Goal: Task Accomplishment & Management: Manage account settings

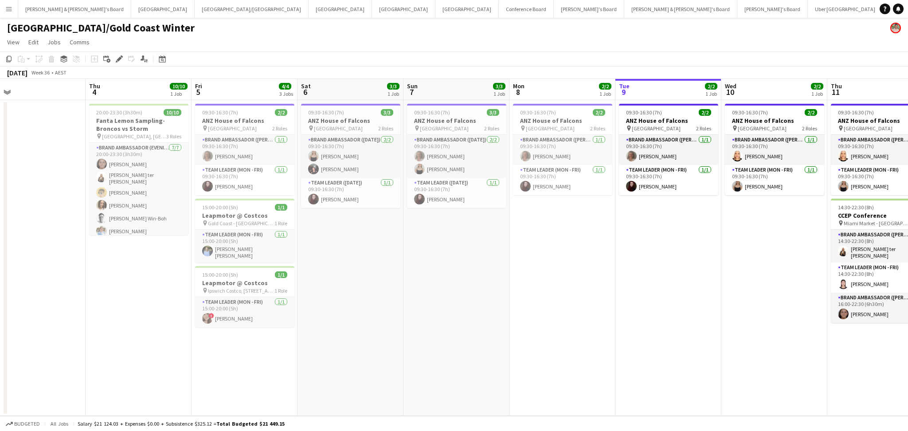
scroll to position [0, 382]
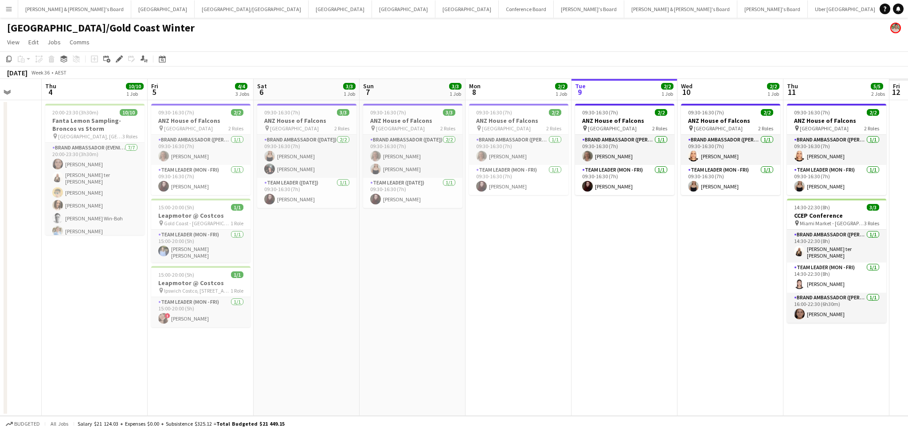
drag, startPoint x: 671, startPoint y: 319, endPoint x: 402, endPoint y: 320, distance: 268.3
click at [402, 320] on app-calendar-viewport "Sun 31 Mon 1 Tue 2 Wed 3 Thu 4 10/10 1 Job Fri 5 4/4 3 Jobs Sat 6 3/3 1 Job Sun…" at bounding box center [454, 247] width 908 height 337
click at [57, 16] on button "[PERSON_NAME] & [PERSON_NAME]'s Board Close" at bounding box center [74, 8] width 113 height 17
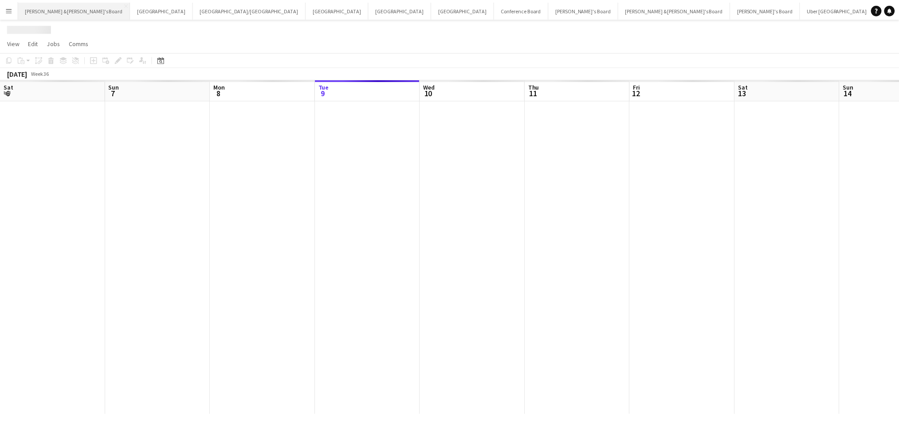
scroll to position [0, 212]
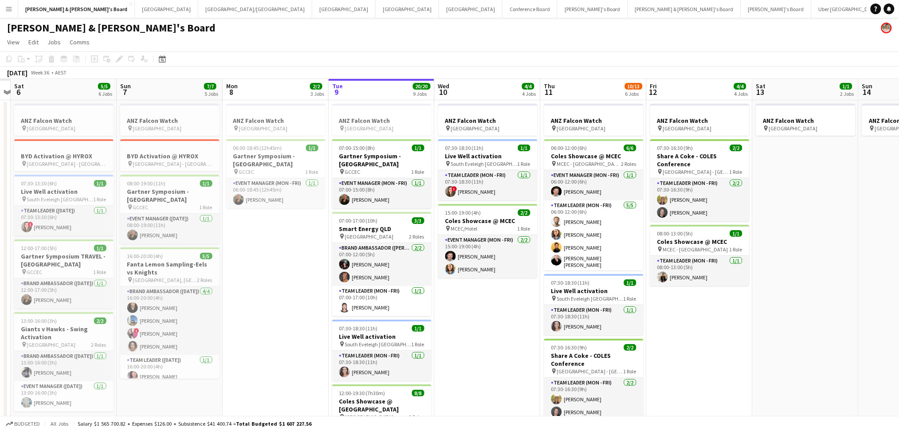
drag, startPoint x: 580, startPoint y: 308, endPoint x: 814, endPoint y: 318, distance: 234.4
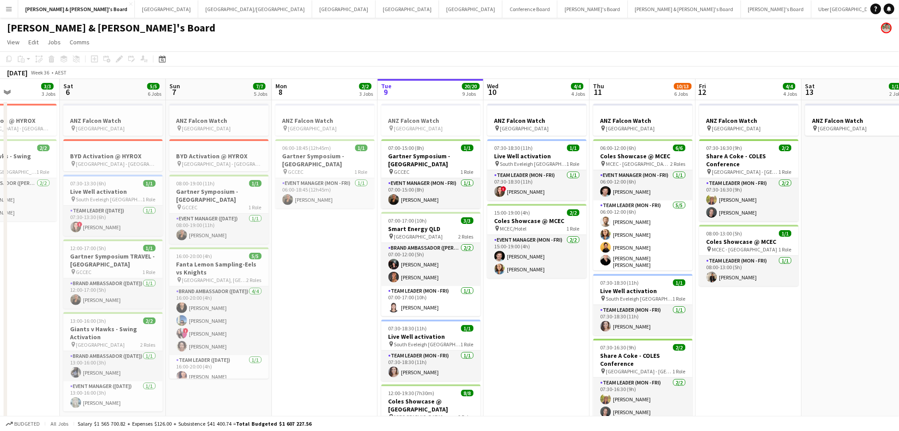
scroll to position [0, 256]
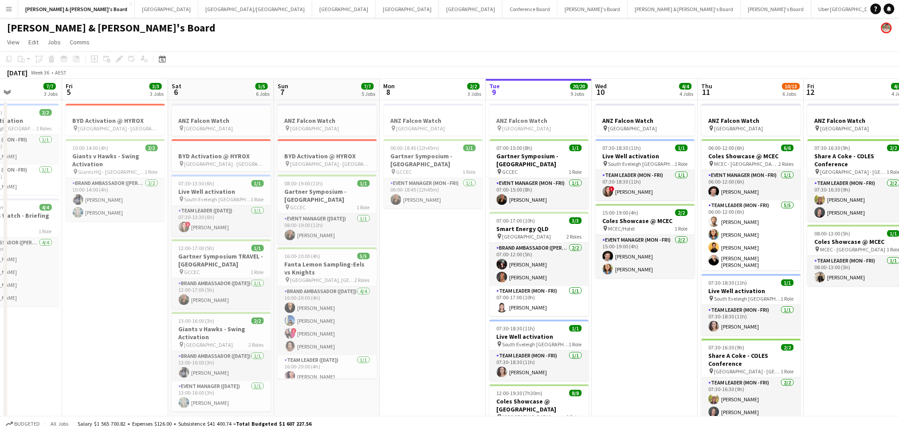
drag, startPoint x: 306, startPoint y: 329, endPoint x: 451, endPoint y: 335, distance: 145.6
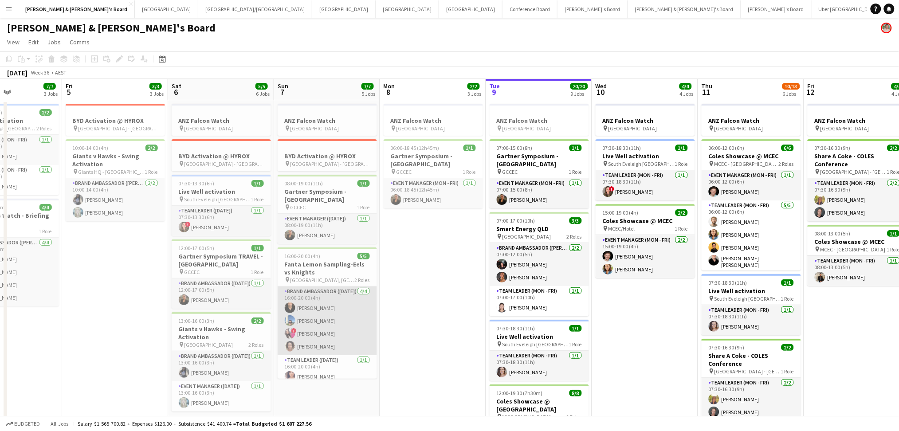
scroll to position [6, 0]
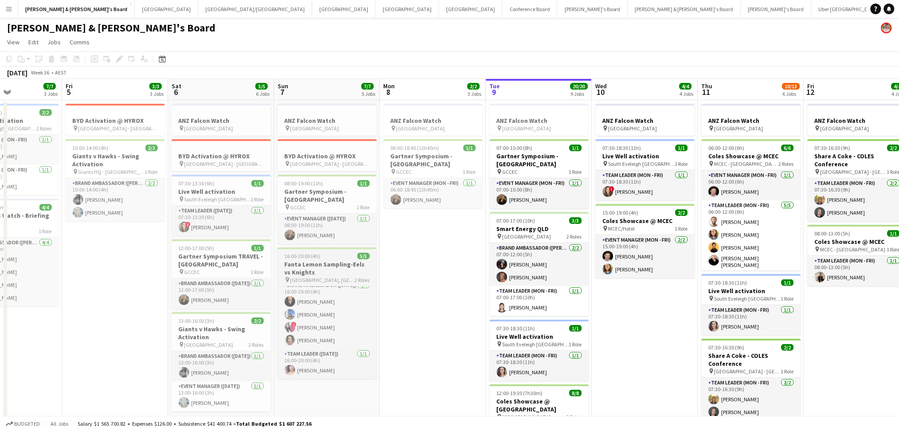
click at [330, 272] on h3 "Fanta Lemon Sampling-Eels vs Knights" at bounding box center [327, 268] width 99 height 16
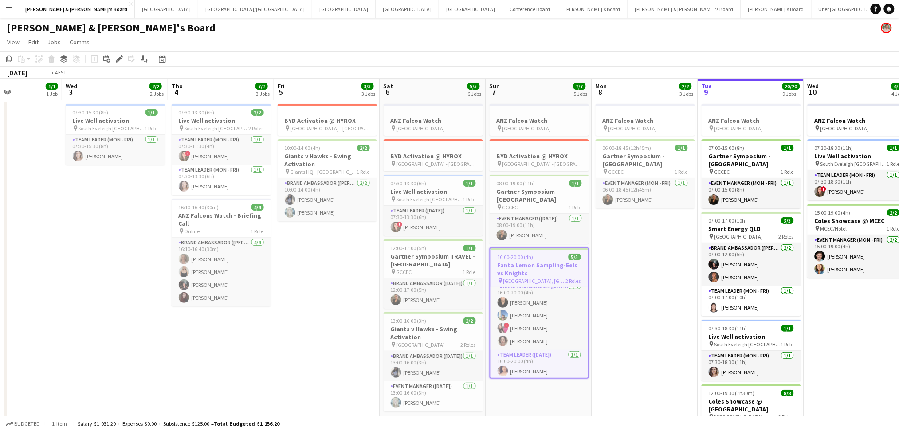
drag, startPoint x: 74, startPoint y: 318, endPoint x: 696, endPoint y: 282, distance: 623.2
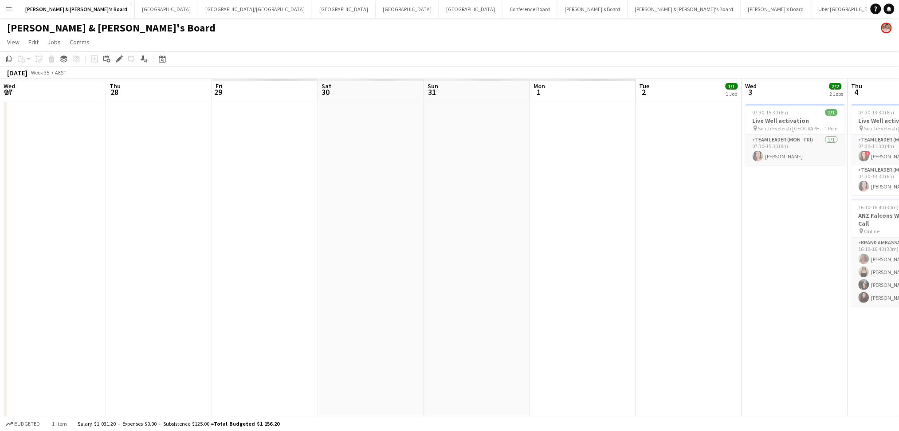
scroll to position [0, 212]
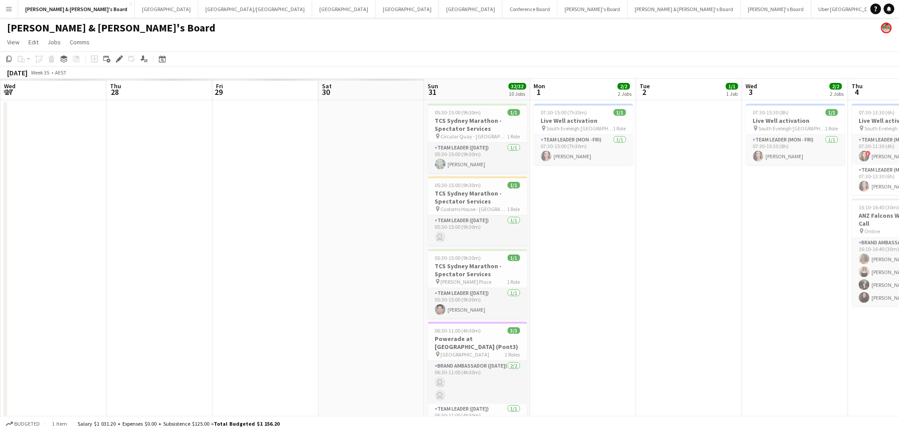
drag, startPoint x: 607, startPoint y: 254, endPoint x: 546, endPoint y: 263, distance: 61.4
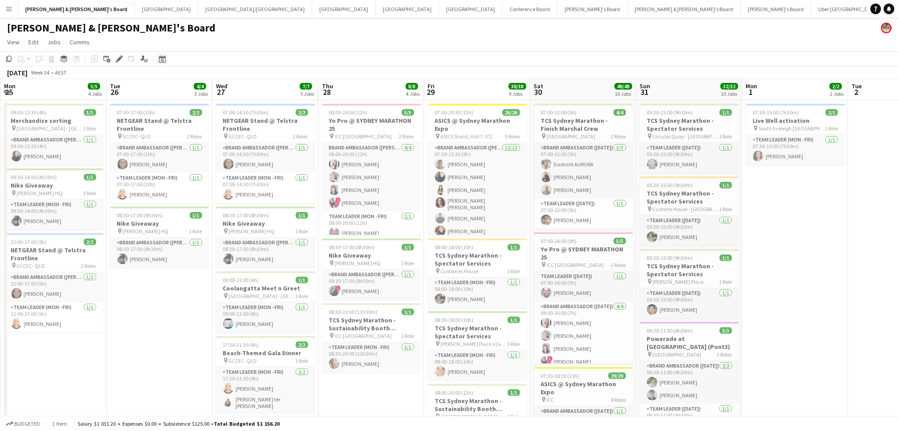
click at [162, 61] on icon at bounding box center [162, 60] width 3 height 3
click at [208, 86] on span "Previous month" at bounding box center [216, 90] width 18 height 18
click at [195, 161] on span "17" at bounding box center [198, 158] width 11 height 11
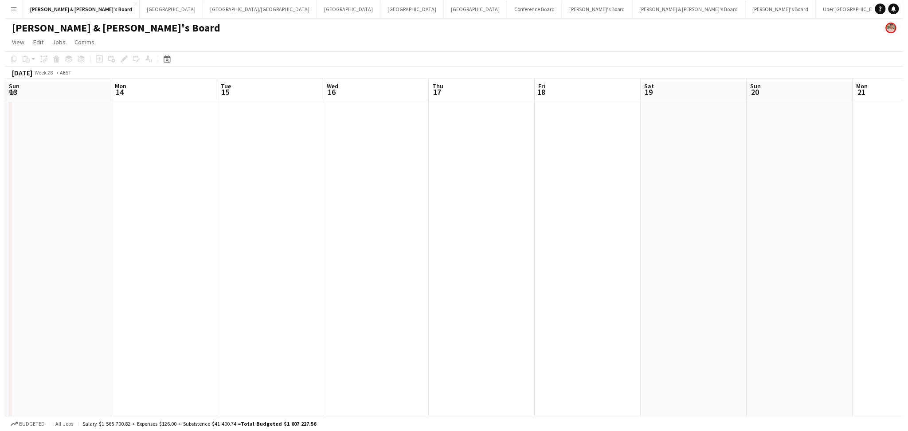
scroll to position [0, 305]
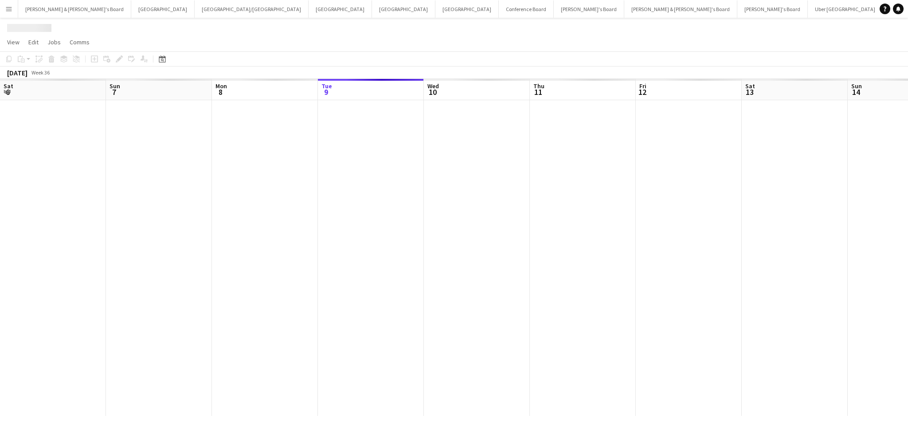
scroll to position [0, 212]
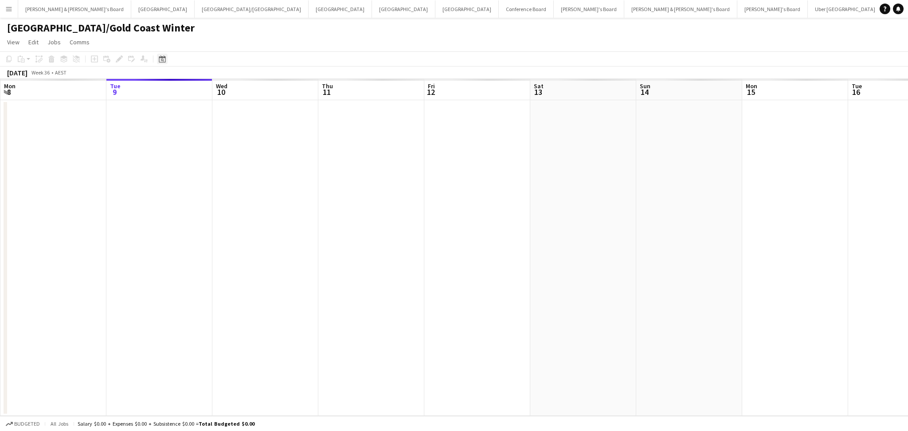
click at [161, 59] on icon "Date picker" at bounding box center [162, 58] width 7 height 7
click at [211, 90] on span "Previous month" at bounding box center [216, 90] width 18 height 18
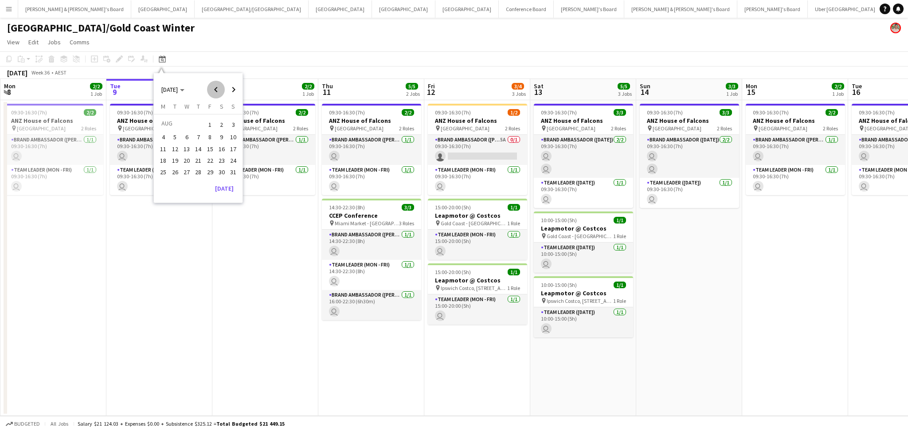
click at [211, 90] on span "Previous month" at bounding box center [216, 90] width 18 height 18
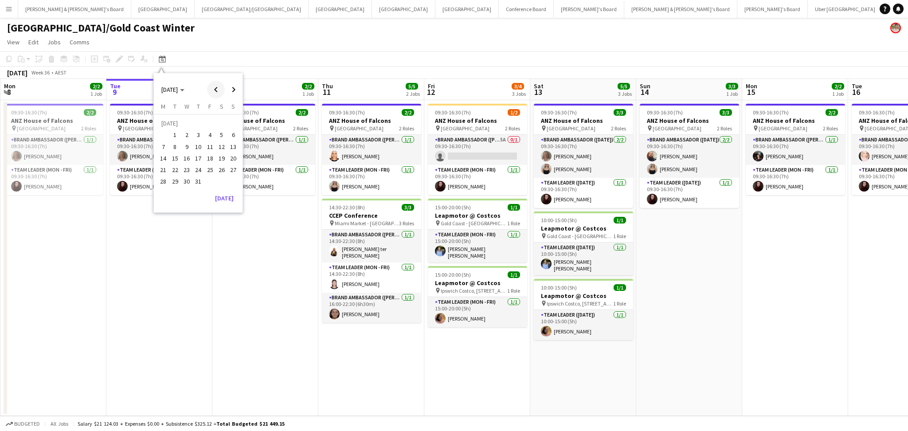
click at [211, 90] on span "Previous month" at bounding box center [216, 90] width 18 height 18
click at [229, 86] on span "Next month" at bounding box center [234, 90] width 18 height 18
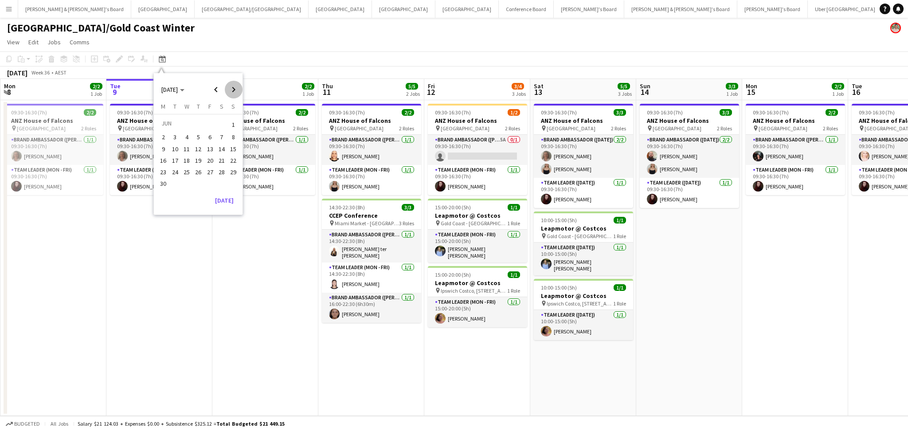
click at [229, 86] on span "Next month" at bounding box center [234, 90] width 18 height 18
click at [218, 90] on span "Previous month" at bounding box center [216, 90] width 18 height 18
click at [199, 158] on span "17" at bounding box center [198, 158] width 11 height 11
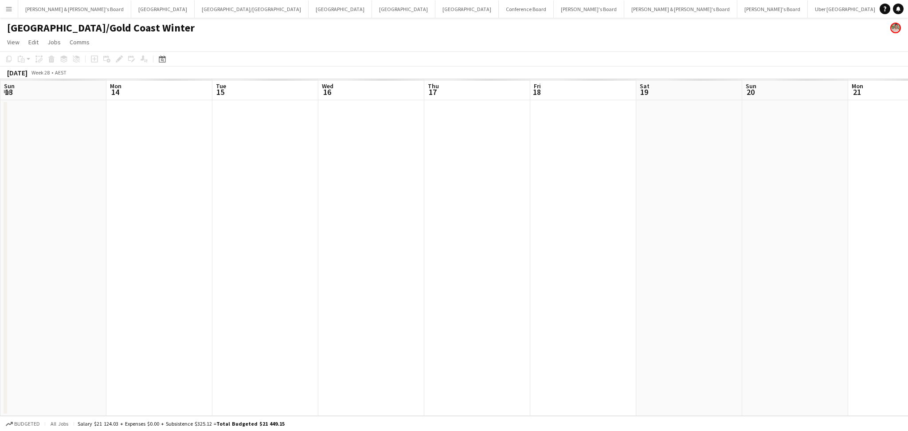
scroll to position [0, 305]
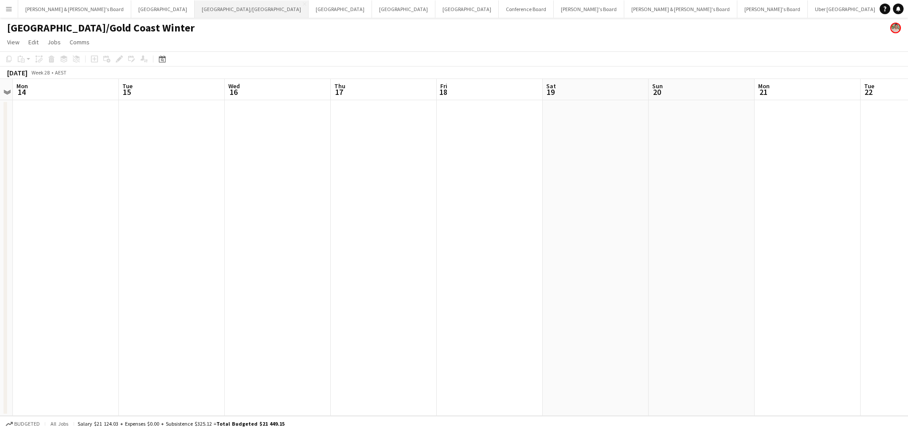
click at [195, 12] on button "[GEOGRAPHIC_DATA]/[GEOGRAPHIC_DATA] Close" at bounding box center [252, 8] width 114 height 17
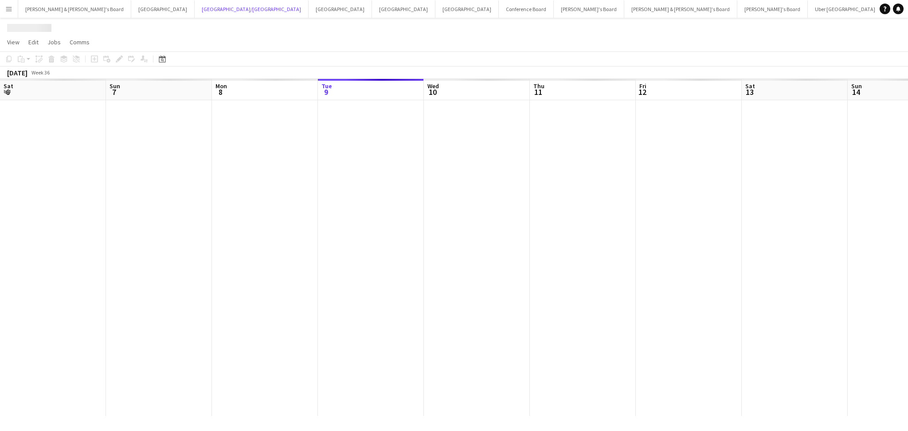
scroll to position [0, 212]
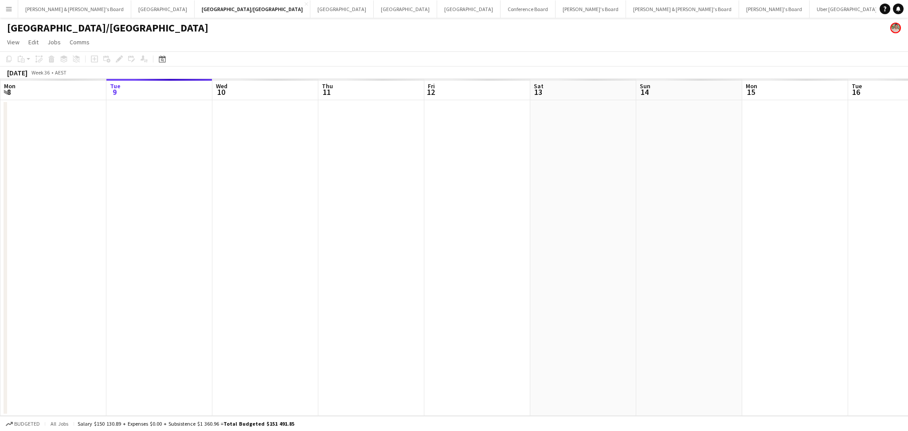
drag, startPoint x: 164, startPoint y: 59, endPoint x: 176, endPoint y: 59, distance: 12.0
click at [162, 59] on icon "Date picker" at bounding box center [162, 58] width 7 height 7
click at [211, 88] on span "Previous month" at bounding box center [216, 90] width 18 height 18
click at [195, 163] on span "17" at bounding box center [198, 158] width 11 height 11
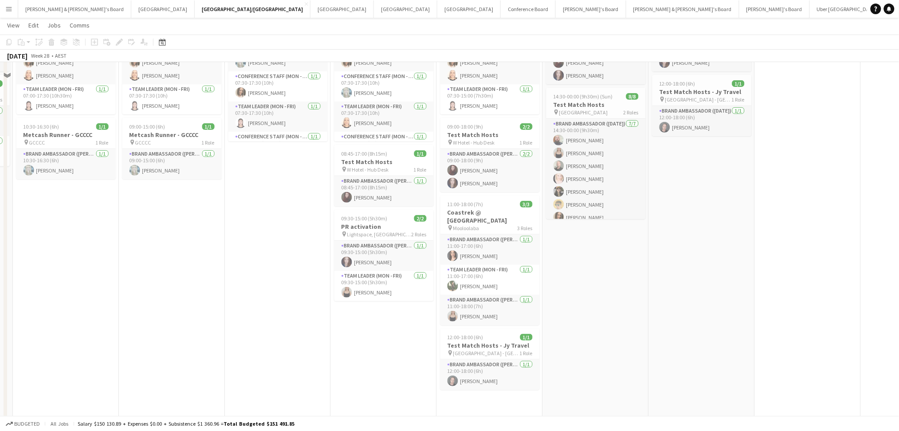
scroll to position [94, 0]
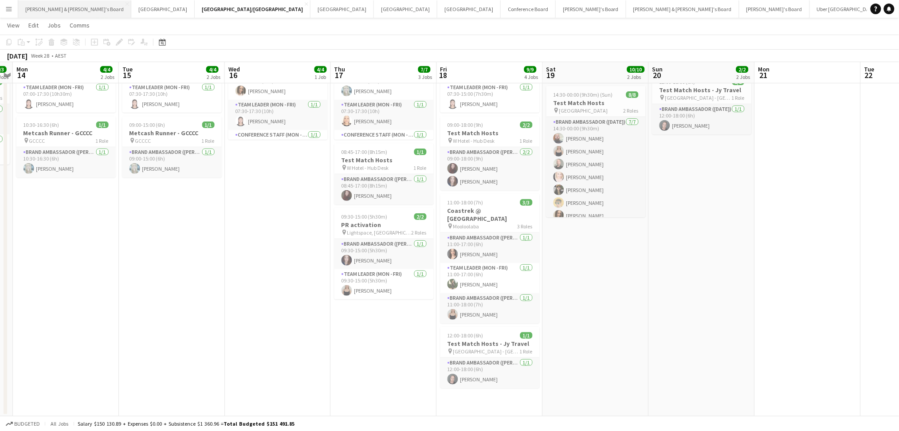
click at [44, 15] on button "[PERSON_NAME] & [PERSON_NAME]'s Board Close" at bounding box center [74, 8] width 113 height 17
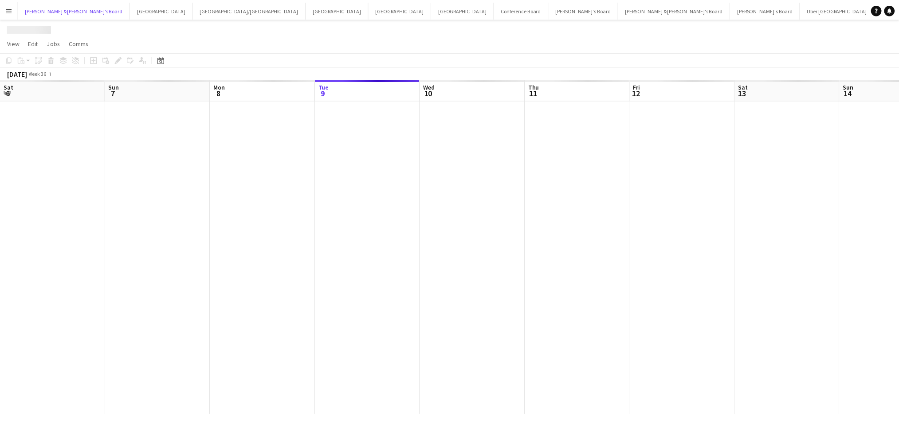
scroll to position [0, 212]
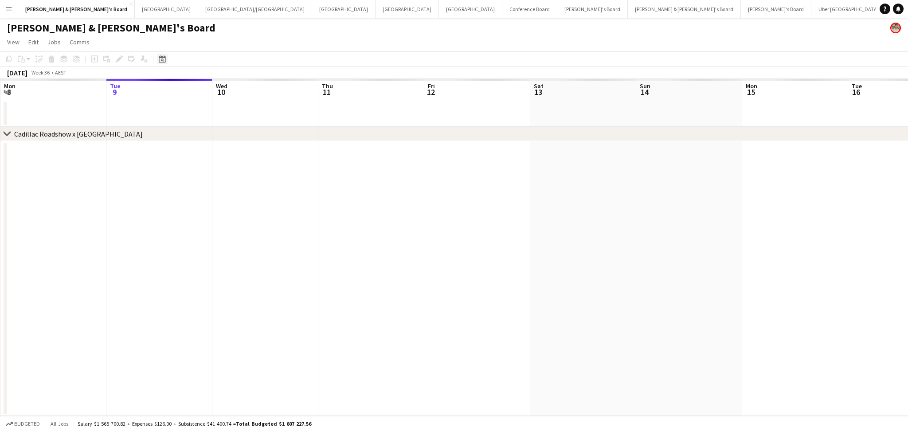
click at [164, 58] on icon at bounding box center [162, 58] width 7 height 7
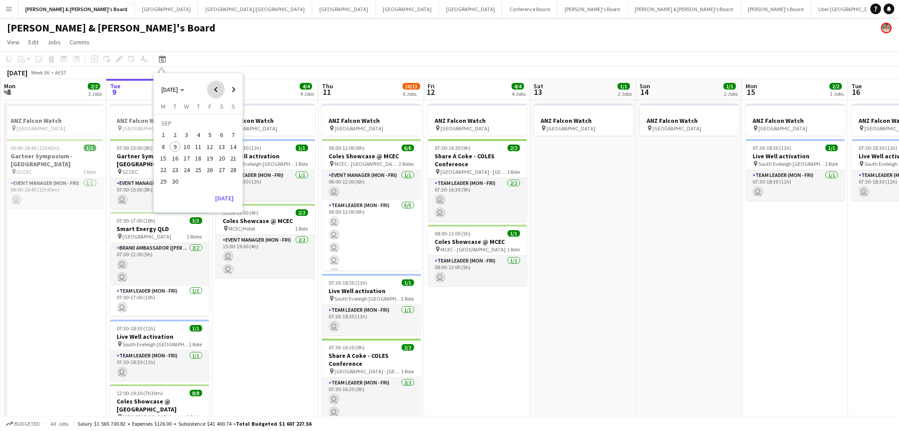
click at [208, 85] on span "Previous month" at bounding box center [216, 90] width 18 height 18
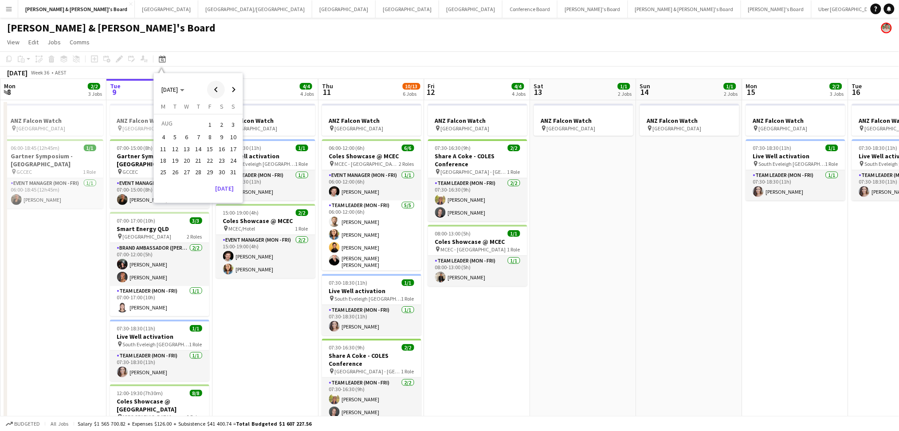
click at [209, 86] on span "Previous month" at bounding box center [216, 90] width 18 height 18
click at [186, 180] on span "30" at bounding box center [186, 182] width 11 height 11
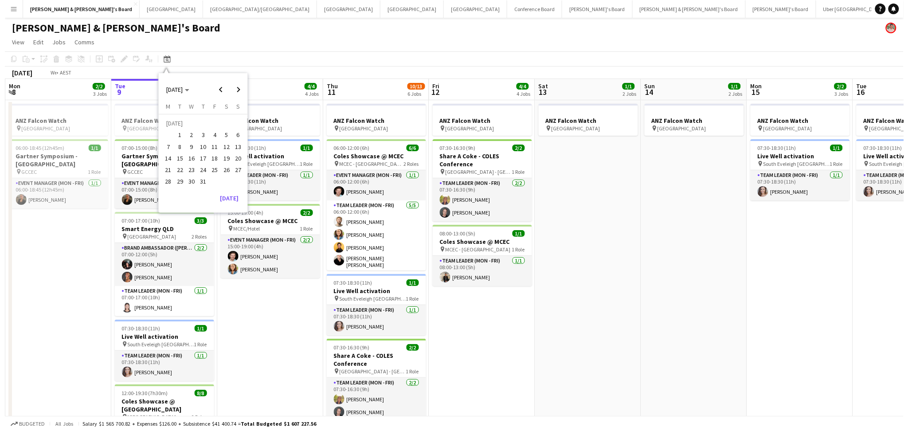
scroll to position [0, 305]
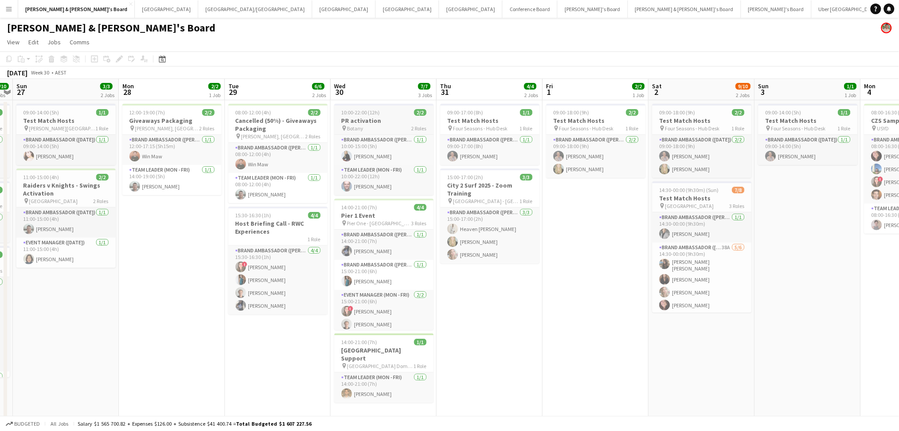
click at [380, 117] on h3 "PR activation" at bounding box center [383, 121] width 99 height 8
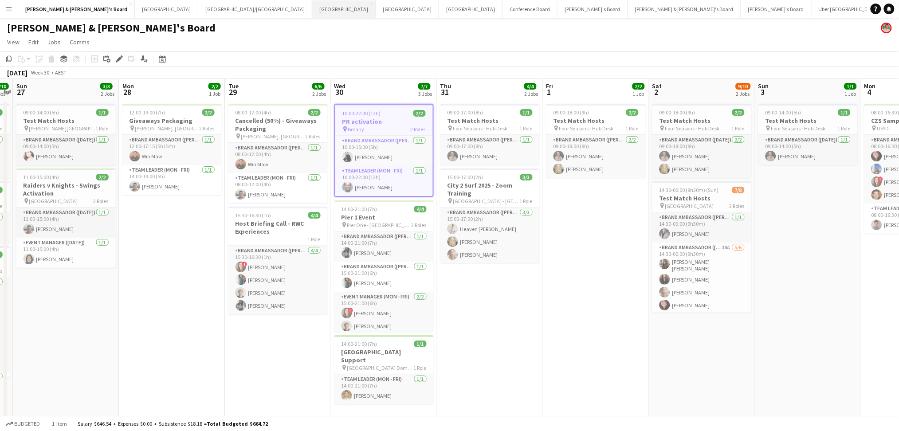
click at [312, 8] on button "Melbourne Close" at bounding box center [343, 8] width 63 height 17
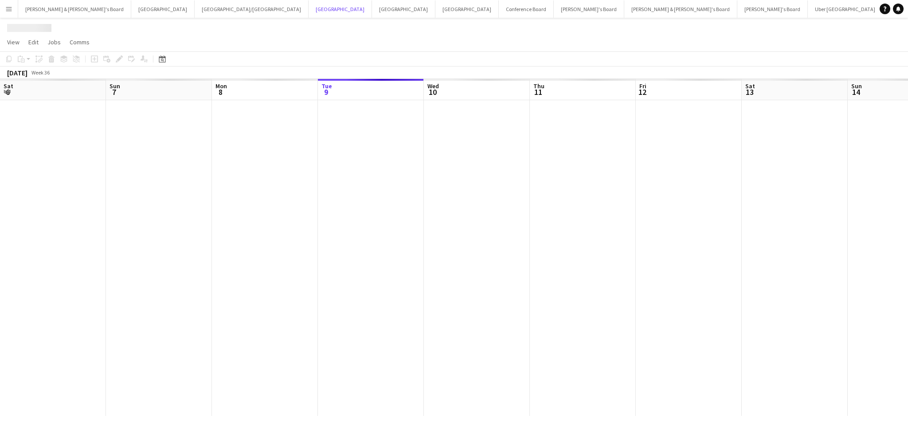
scroll to position [0, 212]
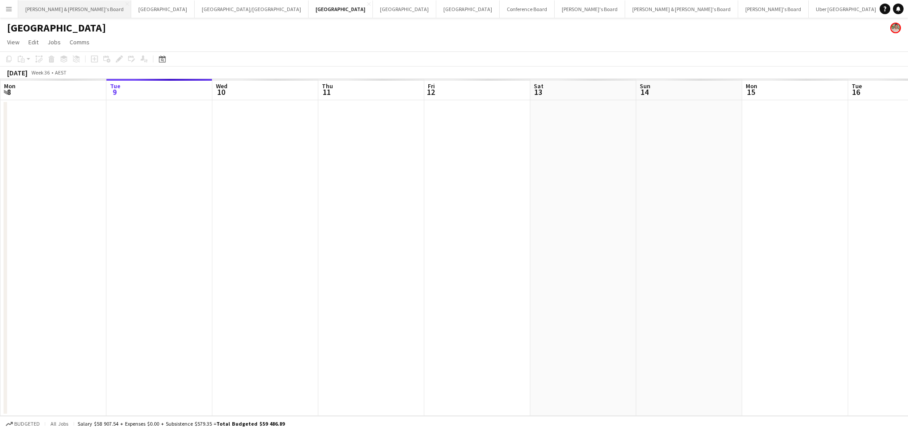
click at [51, 16] on button "[PERSON_NAME] & [PERSON_NAME]'s Board Close" at bounding box center [74, 8] width 113 height 17
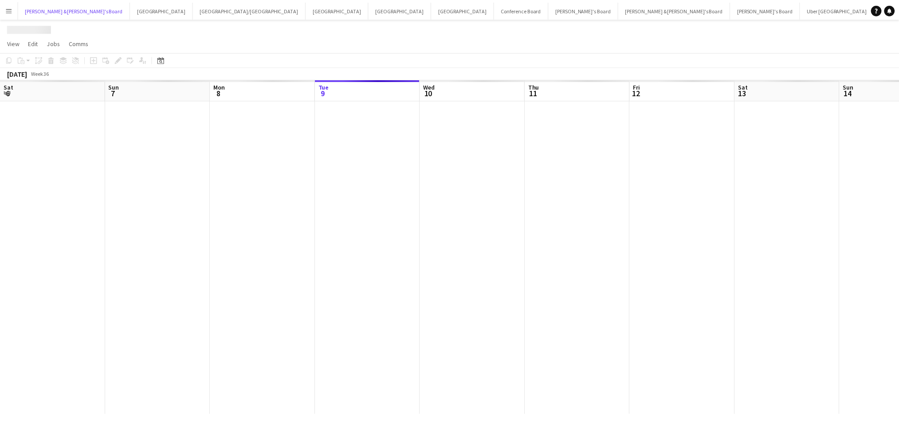
scroll to position [0, 212]
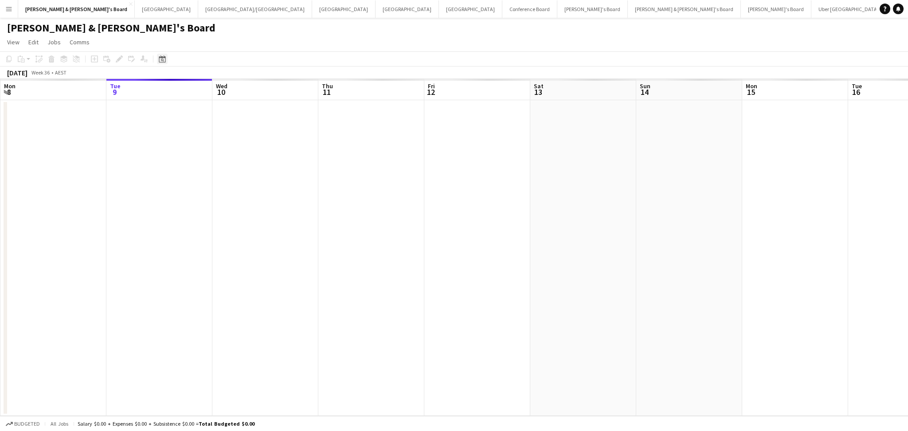
click at [165, 59] on div "Date picker" at bounding box center [162, 59] width 11 height 11
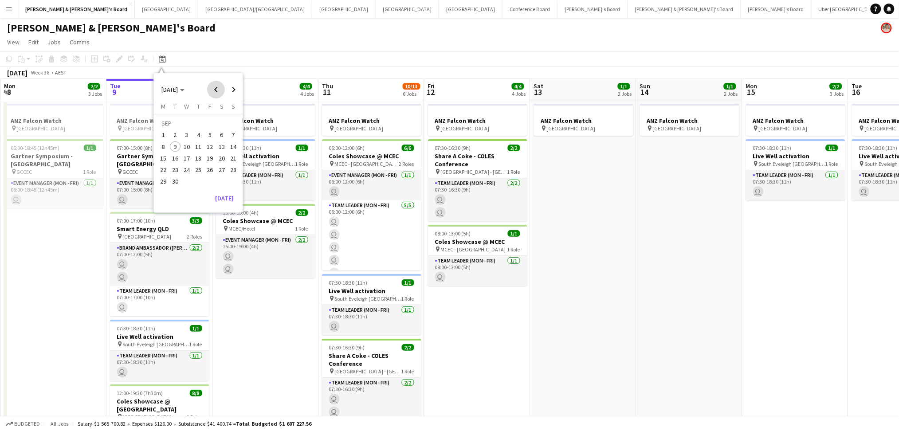
click at [208, 90] on span "Previous month" at bounding box center [216, 90] width 18 height 18
click at [214, 138] on span "8" at bounding box center [210, 137] width 11 height 11
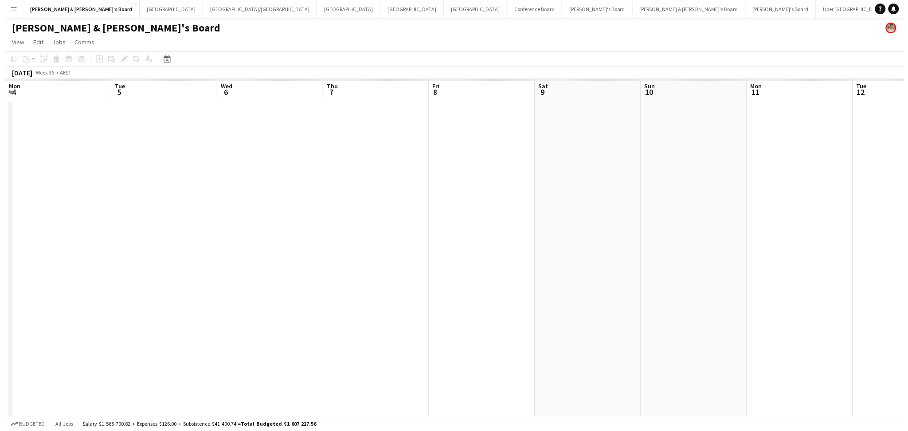
scroll to position [0, 305]
click at [312, 9] on button "Melbourne Close" at bounding box center [343, 8] width 63 height 17
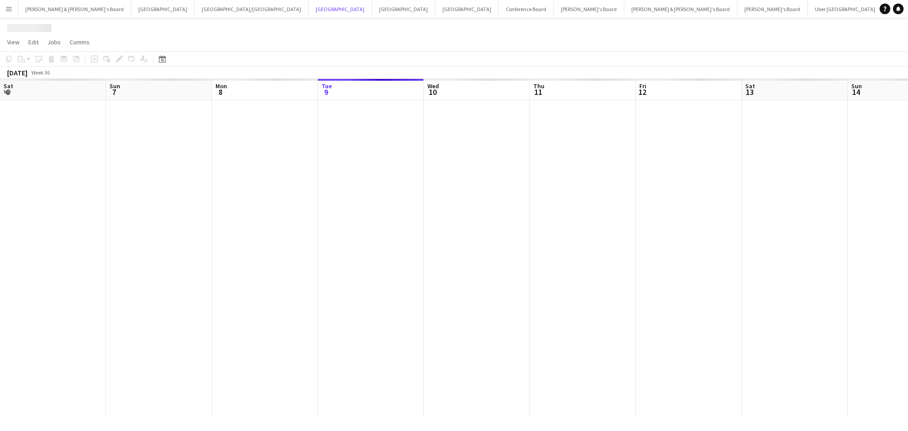
scroll to position [0, 212]
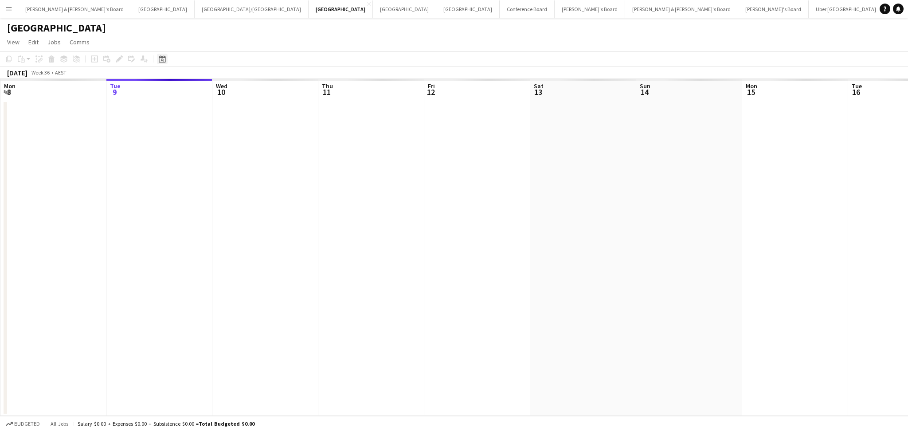
click at [166, 58] on div "Date picker" at bounding box center [162, 59] width 11 height 11
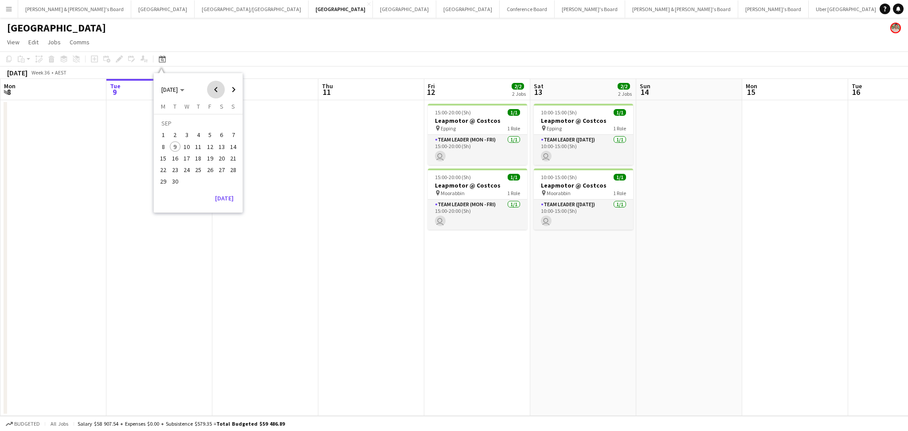
click at [216, 86] on span "Previous month" at bounding box center [216, 90] width 18 height 18
click at [210, 137] on span "8" at bounding box center [210, 137] width 11 height 11
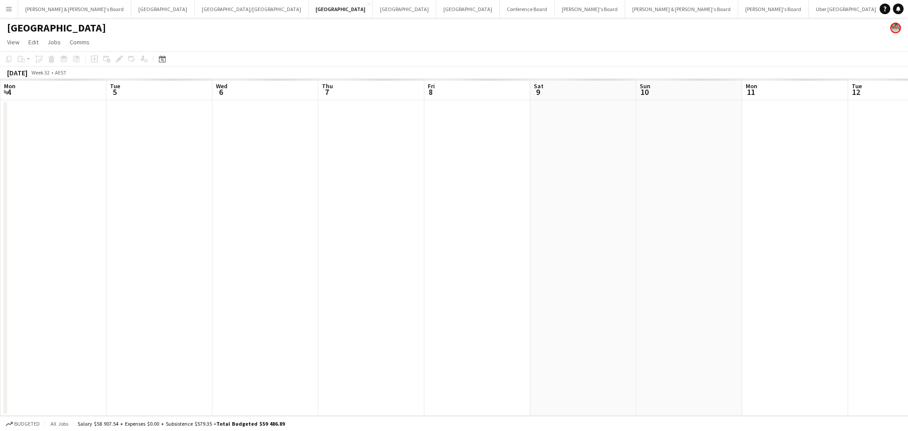
scroll to position [0, 305]
click at [55, 14] on button "[PERSON_NAME] & [PERSON_NAME]'s Board Close" at bounding box center [74, 8] width 113 height 17
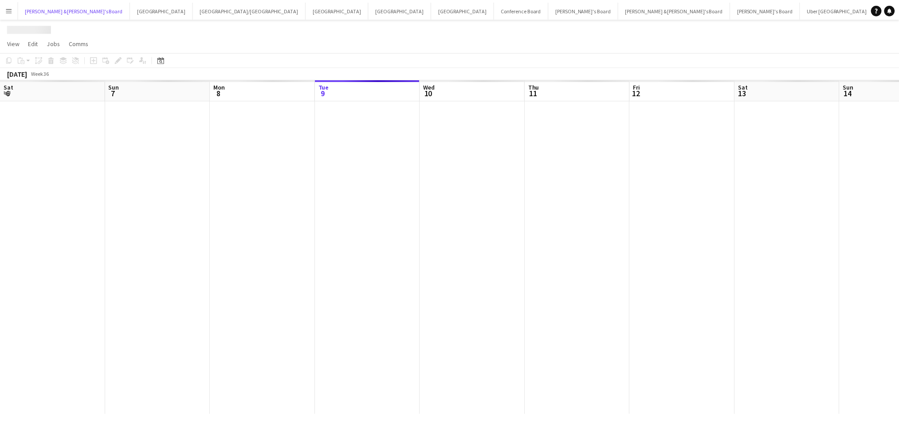
scroll to position [0, 212]
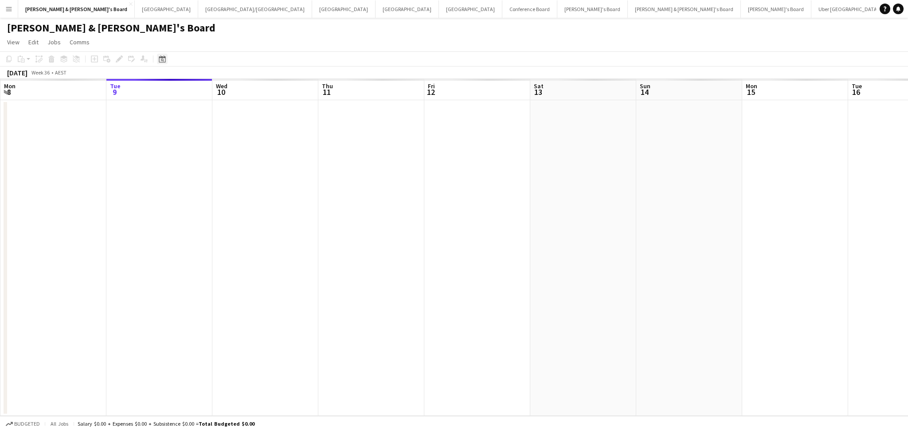
click at [164, 59] on icon "Date picker" at bounding box center [162, 58] width 7 height 7
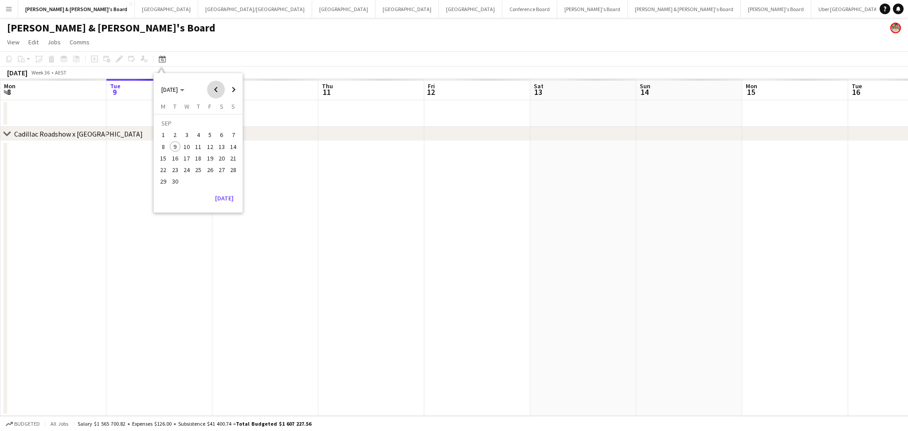
click at [210, 86] on span "Previous month" at bounding box center [216, 90] width 18 height 18
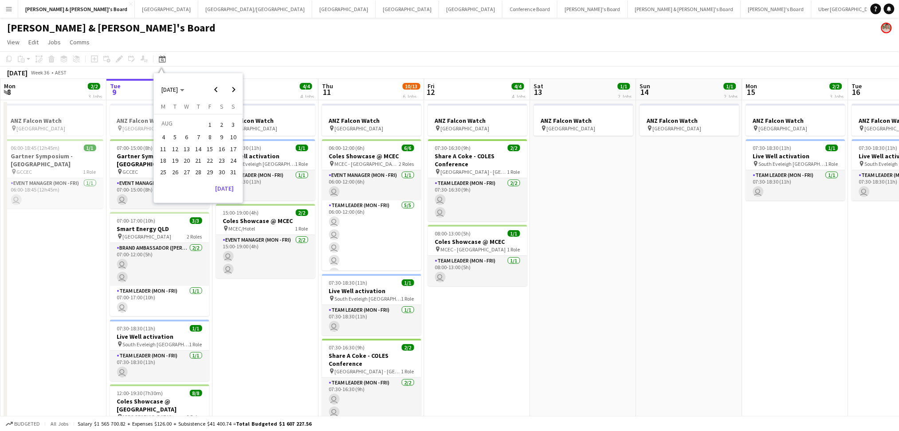
click at [212, 139] on span "8" at bounding box center [210, 137] width 11 height 11
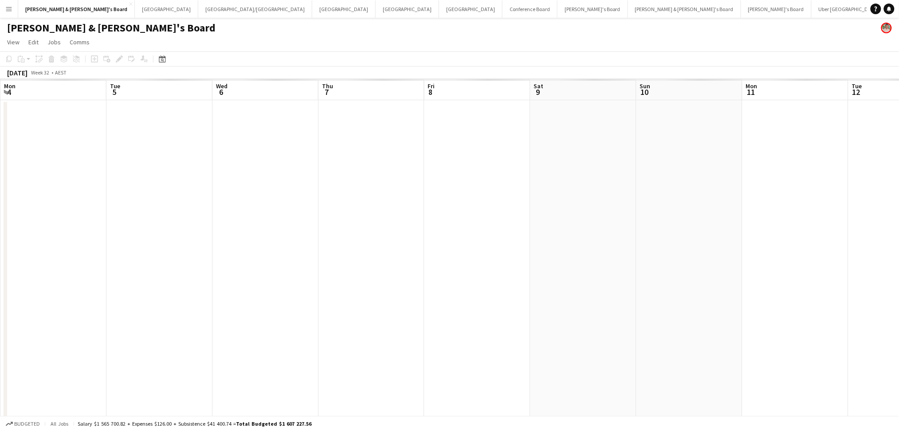
scroll to position [0, 305]
drag, startPoint x: 184, startPoint y: 252, endPoint x: 624, endPoint y: 252, distance: 440.8
drag, startPoint x: 466, startPoint y: 272, endPoint x: 648, endPoint y: 272, distance: 181.4
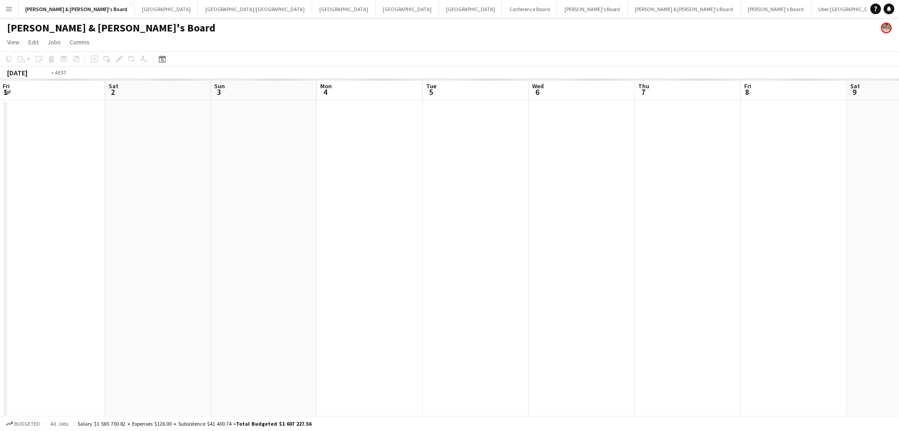
drag, startPoint x: 648, startPoint y: 272, endPoint x: 104, endPoint y: 271, distance: 543.3
drag, startPoint x: 472, startPoint y: 312, endPoint x: 334, endPoint y: 293, distance: 139.2
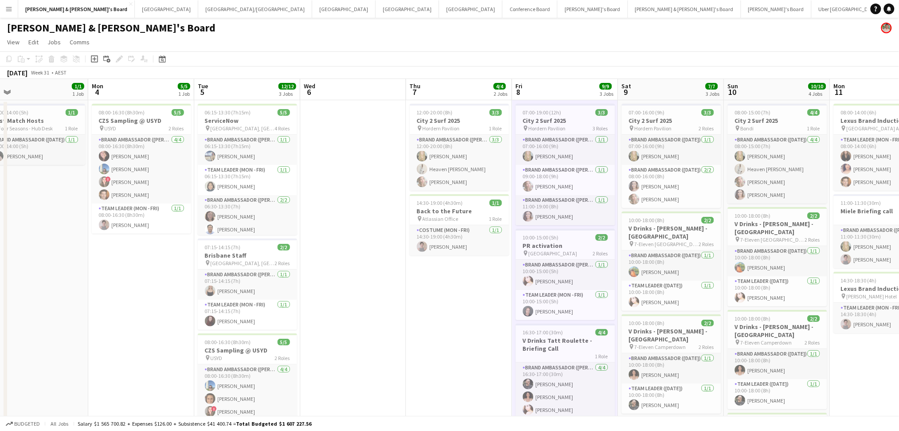
scroll to position [0, 184]
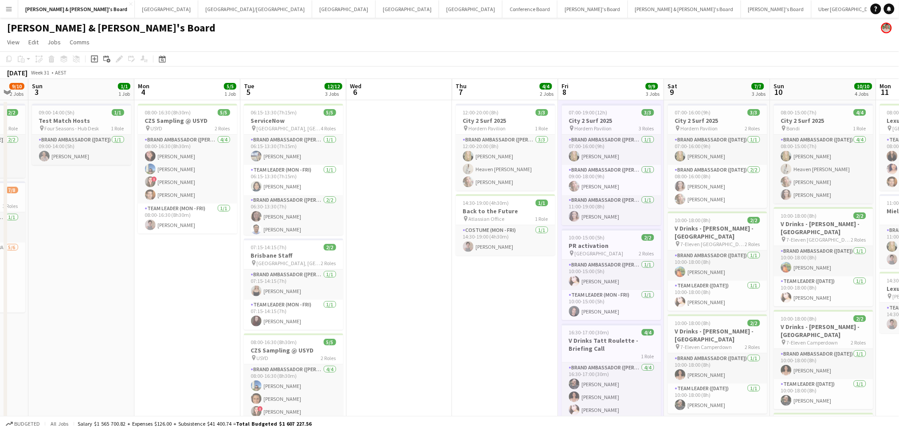
drag, startPoint x: 124, startPoint y: 281, endPoint x: 431, endPoint y: 294, distance: 307.2
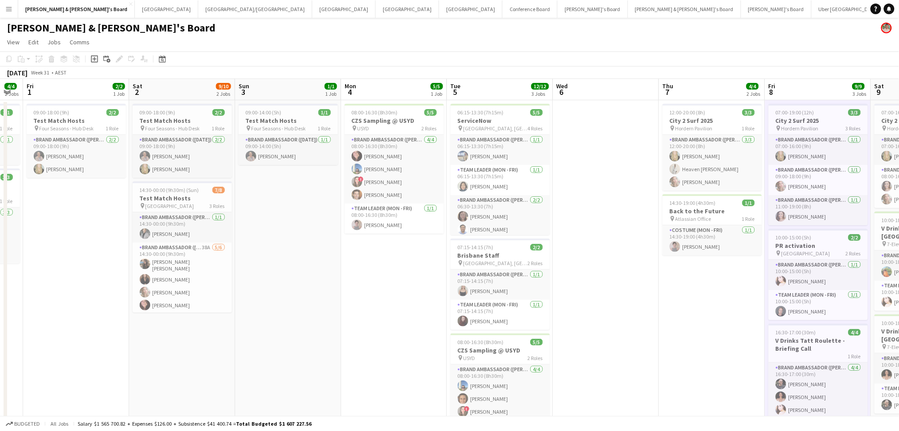
scroll to position [0, 276]
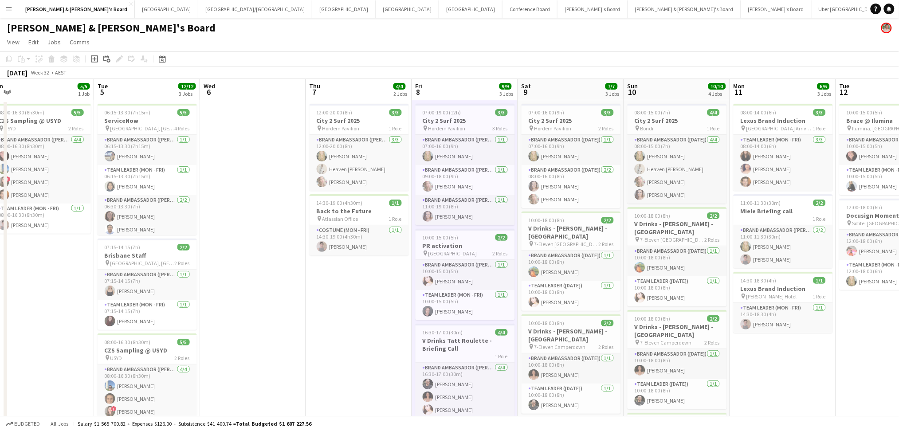
drag, startPoint x: 417, startPoint y: 290, endPoint x: 271, endPoint y: 268, distance: 148.0
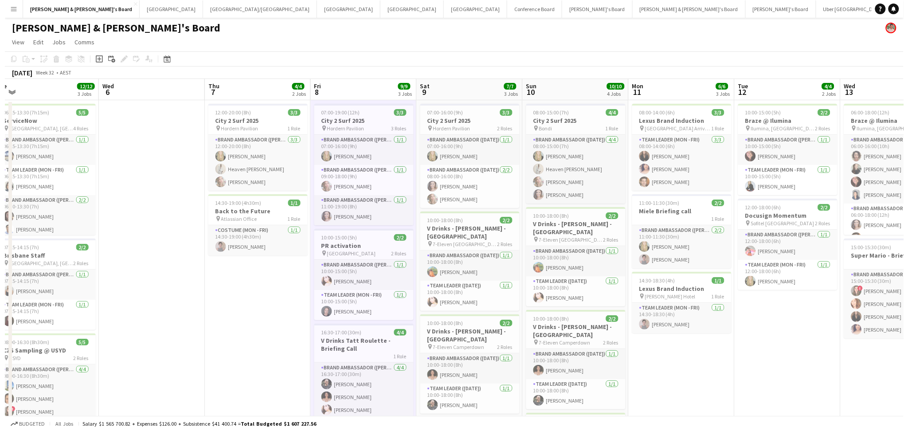
scroll to position [0, 309]
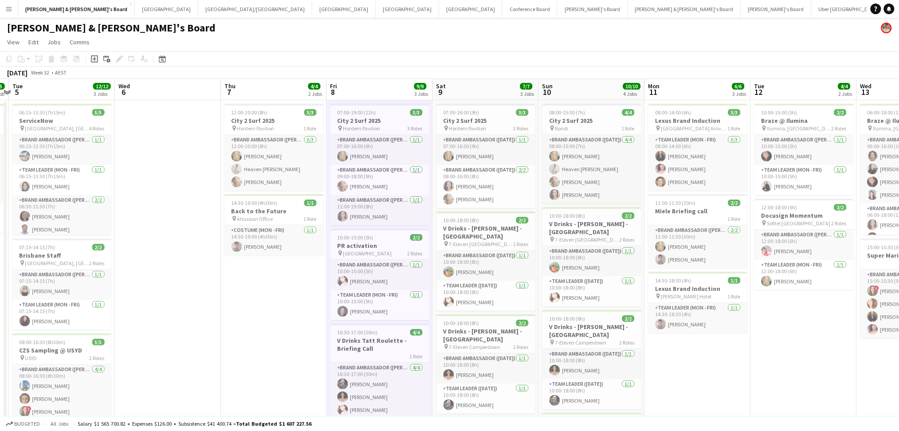
drag, startPoint x: 358, startPoint y: 296, endPoint x: 273, endPoint y: 275, distance: 87.8
click at [365, 240] on span "10:00-15:00 (5h)" at bounding box center [356, 237] width 36 height 7
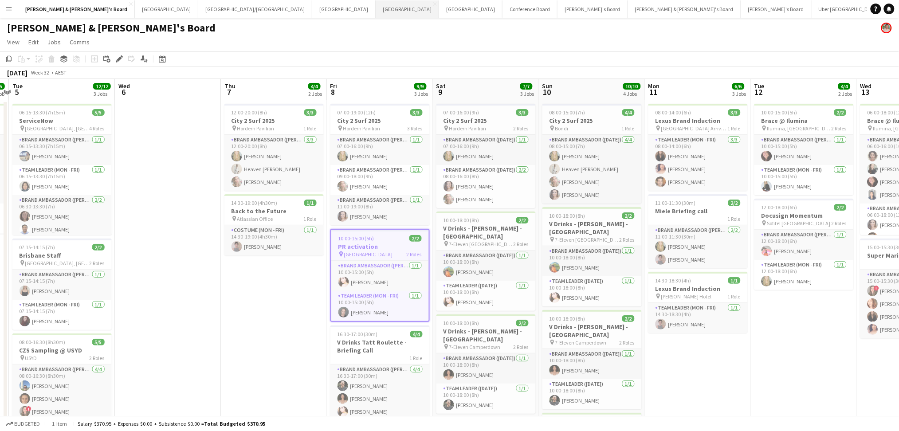
click at [376, 15] on button "Adelaide Close" at bounding box center [407, 8] width 63 height 17
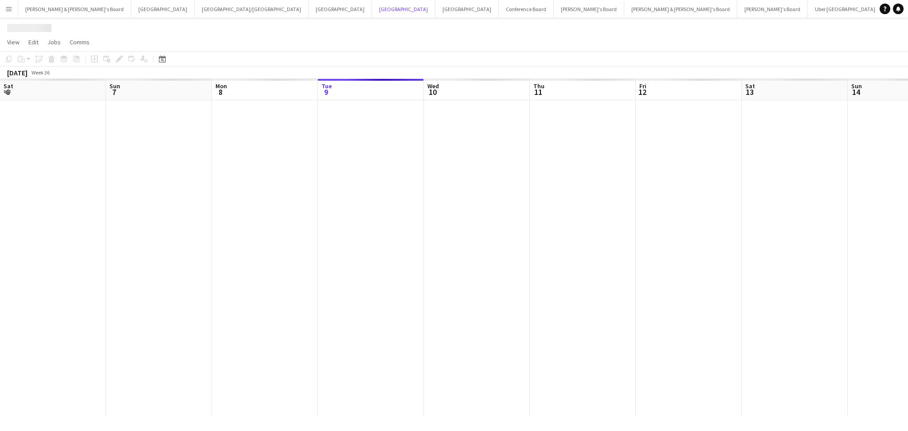
scroll to position [0, 212]
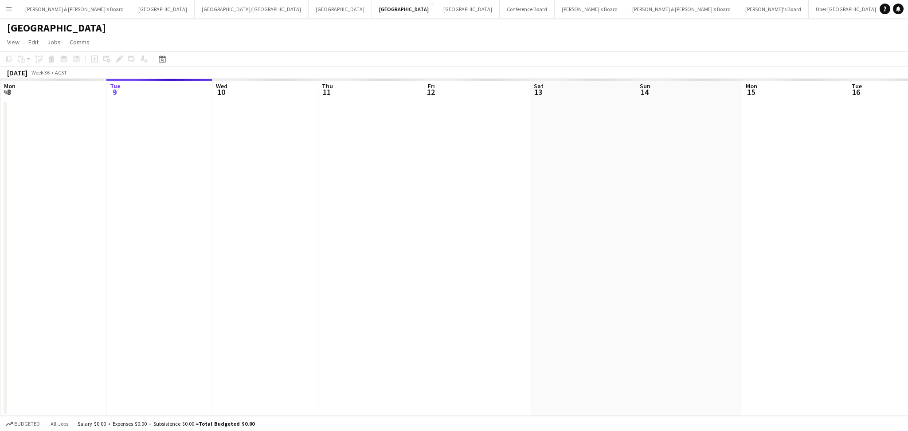
click at [168, 60] on div "Date picker [DATE] [DATE] [DATE] M [DATE] T [DATE] W [DATE] T [DATE] F [DATE] S…" at bounding box center [159, 59] width 20 height 11
click at [166, 60] on div "Date picker" at bounding box center [162, 59] width 11 height 11
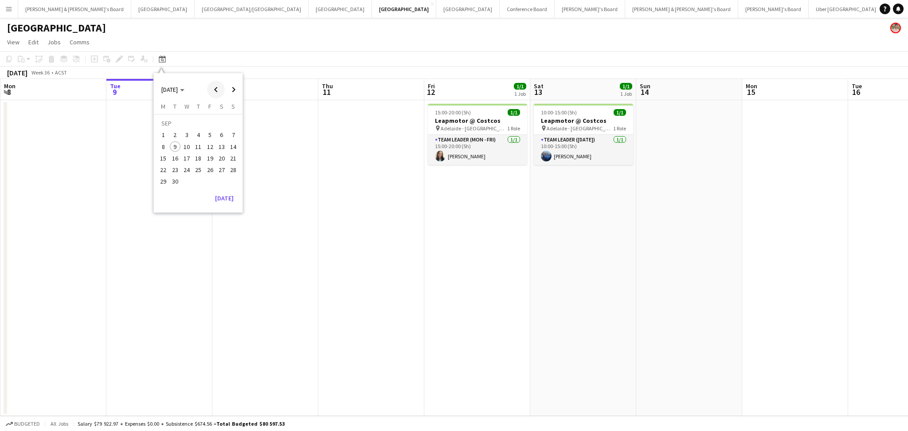
click at [215, 87] on span "Previous month" at bounding box center [216, 90] width 18 height 18
click at [182, 162] on span "20" at bounding box center [186, 160] width 11 height 11
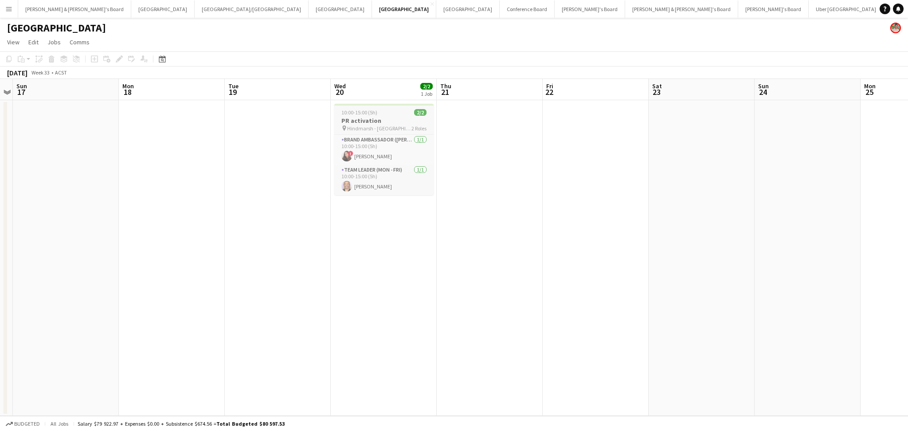
click at [365, 119] on h3 "PR activation" at bounding box center [383, 121] width 99 height 8
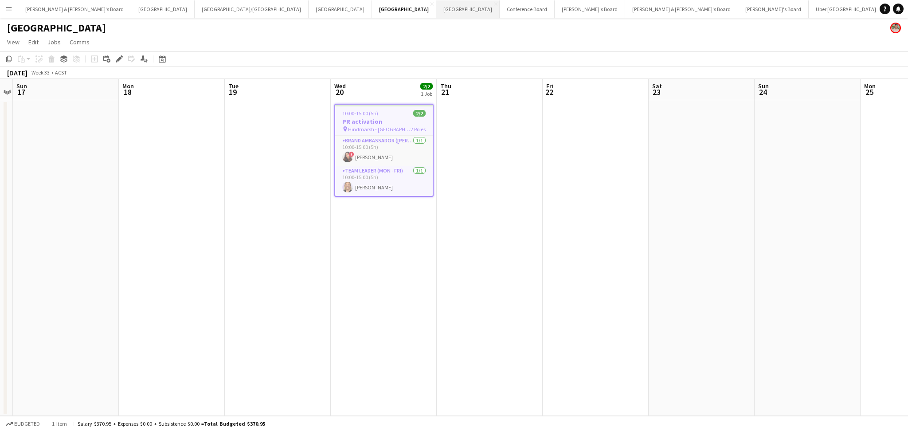
click at [436, 13] on button "Perth Close" at bounding box center [467, 8] width 63 height 17
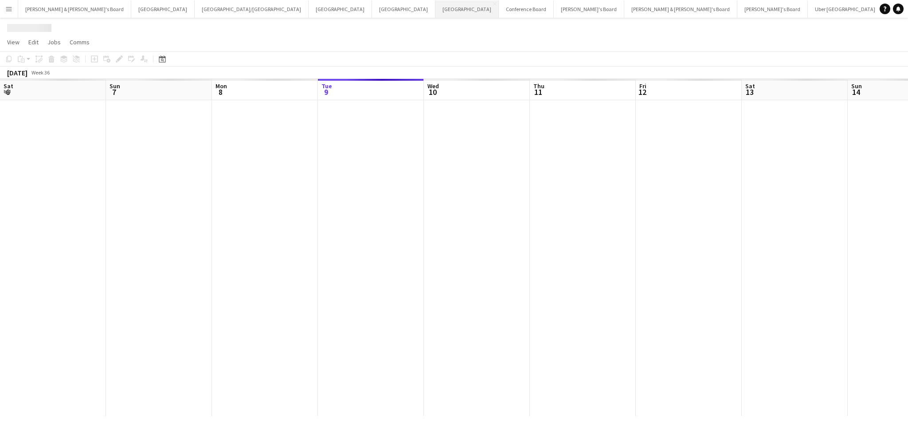
scroll to position [0, 212]
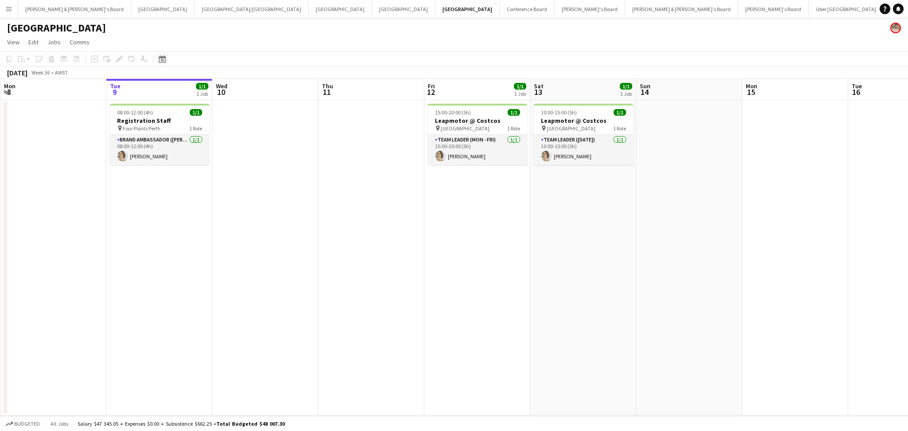
click at [159, 55] on icon "Date picker" at bounding box center [162, 58] width 7 height 7
click at [197, 135] on span "4" at bounding box center [198, 135] width 11 height 11
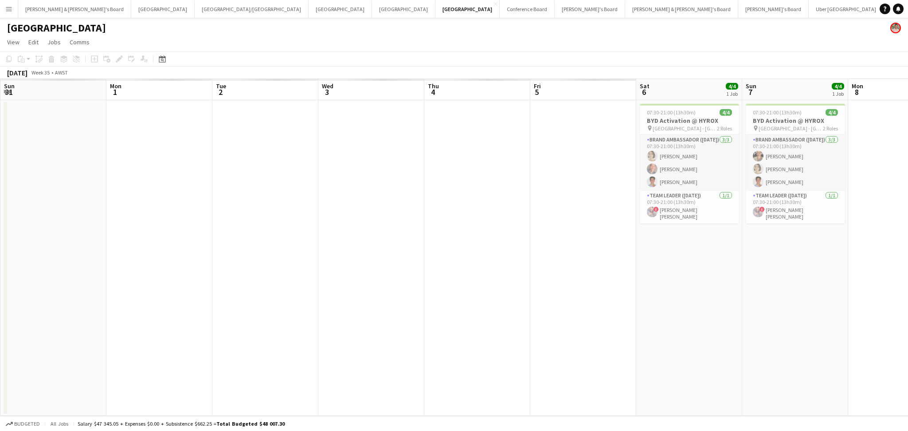
scroll to position [0, 305]
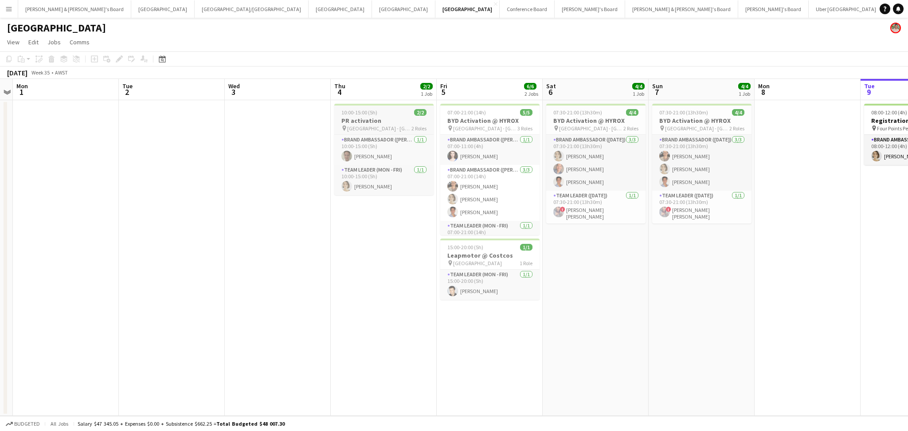
click at [368, 115] on span "10:00-15:00 (5h)" at bounding box center [359, 112] width 36 height 7
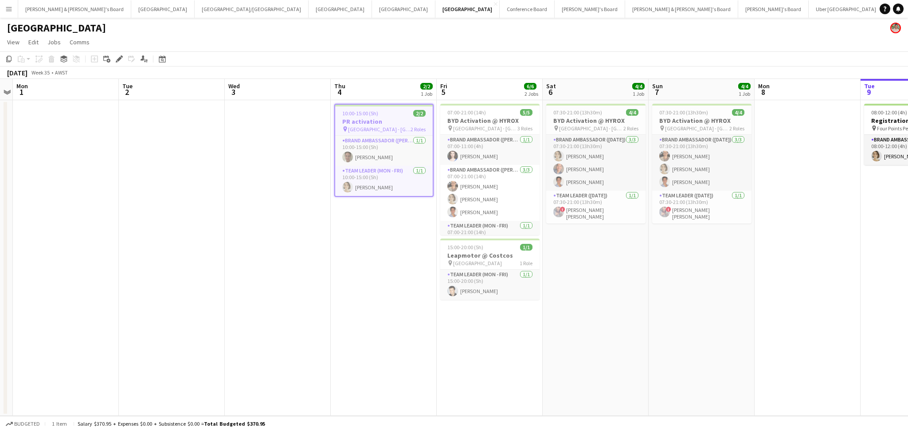
click at [389, 118] on h3 "PR activation" at bounding box center [384, 122] width 98 height 8
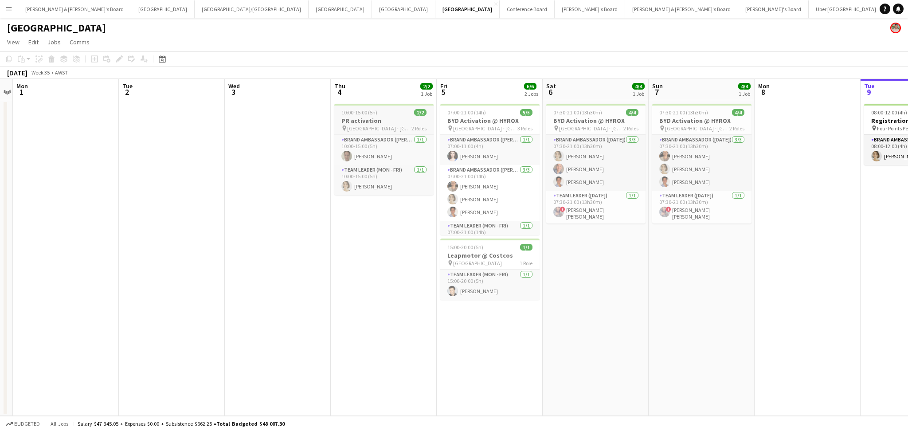
click at [389, 118] on h3 "PR activation" at bounding box center [383, 121] width 99 height 8
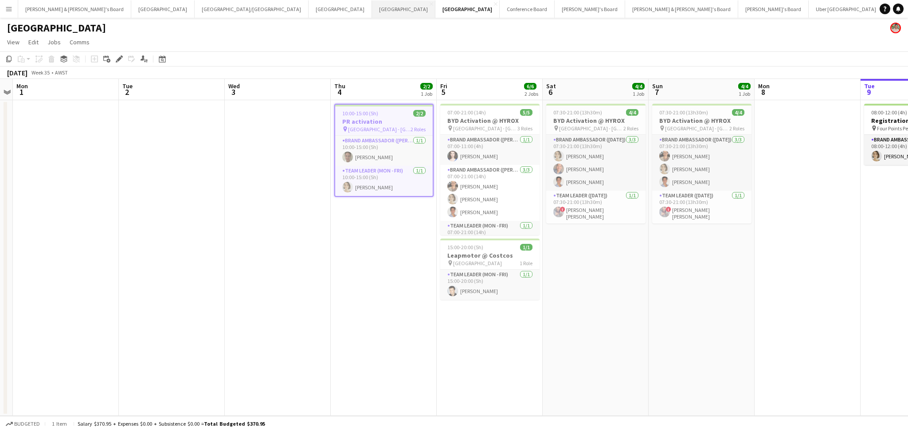
click at [372, 11] on button "Adelaide Close" at bounding box center [403, 8] width 63 height 17
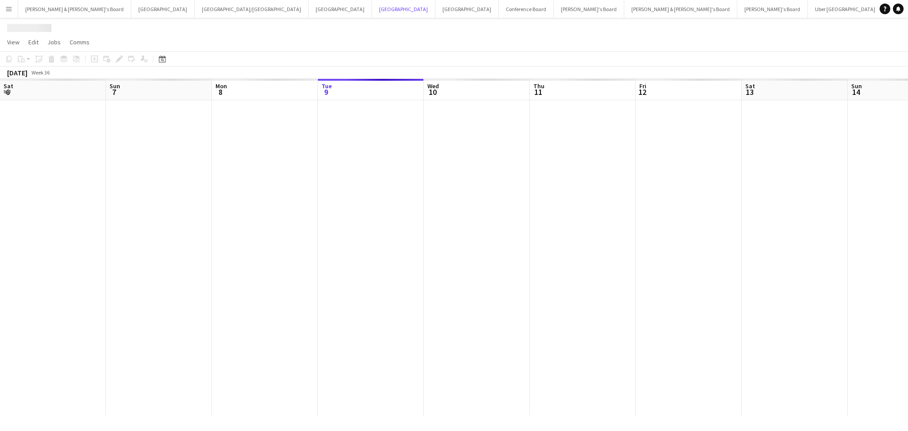
scroll to position [0, 212]
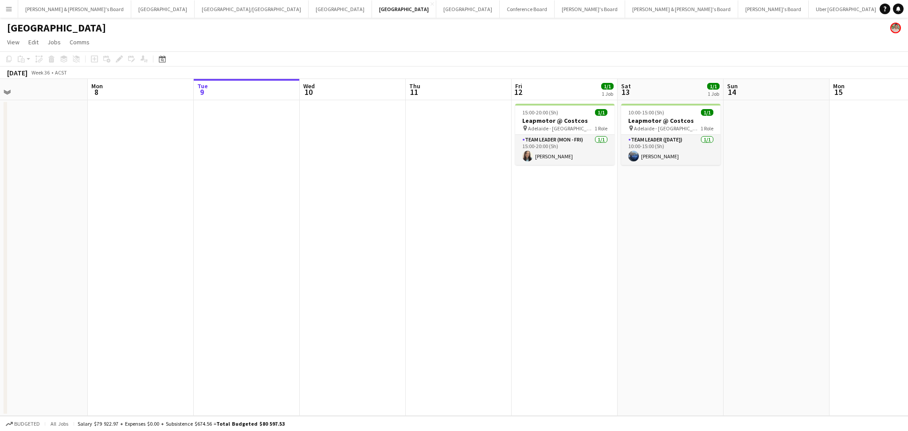
drag, startPoint x: 351, startPoint y: 274, endPoint x: 599, endPoint y: 266, distance: 247.6
click at [599, 266] on app-calendar-viewport "Fri 5 Sat 6 Sun 7 Mon 8 Tue 9 Wed 10 Thu 11 Fri 12 1/1 1 Job Sat 13 1/1 1 Job S…" at bounding box center [454, 247] width 908 height 337
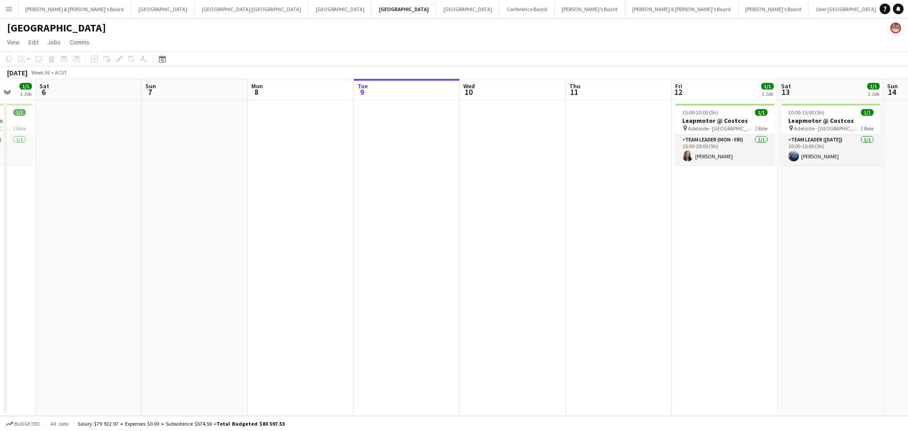
scroll to position [0, 0]
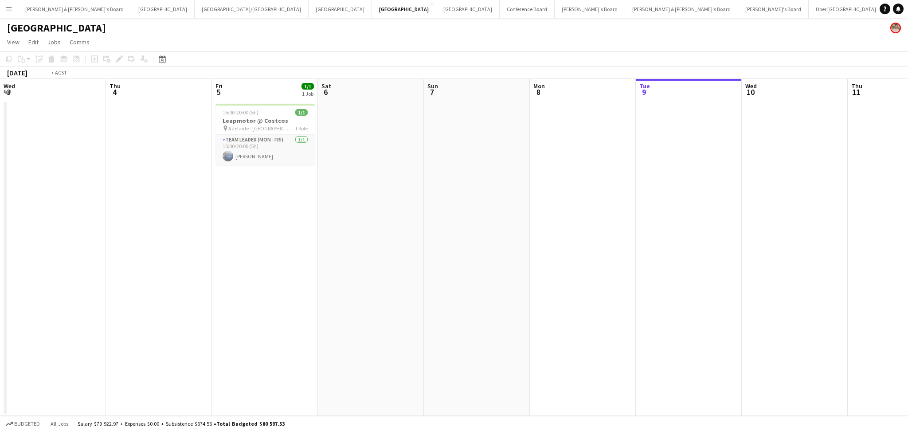
drag, startPoint x: 309, startPoint y: 301, endPoint x: 914, endPoint y: 280, distance: 605.7
click at [908, 280] on html "Menu Boards Boards Boards All jobs Status Workforce Workforce My Workforce Recr…" at bounding box center [454, 221] width 908 height 442
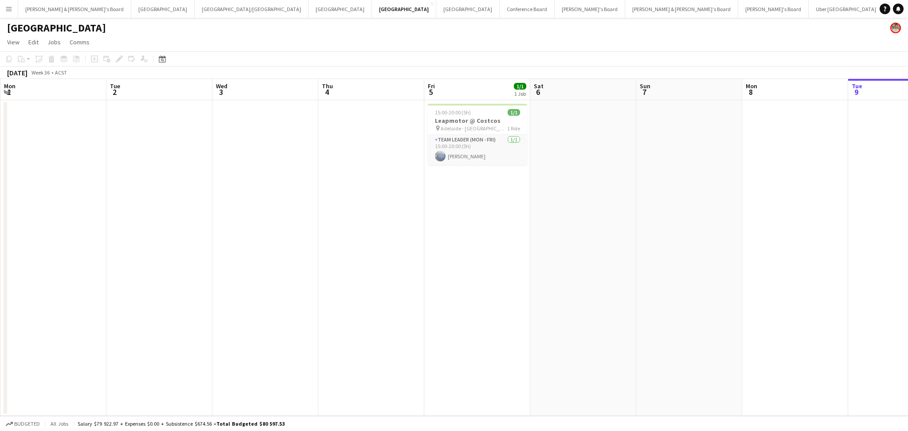
drag, startPoint x: 185, startPoint y: 312, endPoint x: 755, endPoint y: 283, distance: 570.7
click at [761, 280] on app-calendar-viewport "Sat 30 Sun 31 Mon 1 Tue 2 Wed 3 Thu 4 Fri 5 1/1 1 Job Sat 6 Sun 7 Mon 8 Tue 9 W…" at bounding box center [454, 247] width 908 height 337
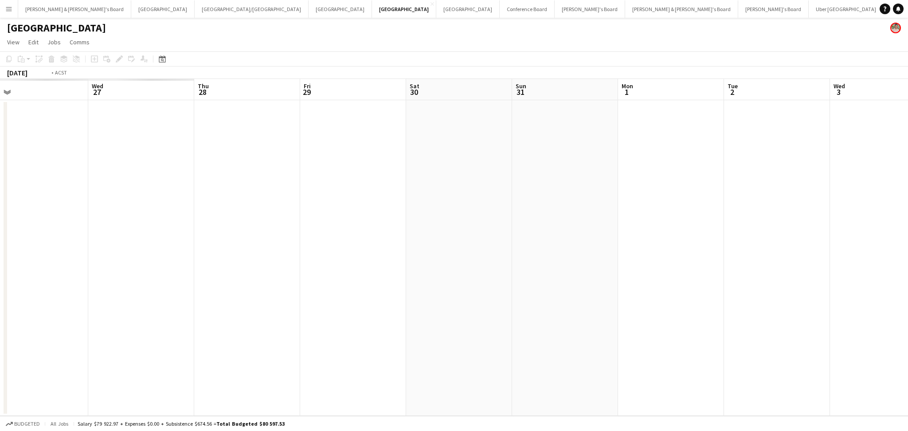
drag, startPoint x: 218, startPoint y: 313, endPoint x: 789, endPoint y: 282, distance: 572.5
click at [789, 282] on app-calendar-viewport "Sun 24 Mon 25 Tue 26 Wed 27 Thu 28 Fri 29 Sat 30 Sun 31 Mon 1 Tue 2 Wed 3 Thu 4…" at bounding box center [454, 247] width 908 height 337
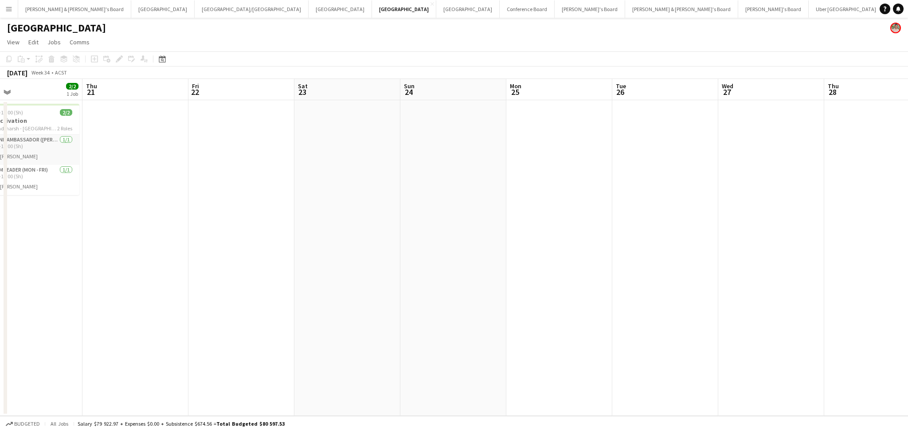
drag, startPoint x: 488, startPoint y: 304, endPoint x: 694, endPoint y: 294, distance: 206.0
click at [698, 294] on app-calendar-viewport "Mon 18 Tue 19 Wed 20 2/2 1 Job Thu 21 Fri 22 Sat 23 Sun 24 Mon 25 Tue 26 Wed 27…" at bounding box center [454, 247] width 908 height 337
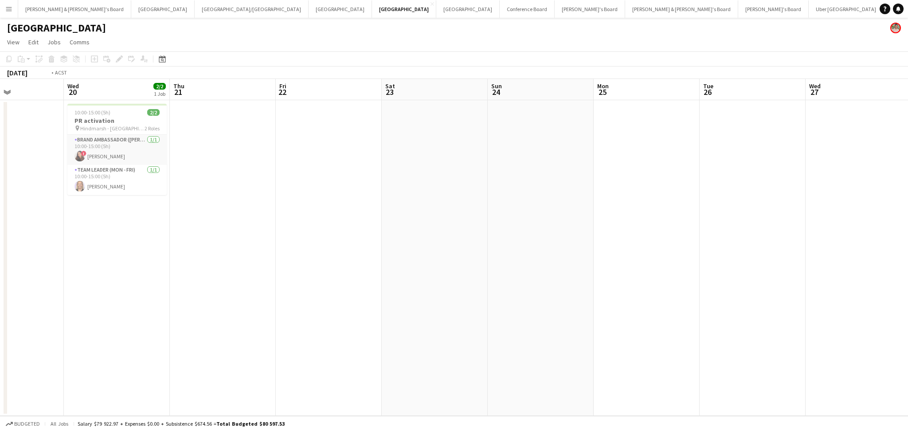
drag, startPoint x: 501, startPoint y: 298, endPoint x: 797, endPoint y: 298, distance: 295.8
click at [797, 298] on app-calendar-viewport "Sun 17 Mon 18 Tue 19 Wed 20 2/2 1 Job Thu 21 Fri 22 Sat 23 Sun 24 Mon 25 Tue 26…" at bounding box center [454, 247] width 908 height 337
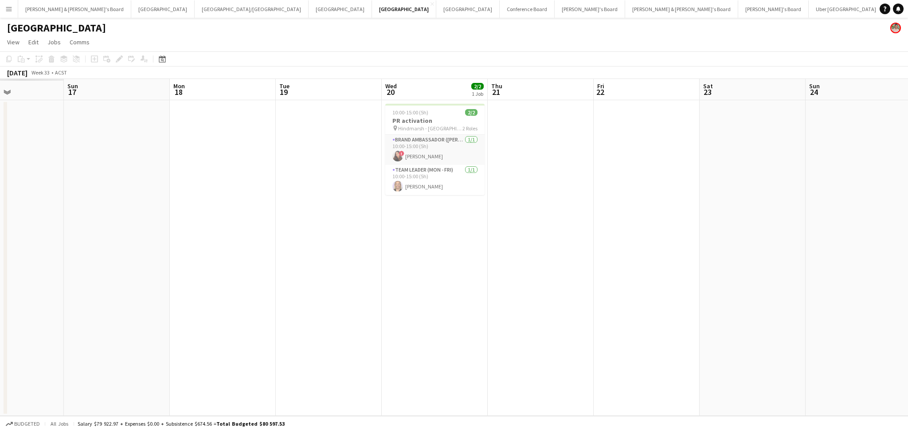
scroll to position [0, 254]
click at [430, 105] on div at bounding box center [435, 105] width 99 height 2
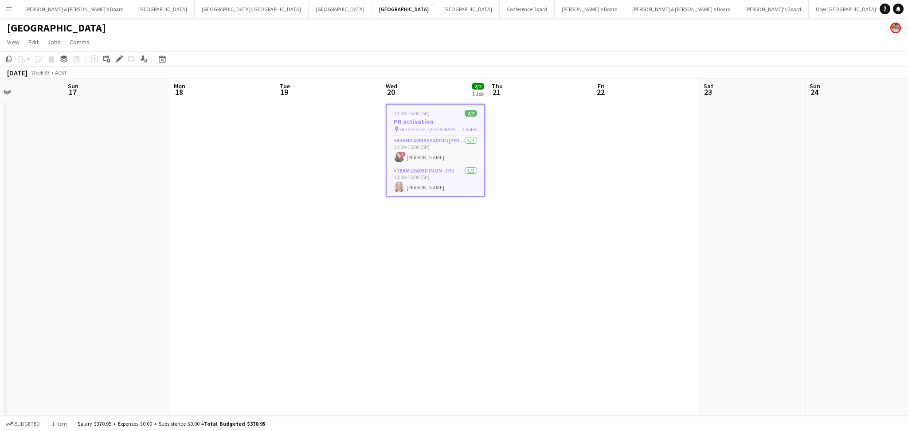
click at [339, 318] on app-date-cell at bounding box center [329, 258] width 106 height 316
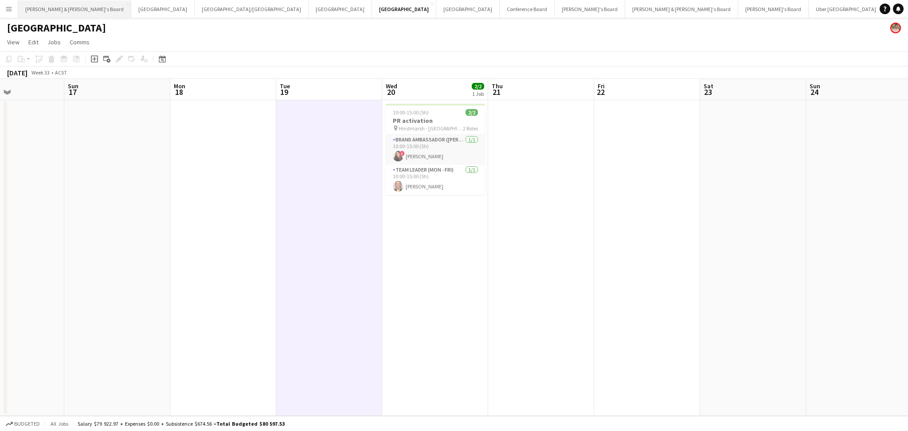
click at [67, 16] on button "[PERSON_NAME] & [PERSON_NAME]'s Board Close" at bounding box center [74, 8] width 113 height 17
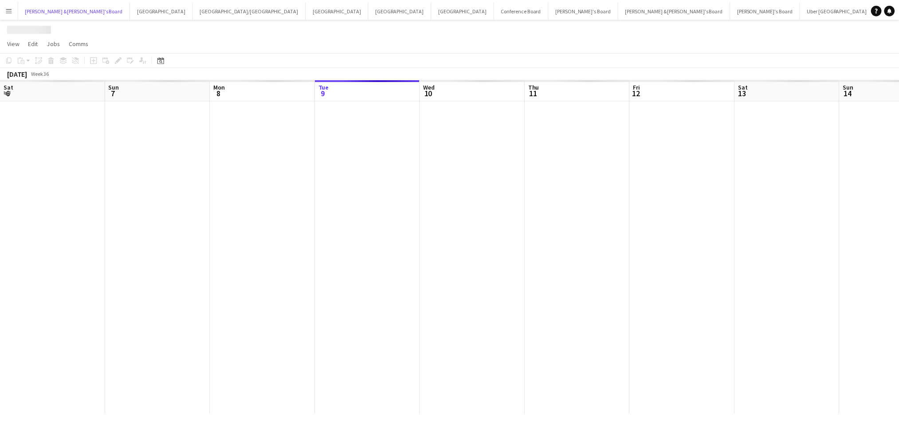
scroll to position [0, 212]
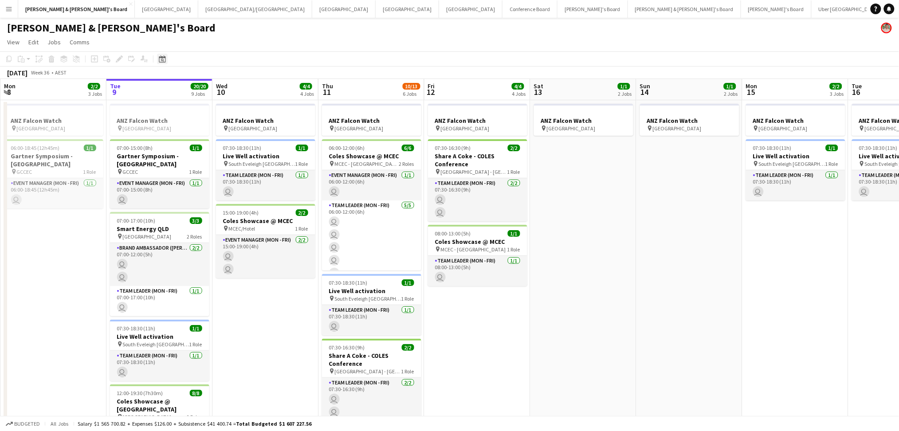
click at [160, 63] on icon at bounding box center [162, 58] width 7 height 7
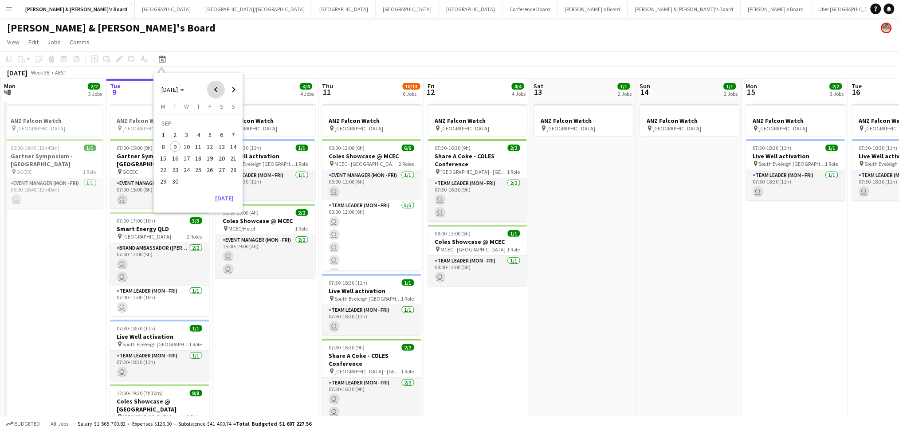
click at [220, 94] on span "Previous month" at bounding box center [216, 90] width 18 height 18
click at [209, 133] on span "8" at bounding box center [210, 137] width 11 height 11
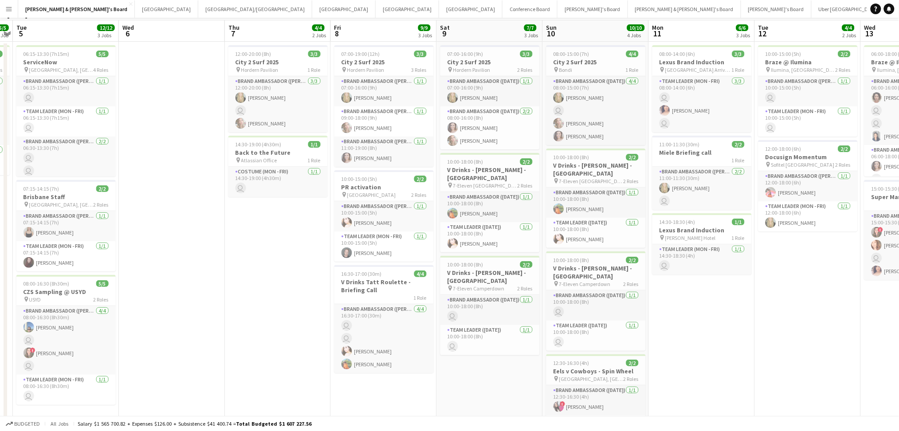
scroll to position [0, 0]
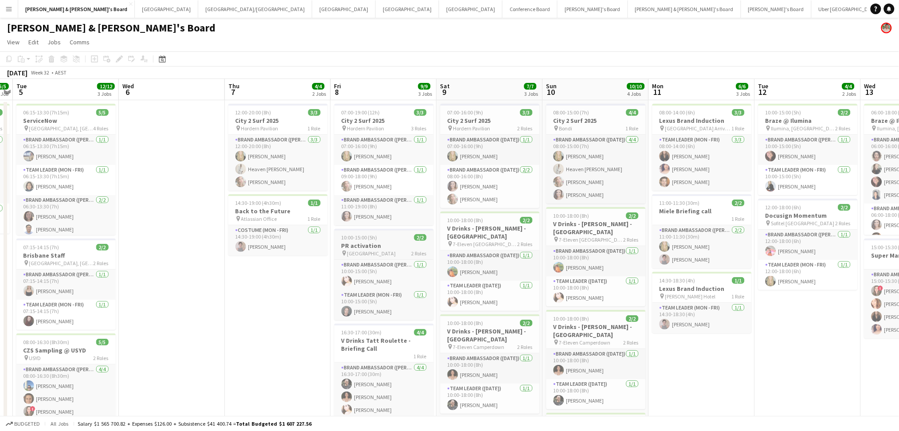
click at [385, 250] on span "[GEOGRAPHIC_DATA]" at bounding box center [371, 253] width 49 height 7
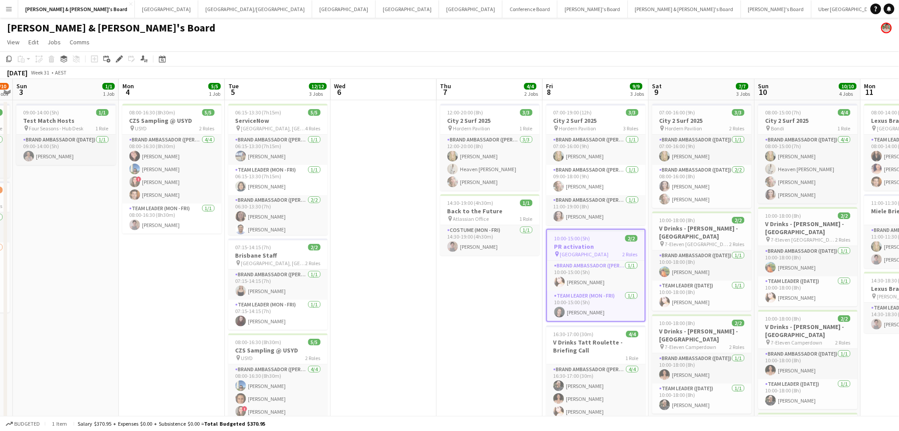
drag, startPoint x: 166, startPoint y: 309, endPoint x: 801, endPoint y: 316, distance: 634.2
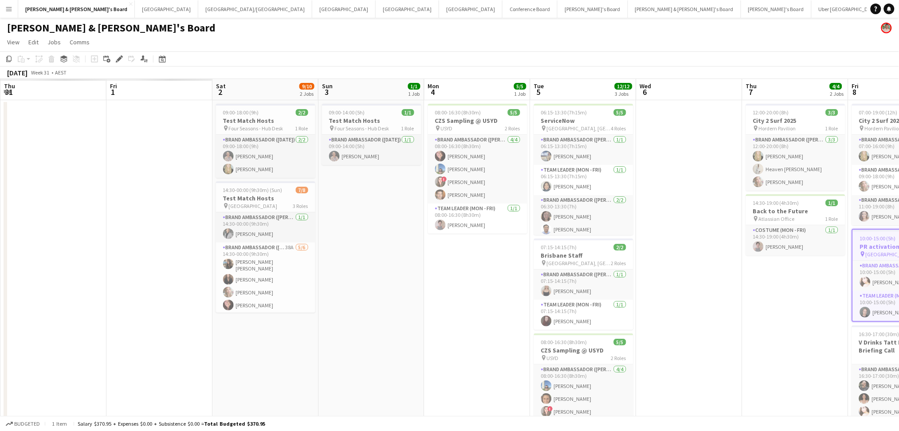
drag, startPoint x: 353, startPoint y: 342, endPoint x: 737, endPoint y: 316, distance: 385.4
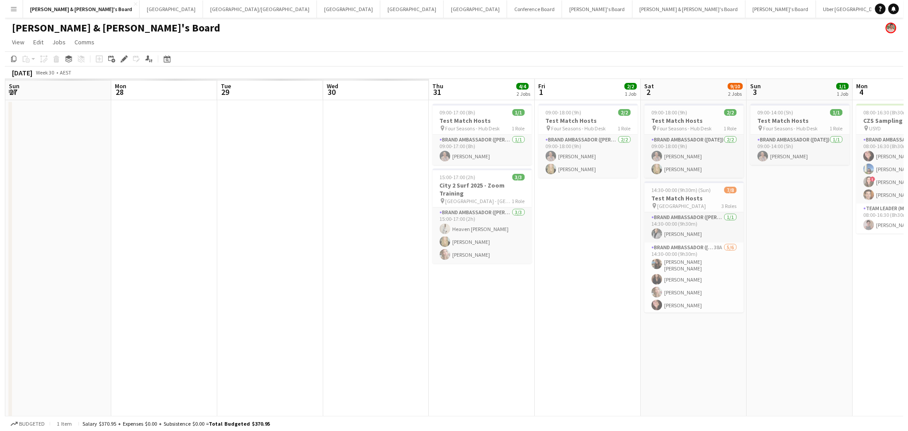
scroll to position [0, 251]
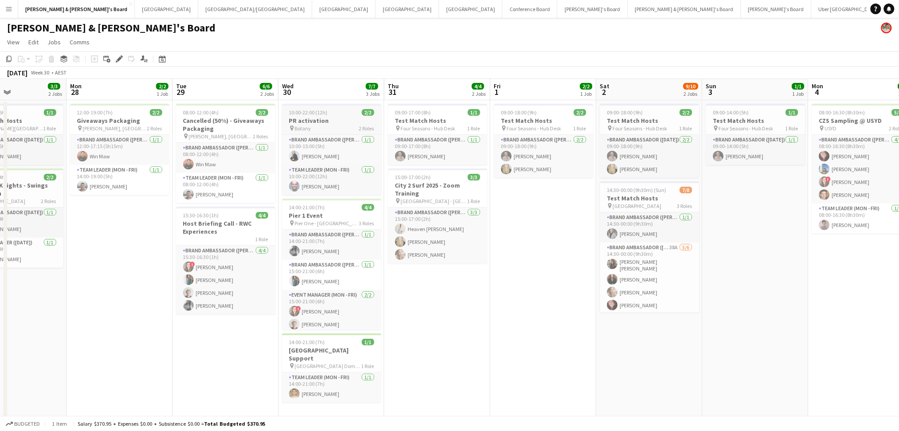
click at [325, 117] on h3 "PR activation" at bounding box center [331, 121] width 99 height 8
click at [325, 118] on h3 "PR activation" at bounding box center [332, 122] width 98 height 8
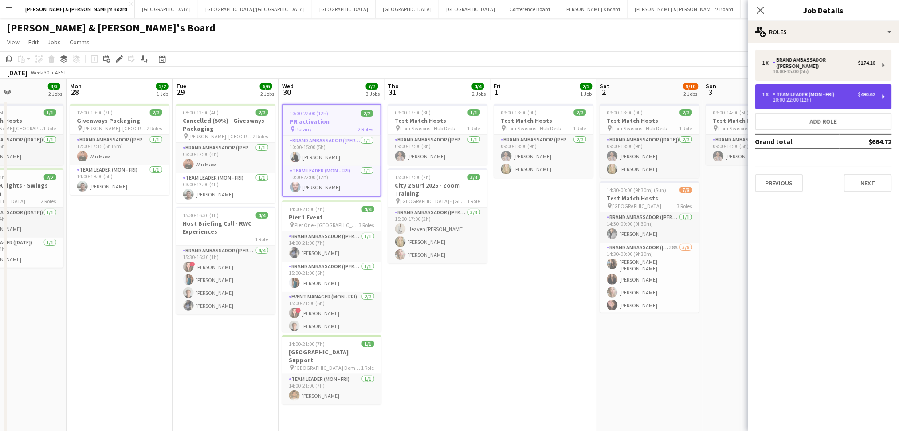
click at [793, 98] on div "10:00-22:00 (12h)" at bounding box center [818, 100] width 113 height 4
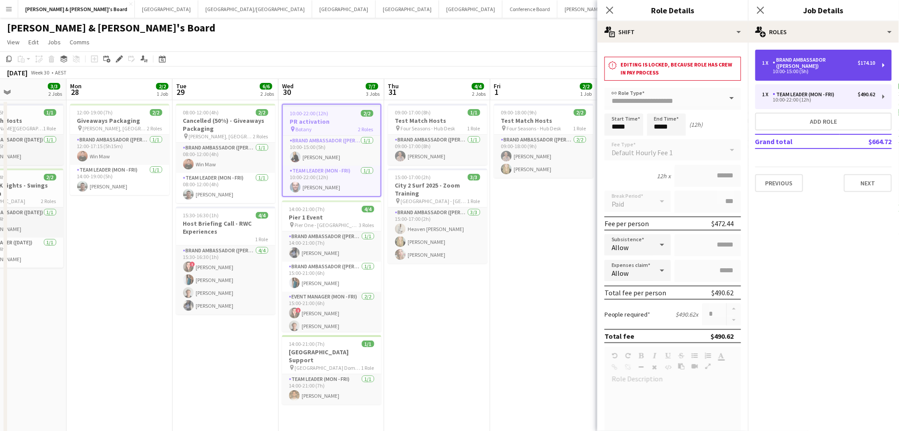
click at [810, 69] on div "10:00-15:00 (5h)" at bounding box center [818, 71] width 113 height 4
type input "**********"
type input "*****"
type input "******"
type input "*****"
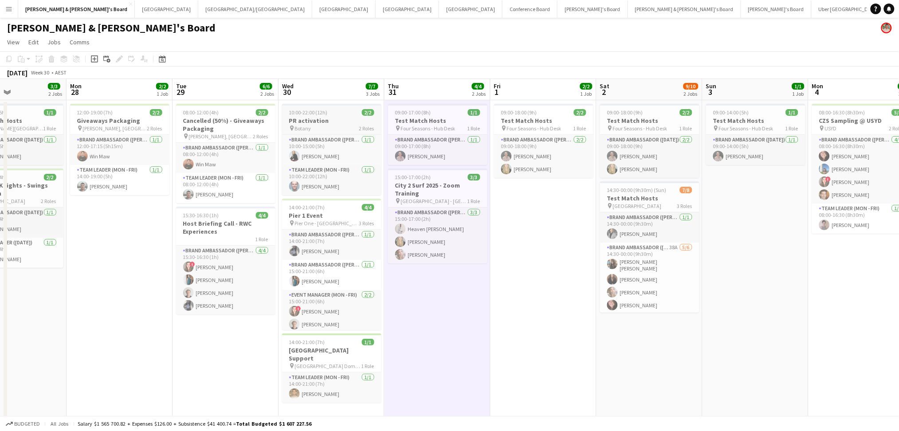
click at [346, 123] on h3 "PR activation" at bounding box center [331, 121] width 99 height 8
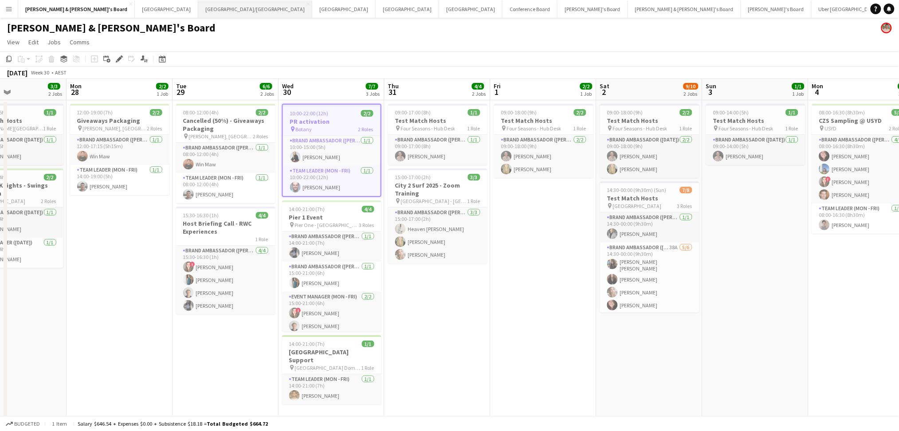
click at [198, 11] on button "[GEOGRAPHIC_DATA]/[GEOGRAPHIC_DATA] Close" at bounding box center [255, 8] width 114 height 17
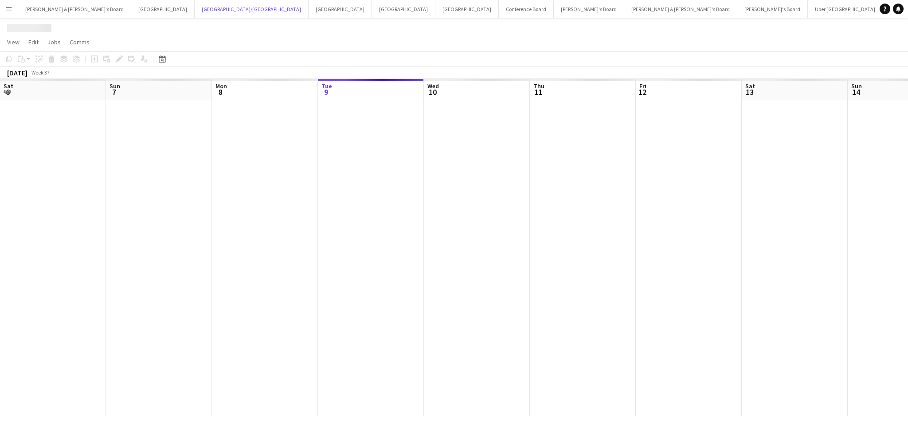
scroll to position [0, 212]
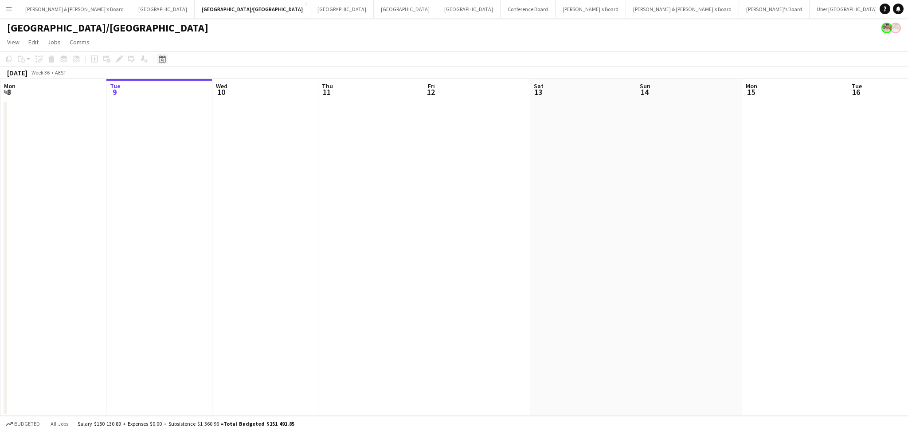
click at [160, 63] on div "Date picker" at bounding box center [162, 59] width 11 height 11
click at [214, 89] on span "Previous month" at bounding box center [216, 90] width 18 height 18
click at [202, 158] on span "17" at bounding box center [198, 158] width 11 height 11
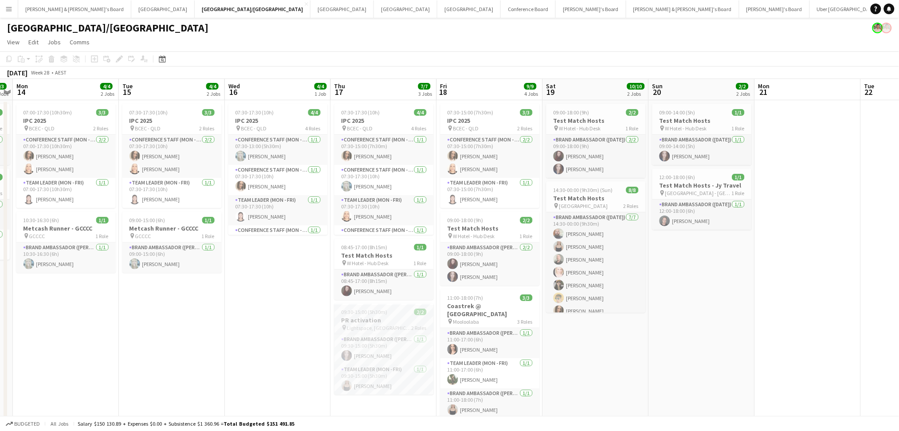
click at [409, 319] on h3 "PR activation" at bounding box center [383, 320] width 99 height 8
click at [373, 330] on span "Lightspace, [GEOGRAPHIC_DATA]" at bounding box center [379, 329] width 63 height 7
click at [373, 330] on span "Lightspace, [GEOGRAPHIC_DATA]" at bounding box center [379, 328] width 64 height 7
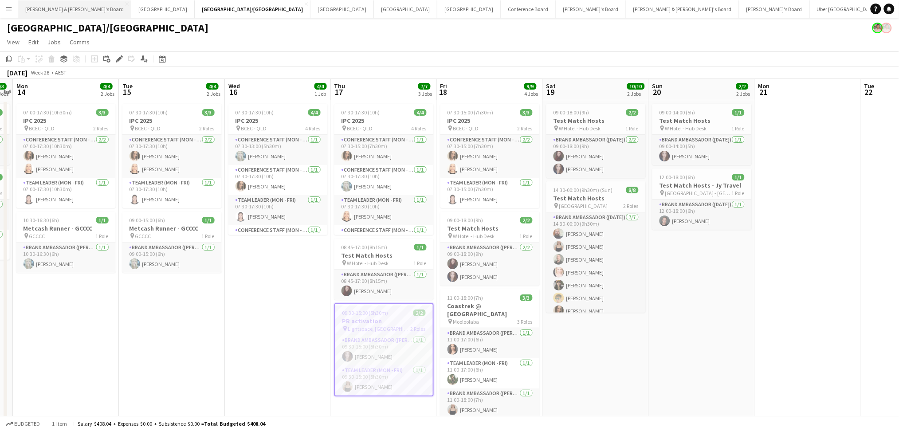
click at [55, 10] on button "[PERSON_NAME] & [PERSON_NAME]'s Board Close" at bounding box center [74, 8] width 113 height 17
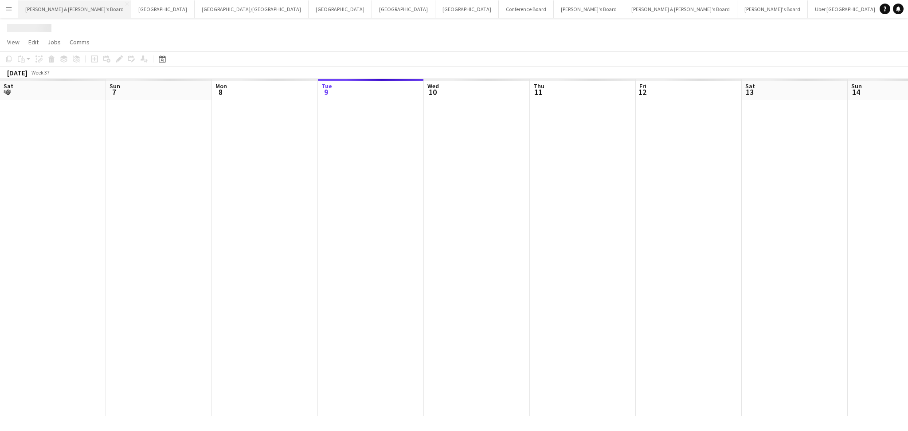
scroll to position [0, 212]
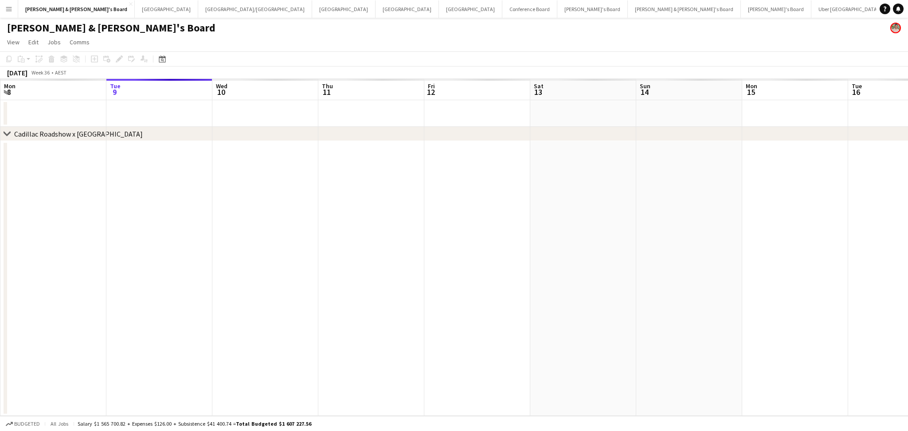
click at [649, 267] on app-calendar-viewport "Sat 6 Sun 7 Mon 8 Tue 9 Wed 10 Thu 11 Fri 12 Sat 13 Sun 14 Mon 15 Tue 16 Wed 17…" at bounding box center [454, 247] width 908 height 337
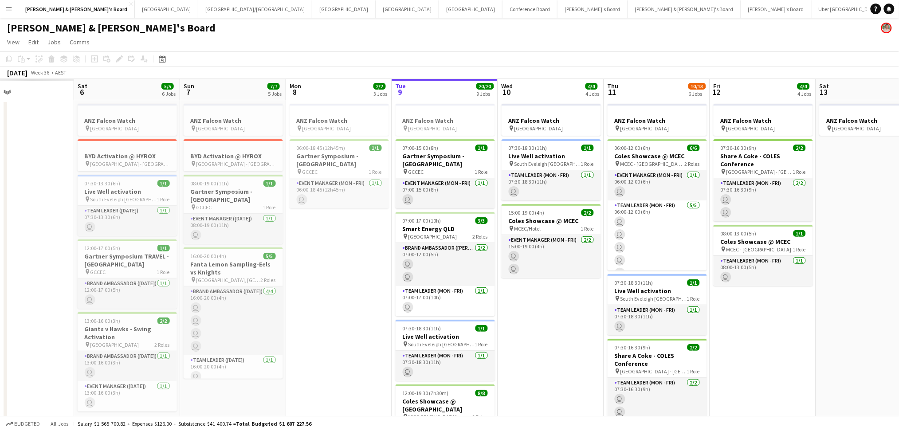
drag, startPoint x: 494, startPoint y: 272, endPoint x: 718, endPoint y: 268, distance: 223.6
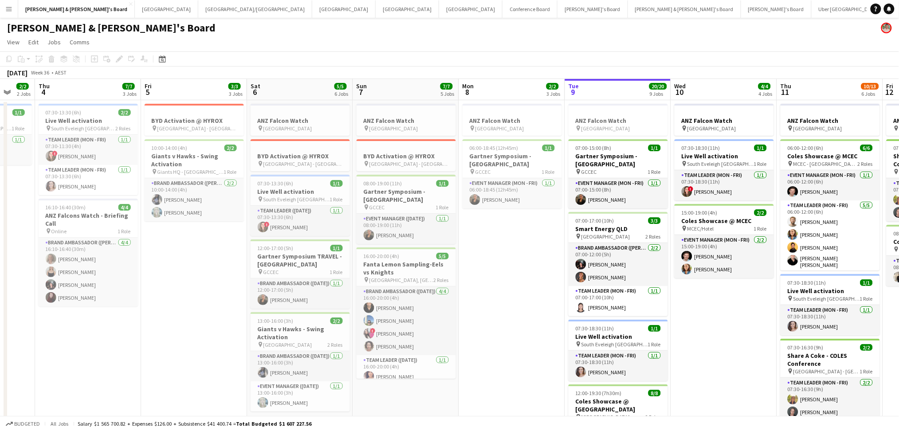
scroll to position [0, 226]
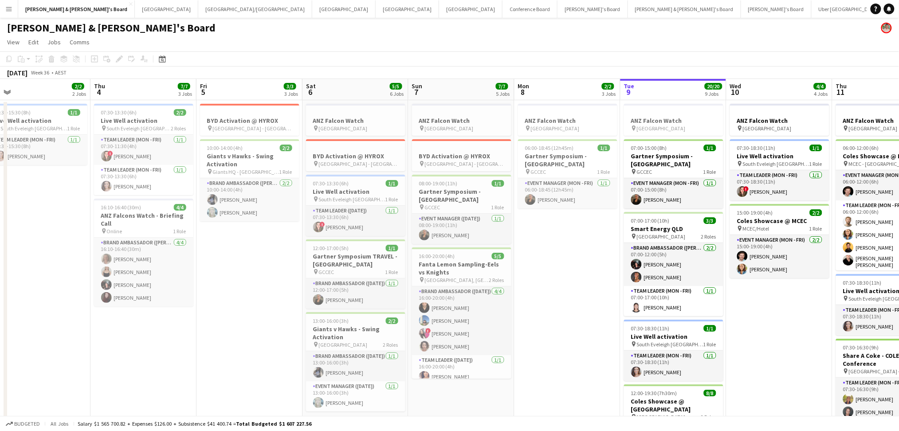
drag, startPoint x: 486, startPoint y: 284, endPoint x: 543, endPoint y: 275, distance: 57.4
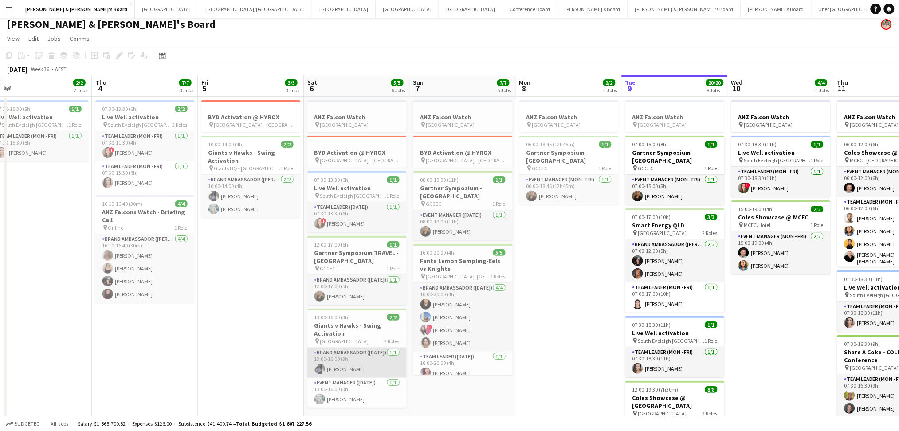
scroll to position [59, 0]
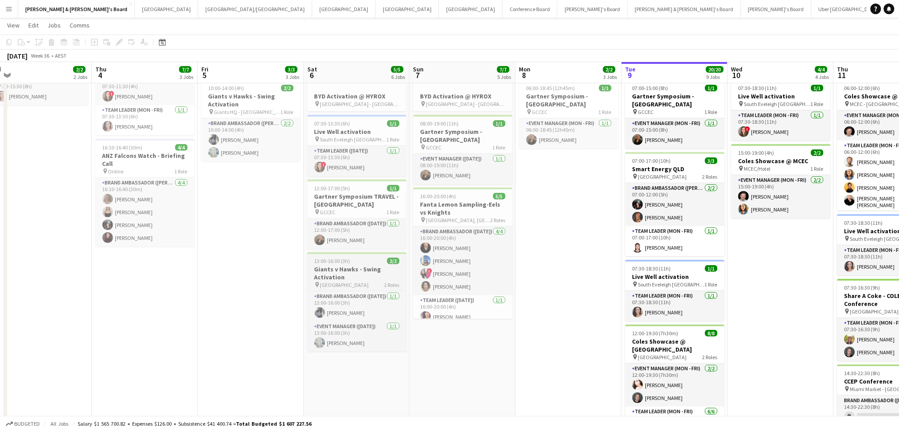
click at [358, 280] on h3 "Giants v Hawks - Swing Activation" at bounding box center [356, 273] width 99 height 16
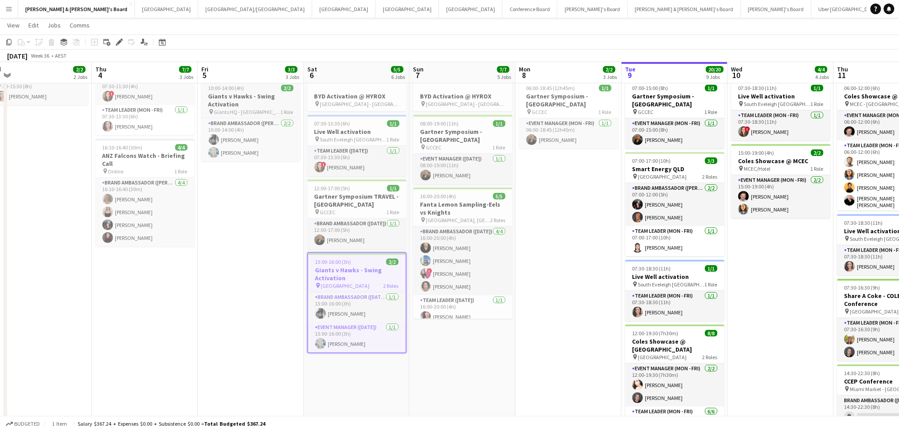
click at [253, 101] on h3 "Giants v Hawks - Swing Activation" at bounding box center [250, 100] width 99 height 16
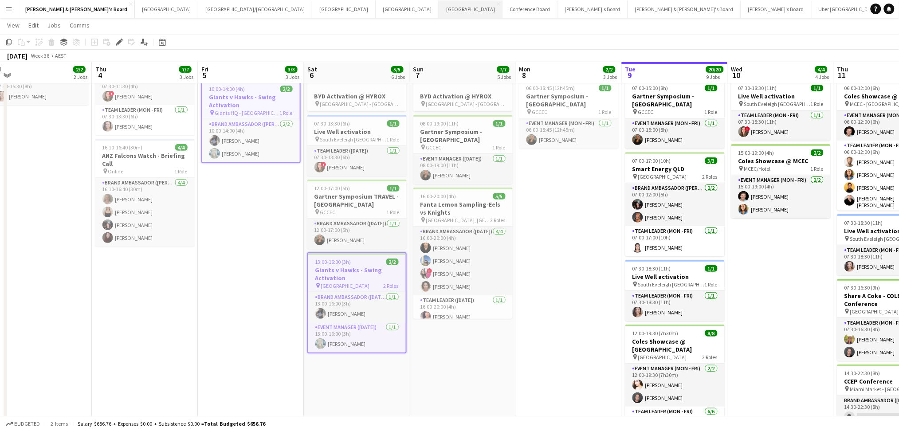
click at [439, 13] on button "Perth Close" at bounding box center [470, 8] width 63 height 17
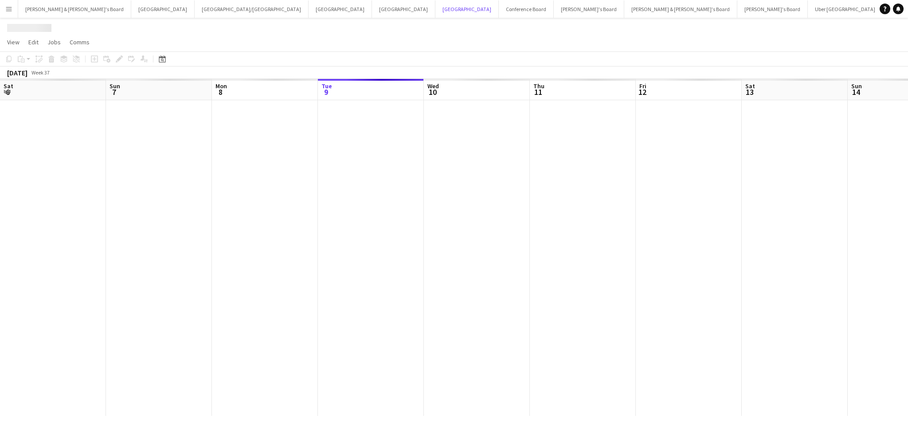
scroll to position [0, 212]
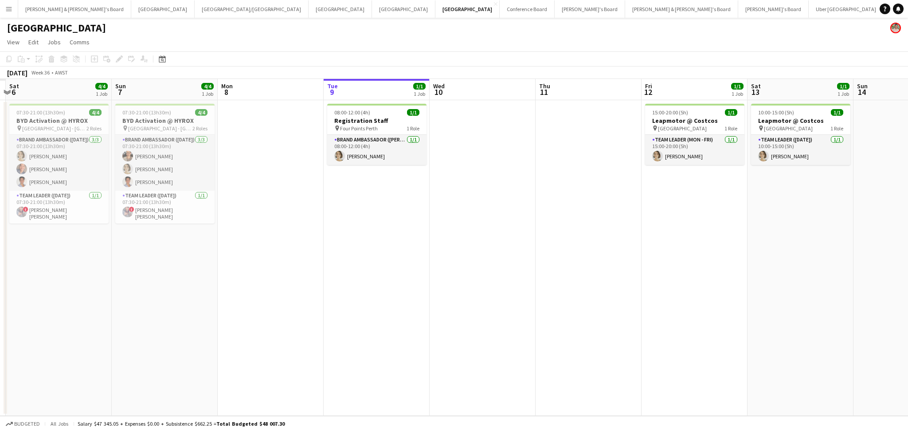
drag, startPoint x: 178, startPoint y: 227, endPoint x: 672, endPoint y: 226, distance: 493.6
click at [672, 226] on app-calendar-viewport "Thu 4 Fri 5 Sat 6 4/4 1 Job Sun 7 4/4 1 Job Mon 8 Tue 9 1/1 1 Job Wed 10 Thu 11…" at bounding box center [454, 247] width 908 height 337
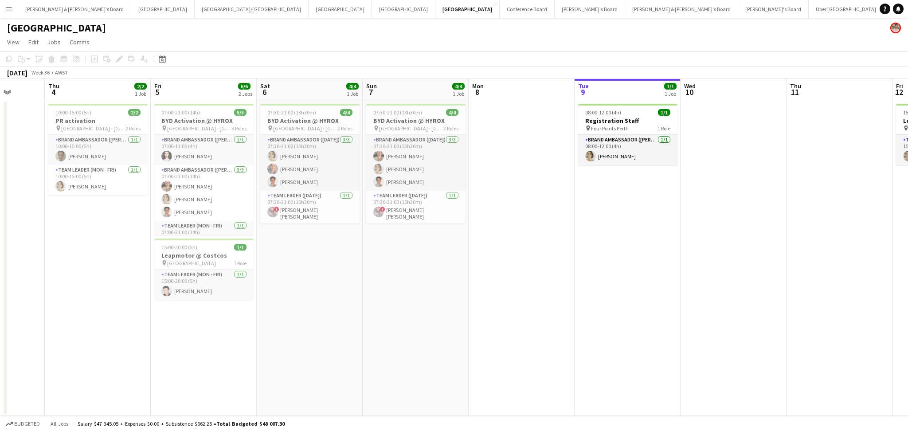
drag, startPoint x: 370, startPoint y: 330, endPoint x: 460, endPoint y: 328, distance: 90.5
click at [452, 330] on app-calendar-viewport "Mon 1 Tue 2 Wed 3 Thu 4 2/2 1 Job Fri 5 6/6 2 Jobs Sat 6 4/4 1 Job Sun 7 4/4 1 …" at bounding box center [454, 247] width 908 height 337
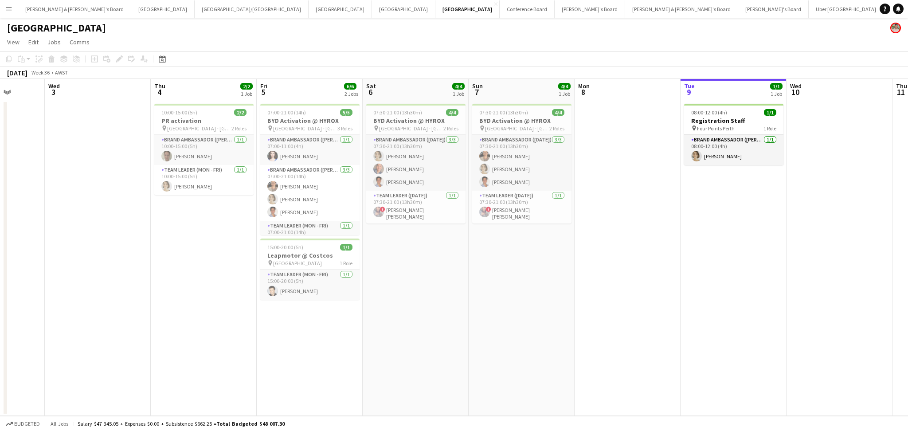
scroll to position [0, 272]
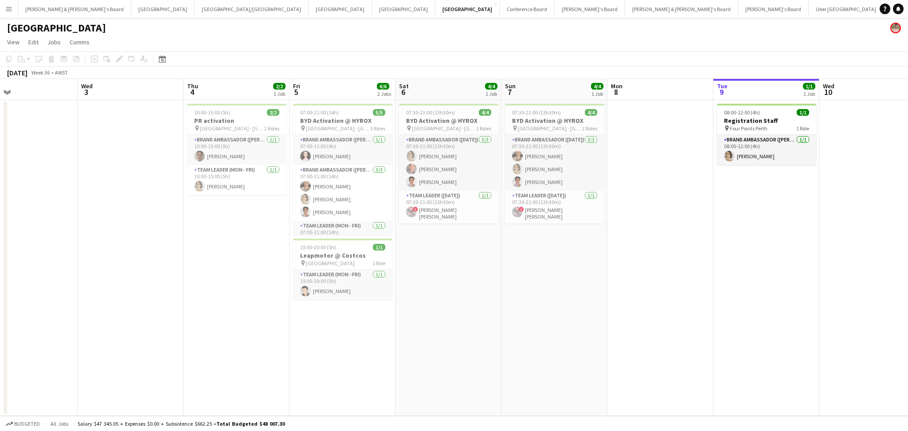
drag, startPoint x: 366, startPoint y: 347, endPoint x: 398, endPoint y: 347, distance: 31.5
click at [398, 347] on app-calendar-viewport "Sun 31 Mon 1 Tue 2 Wed 3 Thu 4 2/2 1 Job Fri 5 6/6 2 Jobs Sat 6 4/4 1 Job Sun 7…" at bounding box center [454, 247] width 908 height 337
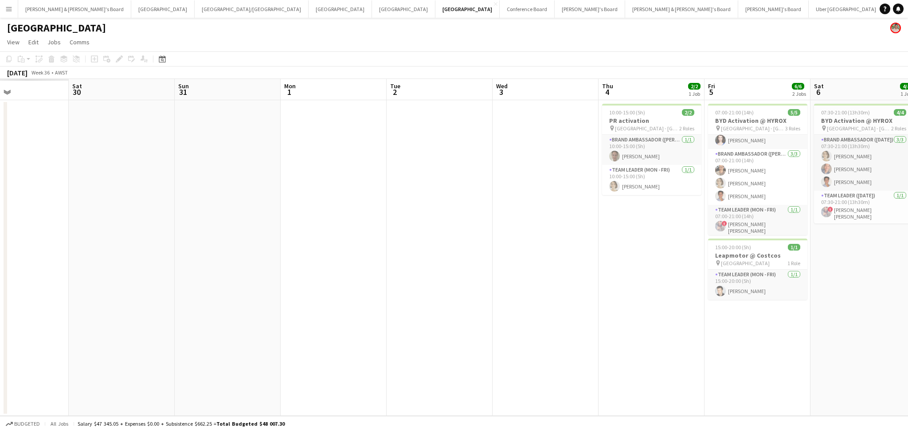
scroll to position [0, 265]
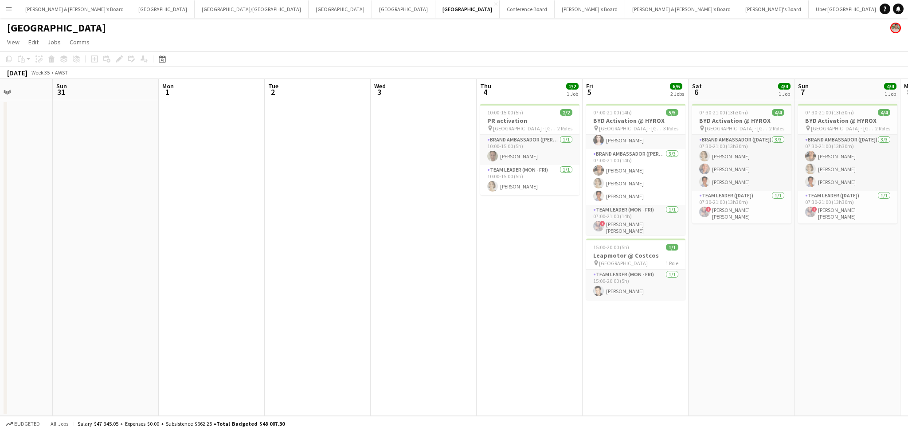
drag, startPoint x: 206, startPoint y: 272, endPoint x: 499, endPoint y: 279, distance: 292.8
click at [499, 279] on app-calendar-viewport "Thu 28 2/2 2 Jobs Fri 29 Sat 30 Sun 31 Mon 1 Tue 2 Wed 3 Thu 4 2/2 1 Job Fri 5 …" at bounding box center [454, 247] width 908 height 337
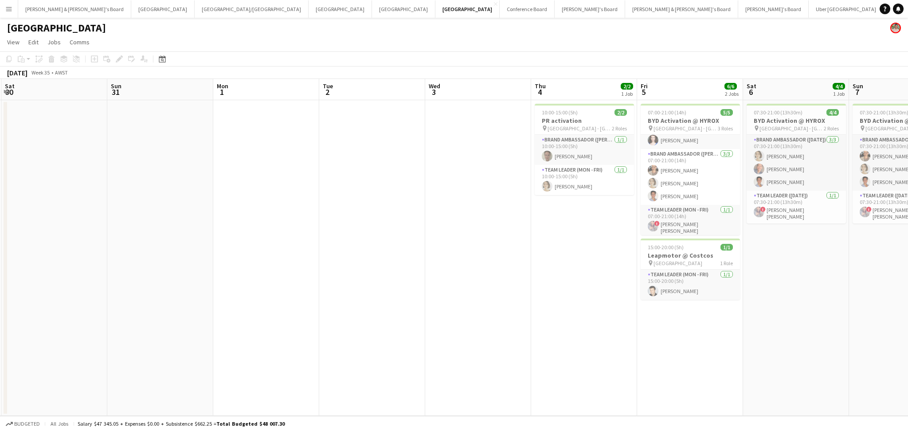
drag, startPoint x: 250, startPoint y: 279, endPoint x: 635, endPoint y: 250, distance: 386.0
click at [635, 250] on app-calendar-viewport "Thu 28 2/2 2 Jobs Fri 29 Sat 30 Sun 31 Mon 1 Tue 2 Wed 3 Thu 4 2/2 1 Job Fri 5 …" at bounding box center [454, 247] width 908 height 337
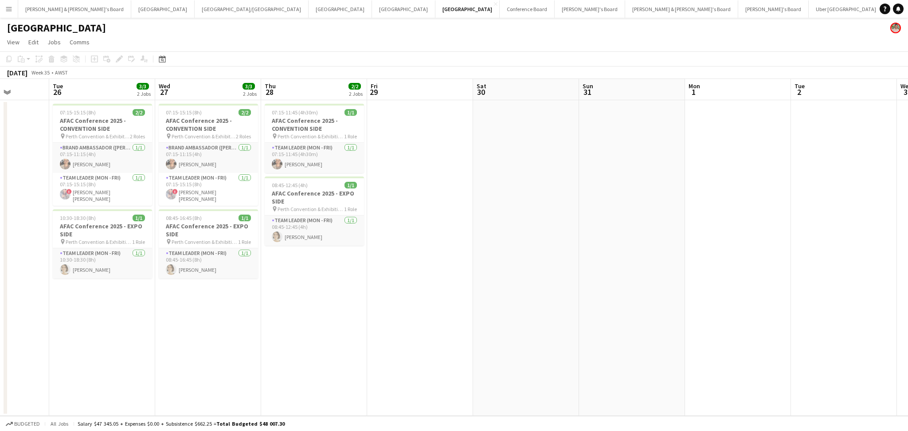
drag, startPoint x: 493, startPoint y: 264, endPoint x: 635, endPoint y: 266, distance: 142.4
click at [635, 266] on app-calendar-viewport "Sat 23 Sun 24 Mon 25 Tue 26 3/3 2 Jobs Wed 27 3/3 2 Jobs Thu 28 2/2 2 Jobs Fri …" at bounding box center [454, 247] width 908 height 337
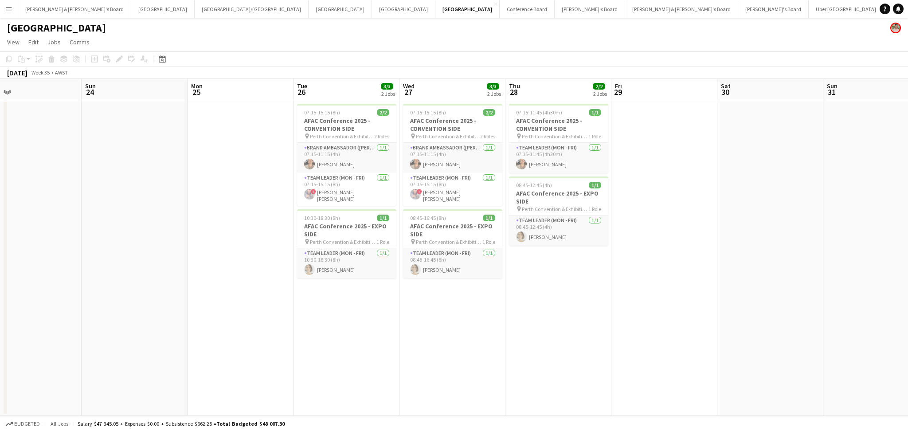
drag, startPoint x: 453, startPoint y: 288, endPoint x: 818, endPoint y: 290, distance: 365.0
click at [817, 290] on app-calendar-viewport "Thu 21 Fri 22 Sat 23 Sun 24 Mon 25 Tue 26 3/3 2 Jobs Wed 27 3/3 2 Jobs Thu 28 2…" at bounding box center [454, 247] width 908 height 337
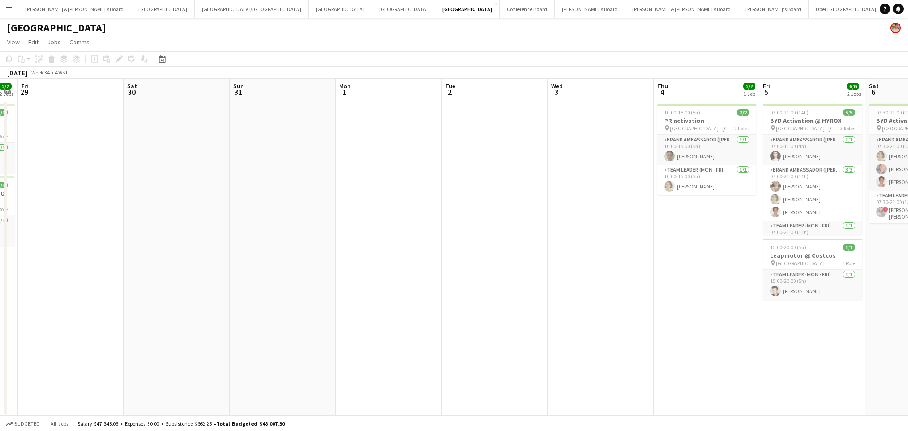
drag, startPoint x: 726, startPoint y: 318, endPoint x: 318, endPoint y: 272, distance: 411.6
click at [202, 265] on app-calendar-viewport "Sun 24 Mon 25 Tue 26 3/3 2 Jobs Wed 27 3/3 2 Jobs Thu 28 2/2 2 Jobs Fri 29 Sat …" at bounding box center [454, 247] width 908 height 337
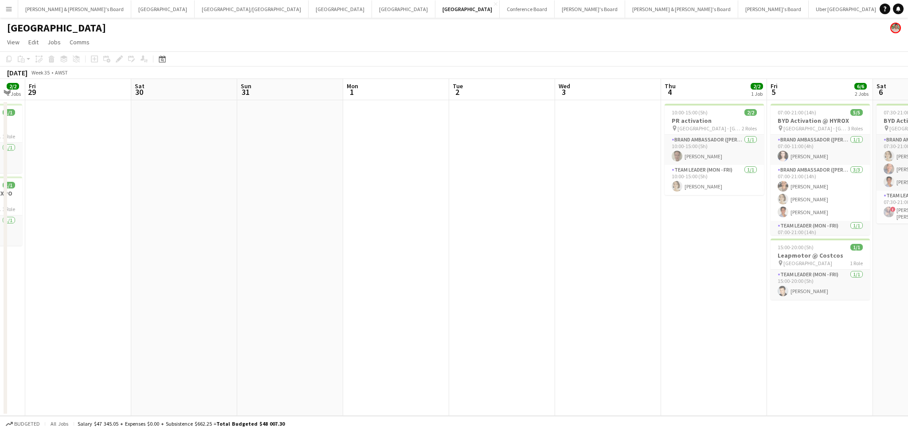
drag, startPoint x: 658, startPoint y: 328, endPoint x: 278, endPoint y: 278, distance: 383.4
click at [259, 280] on app-calendar-viewport "Tue 26 3/3 2 Jobs Wed 27 3/3 2 Jobs Thu 28 2/2 2 Jobs Fri 29 Sat 30 Sun 31 Mon …" at bounding box center [454, 247] width 908 height 337
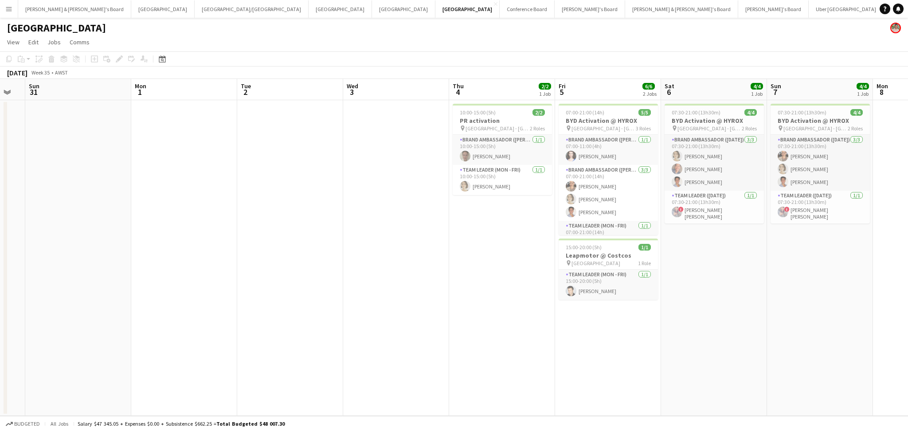
scroll to position [0, 364]
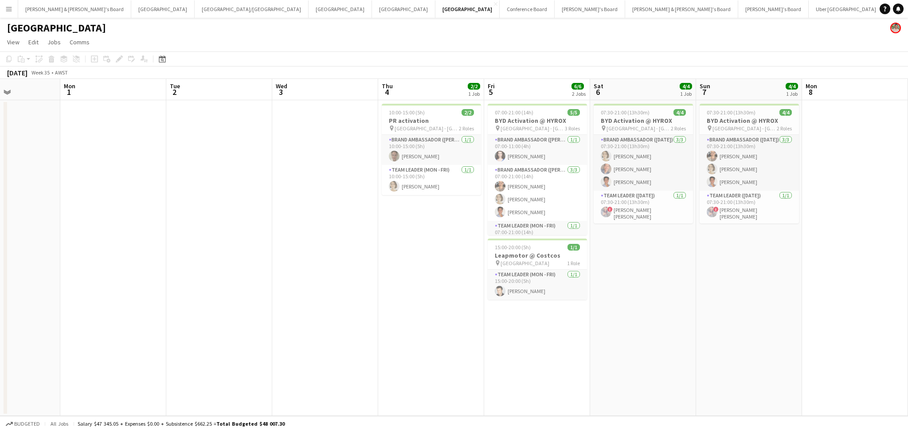
drag, startPoint x: 464, startPoint y: 298, endPoint x: 393, endPoint y: 297, distance: 71.0
click at [393, 297] on app-calendar-viewport "Thu 28 2/2 2 Jobs Fri 29 Sat 30 Sun 31 Mon 1 Tue 2 Wed 3 Thu 4 2/2 1 Job Fri 5 …" at bounding box center [454, 247] width 908 height 337
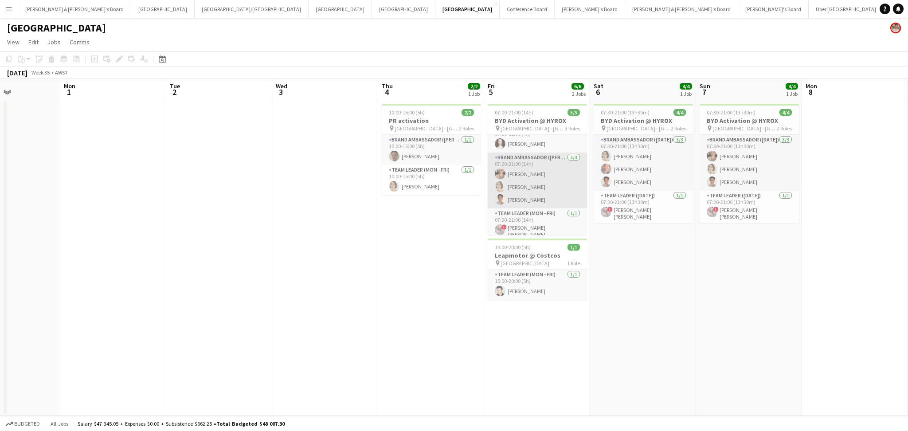
scroll to position [16, 0]
click at [512, 169] on app-card-role "Brand Ambassador (Mon - Fri) [DATE] 07:00-21:00 (14h) [PERSON_NAME] [PERSON_NAM…" at bounding box center [537, 177] width 99 height 56
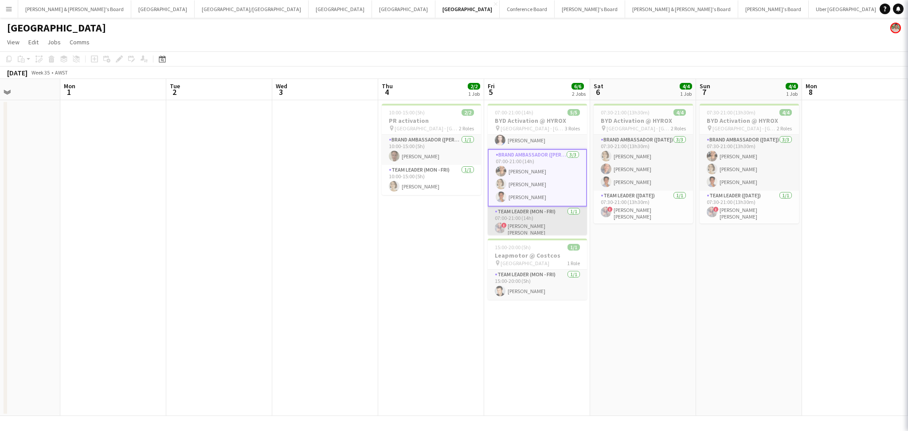
click at [521, 221] on app-card-role "Team Leader (Mon - Fri) [DATE] 07:00-21:00 (14h) ! [PERSON_NAME] [PERSON_NAME]" at bounding box center [537, 223] width 99 height 33
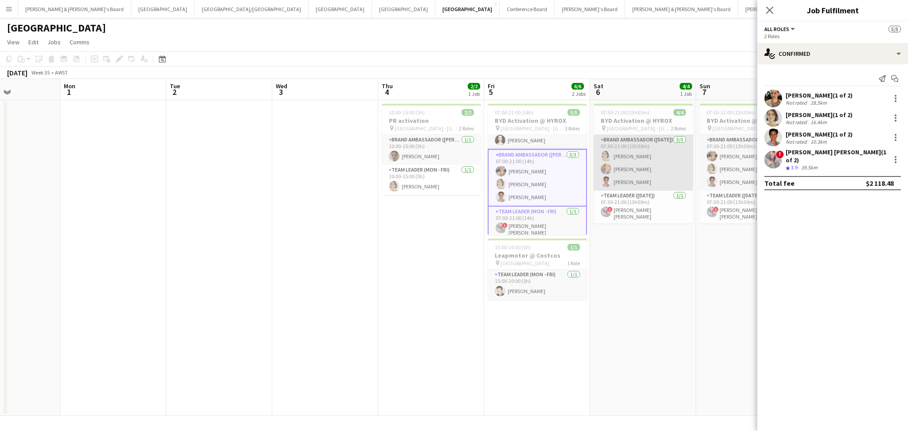
click at [639, 159] on app-card-role "Brand Ambassador ([DATE]) [DATE] 07:30-21:00 (13h30m) [PERSON_NAME] [PERSON_NAM…" at bounding box center [643, 163] width 99 height 56
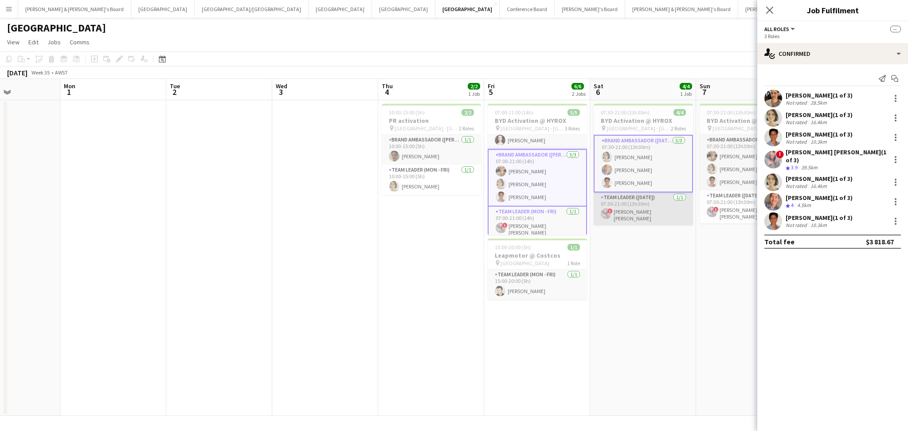
click at [643, 214] on app-card-role "Team Leader ([DATE]) [DATE] 07:30-21:00 (13h30m) ! [PERSON_NAME] [PERSON_NAME]" at bounding box center [643, 208] width 99 height 33
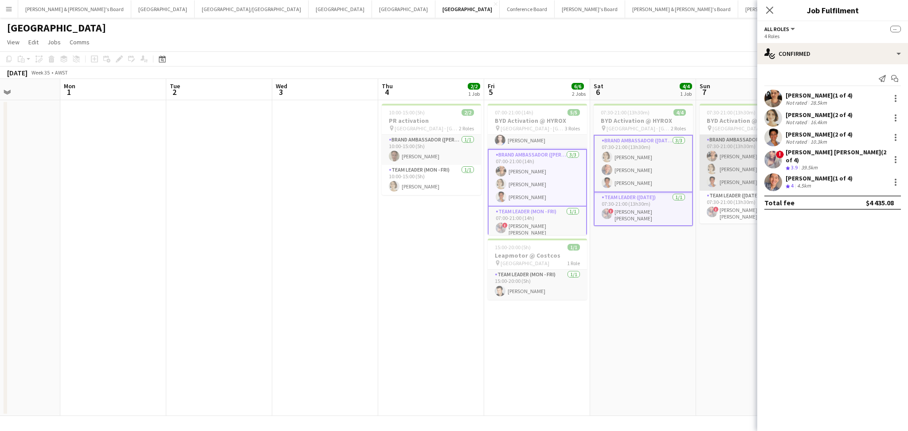
click at [727, 156] on app-card-role "Brand Ambassador ([DATE]) [DATE] 07:30-21:00 (13h30m) [PERSON_NAME] [PERSON_NAM…" at bounding box center [749, 163] width 99 height 56
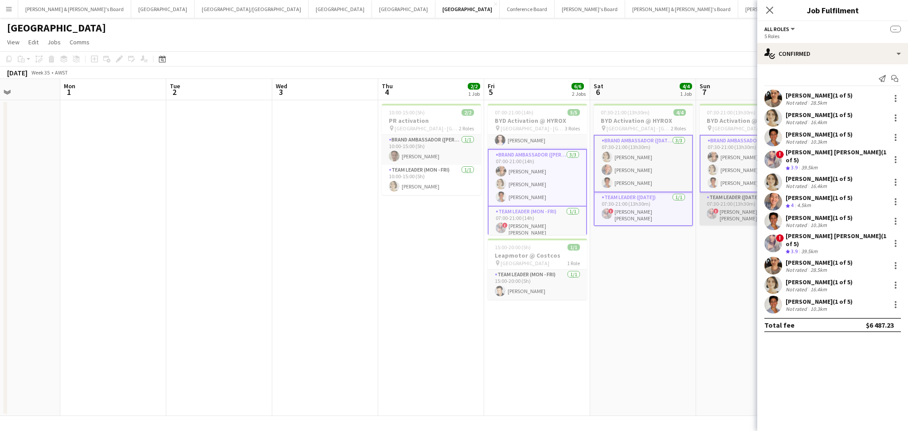
click at [732, 199] on app-card-role "Team Leader ([DATE]) [DATE] 07:30-21:00 (13h30m) ! [PERSON_NAME] [PERSON_NAME]" at bounding box center [749, 208] width 99 height 33
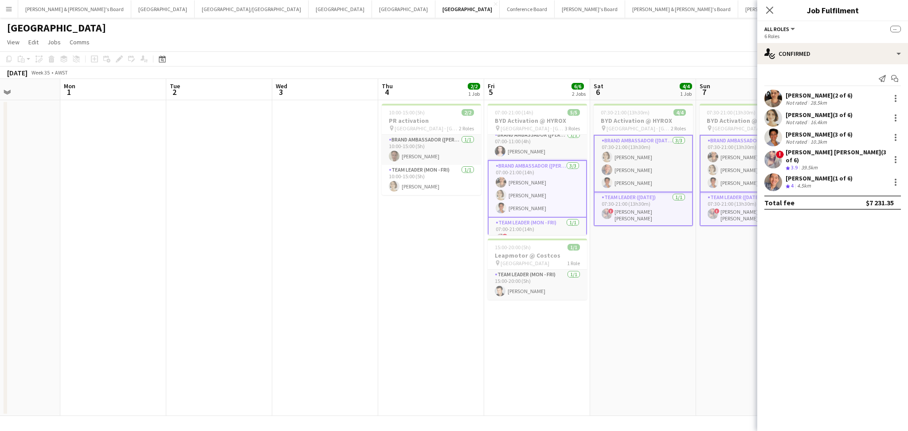
scroll to position [0, 0]
click at [55, 10] on button "[PERSON_NAME] & [PERSON_NAME]'s Board Close" at bounding box center [74, 8] width 113 height 17
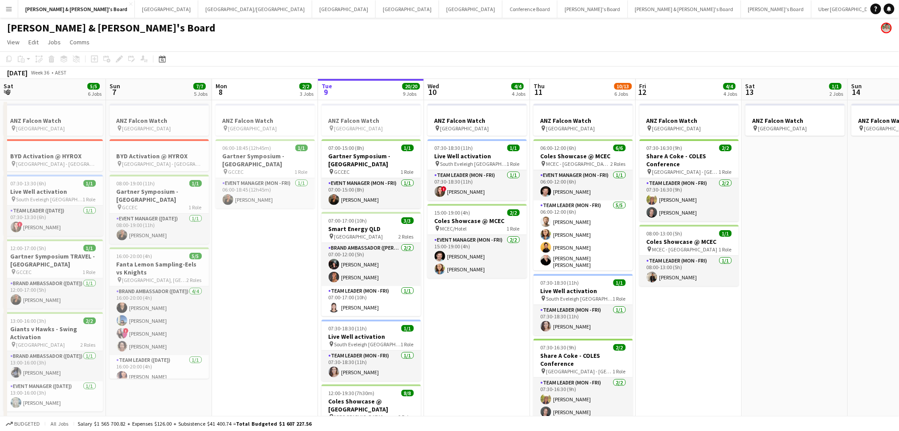
drag, startPoint x: 66, startPoint y: 332, endPoint x: 600, endPoint y: 294, distance: 535.7
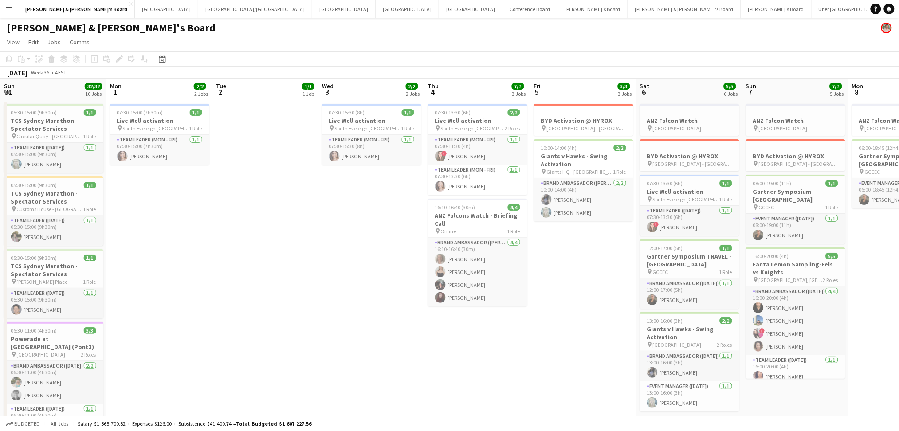
scroll to position [0, 200]
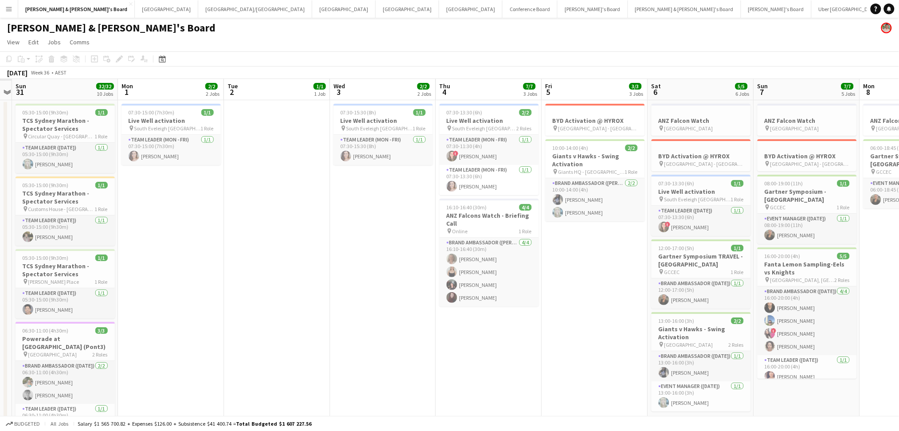
drag, startPoint x: 258, startPoint y: 335, endPoint x: 482, endPoint y: 330, distance: 224.0
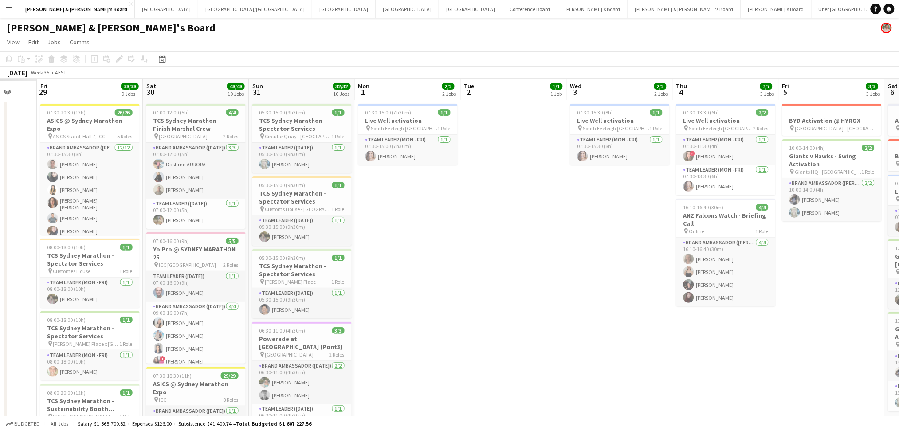
drag, startPoint x: 335, startPoint y: 341, endPoint x: 572, endPoint y: 340, distance: 236.8
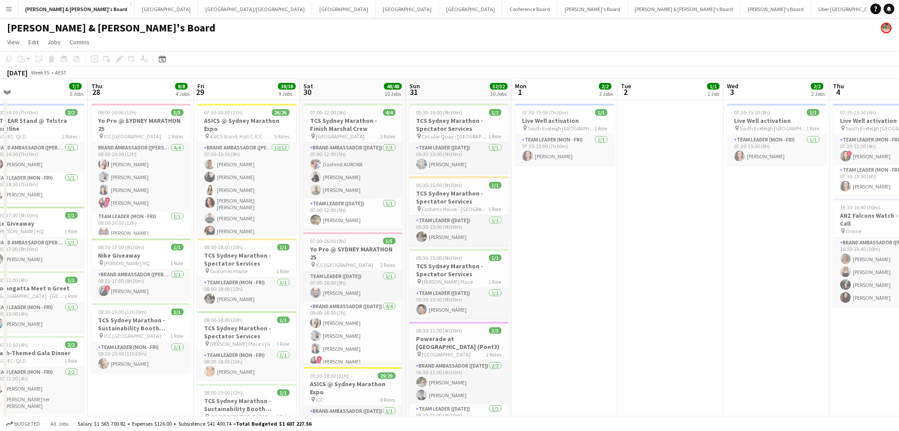
scroll to position [0, 192]
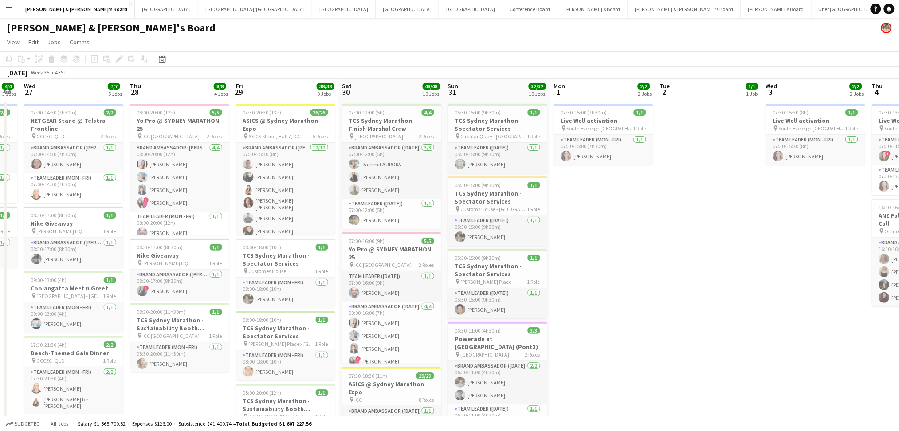
drag, startPoint x: 436, startPoint y: 325, endPoint x: 632, endPoint y: 319, distance: 196.1
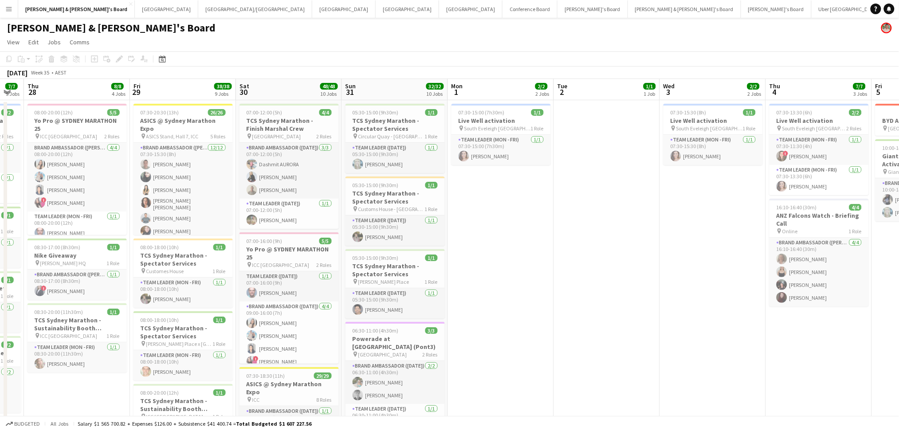
drag, startPoint x: 634, startPoint y: 308, endPoint x: 746, endPoint y: 301, distance: 112.0
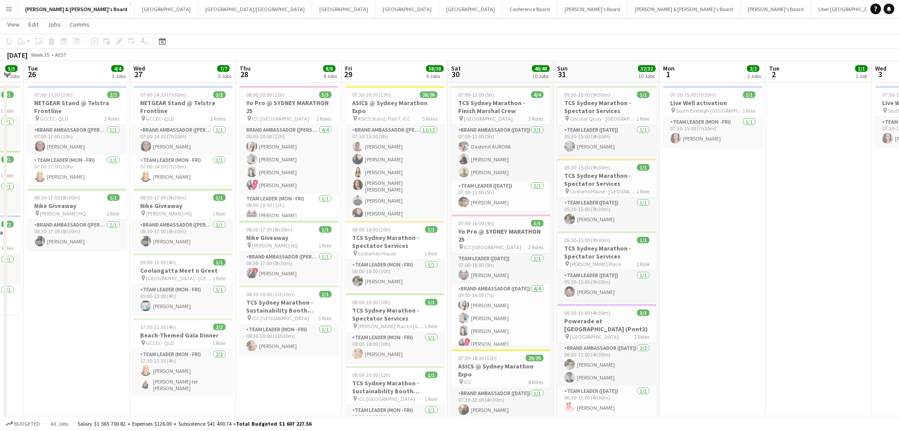
scroll to position [0, 0]
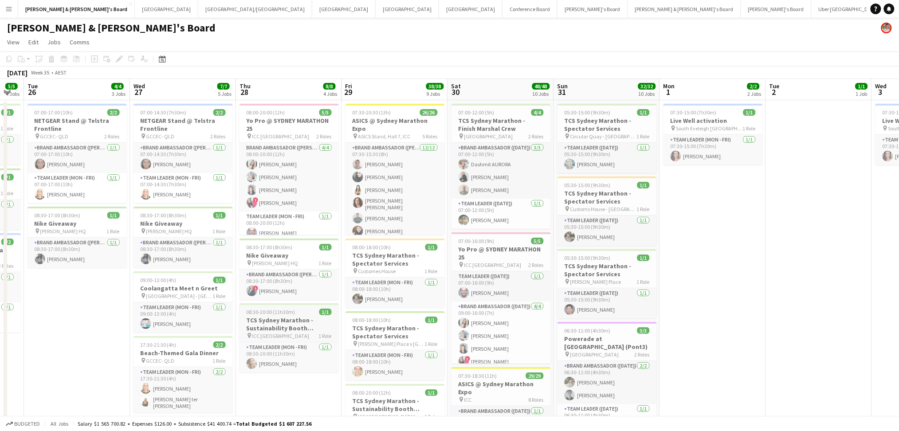
click at [281, 322] on h3 "TCS Sydney Marathon - Sustainability Booth Support" at bounding box center [288, 324] width 99 height 16
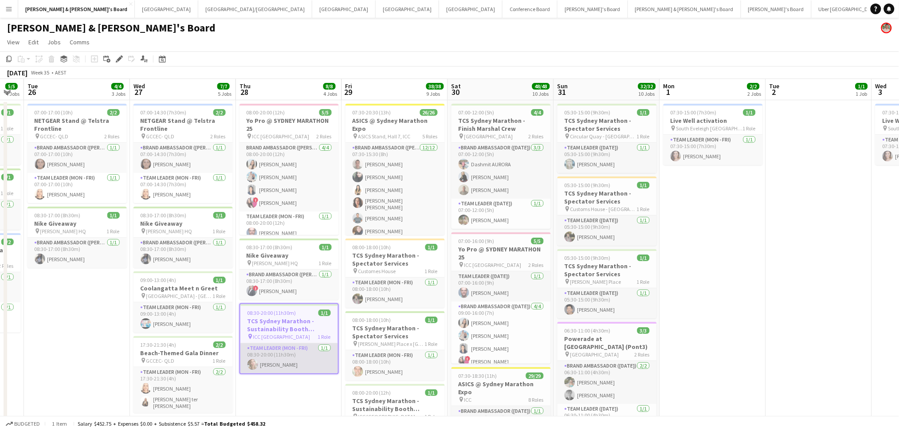
click at [277, 365] on app-card-role "Team Leader (Mon - Fri) [DATE] 08:30-20:00 (11h30m) [PERSON_NAME]" at bounding box center [289, 358] width 98 height 30
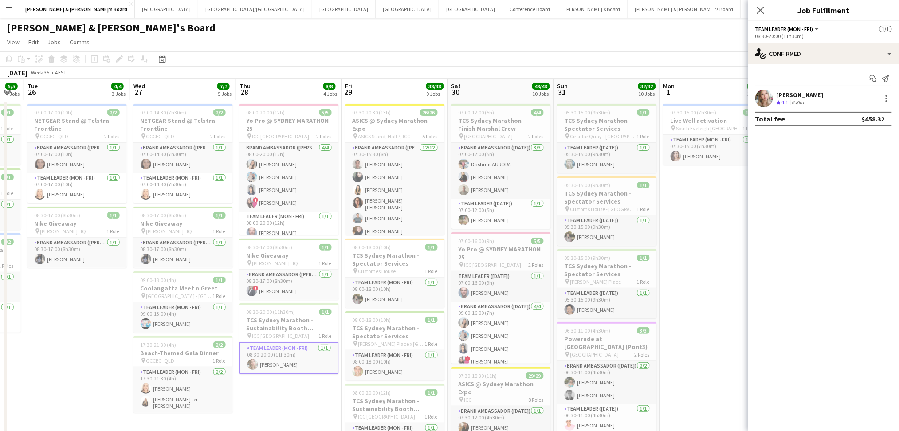
click at [797, 98] on div "[PERSON_NAME]" at bounding box center [800, 95] width 47 height 8
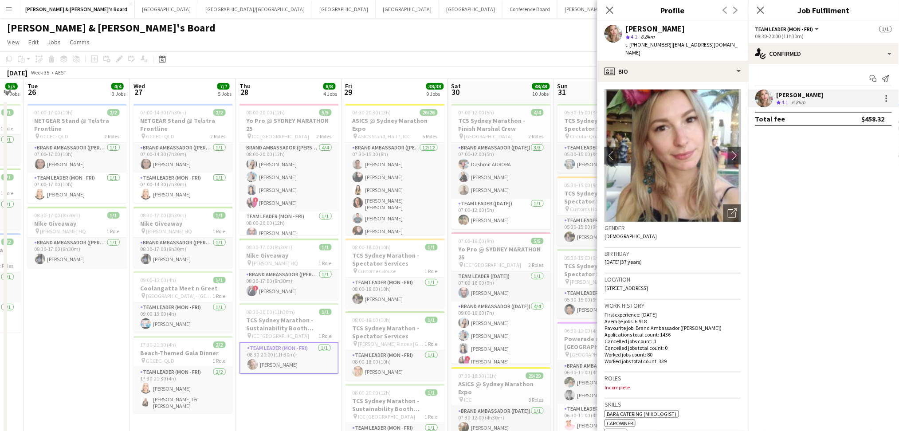
drag, startPoint x: 666, startPoint y: 43, endPoint x: 727, endPoint y: 41, distance: 61.2
click at [727, 41] on span "| [EMAIL_ADDRESS][DOMAIN_NAME]" at bounding box center [682, 48] width 112 height 15
copy span "[EMAIL_ADDRESS][DOMAIN_NAME]"
click at [394, 286] on app-card-role "Team Leader (Mon - Fri) [DATE] 08:00-18:00 (10h) [PERSON_NAME]" at bounding box center [394, 293] width 99 height 30
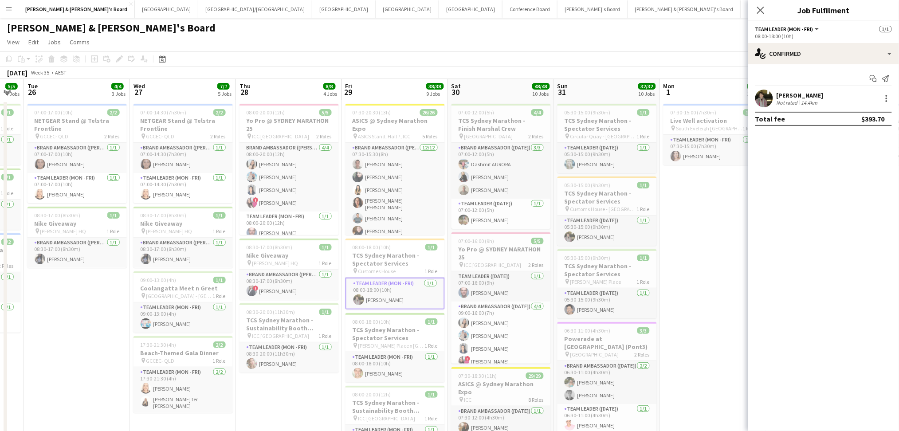
click at [806, 89] on div "Start chat Send notification [PERSON_NAME] Not rated 14.4km Total fee $393.70" at bounding box center [823, 98] width 151 height 69
click at [798, 94] on div "[PERSON_NAME]" at bounding box center [800, 95] width 47 height 8
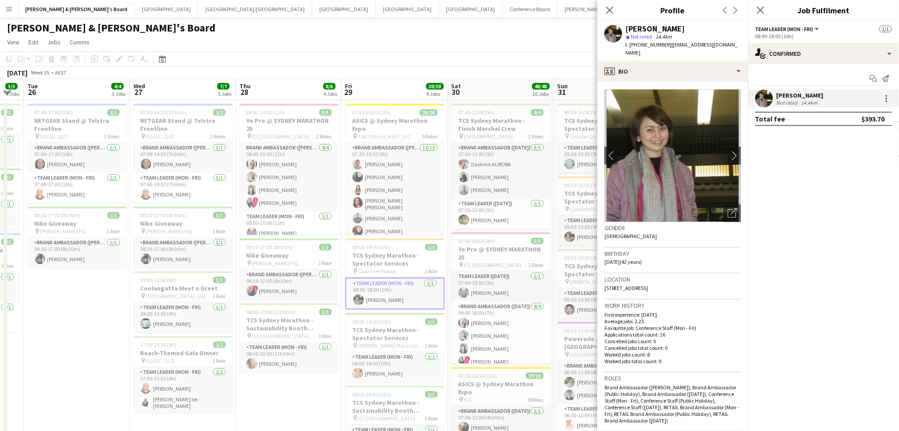
drag, startPoint x: 666, startPoint y: 45, endPoint x: 716, endPoint y: 43, distance: 49.7
click at [716, 43] on span "| [EMAIL_ADDRESS][DOMAIN_NAME]" at bounding box center [682, 48] width 112 height 15
copy span "[EMAIL_ADDRESS][DOMAIN_NAME]"
click at [389, 369] on app-card-role "Team Leader (Mon - Fri) [DATE] 08:00-18:00 (10h) [PERSON_NAME]" at bounding box center [394, 367] width 99 height 30
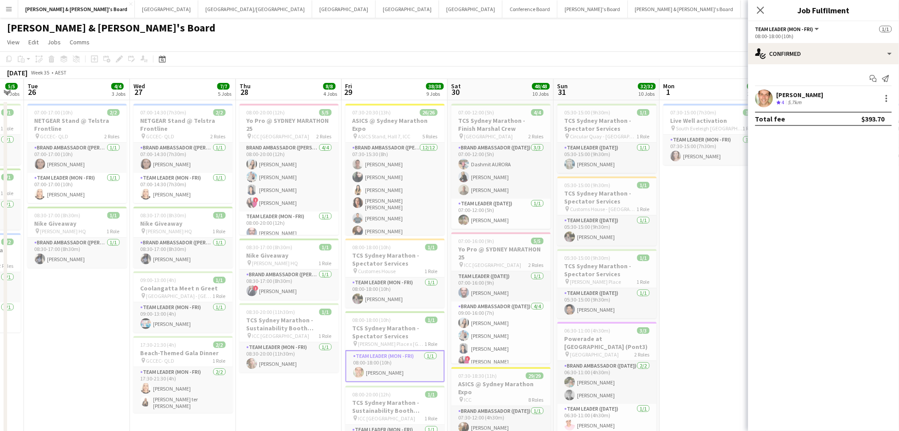
click at [773, 94] on div at bounding box center [764, 99] width 18 height 18
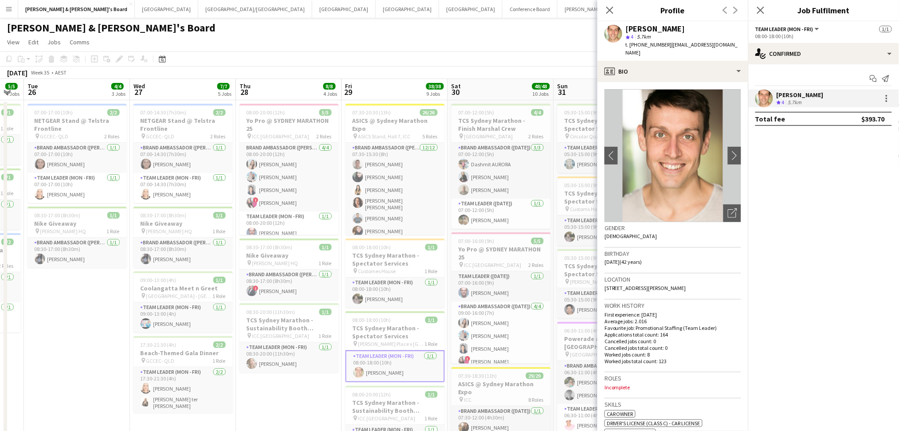
drag, startPoint x: 665, startPoint y: 46, endPoint x: 733, endPoint y: 43, distance: 68.4
click at [733, 43] on app-profile-header "[PERSON_NAME] star 4 5.7km t. [PHONE_NUMBER] | [EMAIL_ADDRESS][DOMAIN_NAME]" at bounding box center [672, 40] width 151 height 39
copy span "[EMAIL_ADDRESS][DOMAIN_NAME]"
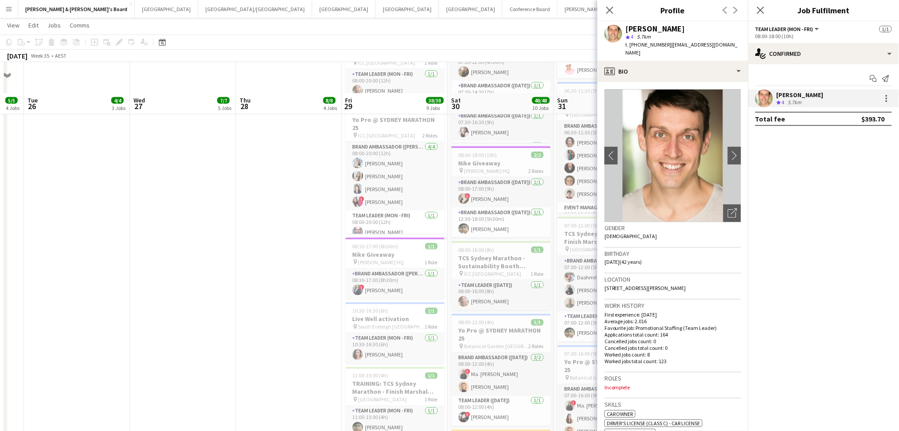
scroll to position [414, 0]
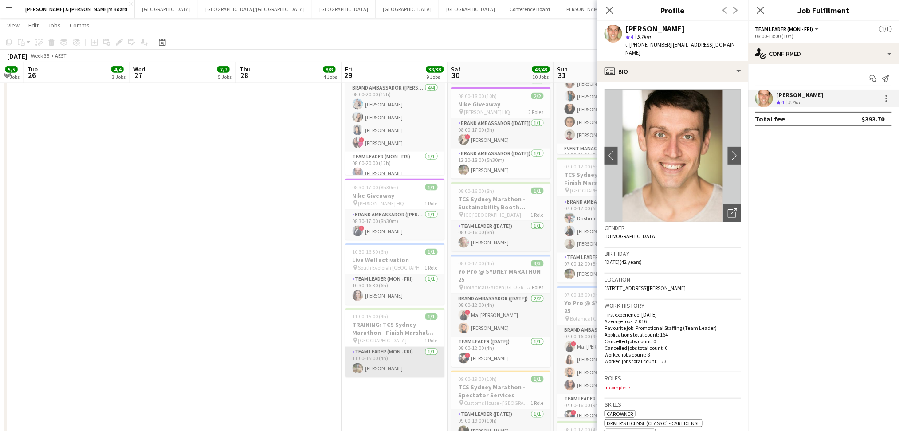
click at [395, 369] on app-card-role "Team Leader (Mon - Fri) [DATE] 11:00-15:00 (4h) [PERSON_NAME]" at bounding box center [394, 362] width 99 height 30
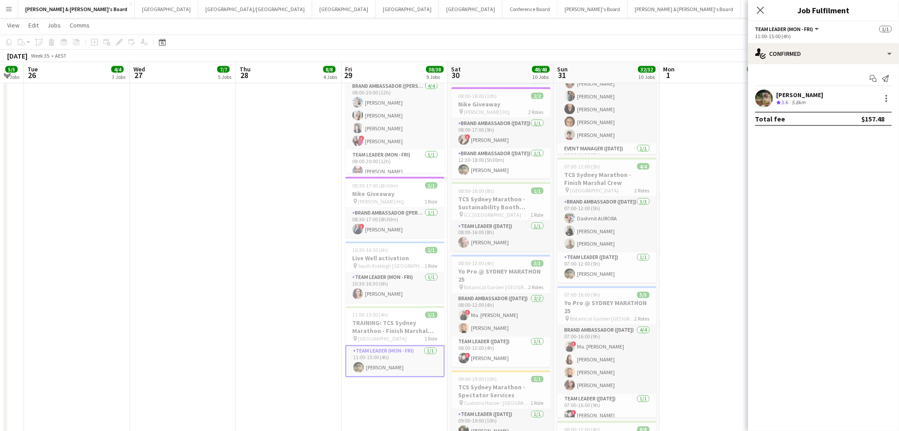
click at [802, 98] on div "[PERSON_NAME]" at bounding box center [800, 95] width 47 height 8
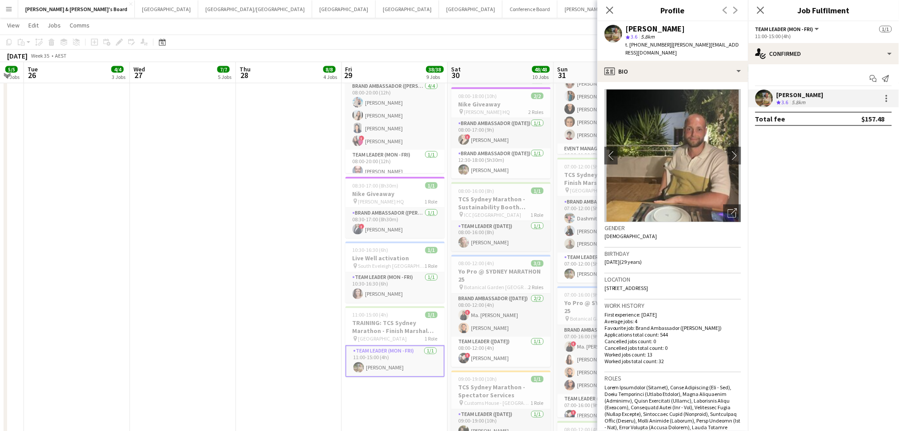
drag, startPoint x: 665, startPoint y: 43, endPoint x: 729, endPoint y: 42, distance: 64.3
click at [729, 42] on app-profile-header "[PERSON_NAME] star 3.6 5.8km t. [PHONE_NUMBER] | [PERSON_NAME][EMAIL_ADDRESS][D…" at bounding box center [672, 40] width 151 height 39
copy span "[PERSON_NAME][EMAIL_ADDRESS][DOMAIN_NAME]"
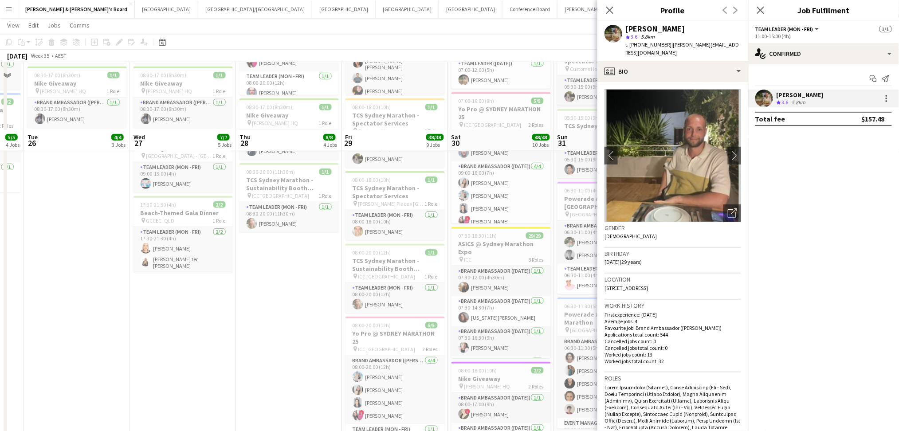
scroll to position [118, 0]
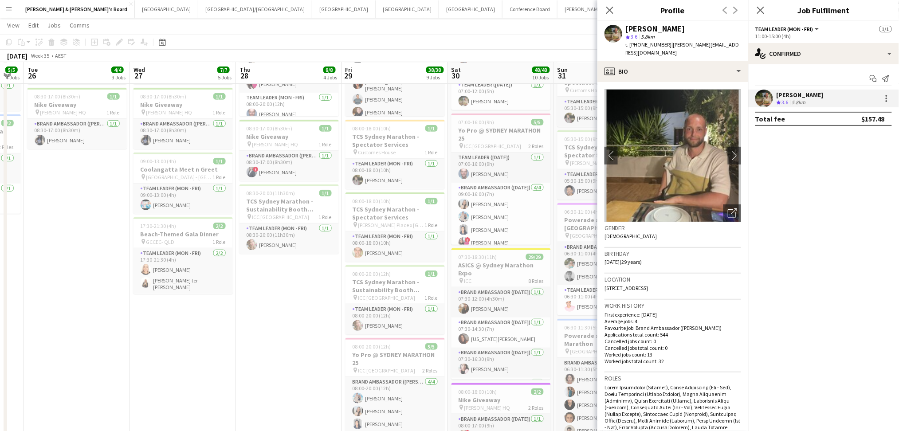
drag, startPoint x: 342, startPoint y: 315, endPoint x: 335, endPoint y: 318, distance: 7.9
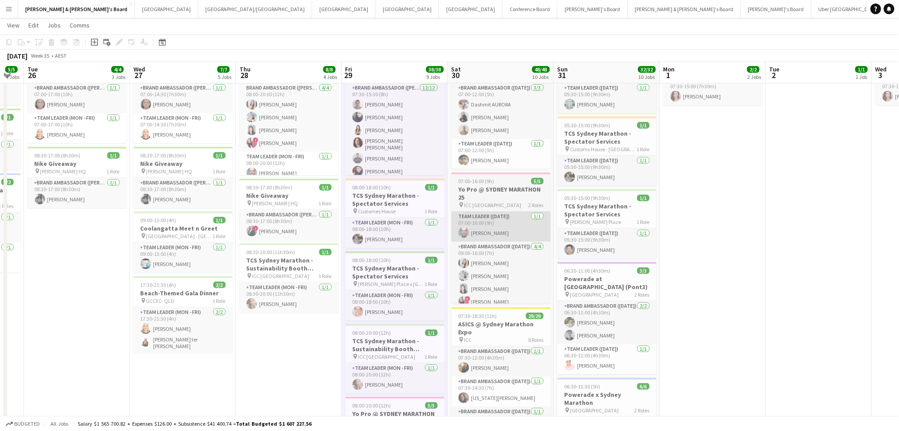
scroll to position [0, 0]
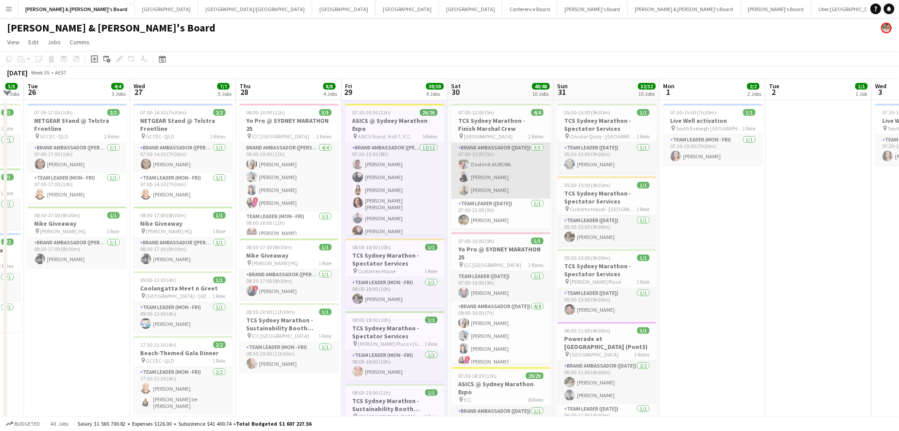
click at [503, 174] on app-card-role "Brand Ambassador ([DATE]) [DATE] 07:00-12:00 (5h) [PERSON_NAME] [PERSON_NAME]" at bounding box center [500, 171] width 99 height 56
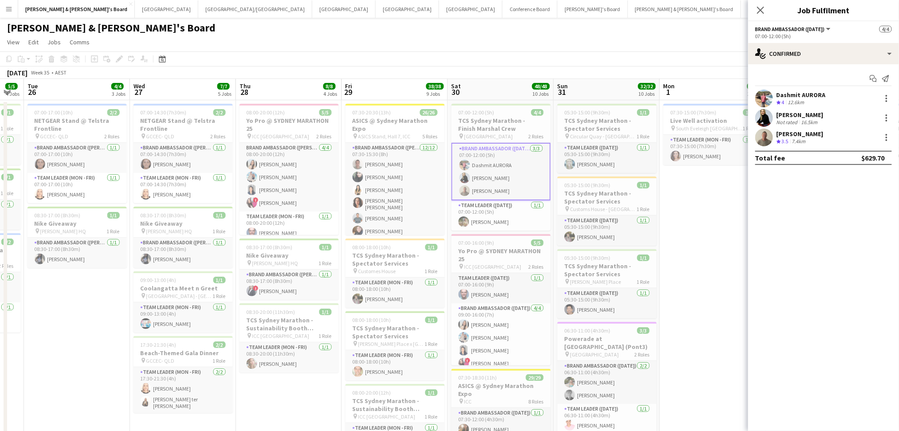
click at [811, 94] on div "Dashmit AURORA" at bounding box center [801, 95] width 49 height 8
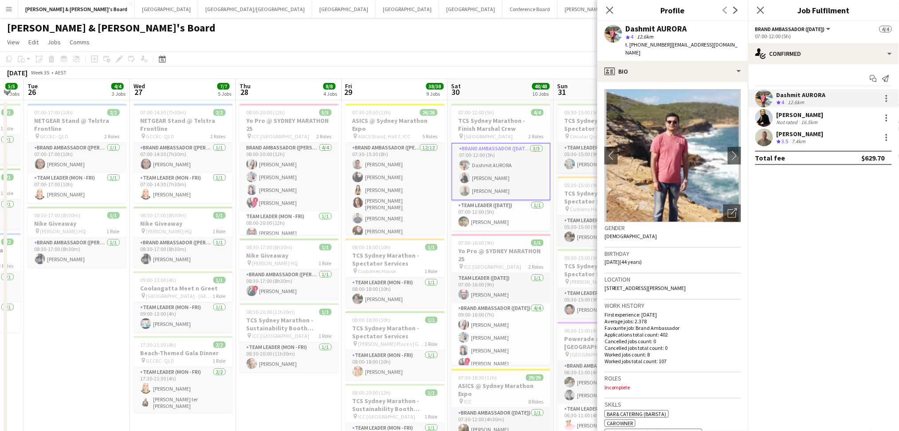
drag, startPoint x: 668, startPoint y: 43, endPoint x: 726, endPoint y: 45, distance: 58.1
click at [717, 42] on div "Dashmit AURORA star 4 12.6km t. [PHONE_NUMBER] | [EMAIL_ADDRESS][DOMAIN_NAME]" at bounding box center [672, 40] width 151 height 39
copy span "[EMAIL_ADDRESS][DOMAIN_NAME]"
click at [808, 119] on div "16.5km" at bounding box center [810, 122] width 20 height 7
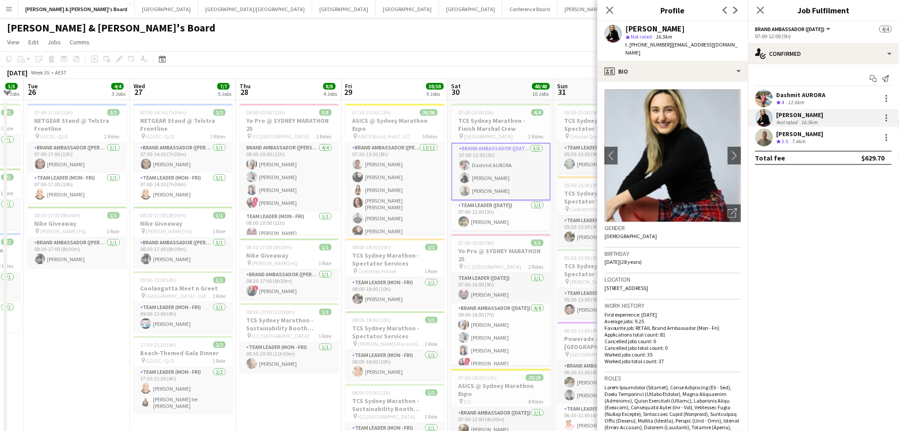
drag, startPoint x: 665, startPoint y: 45, endPoint x: 721, endPoint y: 43, distance: 55.9
click at [721, 43] on div "[PERSON_NAME] star Not rated 16.5km t. [PHONE_NUMBER] | [EMAIL_ADDRESS][DOMAIN_…" at bounding box center [672, 40] width 151 height 39
copy span "[EMAIL_ADDRESS][DOMAIN_NAME]"
click at [794, 137] on div "[PERSON_NAME]" at bounding box center [800, 134] width 47 height 8
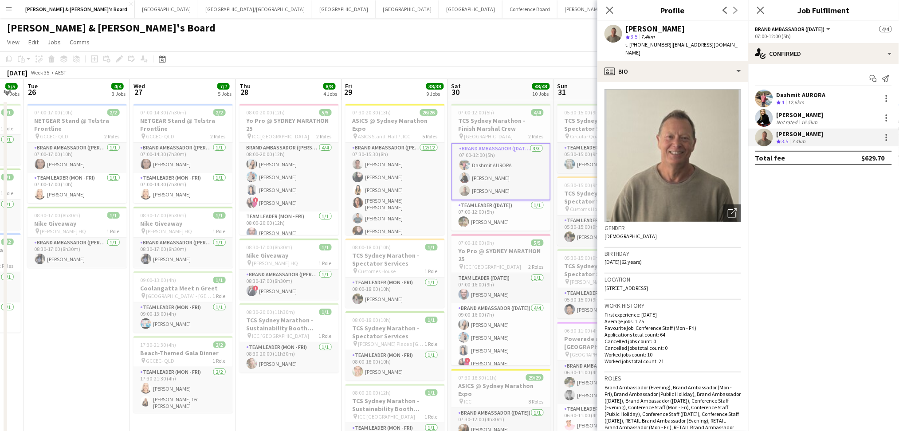
drag, startPoint x: 666, startPoint y: 46, endPoint x: 733, endPoint y: 42, distance: 66.6
click at [733, 42] on app-profile-header "[PERSON_NAME] star 3.5 7.4km t. [PHONE_NUMBER] | [EMAIL_ADDRESS][DOMAIN_NAME]" at bounding box center [672, 40] width 151 height 39
copy span "[EMAIL_ADDRESS][DOMAIN_NAME]"
drag, startPoint x: 526, startPoint y: 60, endPoint x: 534, endPoint y: 106, distance: 47.1
click at [526, 60] on app-toolbar "Copy Paste Paste Ctrl+V Paste with crew Ctrl+Shift+V Paste linked Job [GEOGRAPH…" at bounding box center [449, 58] width 899 height 15
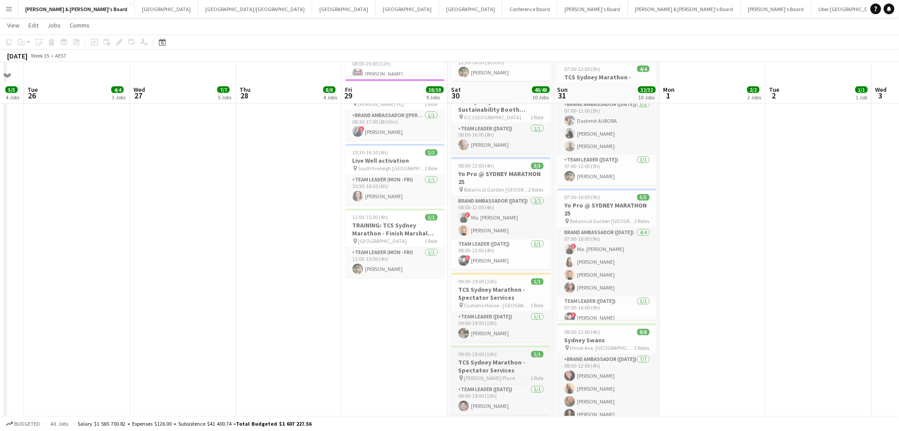
scroll to position [532, 0]
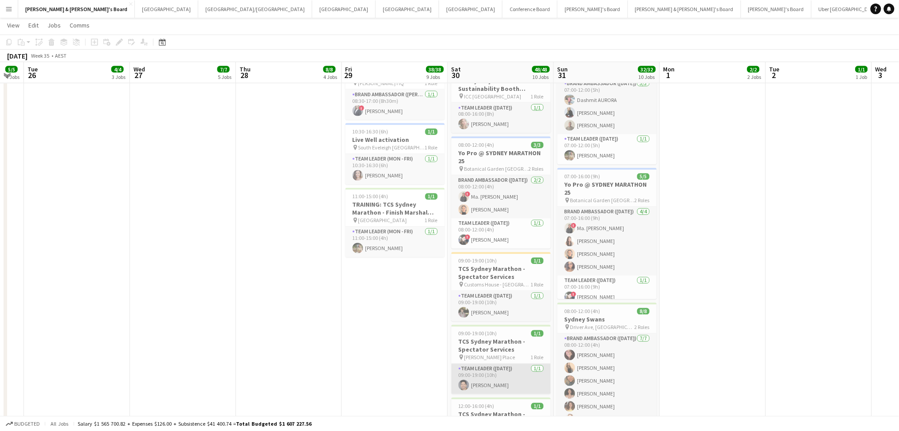
click at [498, 376] on app-card-role "Team Leader ([DATE]) [DATE] 09:00-19:00 (10h) [PERSON_NAME]" at bounding box center [500, 379] width 99 height 30
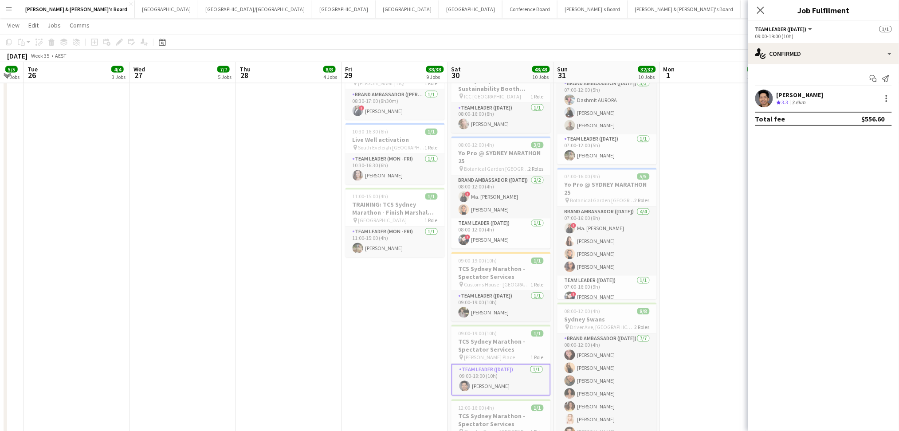
click at [804, 99] on div "3.6km" at bounding box center [798, 103] width 17 height 8
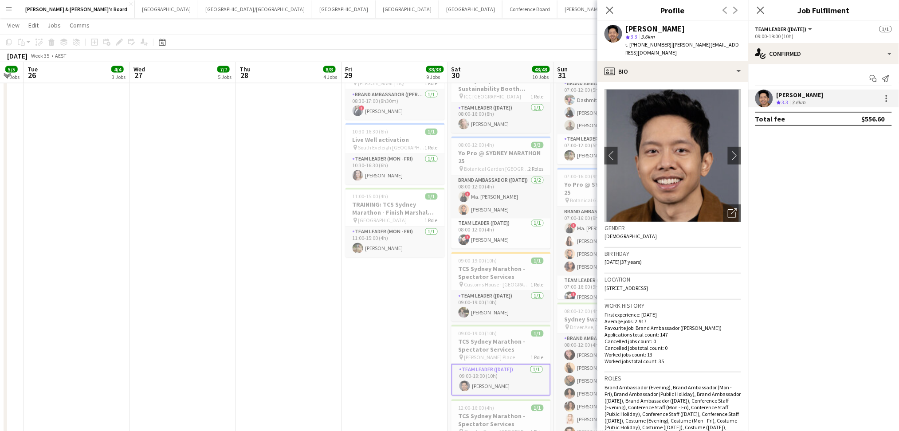
drag, startPoint x: 665, startPoint y: 44, endPoint x: 729, endPoint y: 44, distance: 63.9
click at [728, 44] on div "[PERSON_NAME] star 3.3 3.6km t. [PHONE_NUMBER] | [PERSON_NAME][EMAIL_ADDRESS][D…" at bounding box center [672, 40] width 151 height 39
copy span "[PERSON_NAME][EMAIL_ADDRESS][DOMAIN_NAME]"
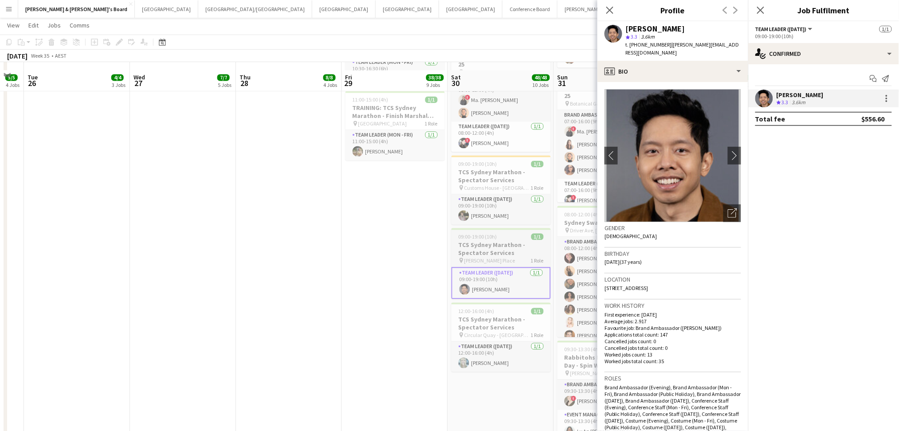
scroll to position [650, 0]
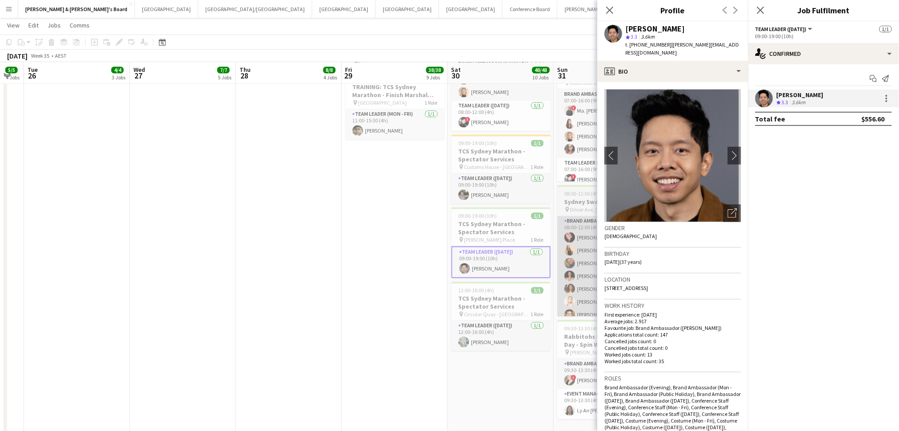
drag, startPoint x: 514, startPoint y: 346, endPoint x: 566, endPoint y: 305, distance: 66.6
click at [514, 346] on app-card-role "Team Leader ([DATE]) [DATE] 12:00-16:00 (4h) [PERSON_NAME]" at bounding box center [500, 336] width 99 height 30
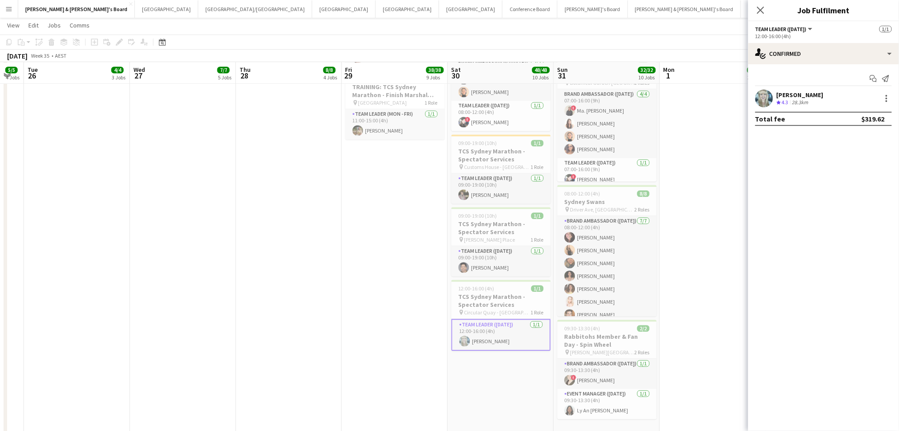
click at [805, 94] on div "[PERSON_NAME]" at bounding box center [800, 95] width 47 height 8
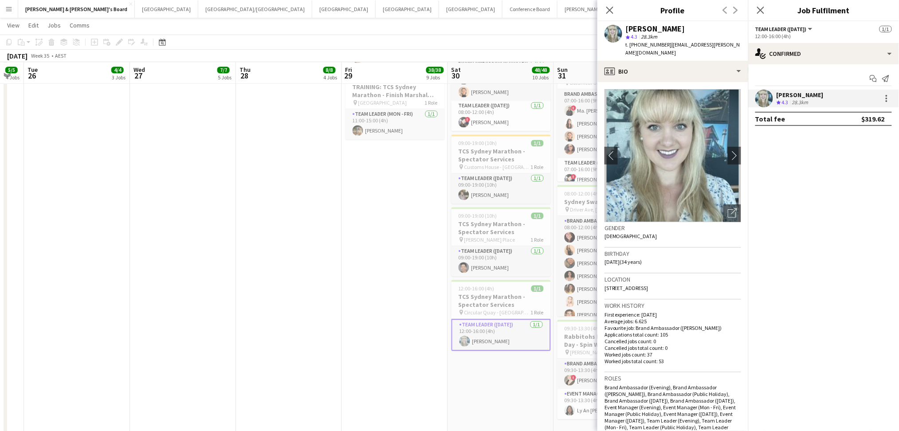
drag, startPoint x: 665, startPoint y: 44, endPoint x: 734, endPoint y: 40, distance: 68.9
click at [734, 41] on div "[PERSON_NAME] star 4.3 28.3km t. [PHONE_NUMBER] | [EMAIL_ADDRESS][PERSON_NAME][…" at bounding box center [672, 40] width 151 height 39
copy span "[EMAIL_ADDRESS][PERSON_NAME][DOMAIN_NAME]"
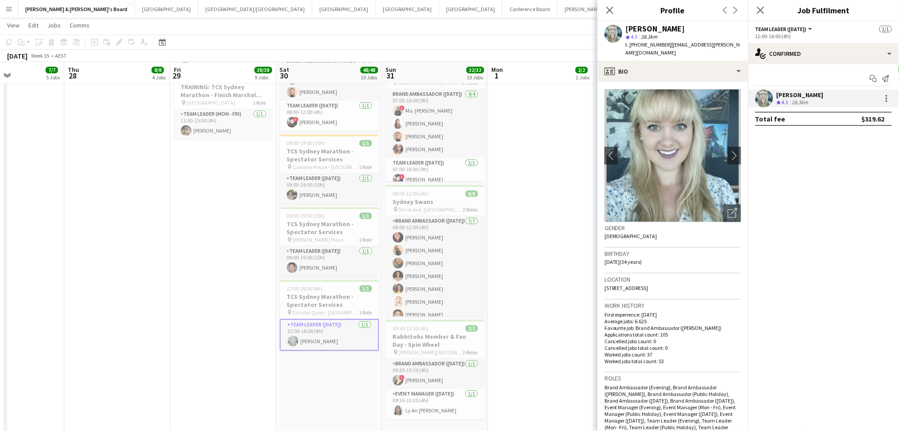
drag, startPoint x: 460, startPoint y: 389, endPoint x: 267, endPoint y: 380, distance: 192.7
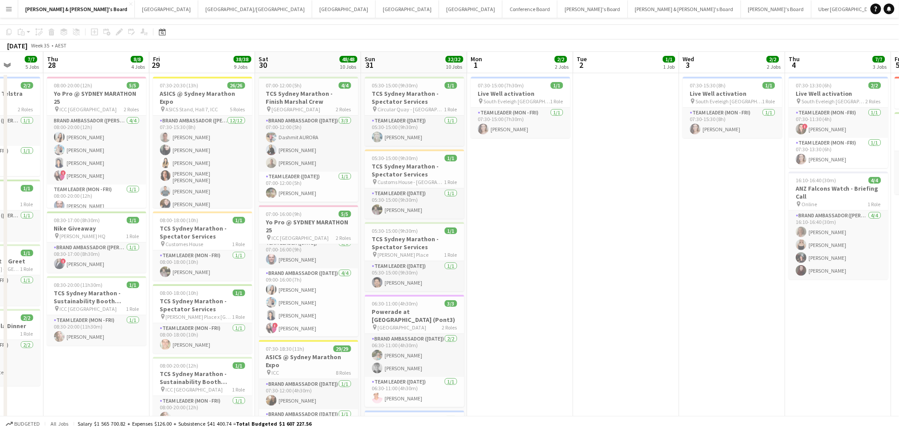
scroll to position [0, 0]
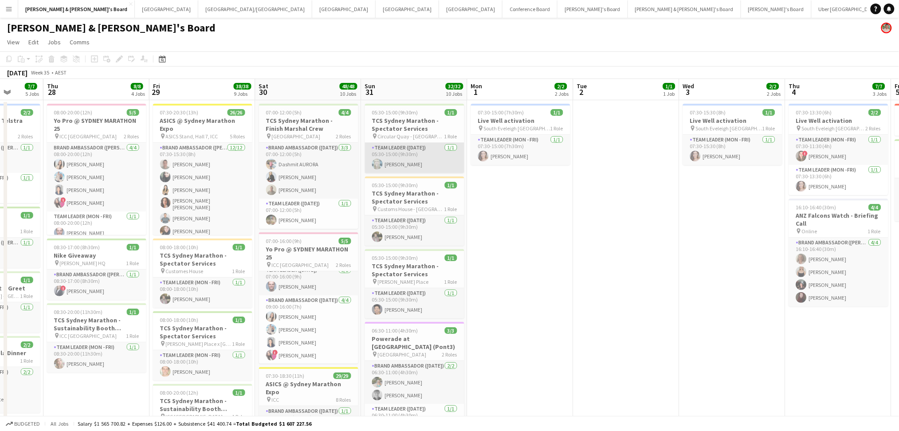
click at [405, 156] on app-card-role "Team Leader ([DATE]) [DATE] 05:30-15:00 (9h30m) [PERSON_NAME]" at bounding box center [414, 158] width 99 height 30
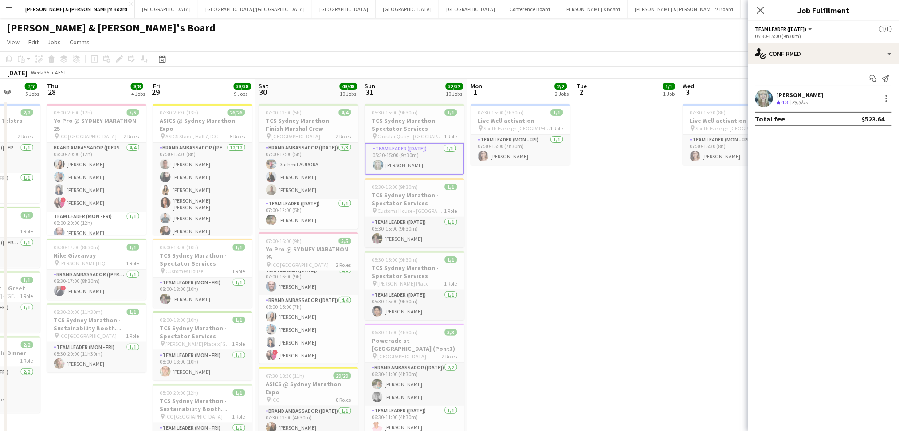
click at [786, 101] on span "4.3" at bounding box center [785, 102] width 7 height 7
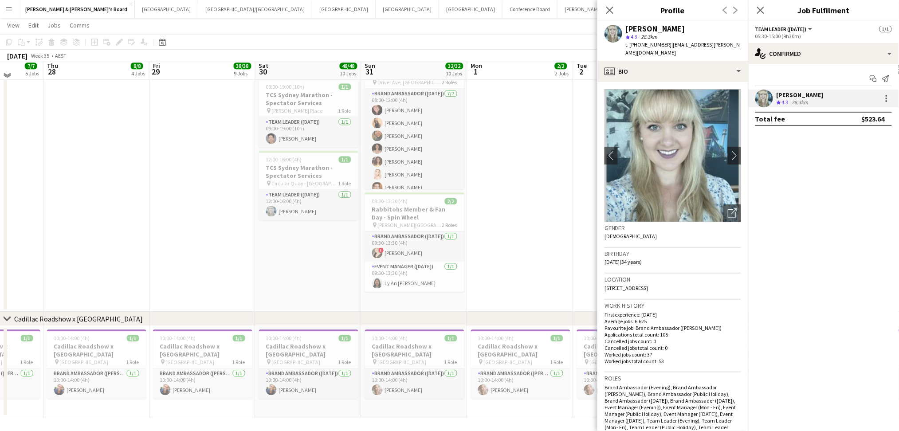
scroll to position [780, 0]
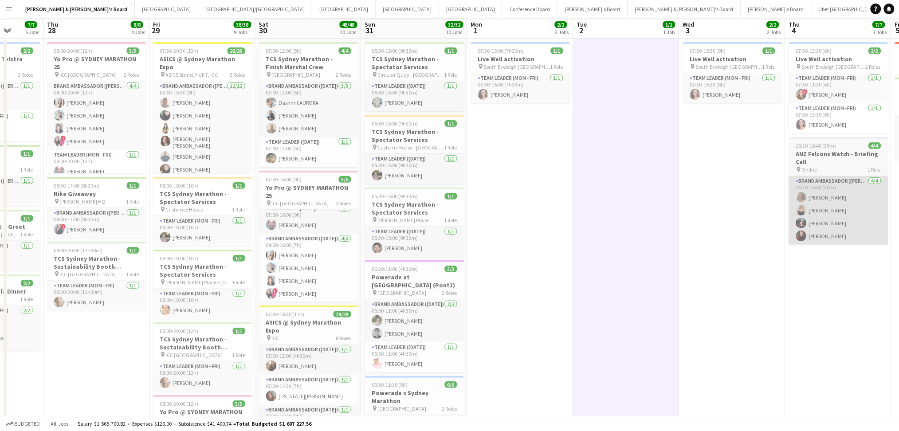
scroll to position [0, 0]
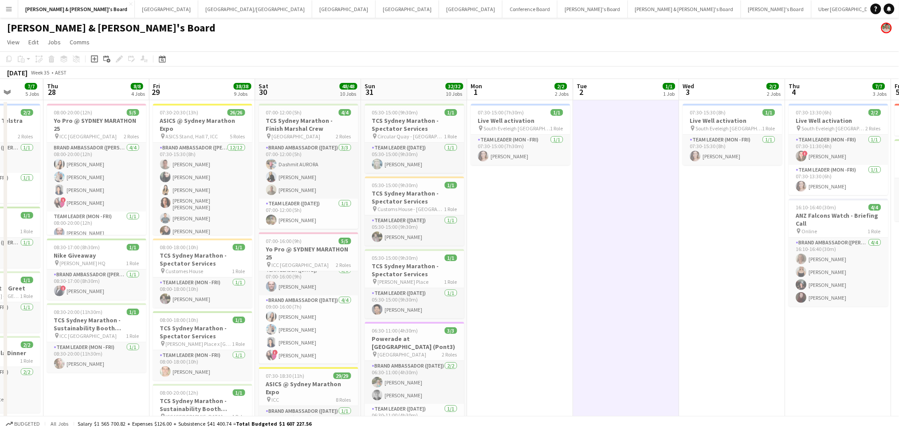
drag, startPoint x: 805, startPoint y: 349, endPoint x: 350, endPoint y: 318, distance: 456.1
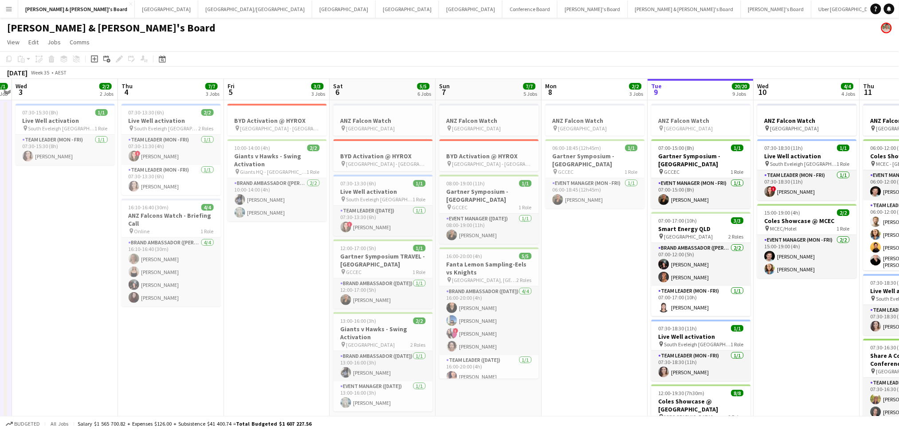
scroll to position [0, 399]
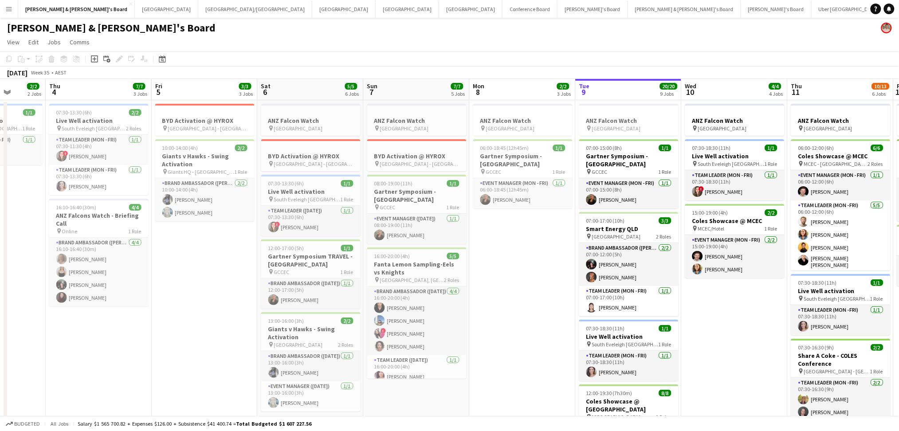
drag, startPoint x: 523, startPoint y: 347, endPoint x: 218, endPoint y: 315, distance: 306.8
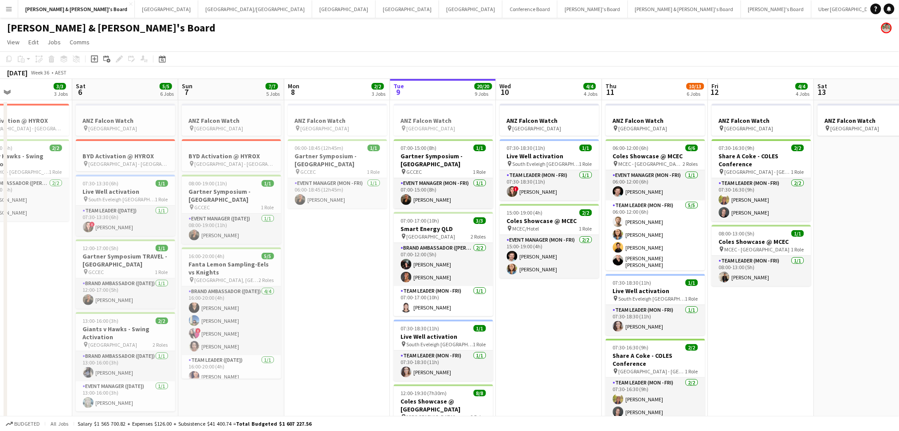
drag, startPoint x: 706, startPoint y: 363, endPoint x: 301, endPoint y: 328, distance: 406.5
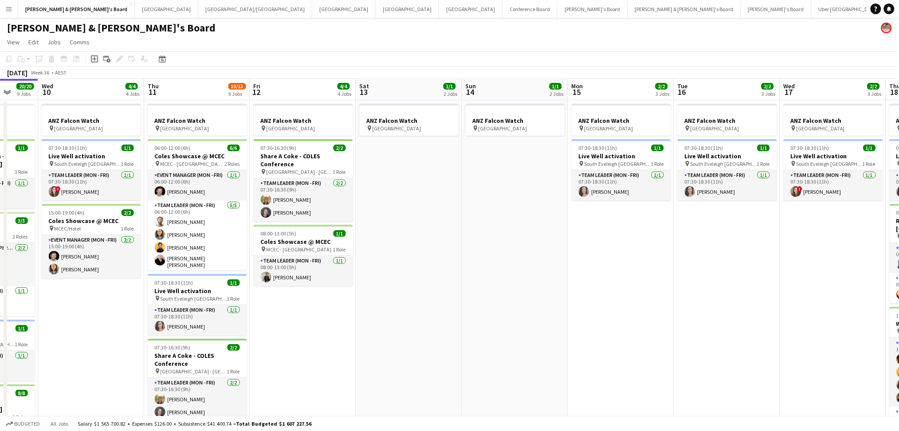
drag, startPoint x: 643, startPoint y: 347, endPoint x: 509, endPoint y: 335, distance: 134.4
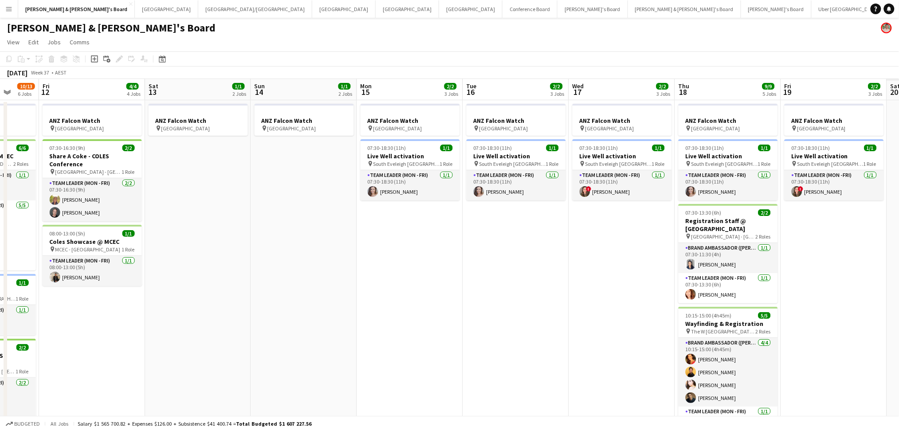
drag, startPoint x: 589, startPoint y: 341, endPoint x: 380, endPoint y: 329, distance: 209.7
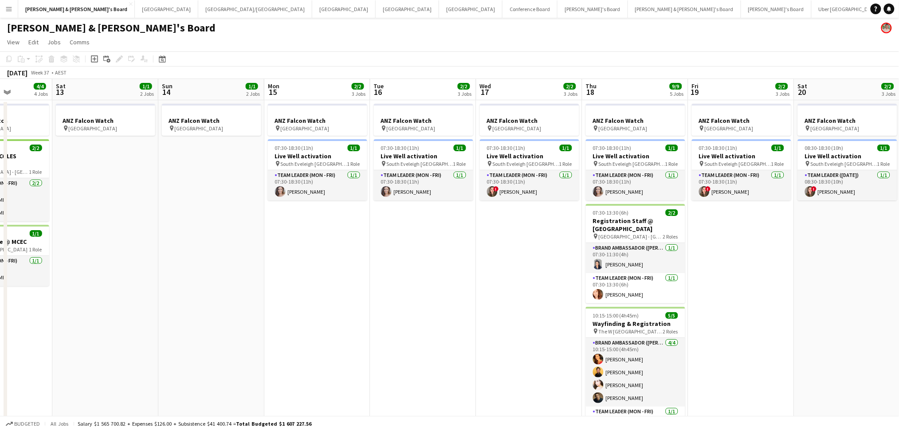
drag, startPoint x: 516, startPoint y: 343, endPoint x: 448, endPoint y: 335, distance: 68.8
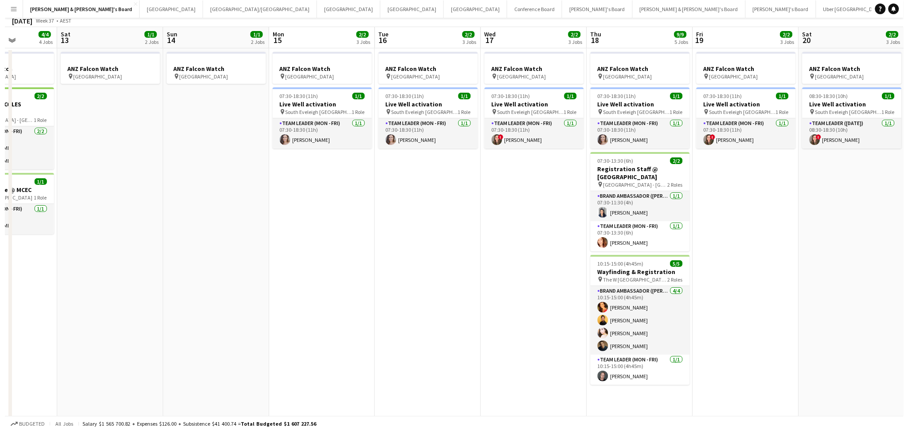
scroll to position [0, 0]
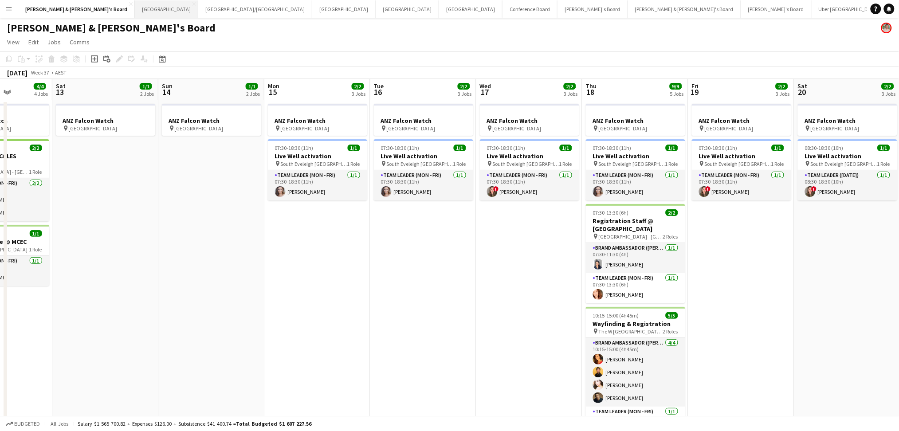
click at [135, 15] on button "Sydney Close" at bounding box center [166, 8] width 63 height 17
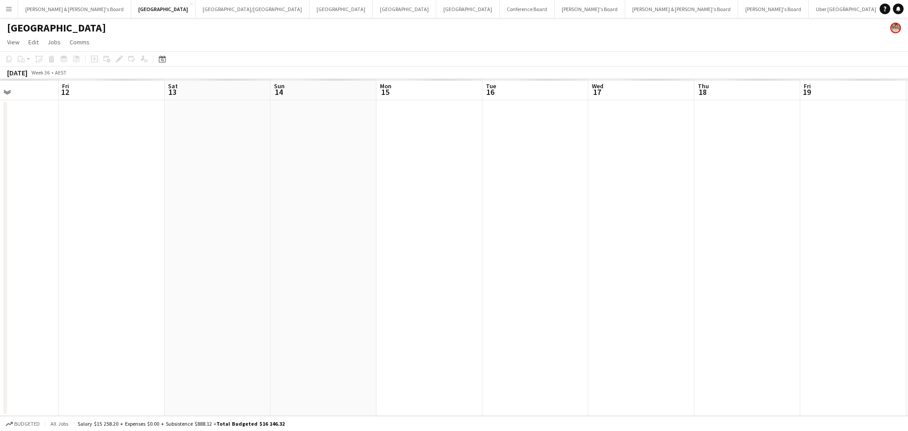
drag, startPoint x: 698, startPoint y: 298, endPoint x: 330, endPoint y: 282, distance: 368.4
click at [330, 282] on app-calendar-viewport "Mon 8 Tue 9 Wed 10 Thu 11 Fri 12 Sat 13 Sun 14 Mon 15 Tue 16 Wed 17 Thu 18 Fri …" at bounding box center [454, 247] width 908 height 337
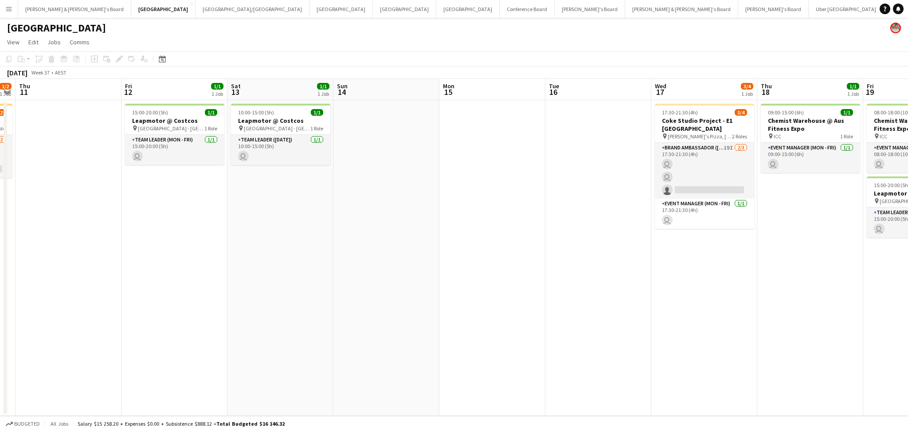
scroll to position [0, 357]
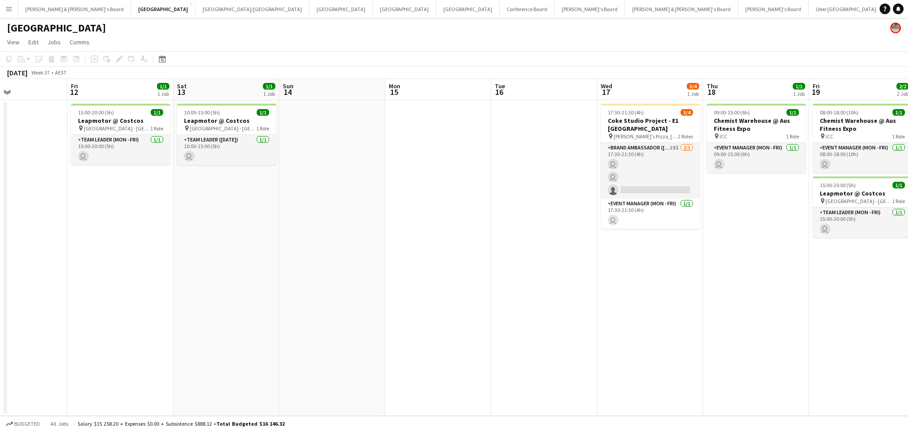
drag, startPoint x: 617, startPoint y: 330, endPoint x: 426, endPoint y: 329, distance: 191.6
click at [426, 329] on app-calendar-viewport "Mon 8 Tue 9 Wed 10 1/2 1 Job Thu 11 Fri 12 1/1 1 Job Sat 13 1/1 1 Job Sun 14 Mo…" at bounding box center [454, 247] width 908 height 337
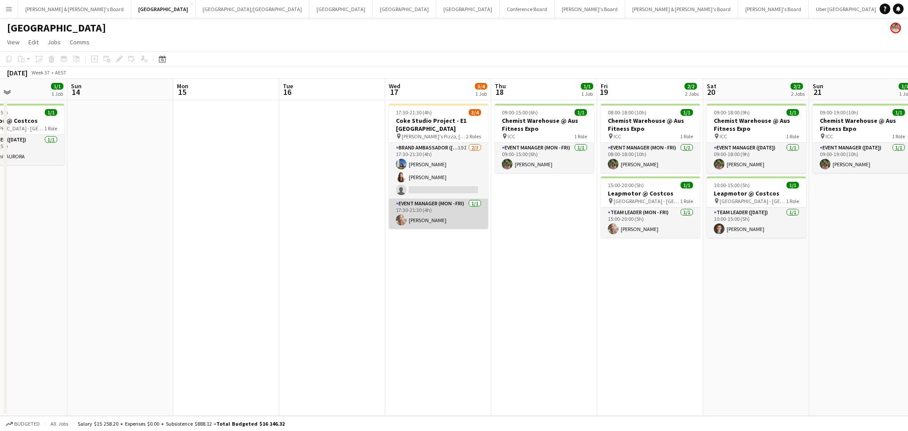
click at [431, 216] on app-card-role "Event Manager (Mon - Fri) [DATE] 17:30-21:30 (4h) [PERSON_NAME]" at bounding box center [438, 214] width 99 height 30
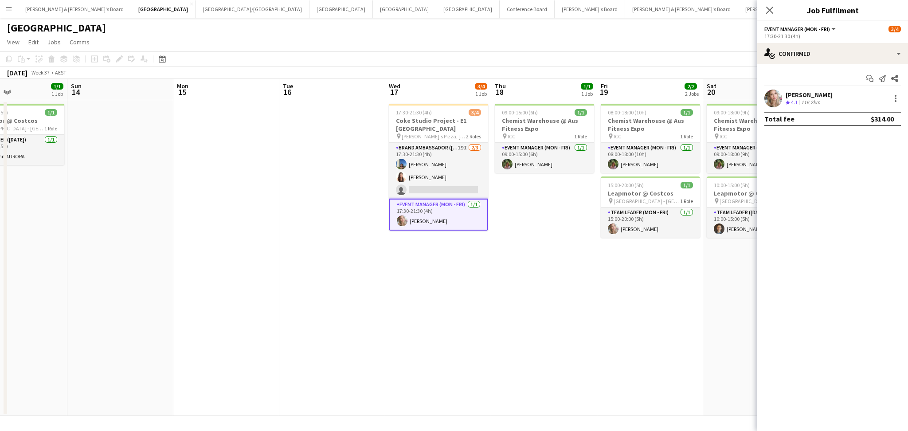
click at [832, 102] on div "[PERSON_NAME] Crew rating 4.1 116.2km" at bounding box center [833, 99] width 151 height 18
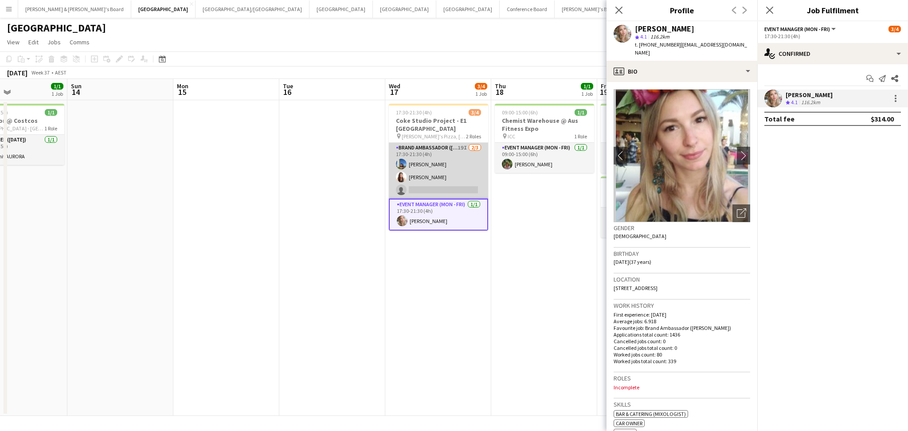
click at [441, 172] on app-card-role "Brand Ambassador (Mon - Fri) 19I [DATE] 17:30-21:30 (4h) [PERSON_NAME] [PERSON_…" at bounding box center [438, 171] width 99 height 56
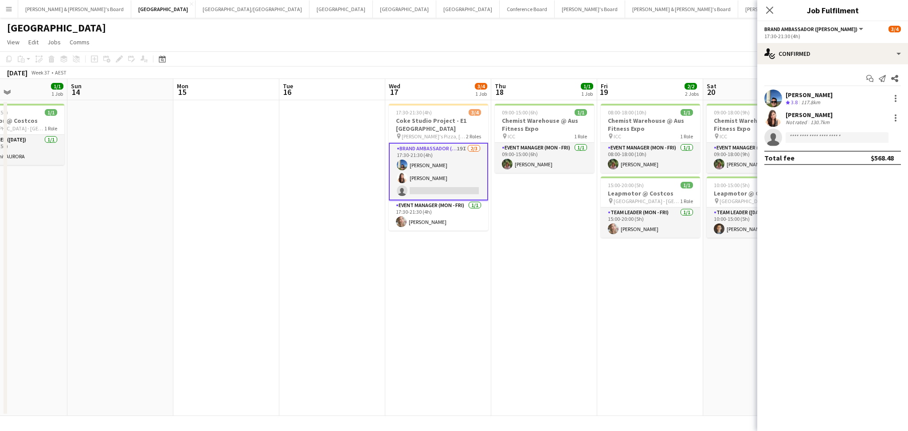
click at [823, 98] on div "[PERSON_NAME]" at bounding box center [809, 95] width 47 height 8
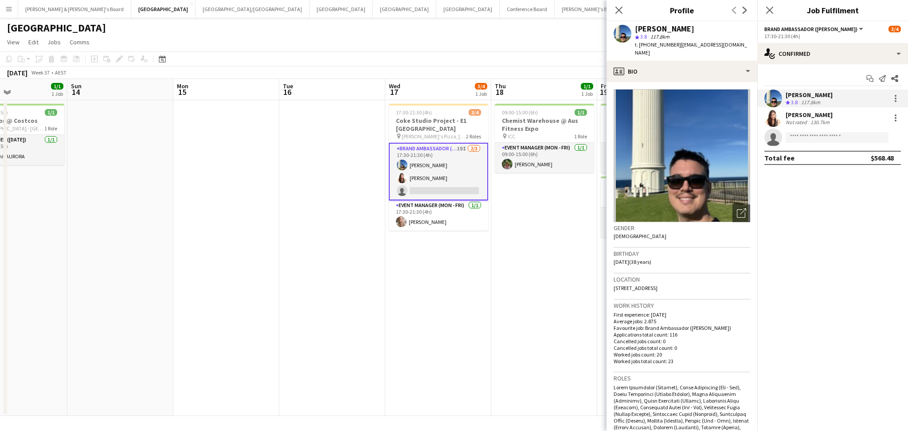
click at [812, 118] on div "[PERSON_NAME]" at bounding box center [809, 115] width 47 height 8
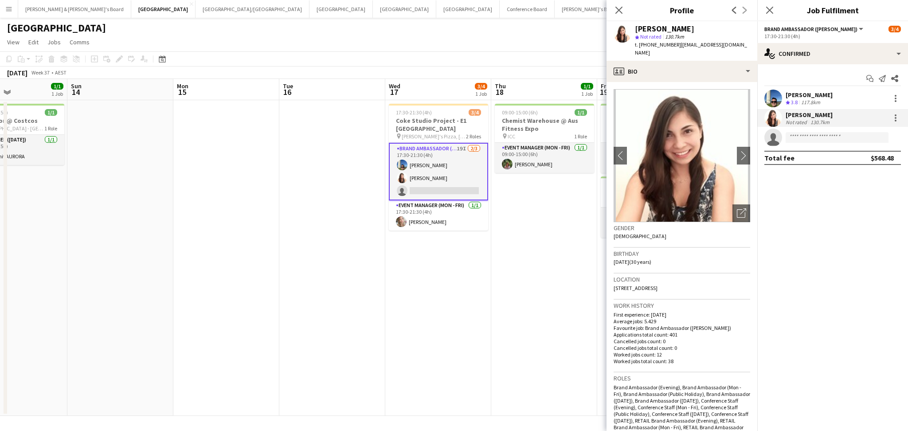
click at [492, 282] on app-date-cell "09:00-15:00 (6h) 1/1 Chemist Warehouse @ Aus Fitness Expo pin ICC 1 Role Event …" at bounding box center [544, 258] width 106 height 316
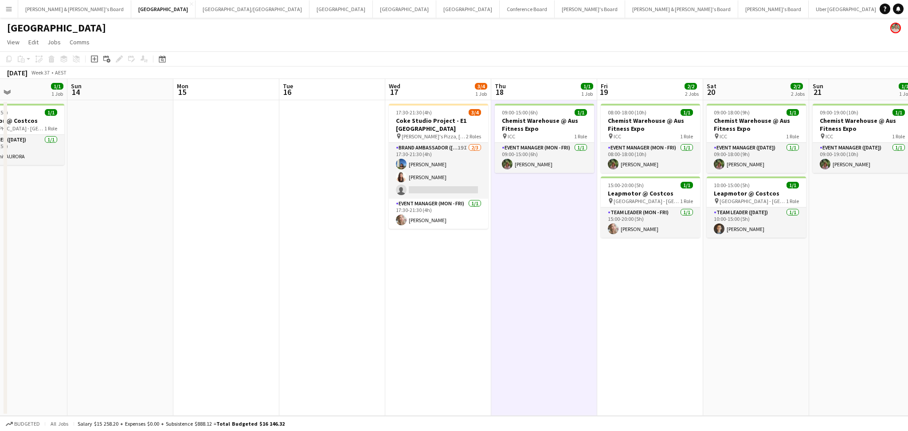
click at [228, 167] on app-date-cell at bounding box center [226, 258] width 106 height 316
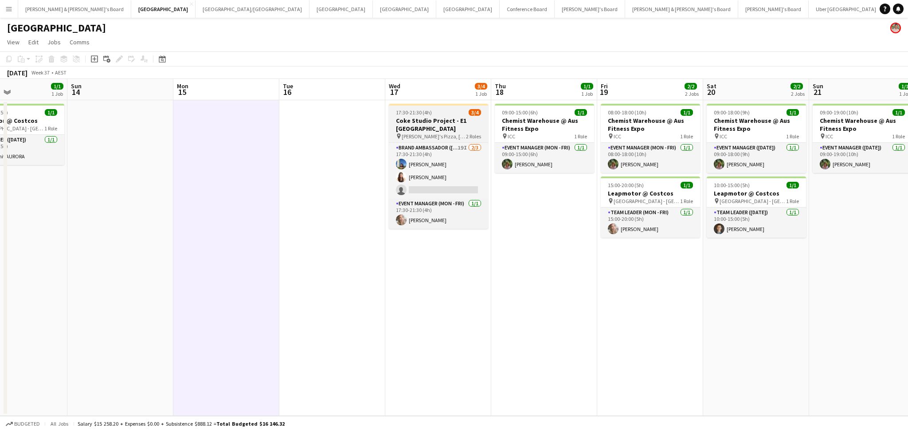
click at [413, 127] on h3 "Coke Studio Project - E1 [GEOGRAPHIC_DATA]" at bounding box center [438, 125] width 99 height 16
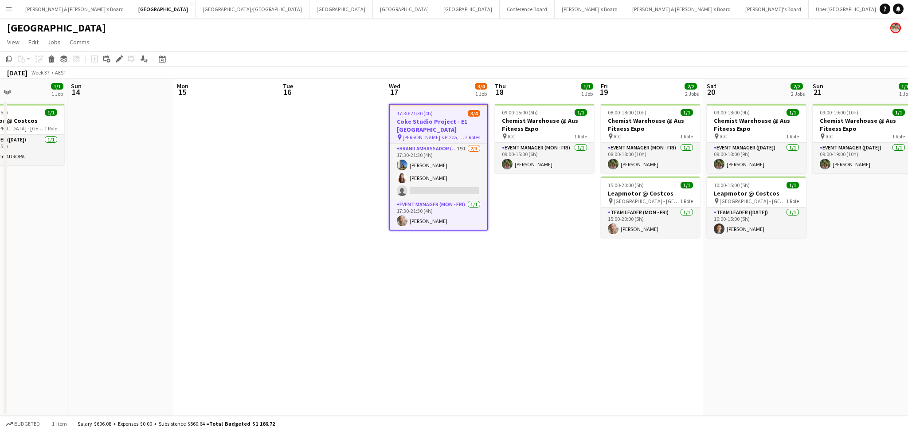
click at [249, 137] on app-date-cell at bounding box center [226, 258] width 106 height 316
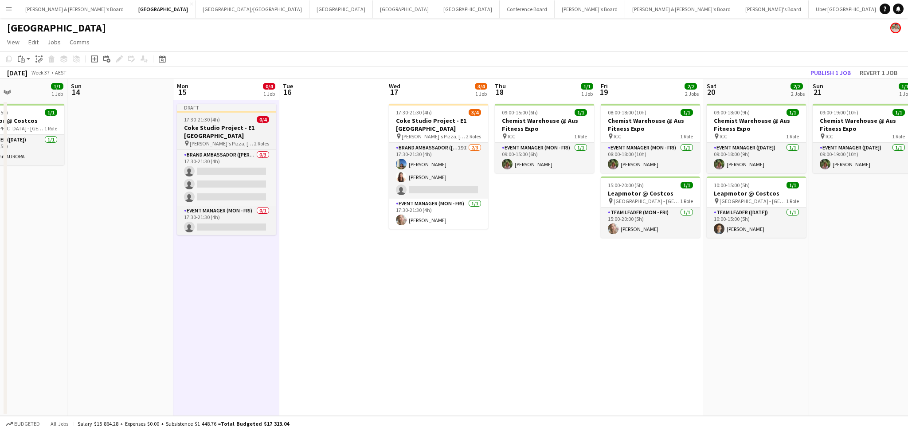
click at [237, 130] on h3 "Coke Studio Project - E1 [GEOGRAPHIC_DATA]" at bounding box center [226, 132] width 99 height 16
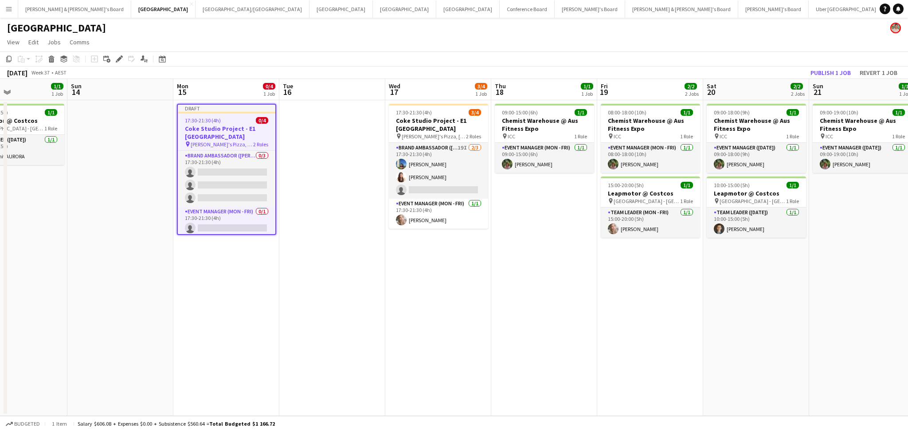
click at [237, 130] on h3 "Coke Studio Project - E1 [GEOGRAPHIC_DATA]" at bounding box center [227, 133] width 98 height 16
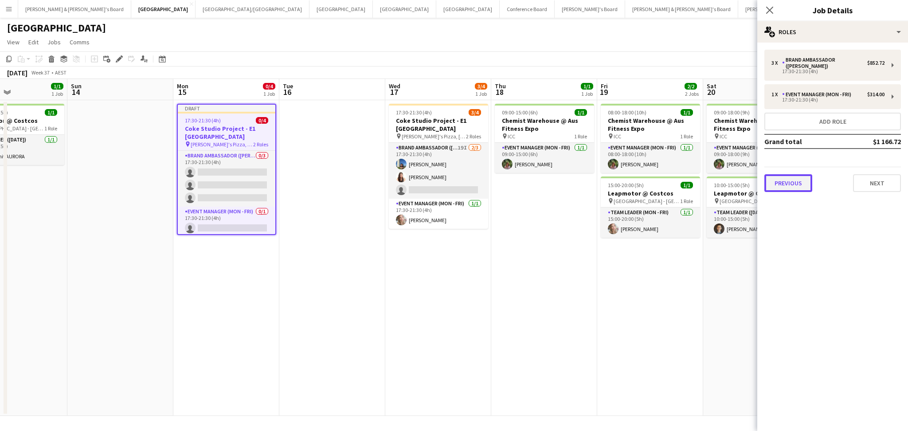
click at [777, 181] on button "Previous" at bounding box center [789, 183] width 48 height 18
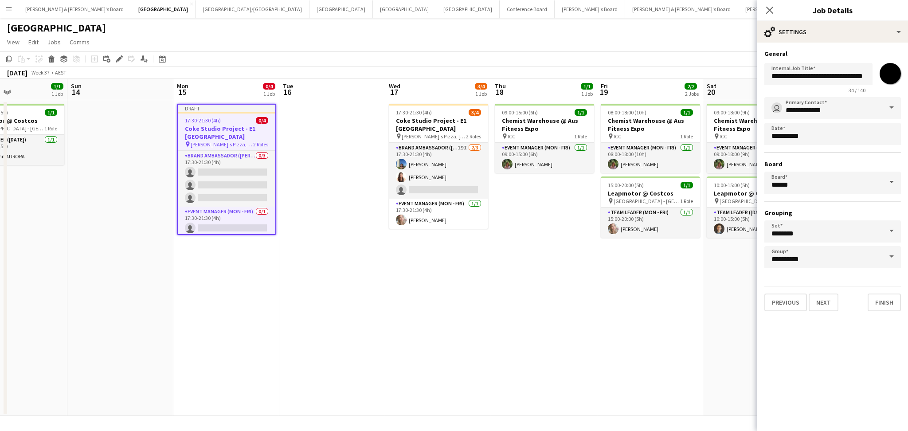
click at [895, 79] on input "*******" at bounding box center [891, 74] width 32 height 32
type input "*******"
click at [773, 88] on div "34 / 140" at bounding box center [819, 90] width 108 height 7
click at [825, 79] on input "**********" at bounding box center [819, 74] width 108 height 22
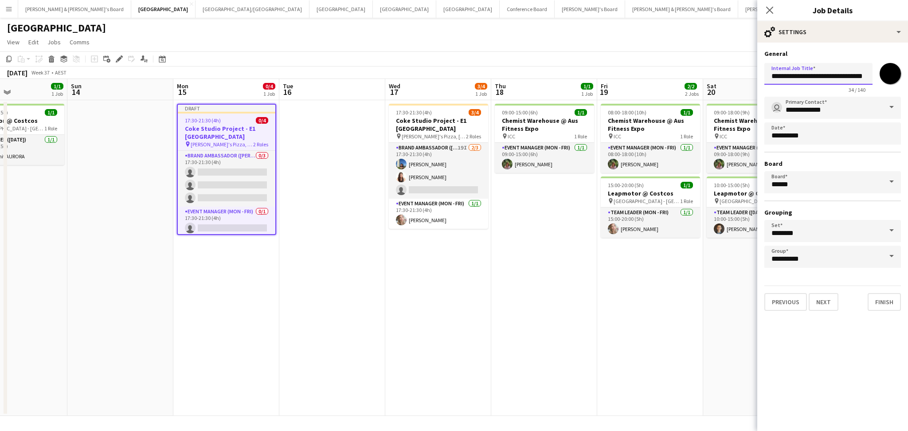
drag, startPoint x: 840, startPoint y: 77, endPoint x: 866, endPoint y: 77, distance: 26.2
click at [866, 77] on input "**********" at bounding box center [819, 74] width 108 height 22
type input "**********"
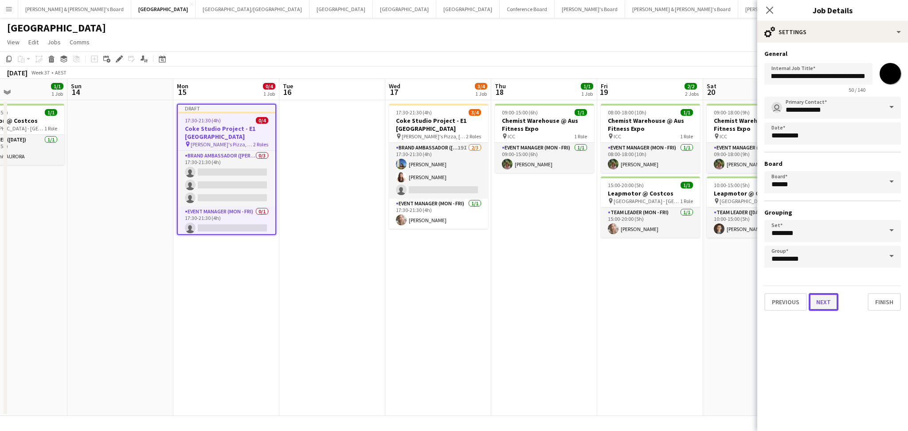
scroll to position [0, 0]
click at [817, 304] on button "Next" at bounding box center [824, 302] width 30 height 18
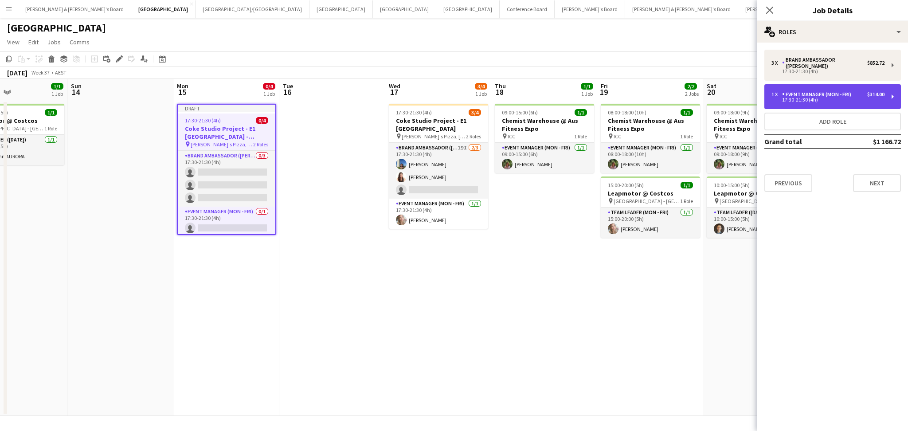
click at [812, 89] on div "1 x Event Manager (Mon - Fri) $314.00 17:30-21:30 (4h)" at bounding box center [833, 96] width 137 height 25
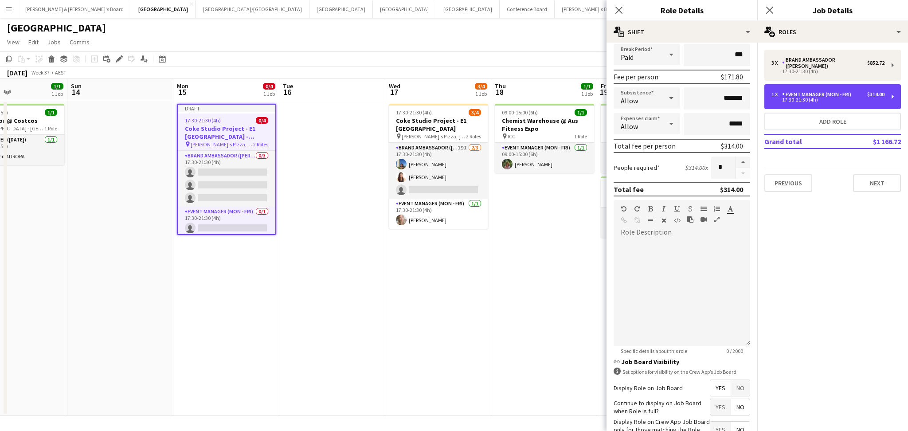
scroll to position [173, 0]
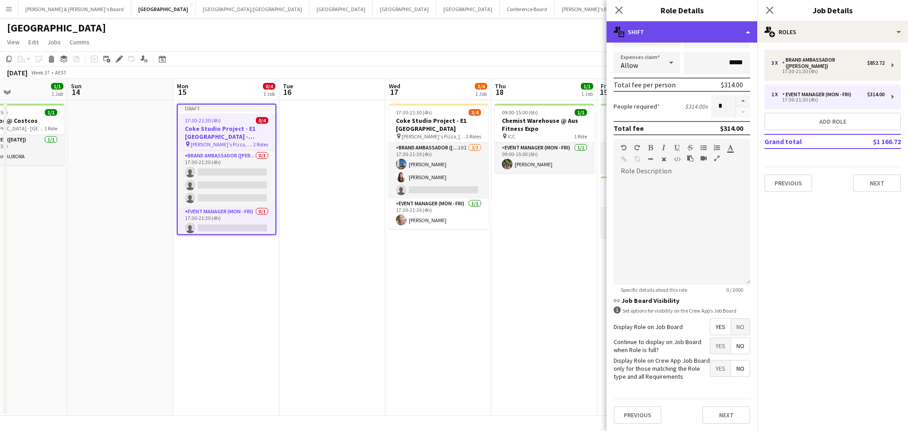
click at [715, 37] on div "multiple-actions-text Shift" at bounding box center [682, 31] width 151 height 21
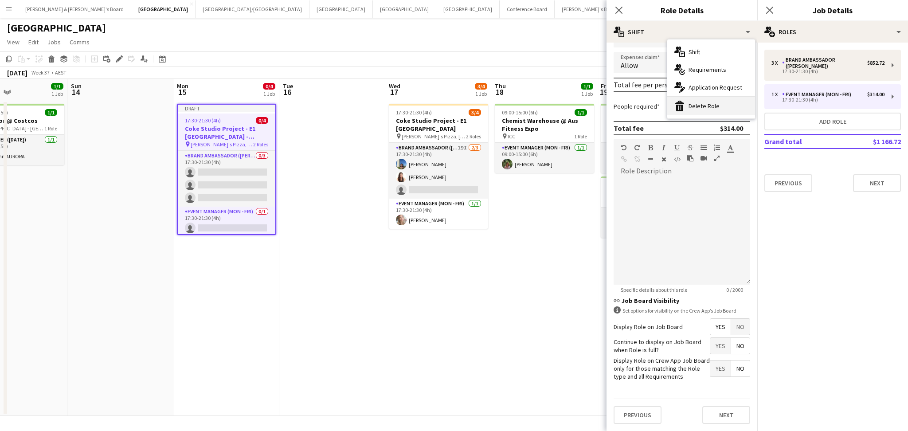
click at [710, 104] on div "bin-2 Delete Role" at bounding box center [711, 106] width 88 height 18
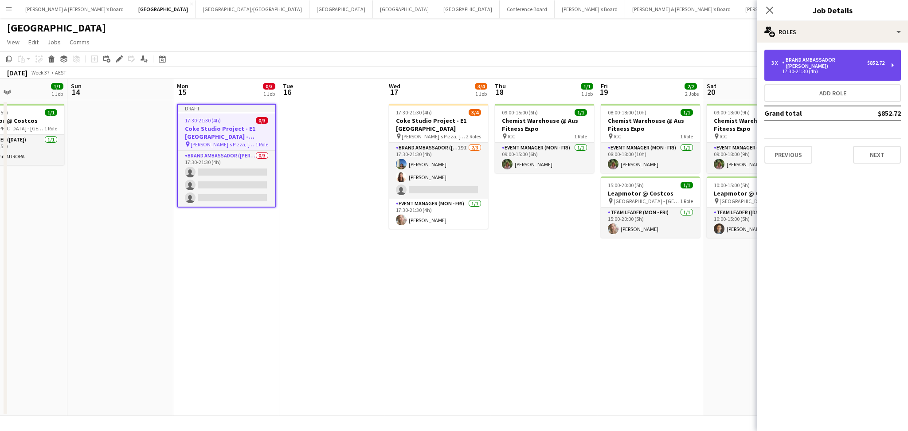
click at [806, 69] on div "17:30-21:30 (4h)" at bounding box center [828, 71] width 113 height 4
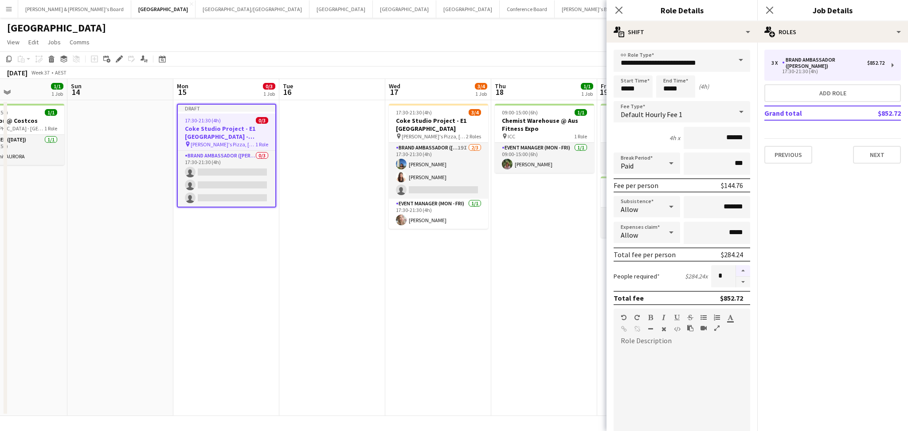
click at [736, 270] on button "button" at bounding box center [743, 271] width 14 height 12
type input "*"
click at [633, 88] on input "*****" at bounding box center [633, 86] width 39 height 22
type input "*****"
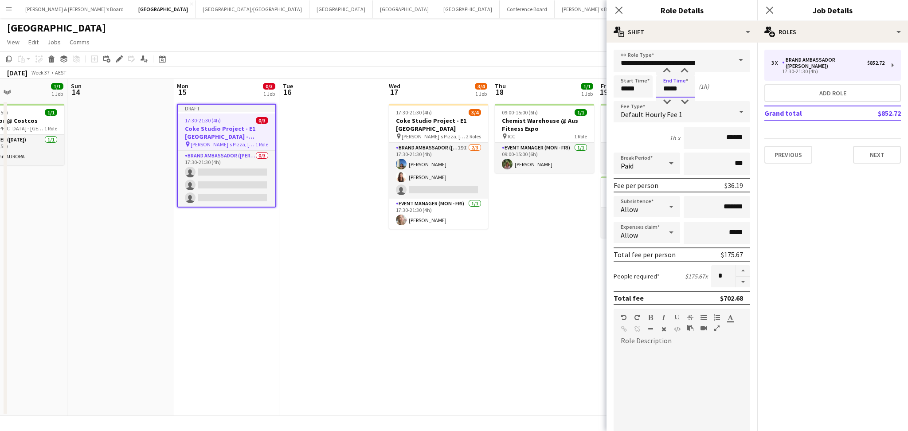
type input "*****"
click at [717, 206] on input "*******" at bounding box center [717, 207] width 67 height 22
type input "**"
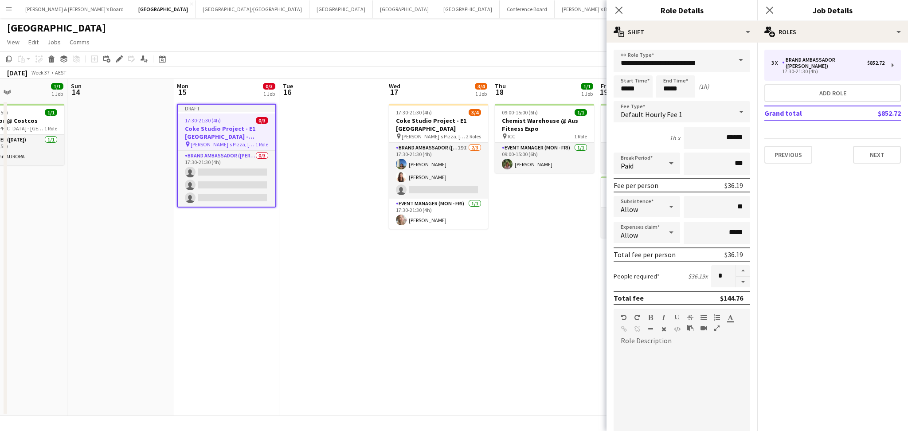
click at [678, 186] on div "Fee per person $36.19" at bounding box center [682, 185] width 137 height 14
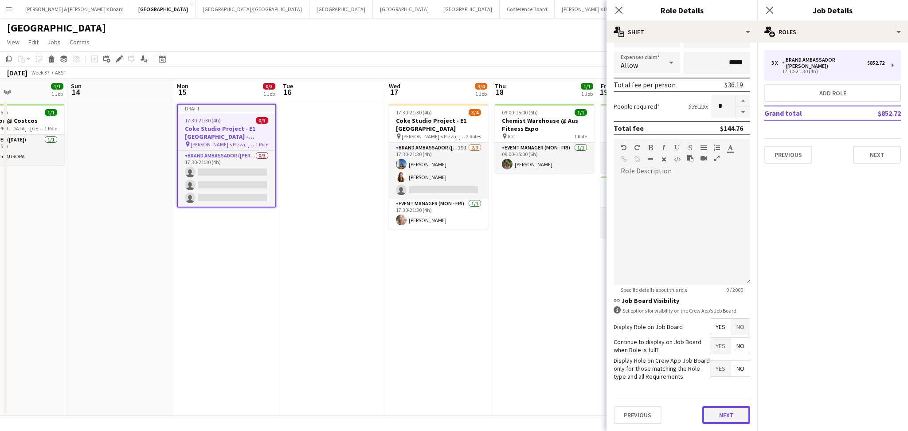
click at [719, 415] on button "Next" at bounding box center [727, 415] width 48 height 18
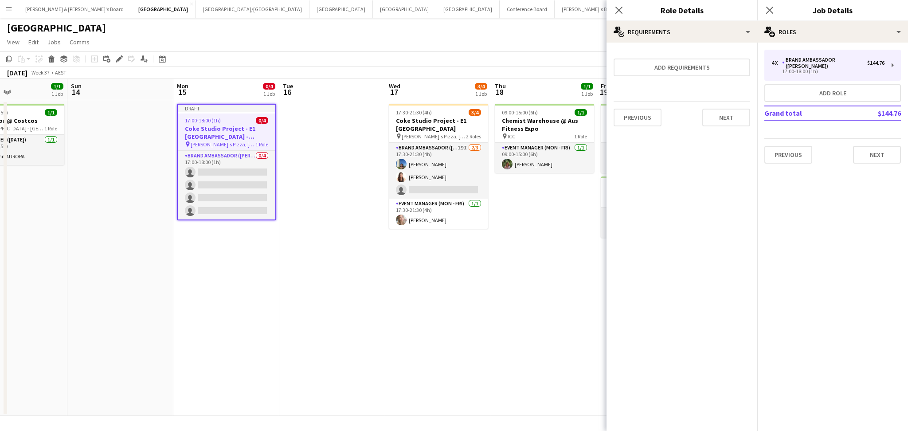
scroll to position [0, 0]
click at [617, 12] on icon at bounding box center [619, 10] width 8 height 8
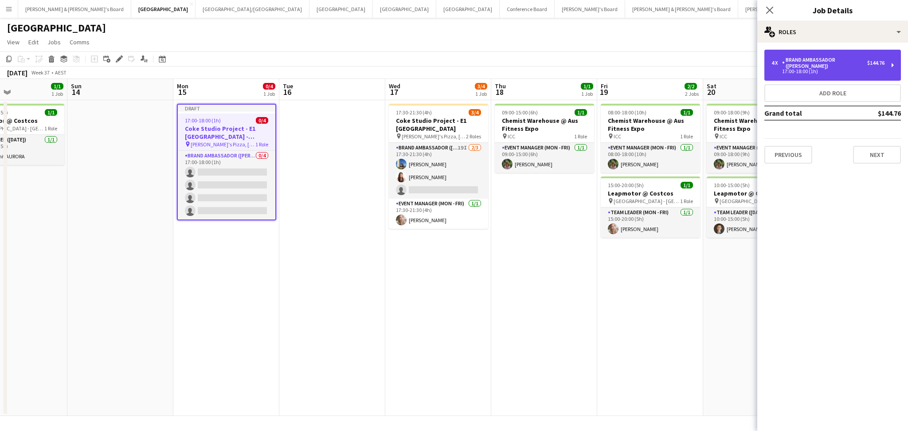
click at [808, 69] on div "17:00-18:00 (1h)" at bounding box center [828, 71] width 113 height 4
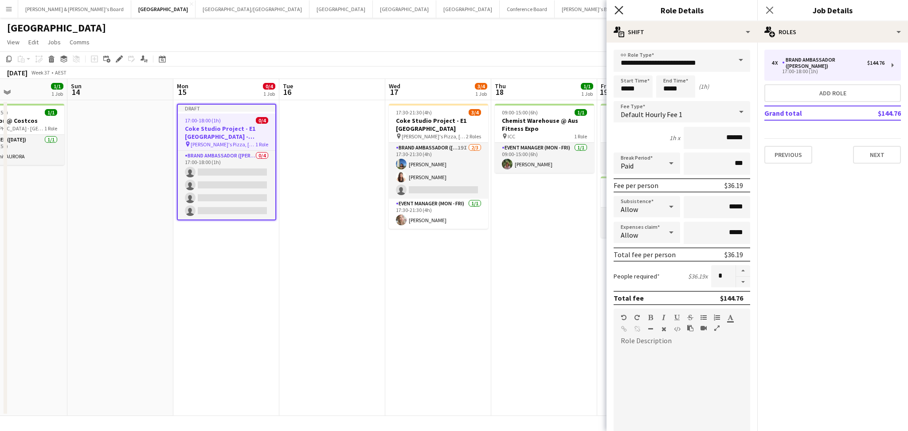
click at [616, 12] on icon "Close pop-in" at bounding box center [619, 10] width 8 height 8
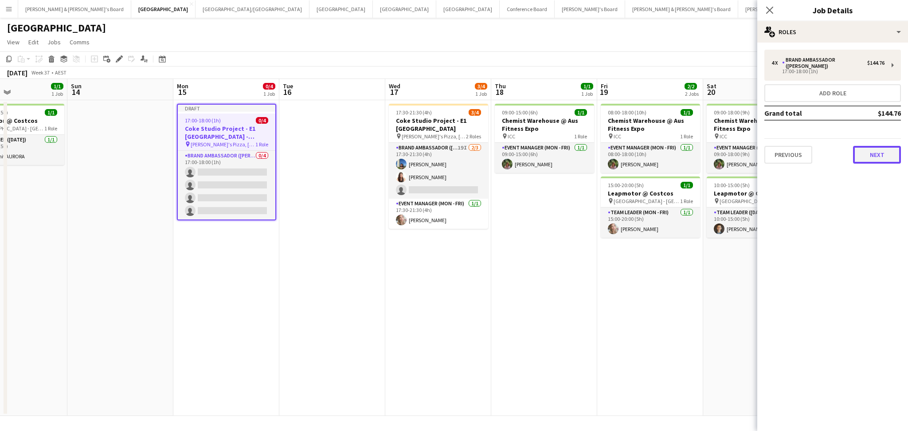
click at [880, 146] on button "Next" at bounding box center [877, 155] width 48 height 18
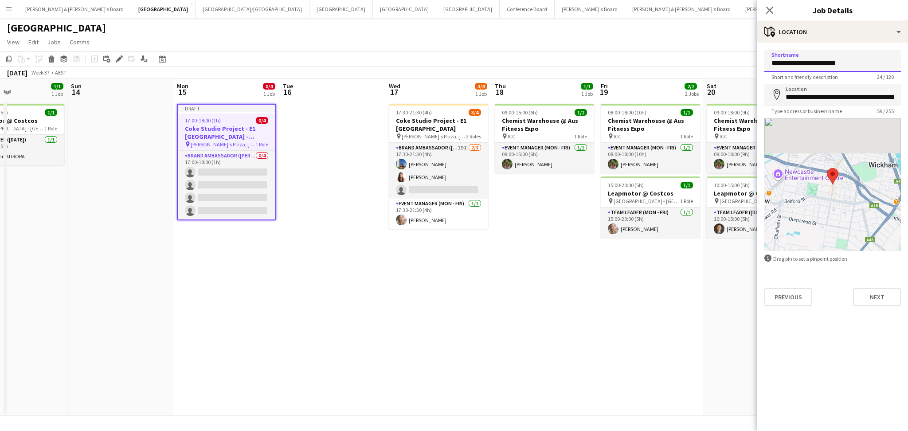
drag, startPoint x: 867, startPoint y: 62, endPoint x: 748, endPoint y: 62, distance: 119.3
click at [748, 62] on body "Menu Boards Boards Boards All jobs Status Workforce Workforce My Workforce Recr…" at bounding box center [454, 215] width 908 height 431
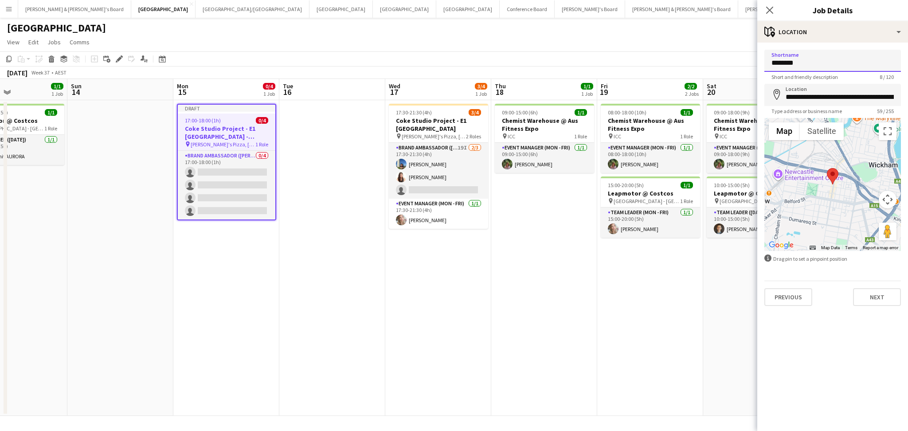
type input "**********"
click at [825, 96] on input "**********" at bounding box center [833, 95] width 137 height 22
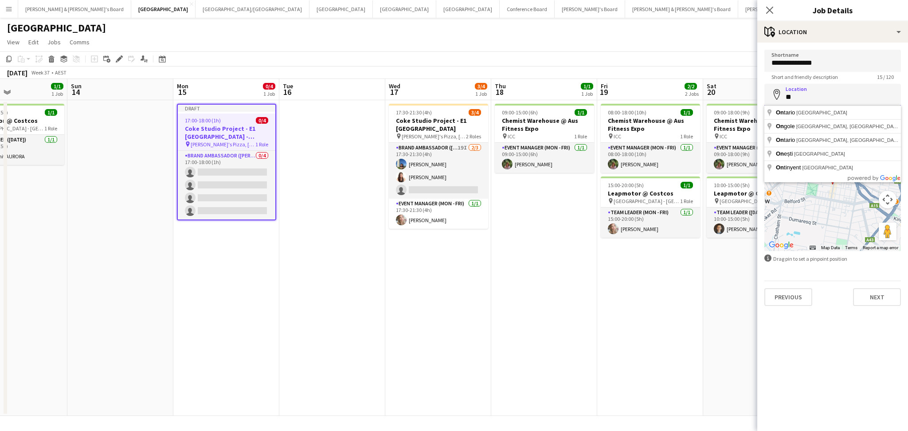
type input "*"
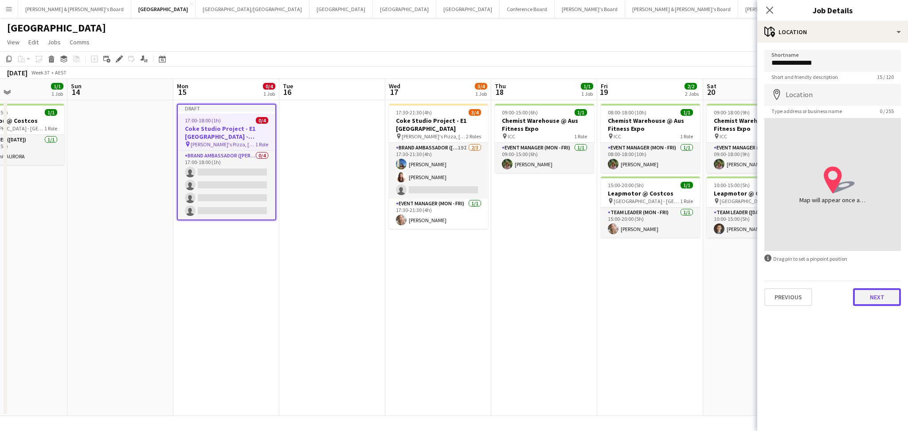
click at [877, 298] on button "Next" at bounding box center [877, 297] width 48 height 18
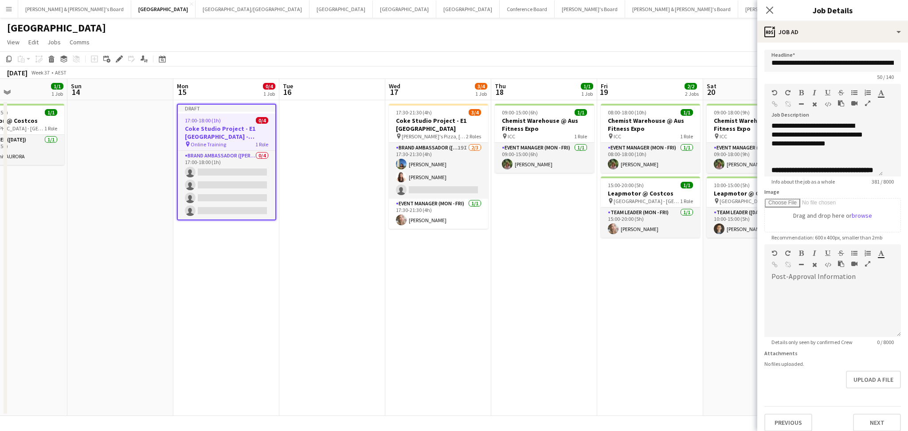
scroll to position [113, 0]
drag, startPoint x: 805, startPoint y: 173, endPoint x: 777, endPoint y: 126, distance: 54.5
click at [768, 121] on div "**********" at bounding box center [833, 130] width 137 height 93
click at [807, 165] on div "**********" at bounding box center [829, 165] width 114 height 9
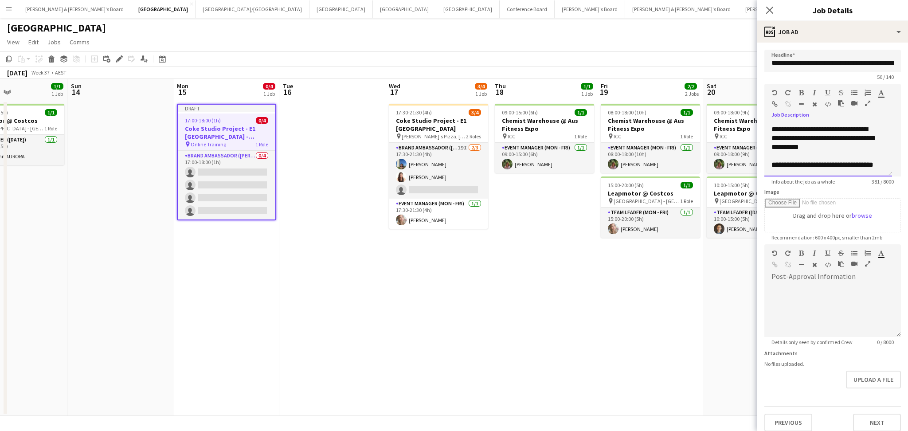
scroll to position [0, 0]
drag, startPoint x: 805, startPoint y: 166, endPoint x: 710, endPoint y: 75, distance: 131.1
click at [710, 75] on body "Menu Boards Boards Boards All jobs Status Workforce Workforce My Workforce Recr…" at bounding box center [454, 215] width 908 height 431
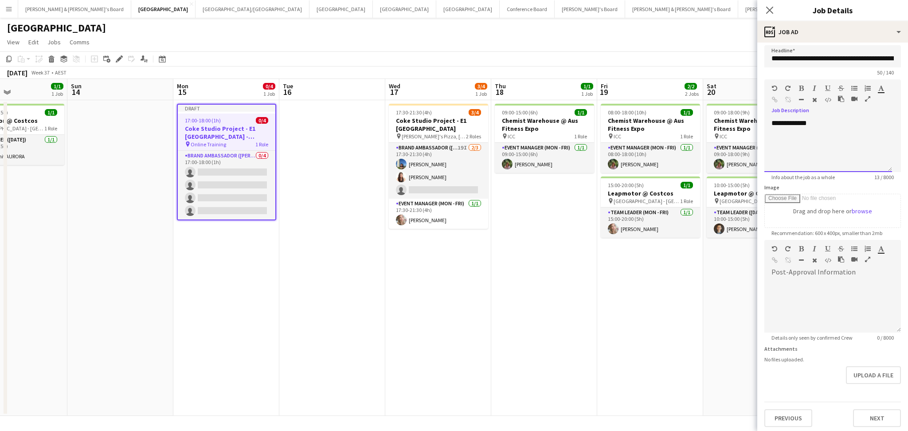
scroll to position [5, 0]
click at [869, 416] on button "Next" at bounding box center [877, 417] width 48 height 18
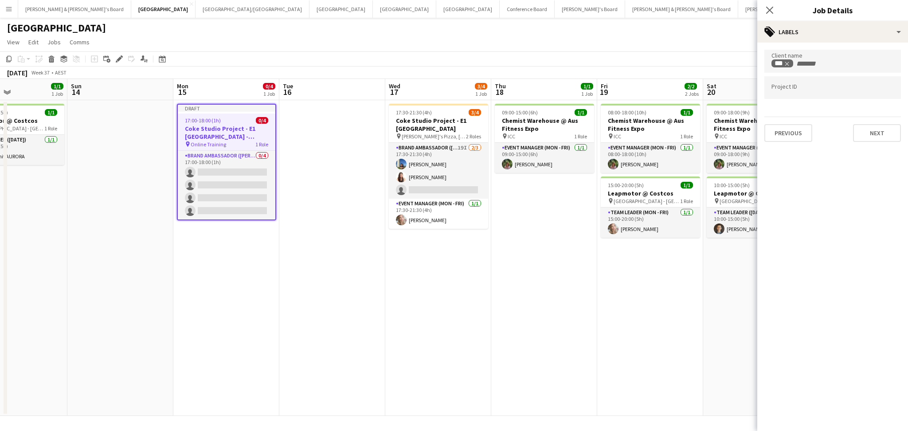
scroll to position [0, 0]
click at [876, 130] on button "Next" at bounding box center [877, 133] width 48 height 18
click at [867, 92] on button "Next" at bounding box center [877, 92] width 48 height 18
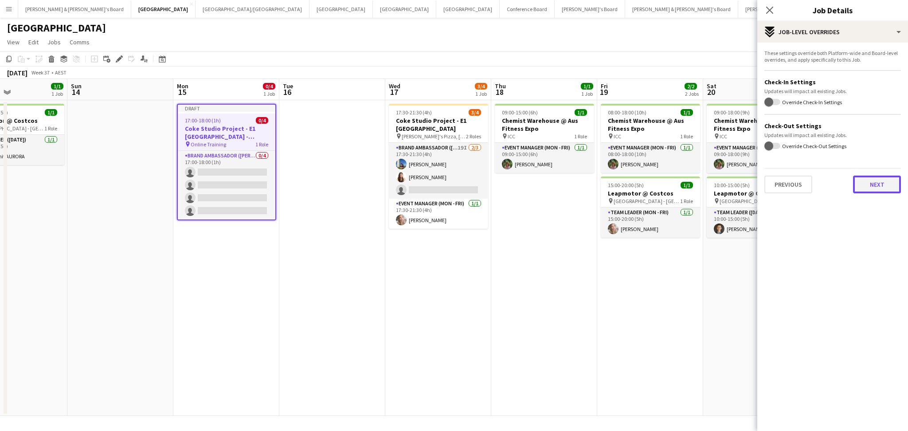
click at [877, 184] on button "Next" at bounding box center [877, 185] width 48 height 18
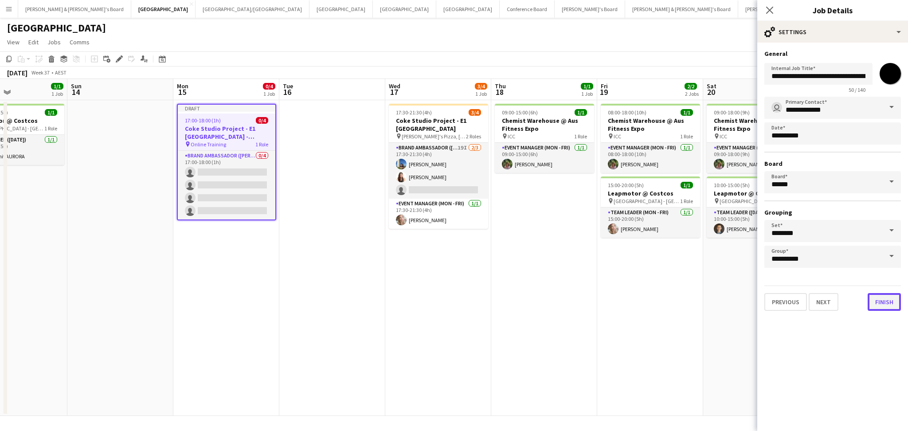
click at [882, 294] on button "Finish" at bounding box center [884, 302] width 33 height 18
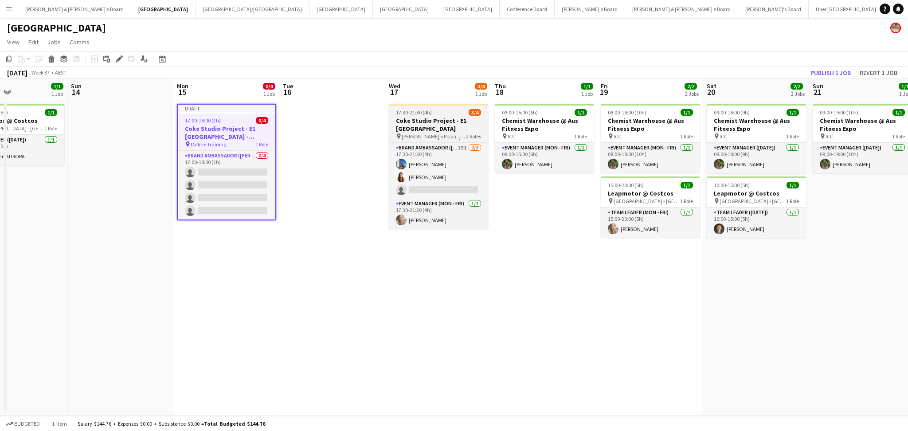
click at [429, 124] on h3 "Coke Studio Project - E1 [GEOGRAPHIC_DATA]" at bounding box center [438, 125] width 99 height 16
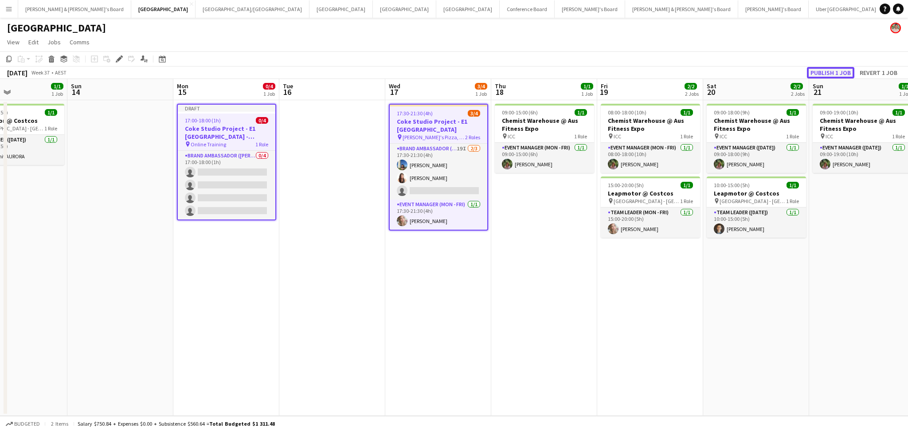
click at [833, 71] on button "Publish 1 job" at bounding box center [830, 73] width 47 height 12
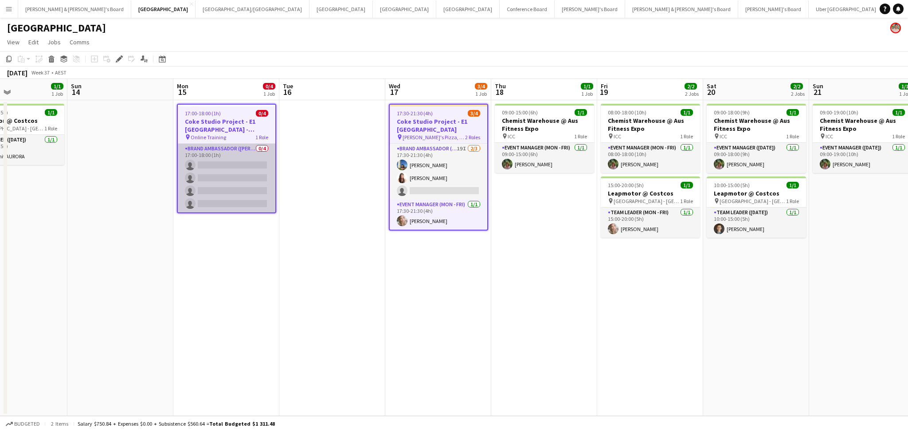
click at [220, 164] on app-card-role "Brand Ambassador (Mon - Fri) 0/4 17:00-18:00 (1h) single-neutral-actions single…" at bounding box center [227, 178] width 98 height 69
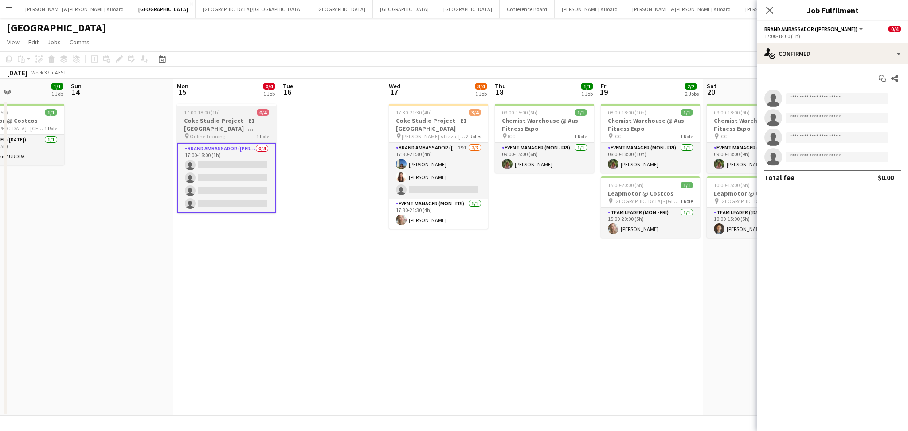
click at [239, 121] on h3 "Coke Studio Project - E1 [GEOGRAPHIC_DATA] - BRIEFING CALL" at bounding box center [226, 125] width 99 height 16
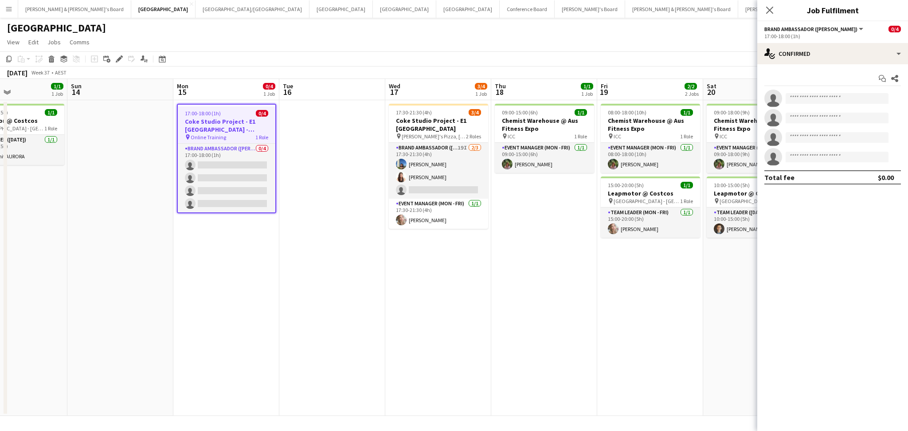
click at [239, 121] on h3 "Coke Studio Project - E1 [GEOGRAPHIC_DATA] - BRIEFING CALL" at bounding box center [227, 126] width 98 height 16
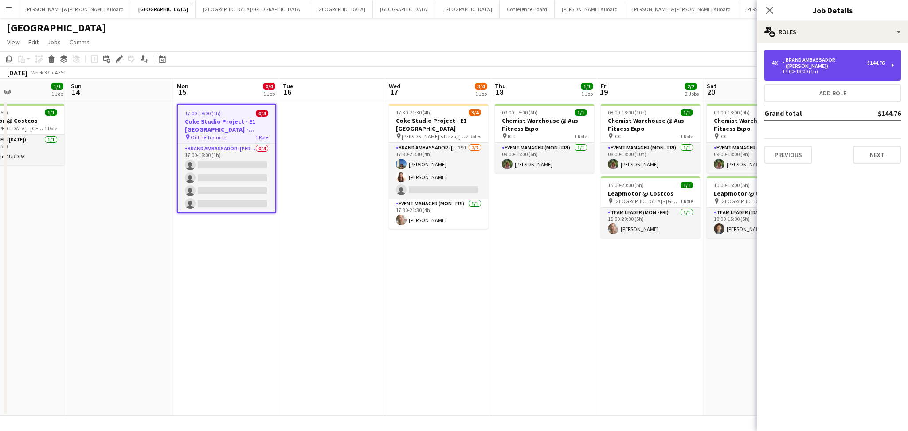
click at [870, 62] on div "$144.76" at bounding box center [875, 63] width 17 height 6
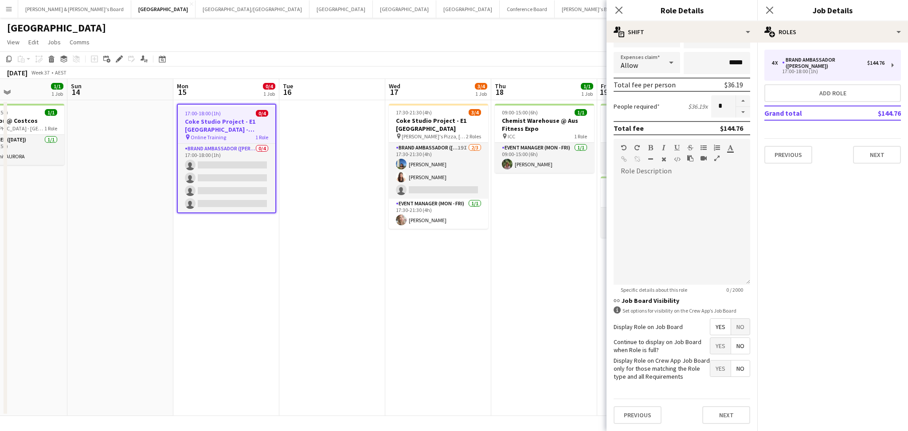
click at [736, 321] on span "No" at bounding box center [740, 327] width 19 height 16
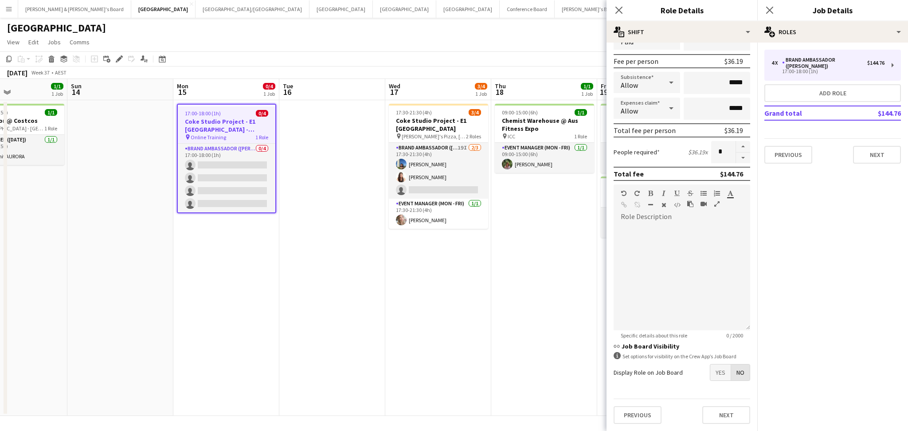
scroll to position [120, 0]
drag, startPoint x: 559, startPoint y: 365, endPoint x: 523, endPoint y: 351, distance: 38.6
click at [559, 365] on app-date-cell "09:00-15:00 (6h) 1/1 Chemist Warehouse @ Aus Fitness Expo pin ICC 1 Role Event …" at bounding box center [544, 258] width 106 height 316
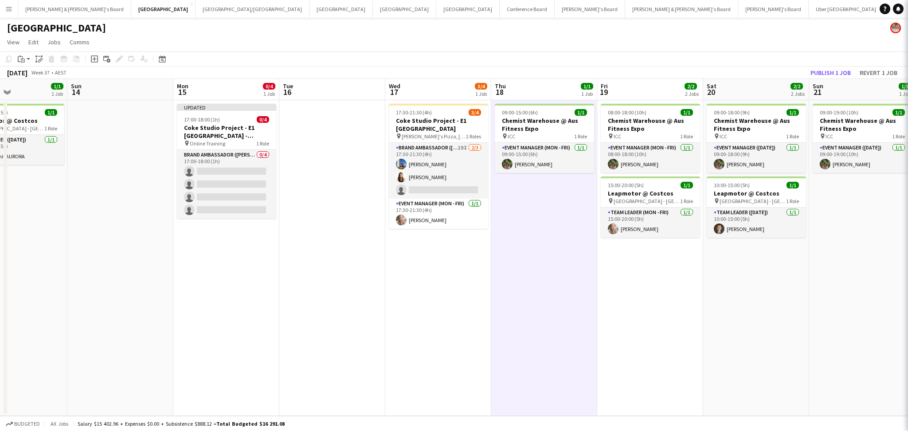
scroll to position [0, 357]
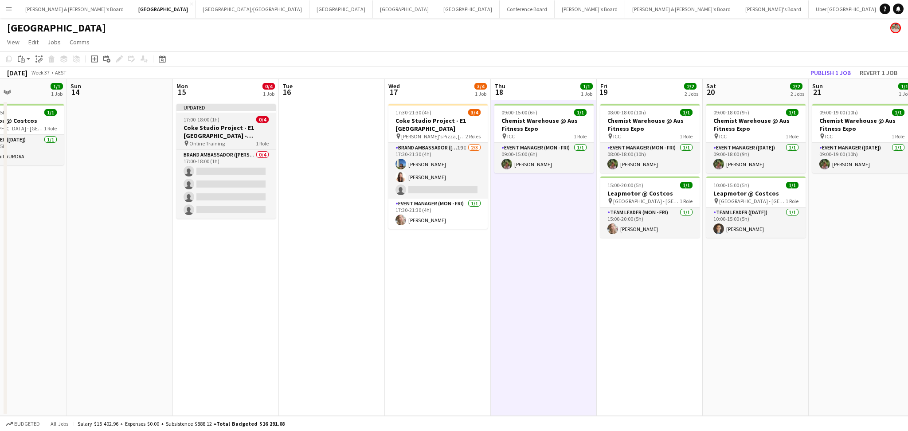
click at [240, 138] on h3 "Coke Studio Project - E1 [GEOGRAPHIC_DATA] - BRIEFING CALL" at bounding box center [226, 132] width 99 height 16
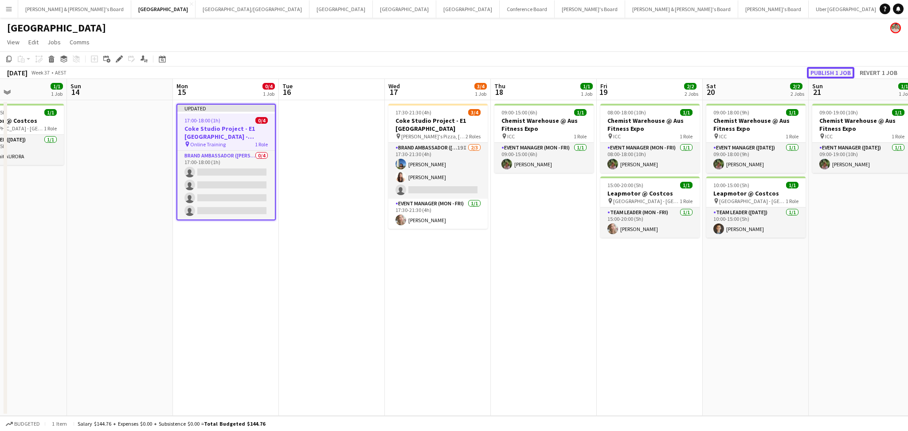
click at [839, 71] on button "Publish 1 job" at bounding box center [830, 73] width 47 height 12
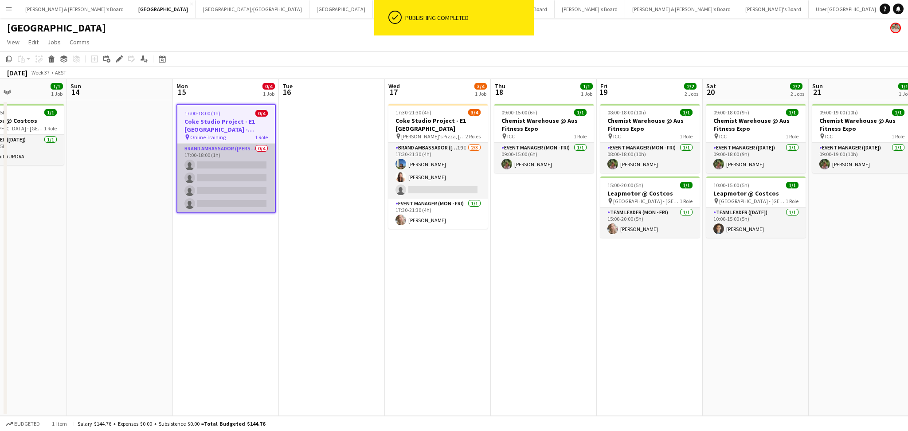
click at [208, 162] on app-card-role "Brand Ambassador (Mon - Fri) 0/4 17:00-18:00 (1h) single-neutral-actions single…" at bounding box center [226, 178] width 98 height 69
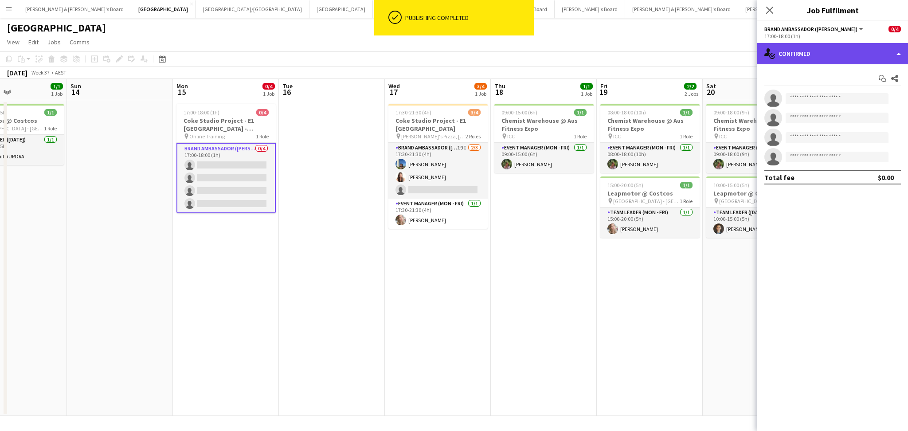
click at [872, 51] on div "single-neutral-actions-check-2 Confirmed" at bounding box center [833, 53] width 151 height 21
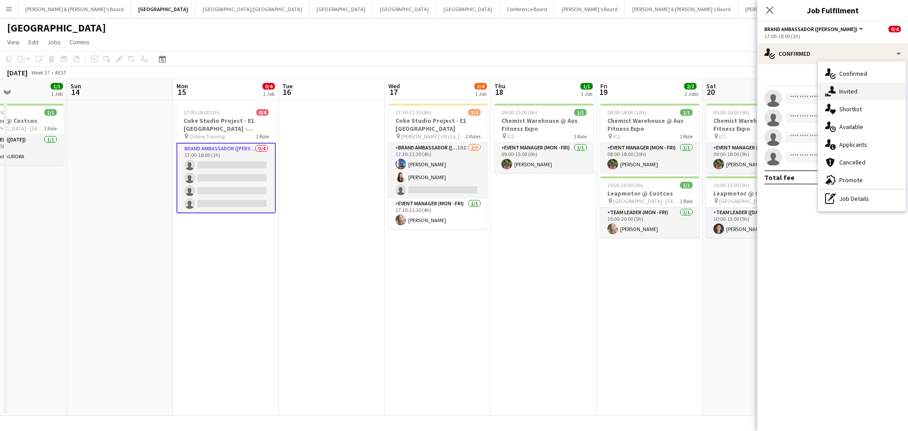
click at [863, 86] on div "single-neutral-actions-share-1 Invited" at bounding box center [862, 91] width 88 height 18
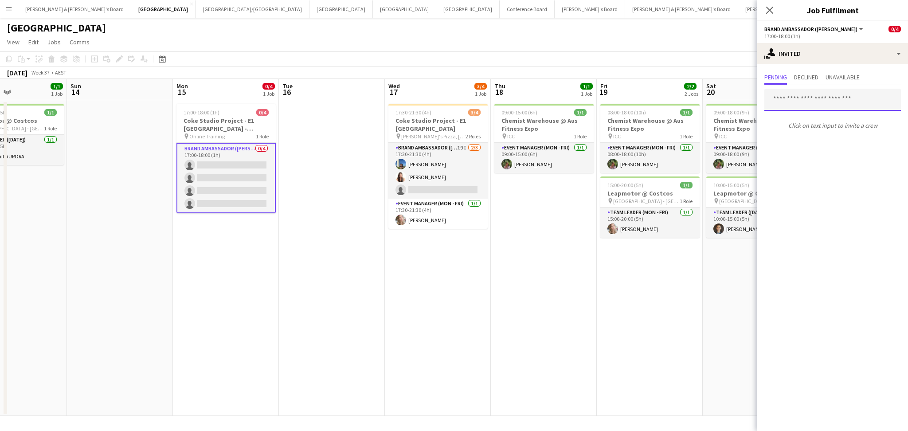
click at [826, 100] on input "text" at bounding box center [833, 100] width 137 height 22
type input "********"
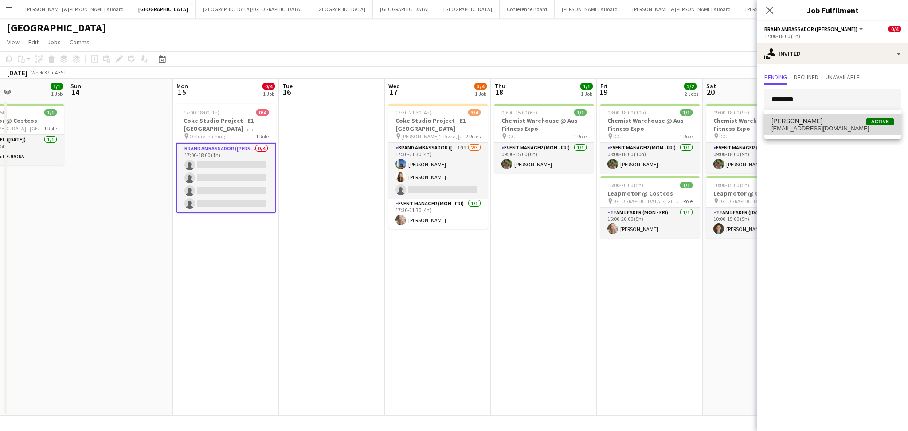
click at [826, 132] on mat-option "[PERSON_NAME] Active [EMAIL_ADDRESS][DOMAIN_NAME]" at bounding box center [833, 124] width 137 height 21
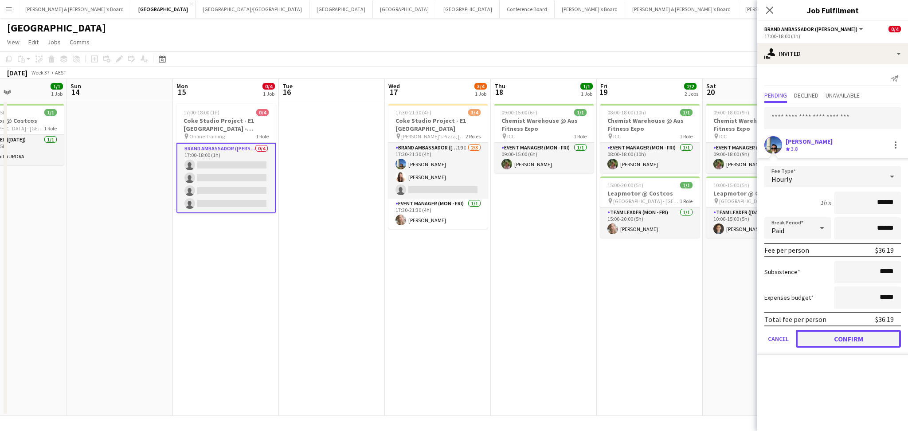
click at [834, 334] on button "Confirm" at bounding box center [848, 339] width 105 height 18
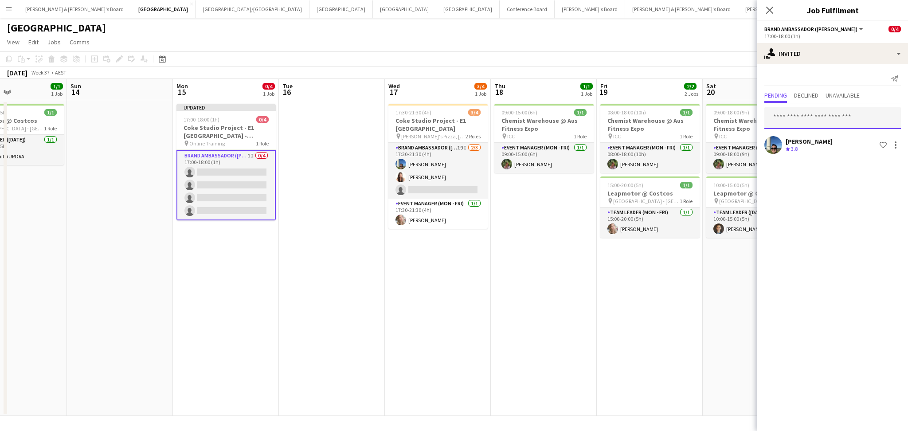
click at [836, 115] on input "text" at bounding box center [833, 118] width 137 height 22
type input "*********"
click at [836, 140] on span "[PERSON_NAME] Active" at bounding box center [833, 140] width 122 height 8
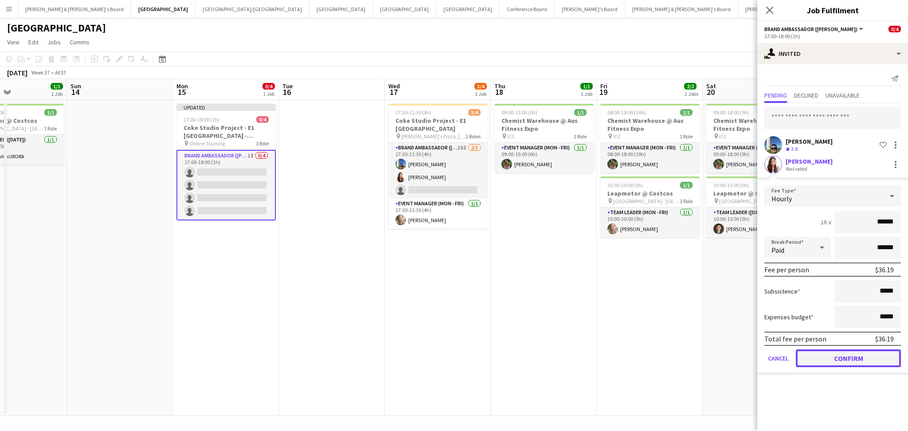
click at [856, 358] on button "Confirm" at bounding box center [848, 358] width 105 height 18
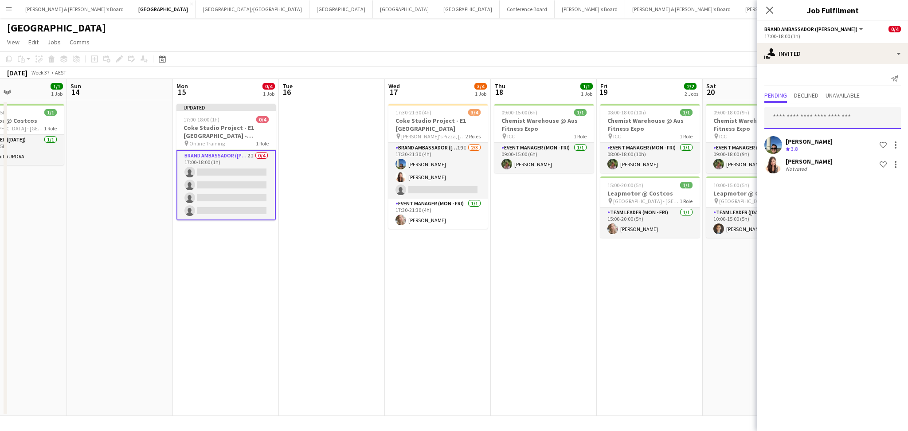
click at [843, 114] on input "text" at bounding box center [833, 118] width 137 height 22
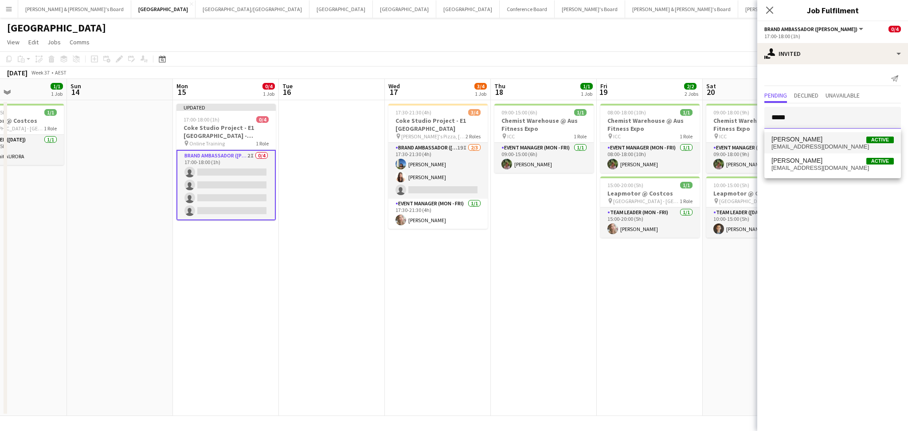
type input "*****"
click at [829, 136] on span "[PERSON_NAME] Active" at bounding box center [833, 140] width 122 height 8
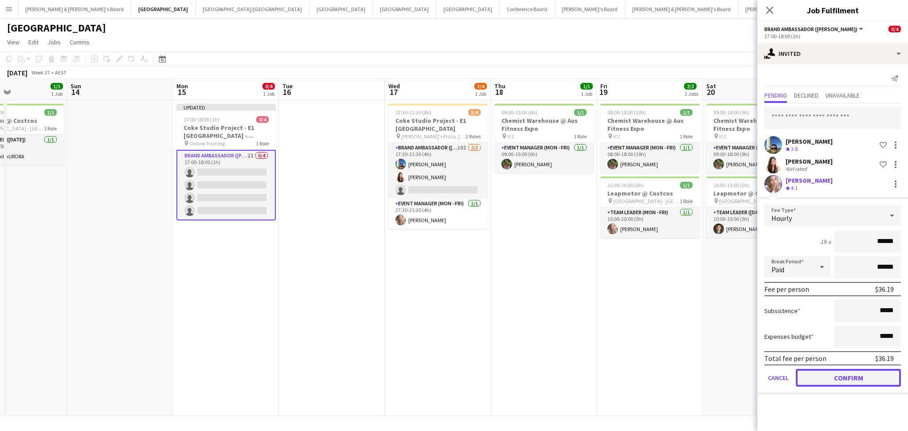
click at [852, 373] on button "Confirm" at bounding box center [848, 378] width 105 height 18
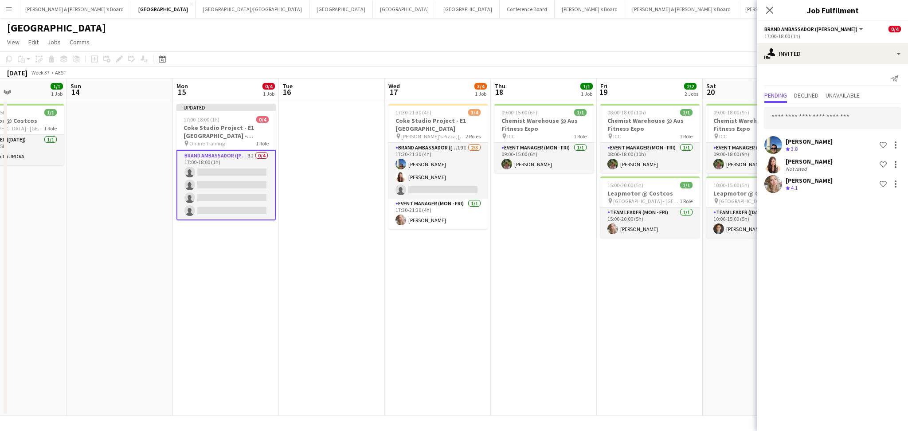
click at [529, 308] on app-date-cell "09:00-15:00 (6h) 1/1 Chemist Warehouse @ Aus Fitness Expo pin ICC 1 Role Event …" at bounding box center [544, 258] width 106 height 316
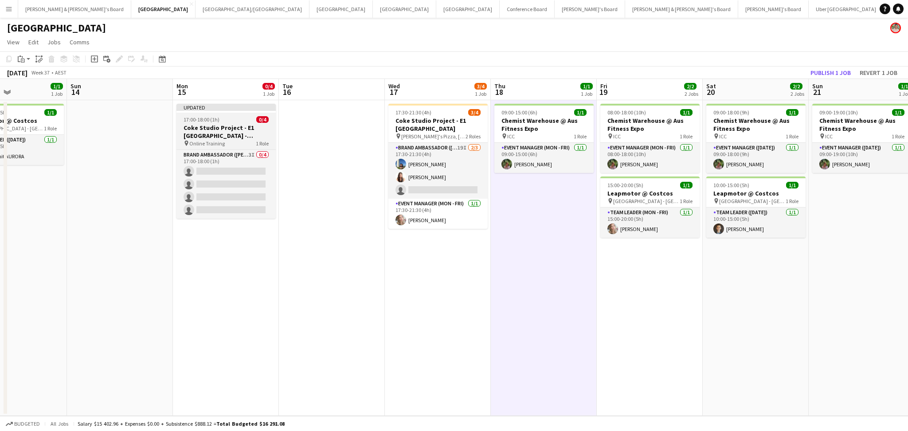
click at [229, 137] on h3 "Coke Studio Project - E1 [GEOGRAPHIC_DATA] - BRIEFING CALL" at bounding box center [226, 132] width 99 height 16
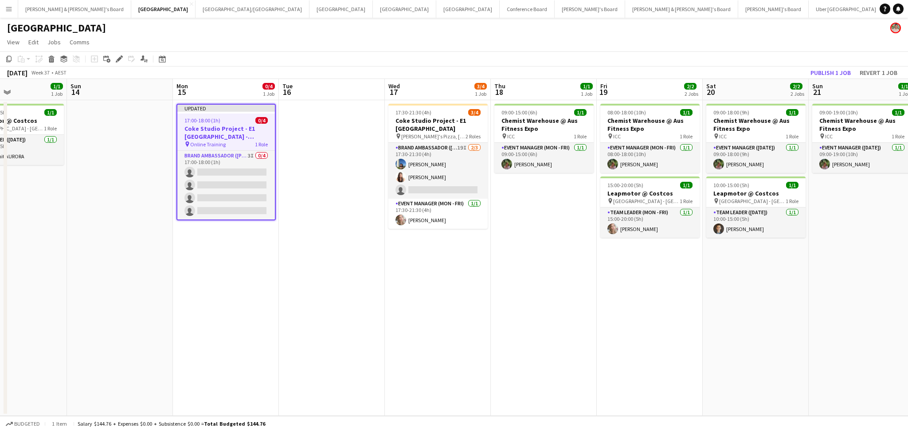
click at [820, 67] on div "[DATE] Week 37 • AEST Publish 1 job Revert 1 job" at bounding box center [454, 73] width 908 height 12
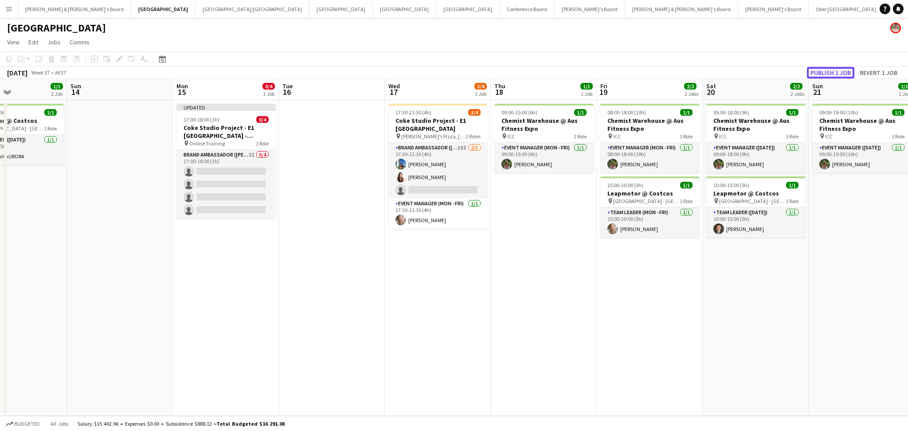
click at [822, 70] on button "Publish 1 job" at bounding box center [830, 73] width 47 height 12
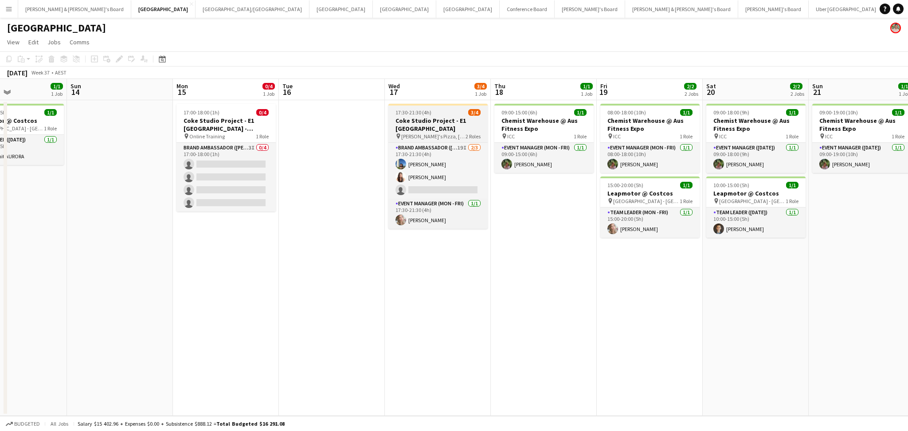
click at [459, 127] on h3 "Coke Studio Project - E1 [GEOGRAPHIC_DATA]" at bounding box center [438, 125] width 99 height 16
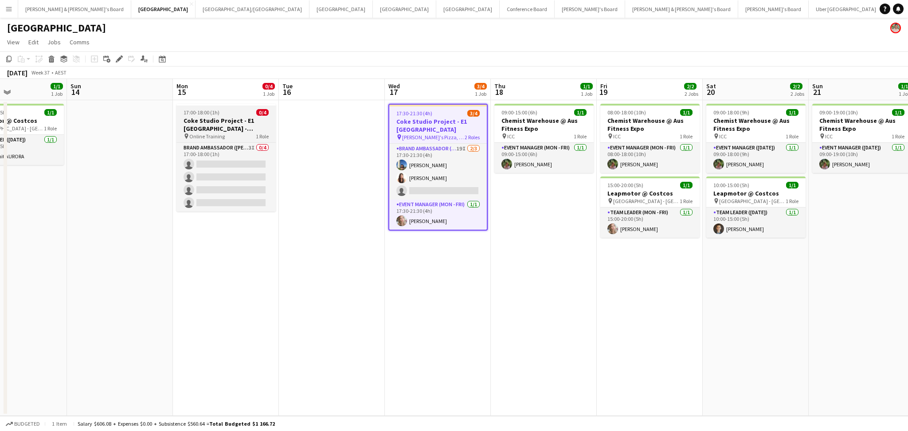
click at [240, 125] on h3 "Coke Studio Project - E1 [GEOGRAPHIC_DATA] - BRIEFING CALL" at bounding box center [226, 125] width 99 height 16
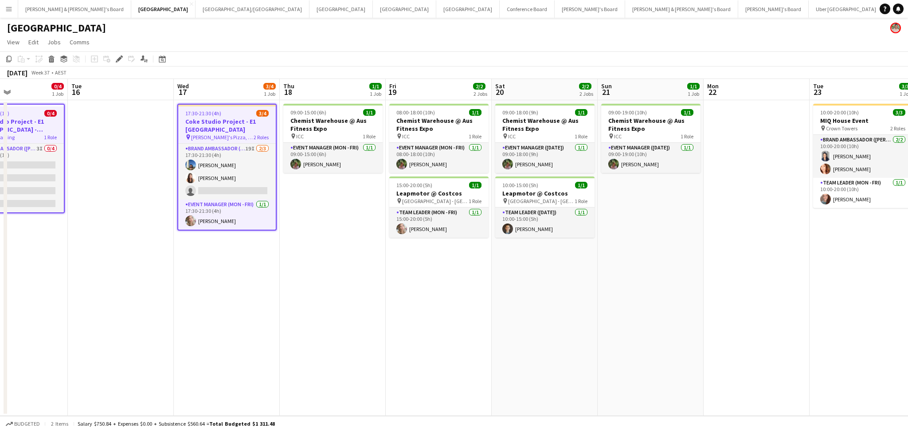
drag, startPoint x: 655, startPoint y: 314, endPoint x: 302, endPoint y: 302, distance: 354.1
click at [307, 302] on app-calendar-viewport "Fri 12 1/1 1 Job Sat 13 1/1 1 Job Sun 14 Mon 15 0/4 1 Job Tue 16 Wed 17 3/4 1 J…" at bounding box center [454, 247] width 908 height 337
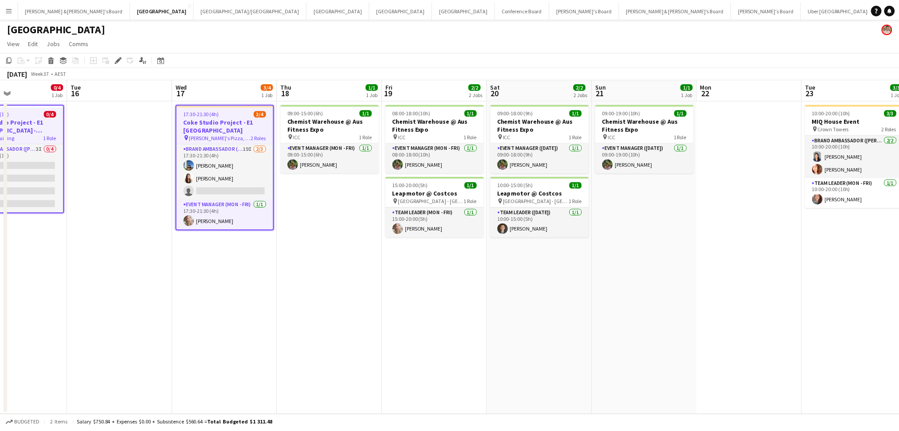
scroll to position [0, 388]
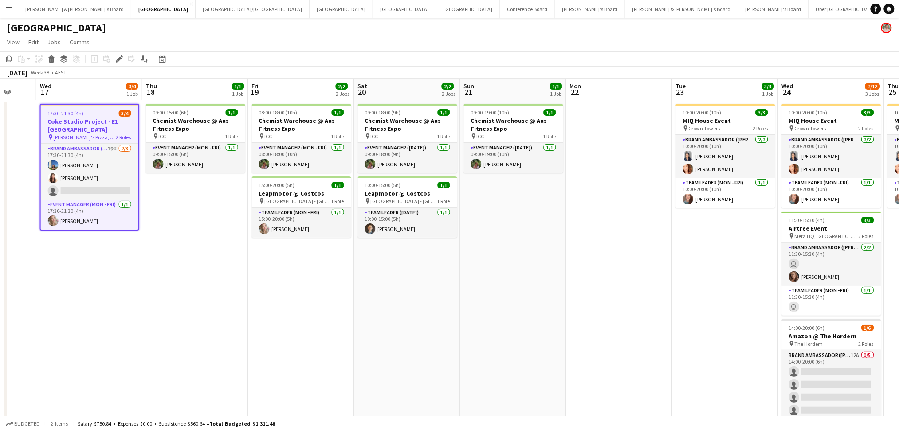
click at [544, 316] on app-date-cell "09:00-19:00 (10h) 1/1 Chemist Warehouse @ Aus Fitness Expo pin ICC 1 Role Event…" at bounding box center [513, 284] width 106 height 369
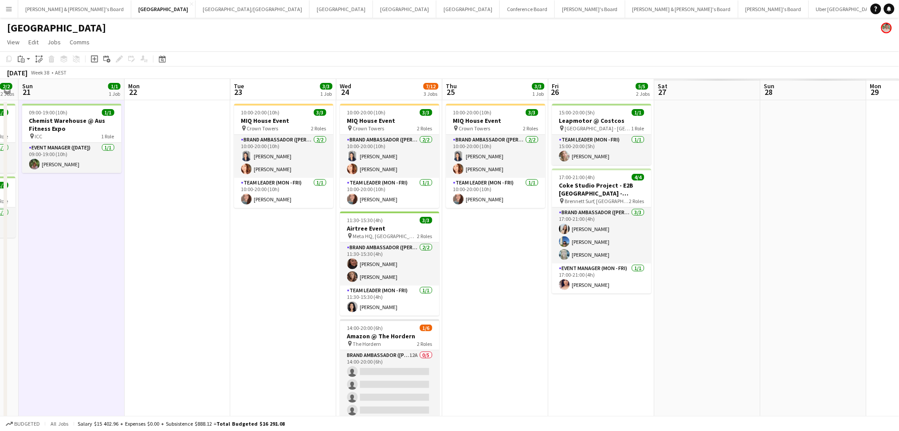
scroll to position [0, 349]
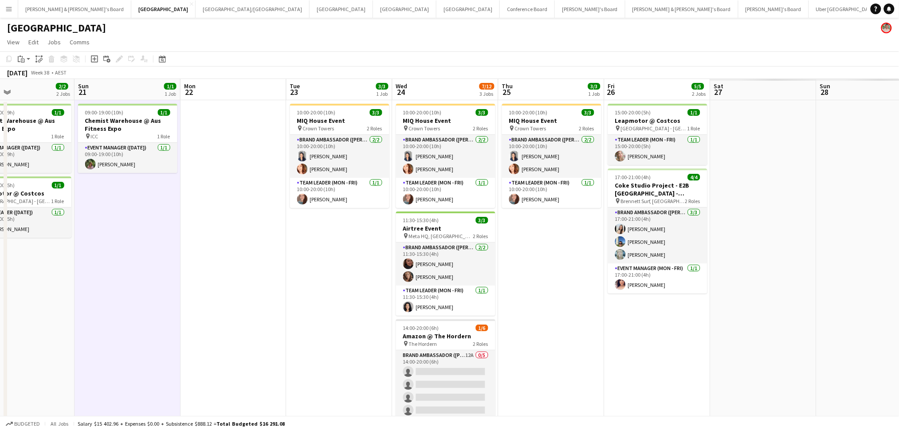
drag, startPoint x: 706, startPoint y: 325, endPoint x: 320, endPoint y: 288, distance: 388.0
click at [321, 288] on app-calendar-viewport "Wed 17 3/4 1 Job Thu 18 1/1 1 Job Fri 19 2/2 2 Jobs Sat 20 2/2 2 Jobs Sun 21 1/…" at bounding box center [449, 274] width 899 height 391
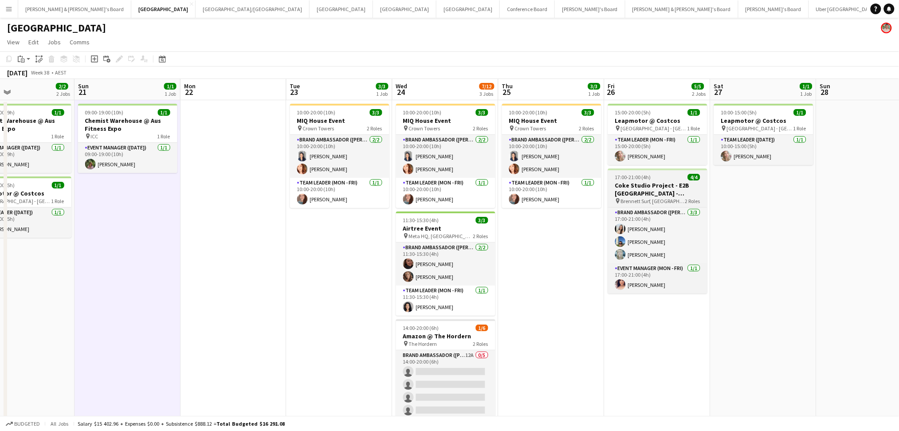
click at [634, 188] on h3 "Coke Studio Project - E2B [GEOGRAPHIC_DATA] - [GEOGRAPHIC_DATA]" at bounding box center [657, 189] width 99 height 16
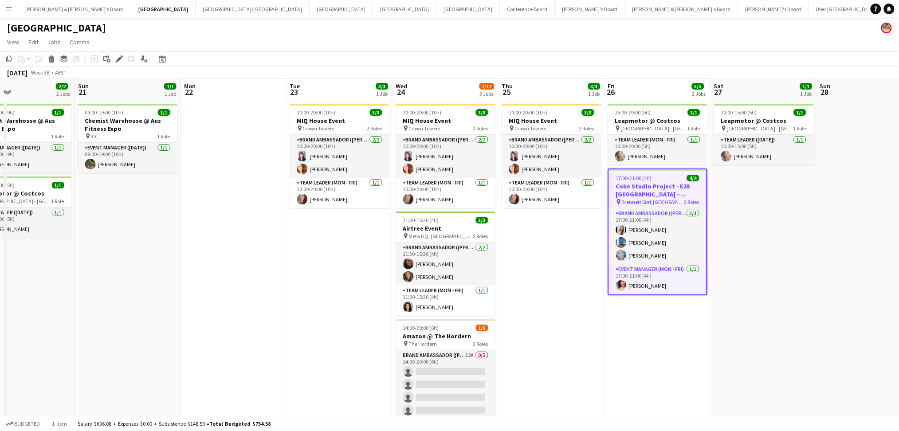
click at [259, 151] on app-date-cell at bounding box center [234, 284] width 106 height 369
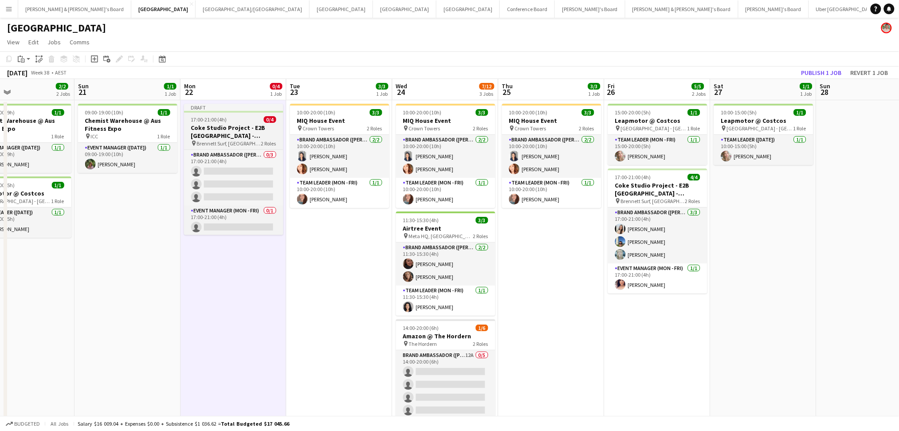
click at [250, 131] on h3 "Coke Studio Project - E2B [GEOGRAPHIC_DATA] - [GEOGRAPHIC_DATA]" at bounding box center [233, 132] width 99 height 16
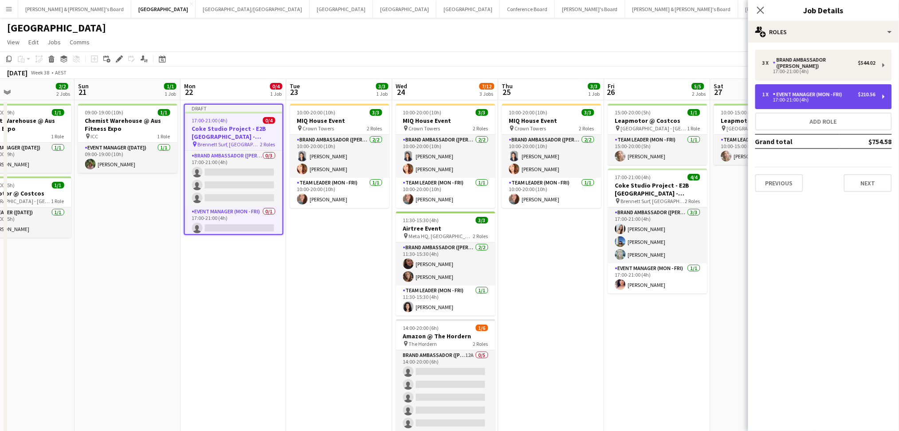
click at [817, 98] on div "17:00-21:00 (4h)" at bounding box center [818, 100] width 113 height 4
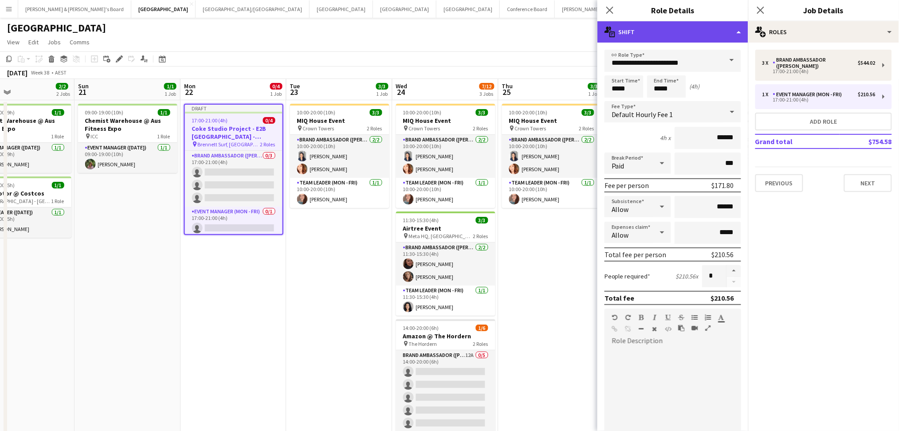
click at [729, 34] on div "multiple-actions-text Shift" at bounding box center [672, 31] width 151 height 21
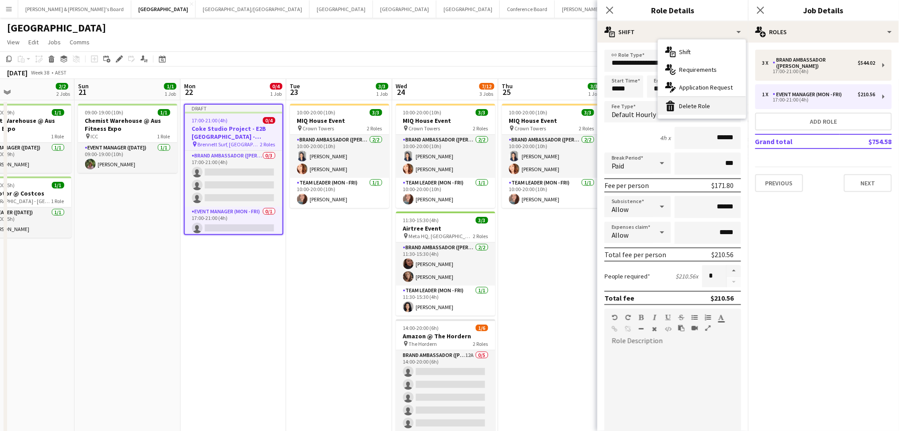
click at [706, 109] on div "bin-2 Delete Role" at bounding box center [702, 106] width 88 height 18
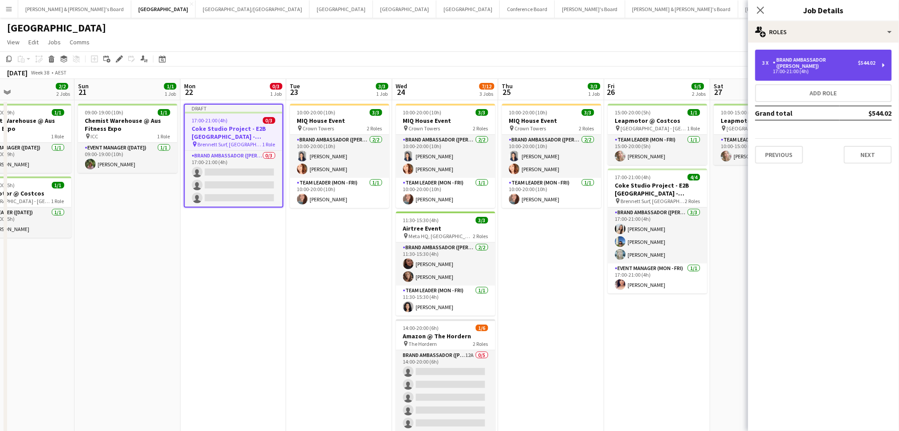
click at [827, 63] on div "Brand Ambassador ([PERSON_NAME])" at bounding box center [815, 63] width 85 height 12
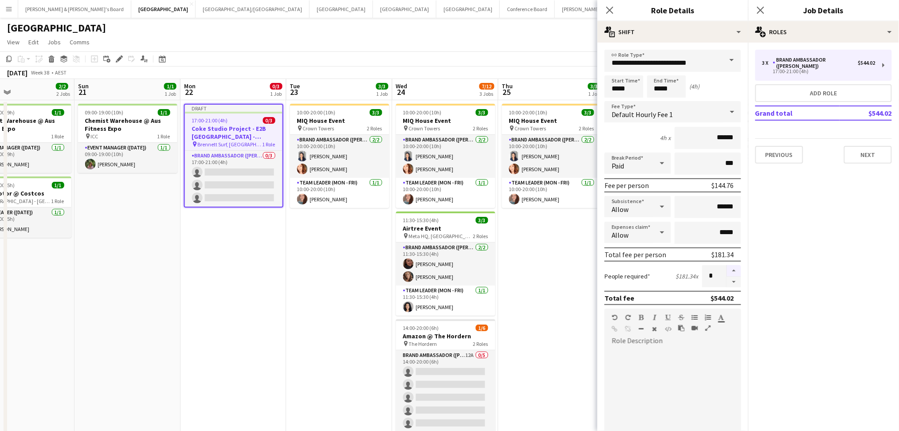
click at [727, 266] on button "button" at bounding box center [734, 271] width 14 height 12
type input "*"
click at [656, 88] on input "*****" at bounding box center [666, 86] width 39 height 22
type input "*****"
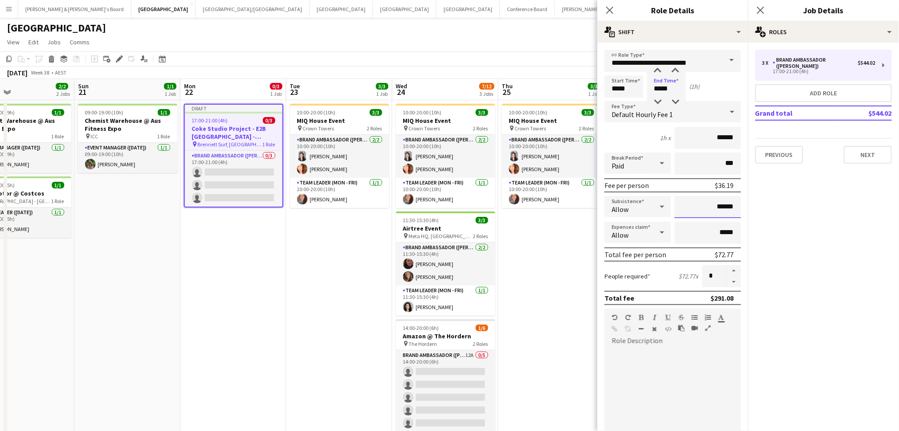
click at [715, 207] on input "******" at bounding box center [708, 207] width 67 height 22
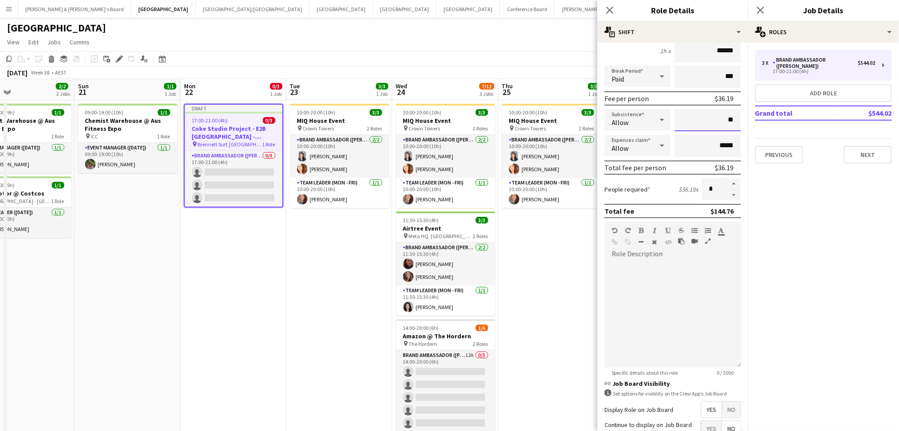
scroll to position [173, 0]
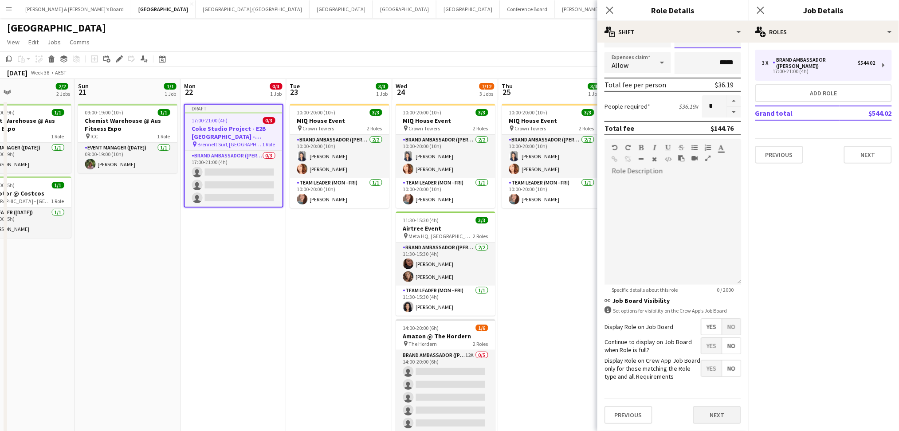
type input "**"
click at [716, 420] on button "Next" at bounding box center [717, 415] width 48 height 18
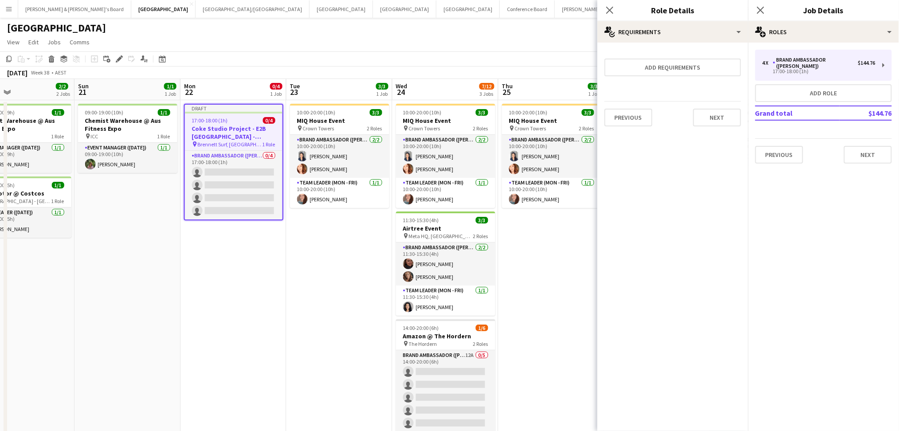
scroll to position [0, 0]
click at [827, 59] on div "Brand Ambassador ([PERSON_NAME])" at bounding box center [815, 63] width 85 height 12
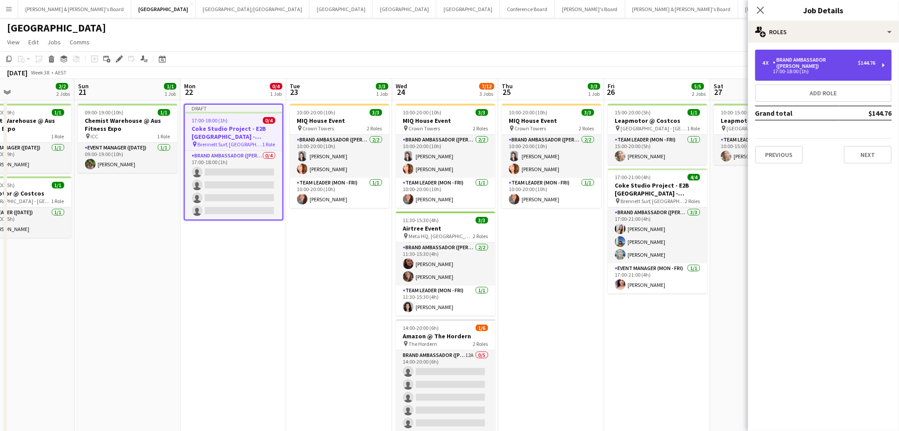
click at [819, 69] on div "17:00-18:00 (1h)" at bounding box center [818, 71] width 113 height 4
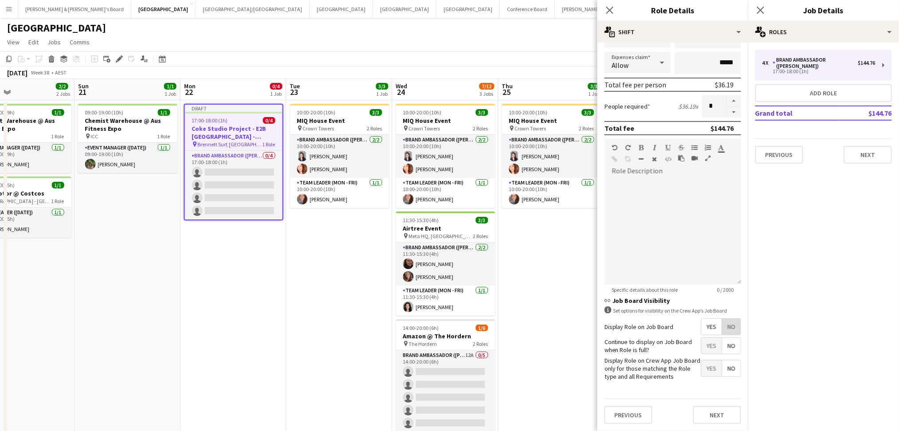
click at [722, 319] on span "No" at bounding box center [731, 327] width 19 height 16
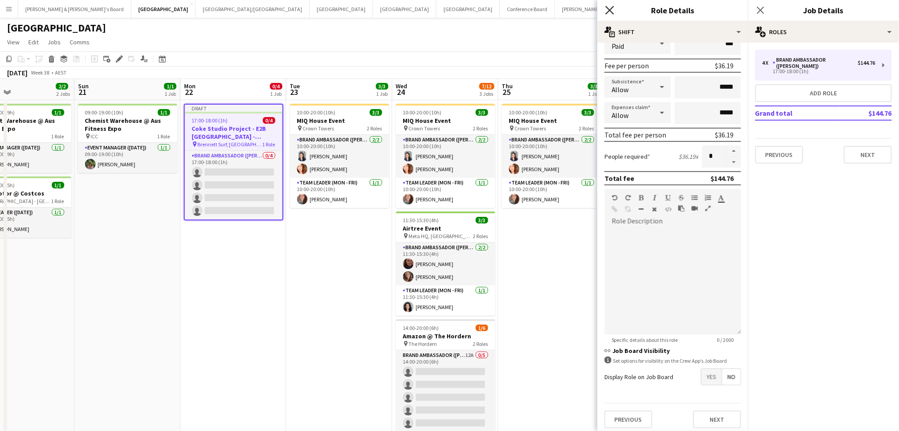
click at [610, 9] on icon at bounding box center [609, 10] width 8 height 8
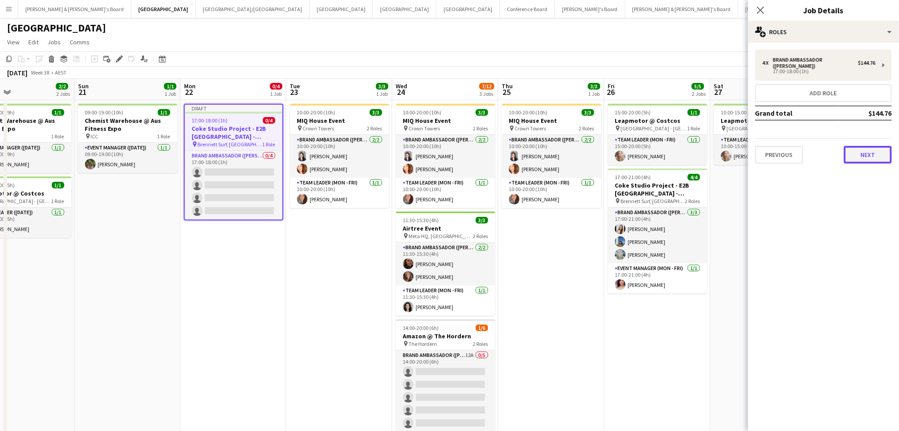
click at [857, 146] on button "Next" at bounding box center [868, 155] width 48 height 18
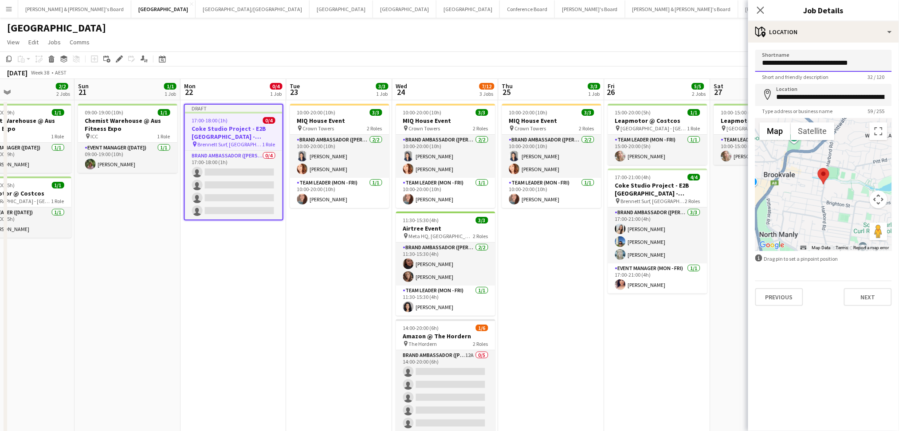
click at [795, 66] on input "**********" at bounding box center [823, 61] width 137 height 22
type input "**********"
click at [834, 98] on input "**********" at bounding box center [823, 95] width 137 height 22
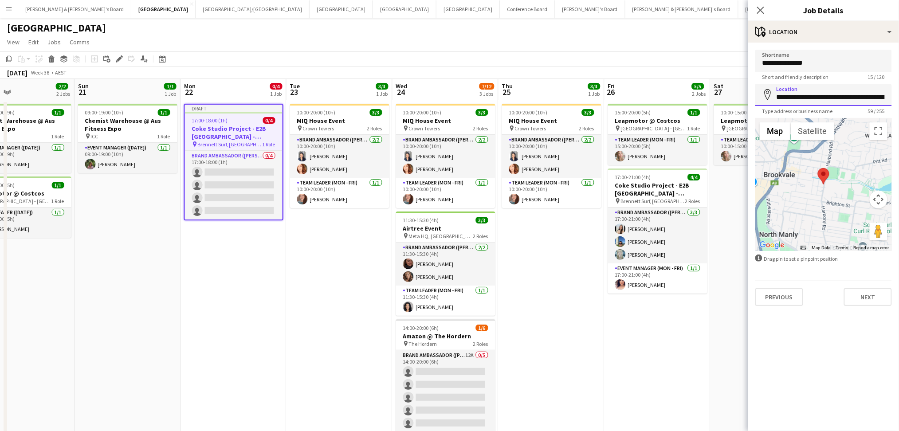
click at [834, 97] on input "**********" at bounding box center [823, 95] width 137 height 22
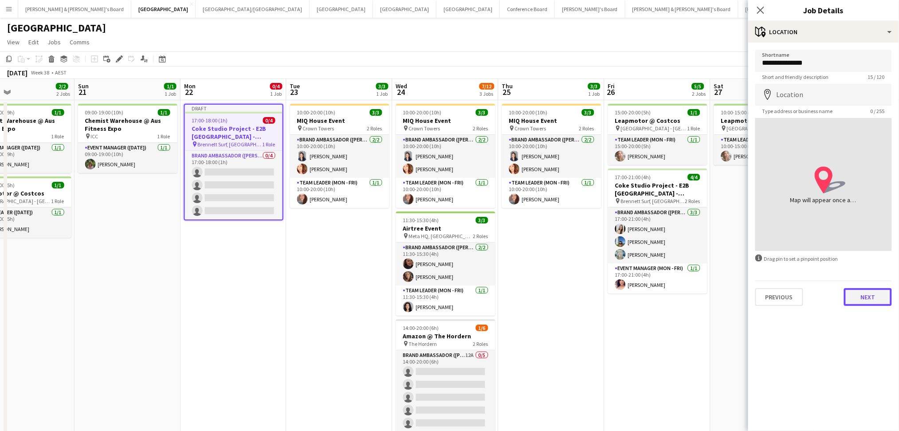
click at [884, 289] on button "Next" at bounding box center [868, 297] width 48 height 18
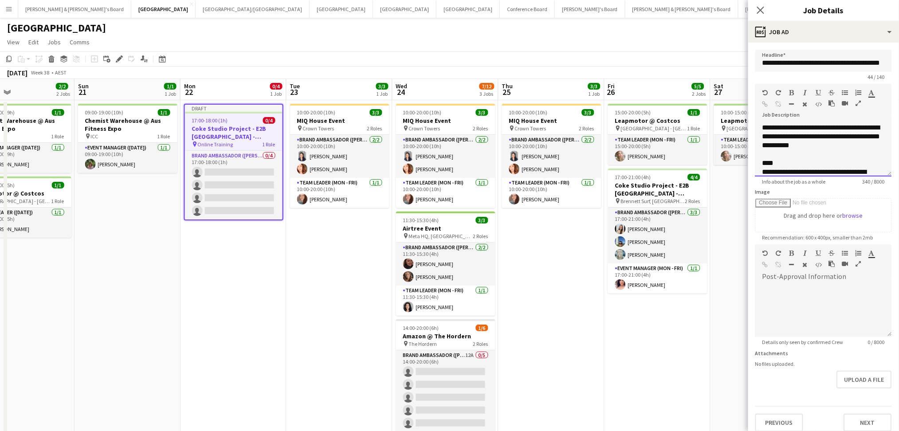
click at [789, 159] on div at bounding box center [823, 154] width 122 height 9
click at [795, 149] on div "**********" at bounding box center [823, 149] width 137 height 53
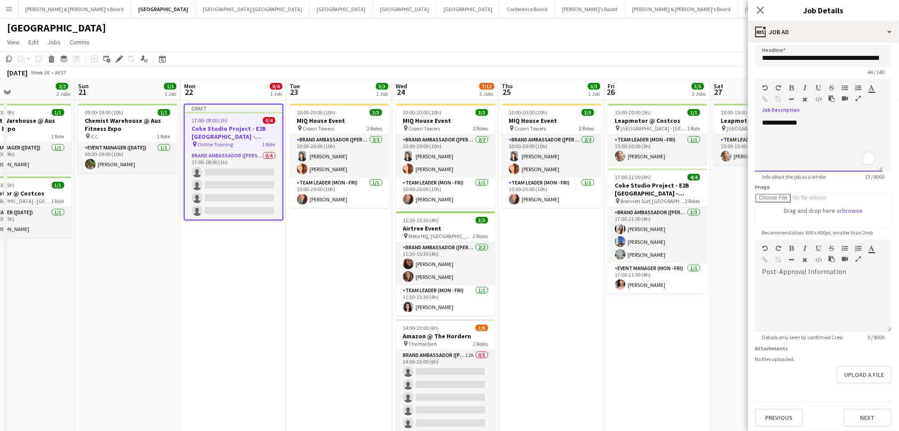
scroll to position [5, 0]
click at [856, 418] on button "Next" at bounding box center [868, 417] width 48 height 18
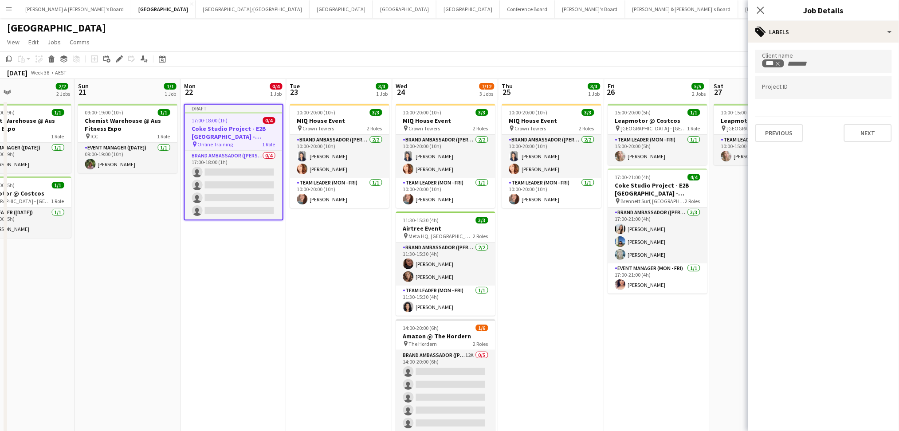
scroll to position [0, 0]
click at [860, 125] on button "Next" at bounding box center [868, 133] width 48 height 18
click at [867, 91] on button "Next" at bounding box center [868, 92] width 48 height 18
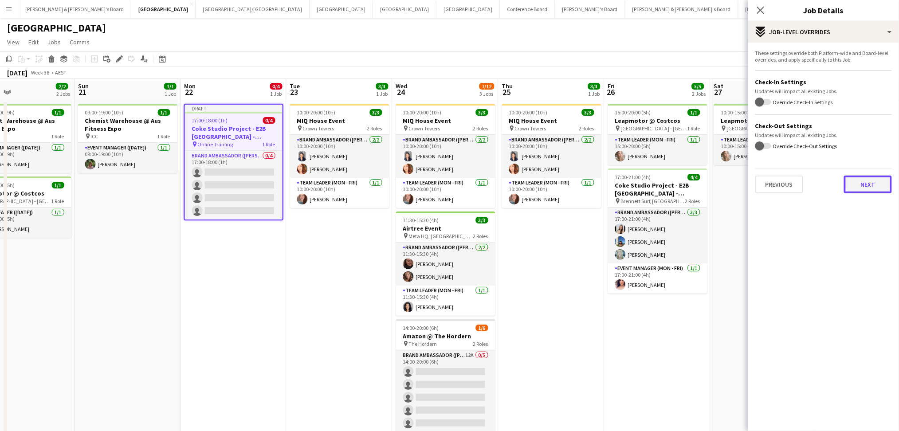
click at [864, 188] on button "Next" at bounding box center [868, 185] width 48 height 18
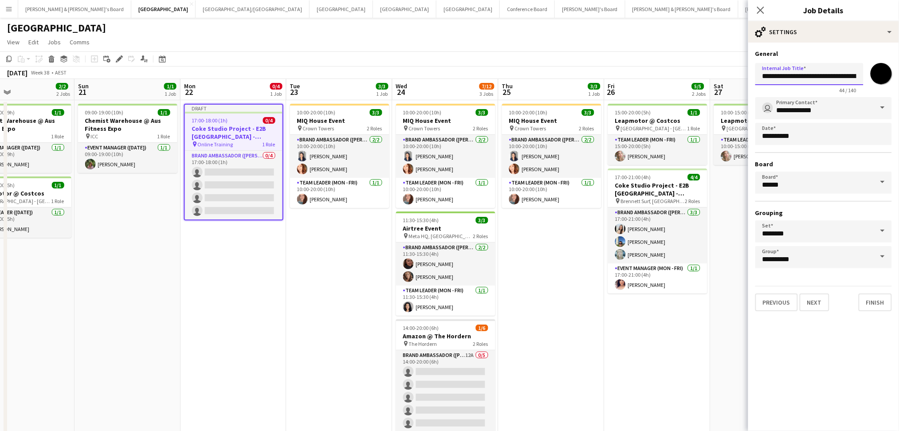
click at [841, 77] on input "**********" at bounding box center [809, 74] width 108 height 22
drag, startPoint x: 842, startPoint y: 77, endPoint x: 858, endPoint y: 76, distance: 16.0
click at [858, 76] on input "**********" at bounding box center [809, 74] width 108 height 22
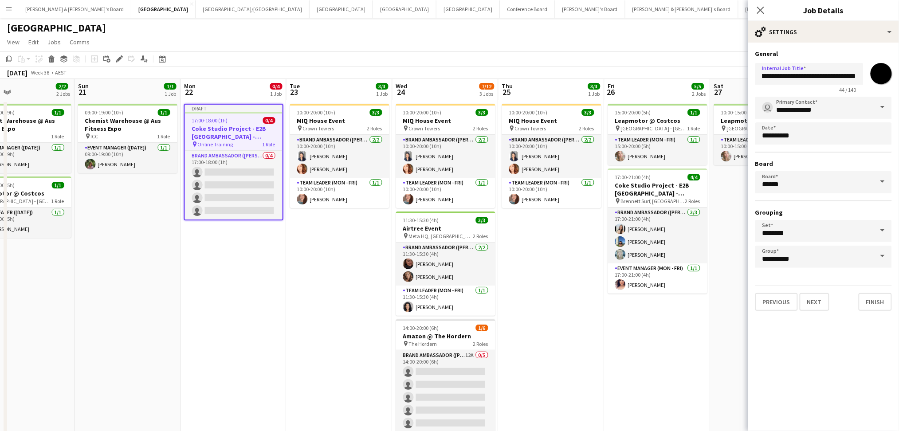
scroll to position [0, 0]
drag, startPoint x: 93, startPoint y: 314, endPoint x: 522, endPoint y: 287, distance: 429.7
click at [522, 287] on app-calendar-viewport "Wed 17 3/4 1 Job Thu 18 1/1 1 Job Fri 19 2/2 2 Jobs Sat 20 2/2 2 Jobs Sun 21 1/…" at bounding box center [449, 274] width 899 height 391
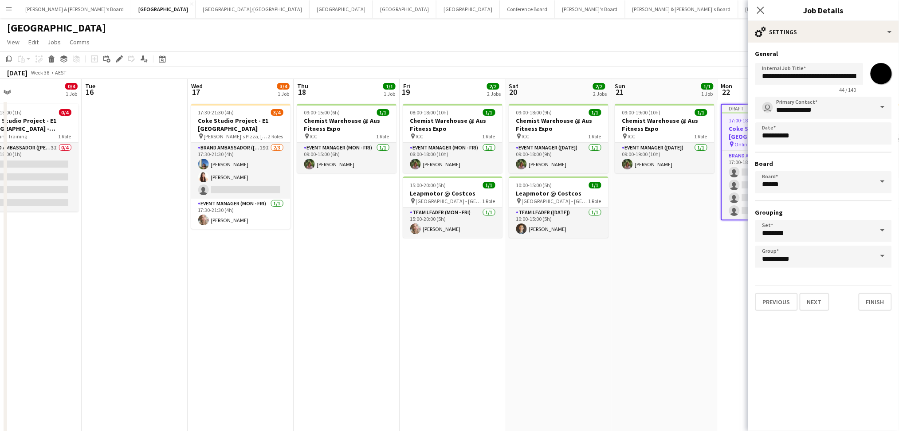
drag, startPoint x: 348, startPoint y: 304, endPoint x: 551, endPoint y: 304, distance: 202.7
click at [551, 304] on app-calendar-viewport "Sun 14 Mon 15 0/4 1 Job Tue 16 Wed 17 3/4 1 Job Thu 18 1/1 1 Job Fri 19 2/2 2 J…" at bounding box center [449, 274] width 899 height 391
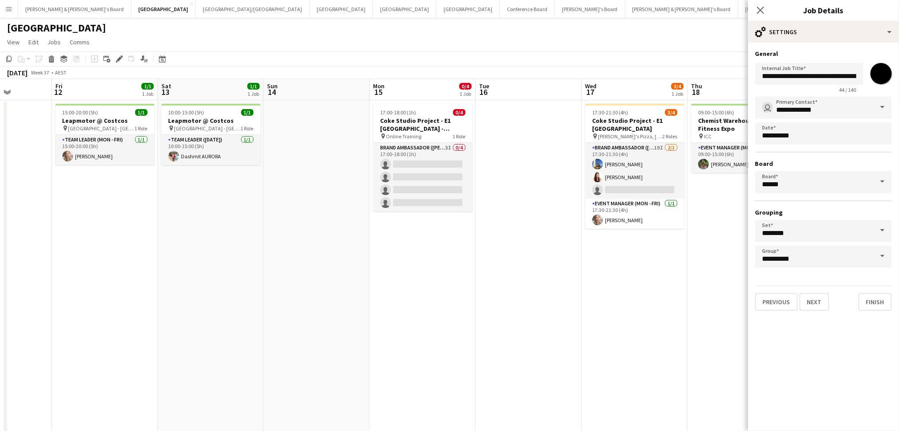
drag, startPoint x: 295, startPoint y: 314, endPoint x: 448, endPoint y: 314, distance: 152.6
click at [448, 314] on app-calendar-viewport "Mon 8 Tue 9 Wed 10 1/2 1 Job Thu 11 Fri 12 1/1 1 Job Sat 13 1/1 1 Job Sun 14 Mo…" at bounding box center [449, 274] width 899 height 391
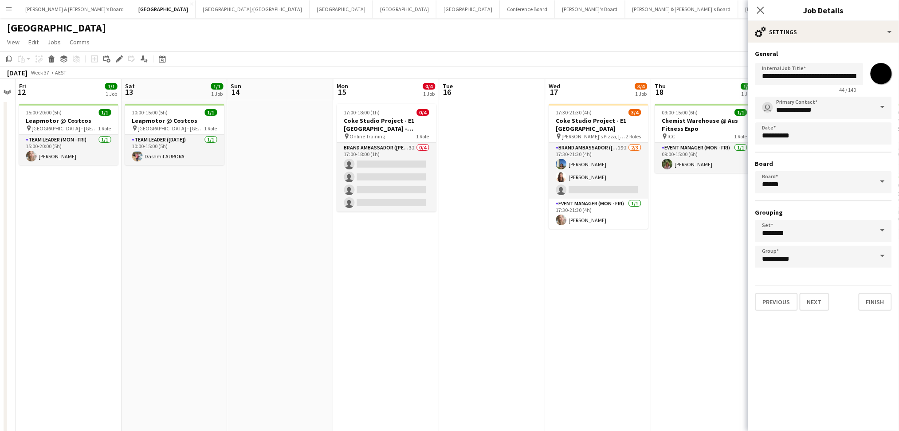
drag, startPoint x: 552, startPoint y: 321, endPoint x: 174, endPoint y: 298, distance: 379.0
click at [167, 300] on app-calendar-viewport "Mon 8 Tue 9 Wed 10 1/2 1 Job Thu 11 Fri 12 1/1 1 Job Sat 13 1/1 1 Job Sun 14 Mo…" at bounding box center [449, 274] width 899 height 391
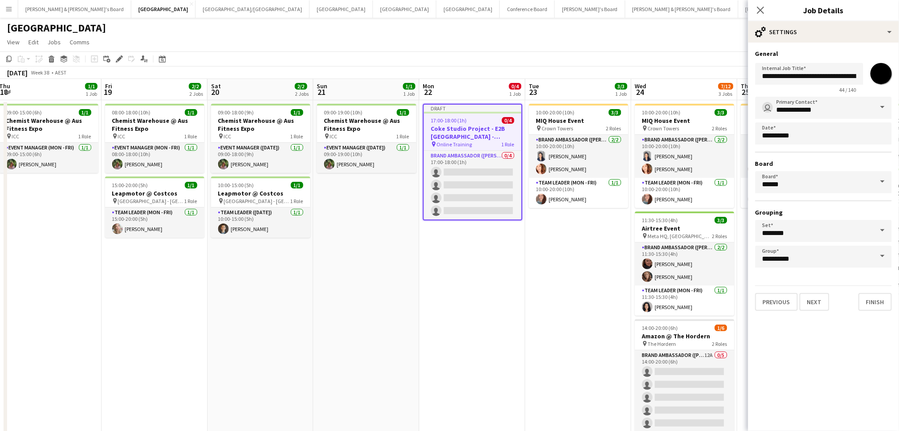
drag, startPoint x: 504, startPoint y: 328, endPoint x: 540, endPoint y: 280, distance: 59.9
click at [202, 316] on app-calendar-viewport "Mon 15 0/4 1 Job Tue 16 Wed 17 3/4 1 Job Thu 18 1/1 1 Job Fri 19 2/2 2 Jobs Sat…" at bounding box center [449, 274] width 899 height 391
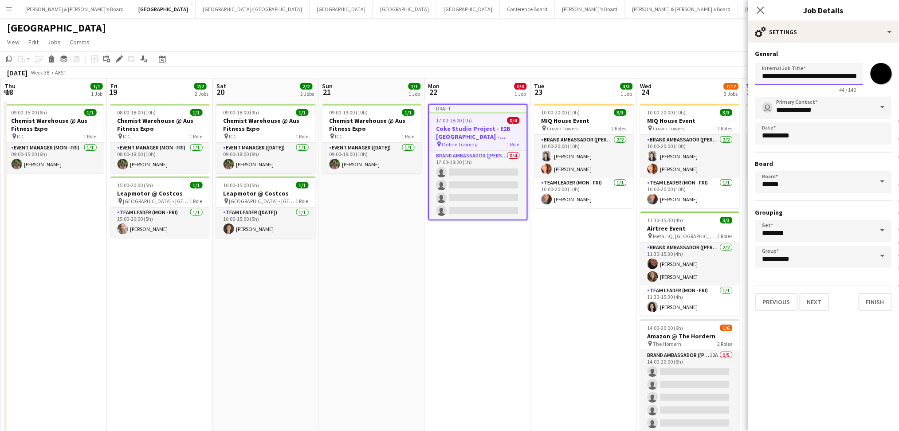
click at [844, 66] on input "**********" at bounding box center [809, 74] width 108 height 22
drag, startPoint x: 840, startPoint y: 72, endPoint x: 863, endPoint y: 76, distance: 23.4
click at [863, 76] on input "**********" at bounding box center [809, 74] width 108 height 22
click at [859, 73] on input "**********" at bounding box center [809, 74] width 108 height 22
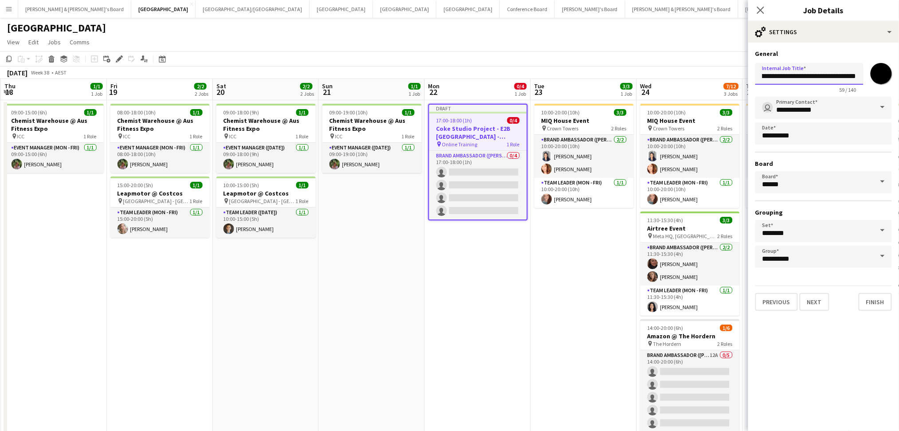
scroll to position [0, 88]
type input "**********"
click at [871, 294] on button "Finish" at bounding box center [875, 302] width 33 height 18
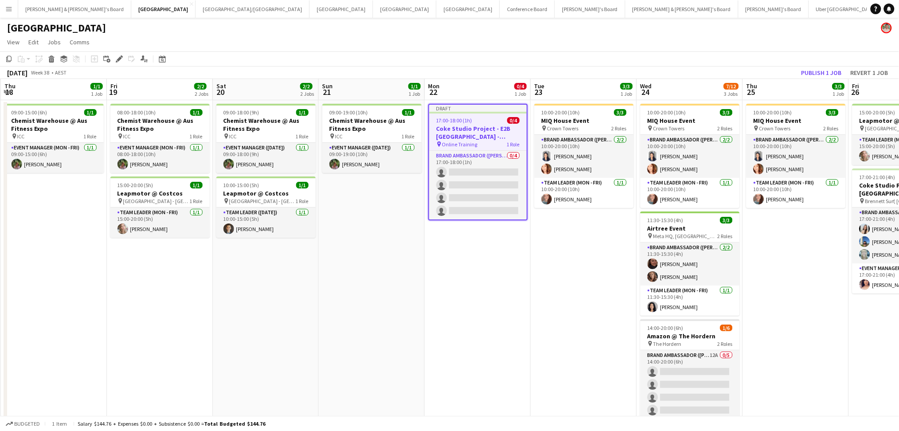
click at [519, 284] on app-date-cell "Draft 17:00-18:00 (1h) 0/4 Coke Studio Project - E2B [GEOGRAPHIC_DATA] - [GEOGR…" at bounding box center [478, 284] width 106 height 369
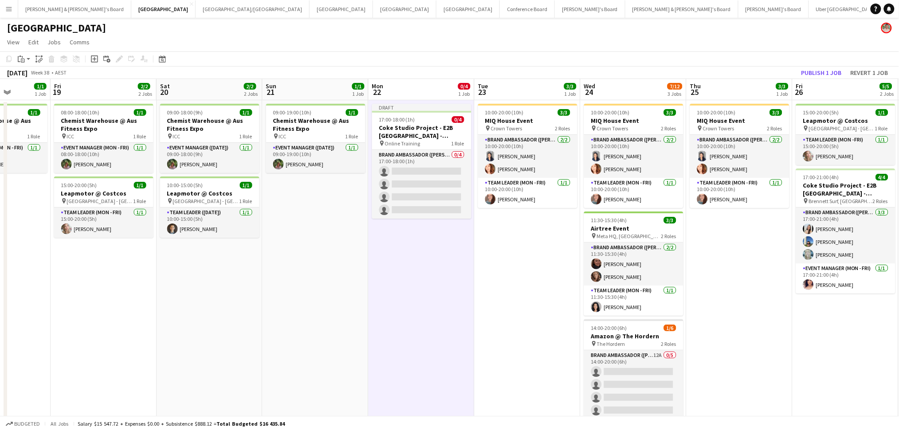
scroll to position [0, 385]
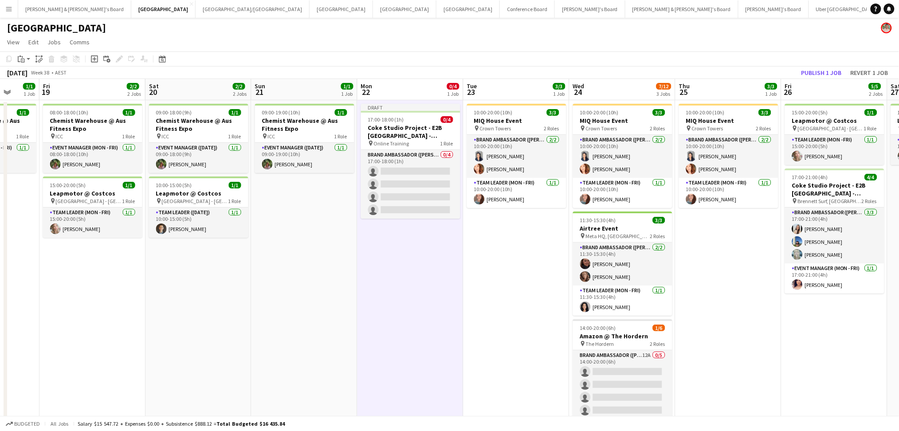
drag, startPoint x: 557, startPoint y: 295, endPoint x: 490, endPoint y: 290, distance: 67.2
click at [490, 290] on app-calendar-viewport "Mon 15 0/4 1 Job Tue 16 Wed 17 3/4 1 Job Thu 18 1/1 1 Job Fri 19 2/2 2 Jobs Sat…" at bounding box center [449, 274] width 899 height 391
click at [833, 70] on button "Publish 1 job" at bounding box center [821, 73] width 47 height 12
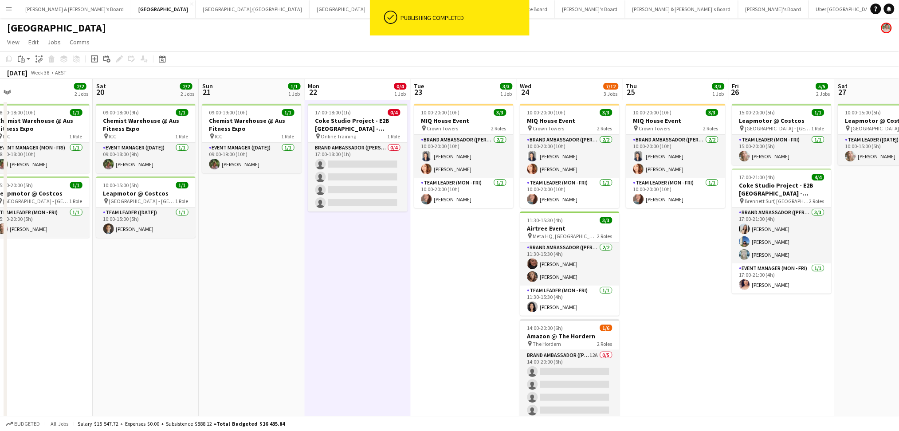
scroll to position [0, 345]
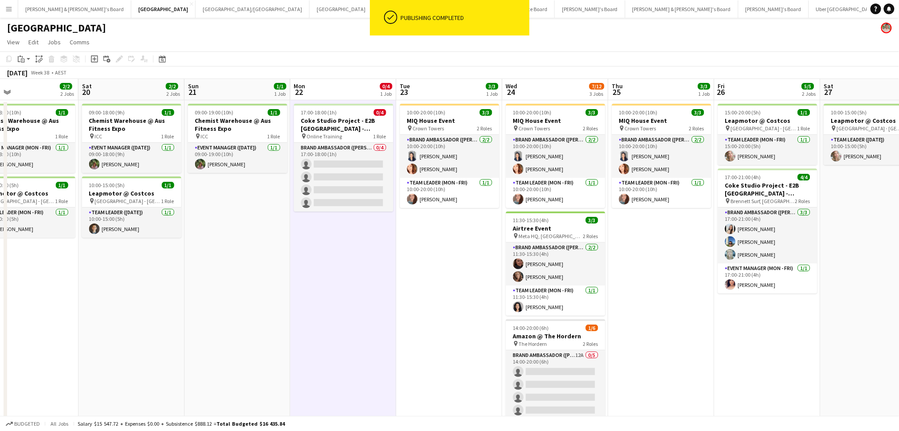
drag, startPoint x: 775, startPoint y: 364, endPoint x: 707, endPoint y: 365, distance: 67.4
click at [707, 365] on app-calendar-viewport "Tue 16 Wed 17 3/4 1 Job Thu 18 1/1 1 Job Fri 19 2/2 2 Jobs Sat 20 2/2 2 Jobs Su…" at bounding box center [449, 274] width 899 height 391
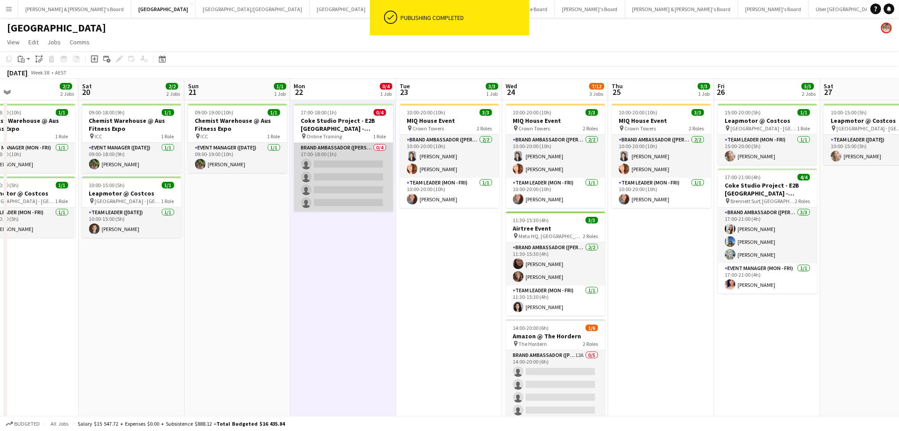
click at [332, 164] on app-card-role "Brand Ambassador (Mon - Fri) 0/4 17:00-18:00 (1h) single-neutral-actions single…" at bounding box center [343, 177] width 99 height 69
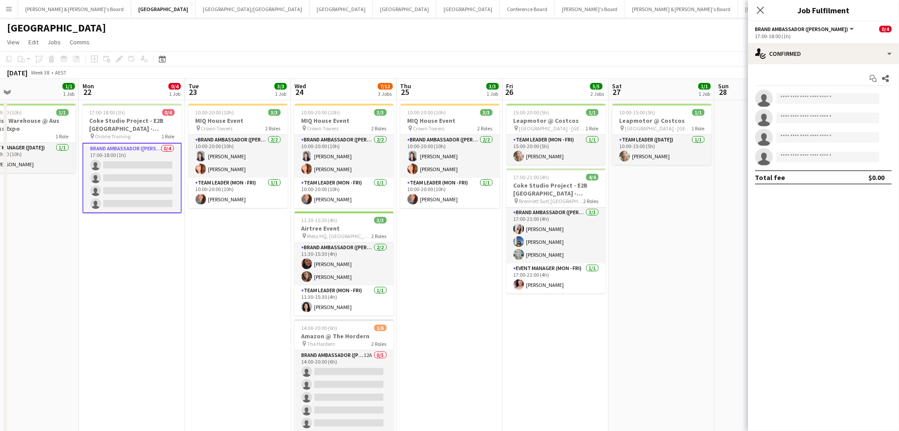
scroll to position [0, 247]
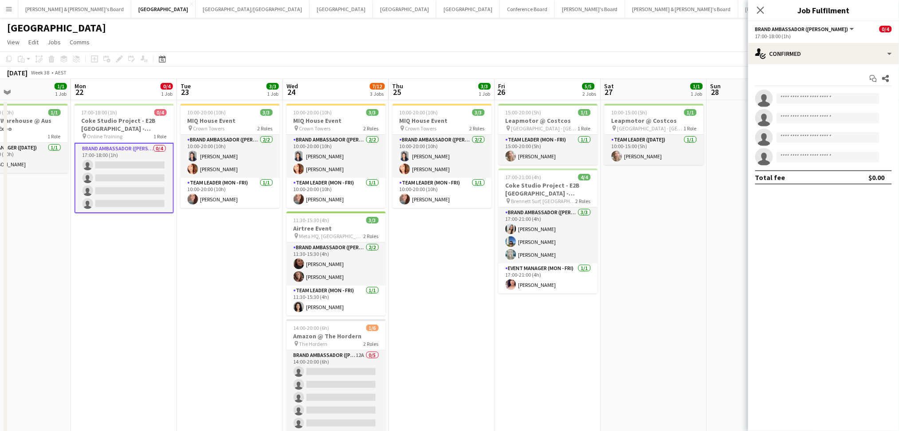
drag, startPoint x: 654, startPoint y: 312, endPoint x: 435, endPoint y: 305, distance: 219.7
click at [435, 305] on app-calendar-viewport "Fri 19 2/2 2 Jobs Sat 20 2/2 2 Jobs Sun 21 1/1 1 Job Mon 22 0/4 1 Job Tue 23 3/…" at bounding box center [449, 274] width 899 height 391
click at [808, 101] on input at bounding box center [828, 98] width 103 height 11
type input "*********"
click at [808, 106] on div "[PERSON_NAME] Active [EMAIL_ADDRESS][DOMAIN_NAME] [PHONE_NUMBER]" at bounding box center [828, 118] width 103 height 28
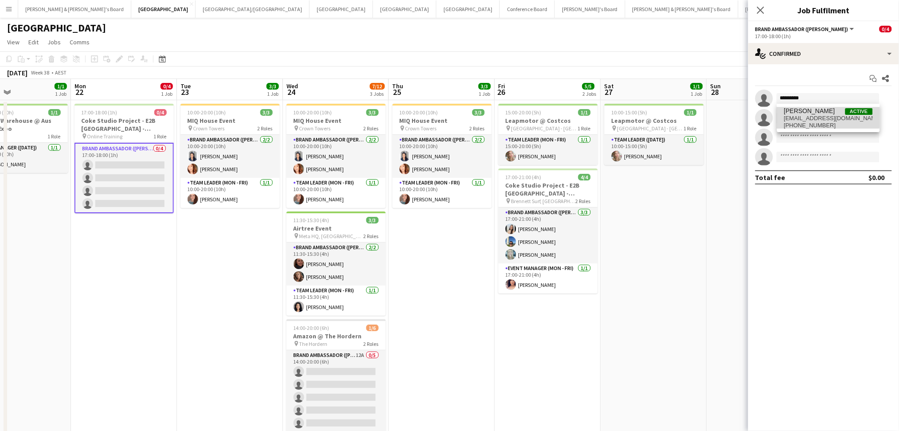
click at [808, 114] on span "[PERSON_NAME]" at bounding box center [809, 111] width 51 height 8
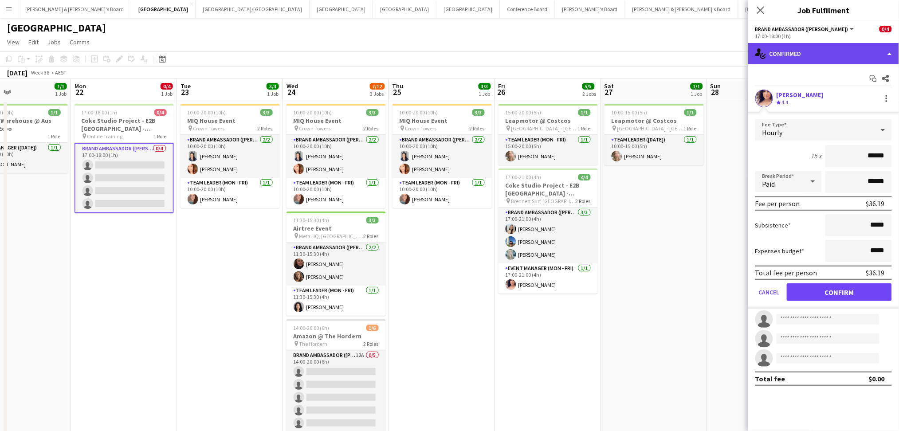
click at [804, 60] on div "single-neutral-actions-check-2 Confirmed" at bounding box center [823, 53] width 151 height 21
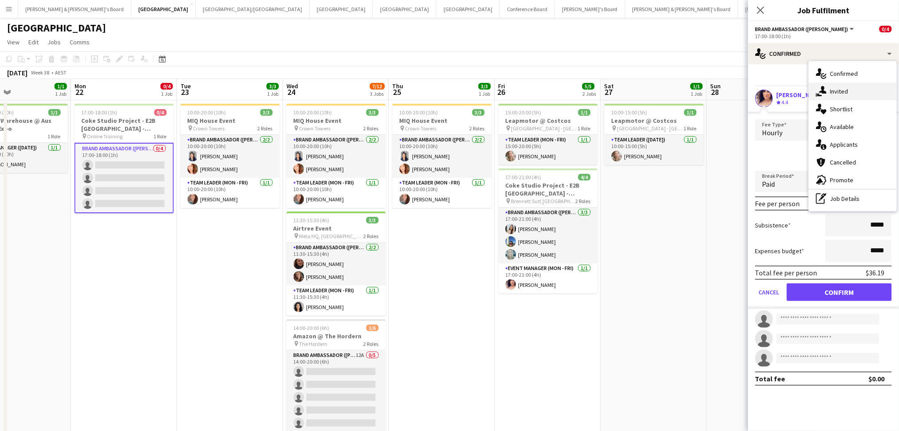
click at [847, 89] on span "Invited" at bounding box center [839, 91] width 18 height 8
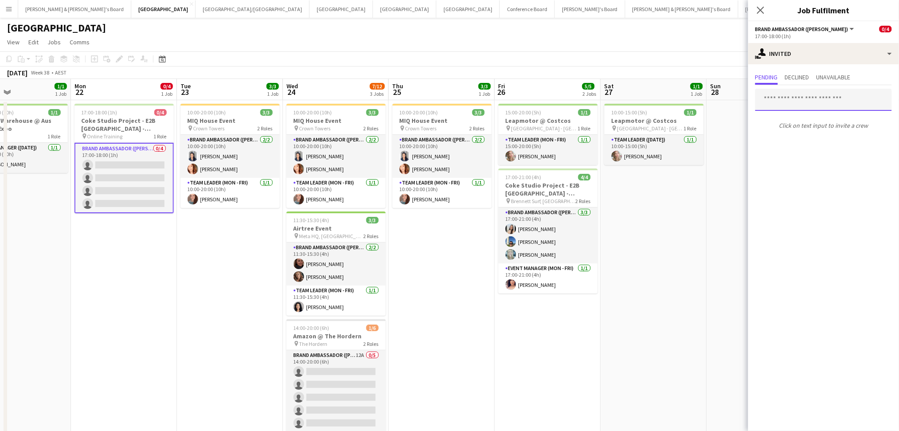
click at [805, 99] on input "text" at bounding box center [823, 100] width 137 height 22
type input "*********"
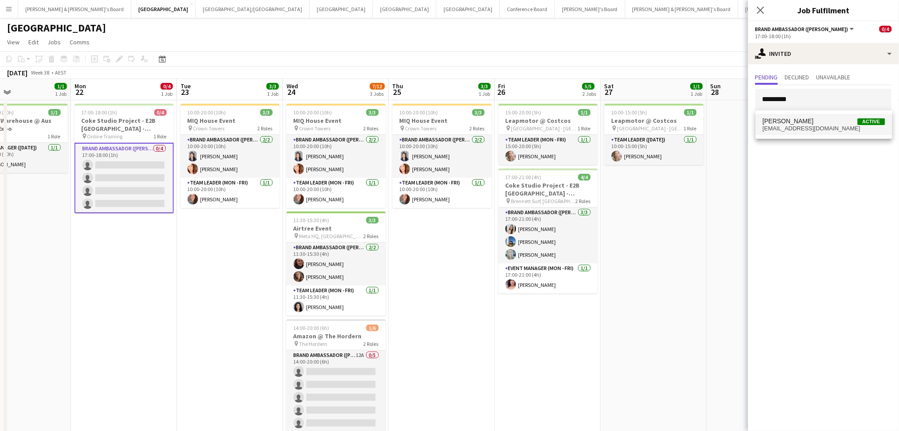
click at [810, 126] on span "[EMAIL_ADDRESS][DOMAIN_NAME]" at bounding box center [824, 128] width 122 height 7
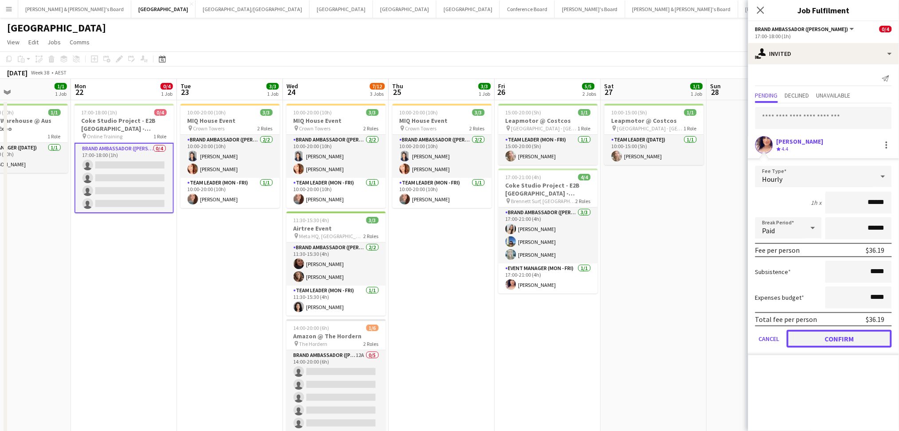
click at [846, 330] on button "Confirm" at bounding box center [839, 339] width 105 height 18
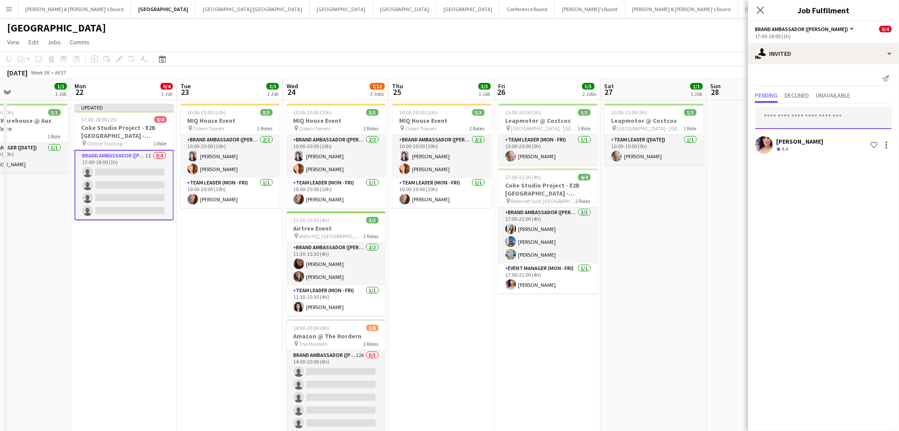
click at [805, 112] on input "text" at bounding box center [823, 118] width 137 height 22
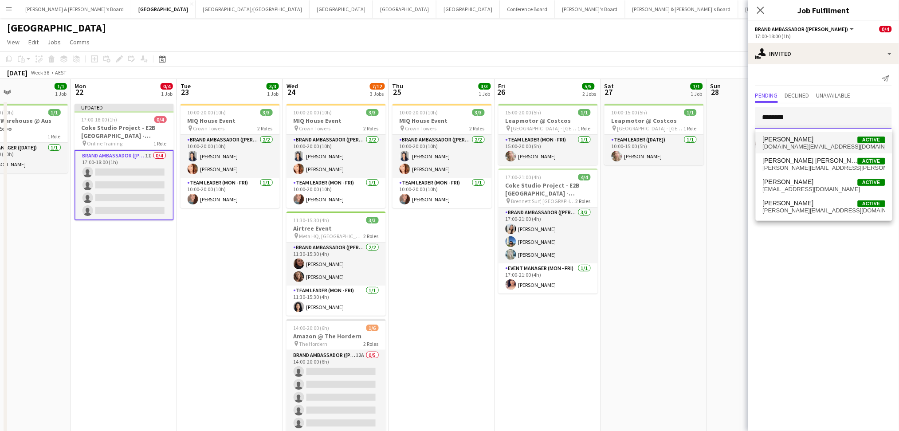
type input "*******"
click at [802, 136] on span "[PERSON_NAME]" at bounding box center [788, 140] width 51 height 8
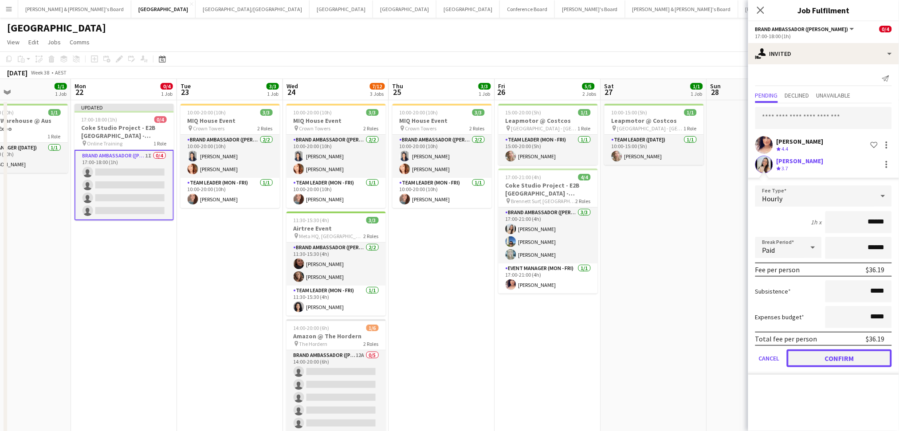
click at [828, 356] on button "Confirm" at bounding box center [839, 358] width 105 height 18
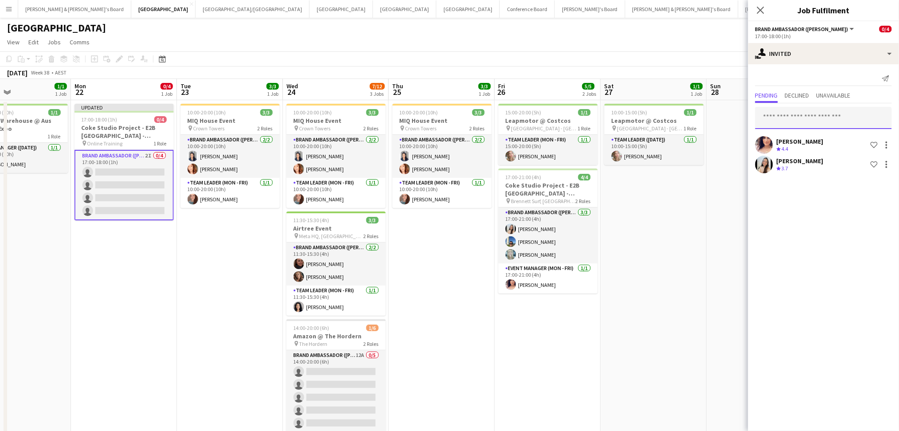
click at [819, 119] on input "text" at bounding box center [823, 118] width 137 height 22
type input "*******"
click at [806, 142] on span "[PERSON_NAME]" at bounding box center [788, 140] width 51 height 8
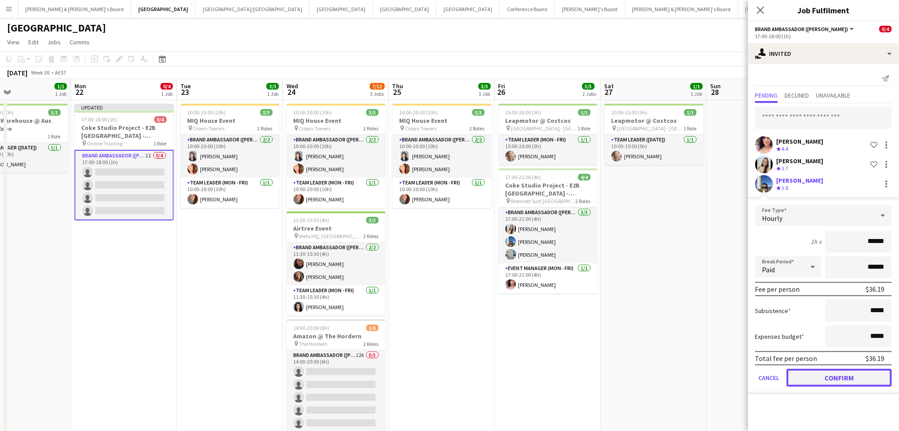
click at [840, 378] on button "Confirm" at bounding box center [839, 378] width 105 height 18
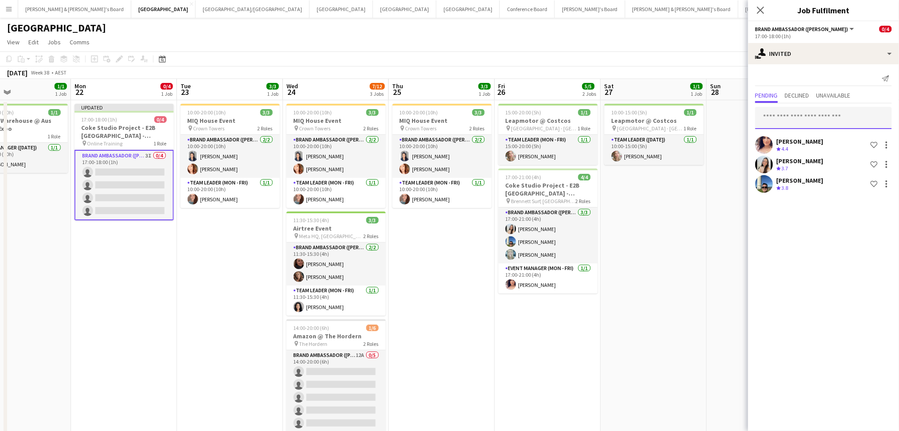
click at [822, 116] on input "text" at bounding box center [823, 118] width 137 height 22
type input "******"
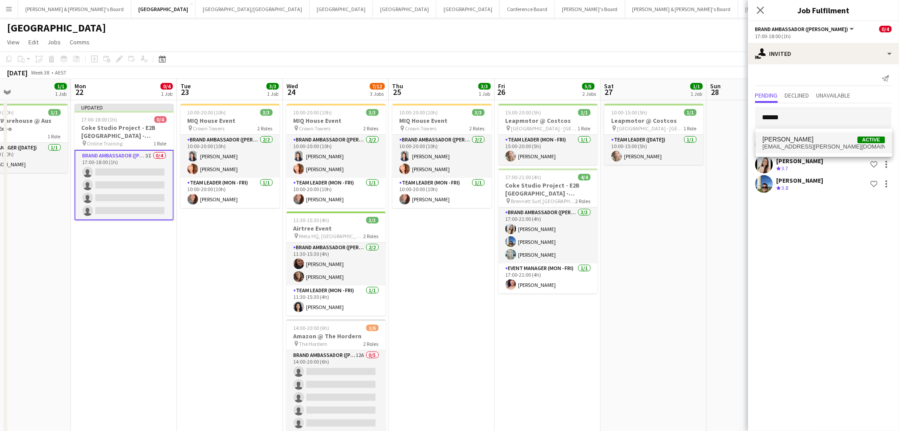
click at [807, 142] on span "[PERSON_NAME] Active" at bounding box center [824, 140] width 122 height 8
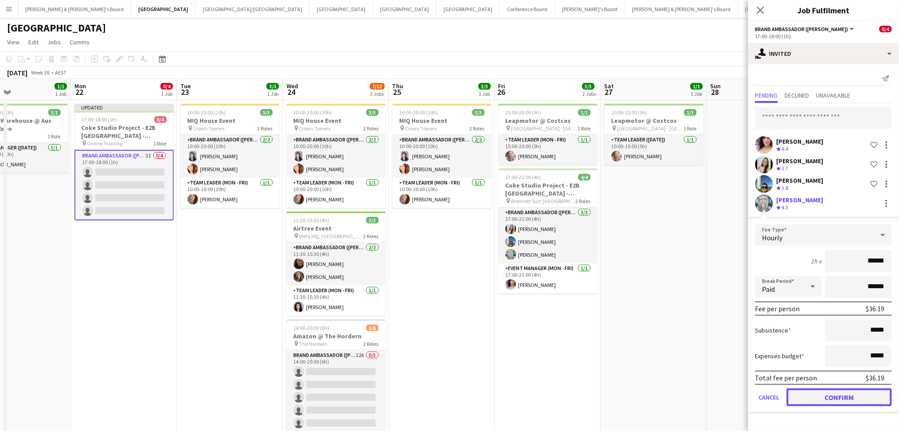
click at [847, 394] on button "Confirm" at bounding box center [839, 398] width 105 height 18
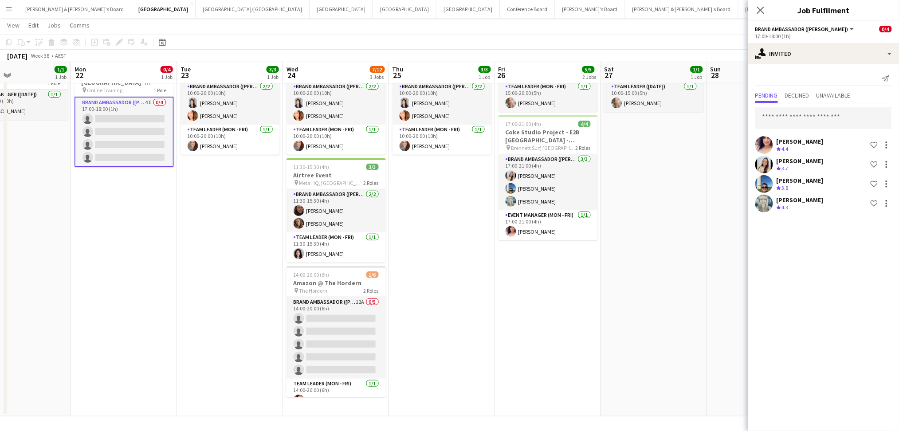
scroll to position [0, 0]
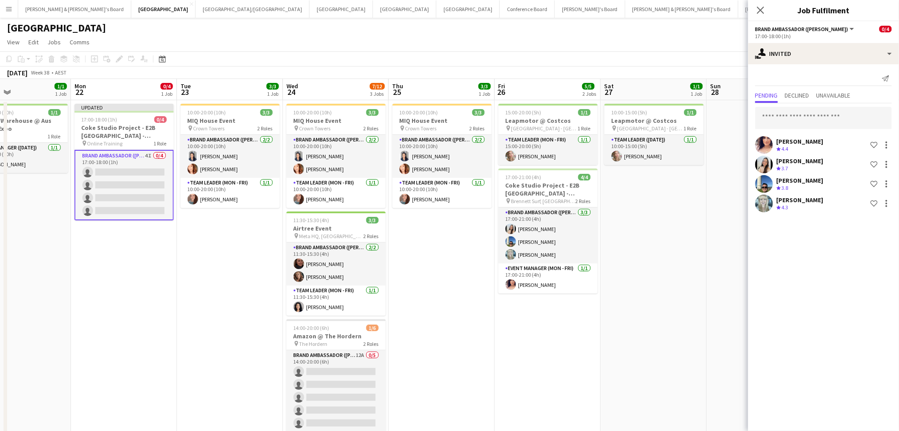
click at [212, 266] on app-date-cell "10:00-20:00 (10h) 3/3 MIQ House Event pin Crown Towers 2 Roles Brand Ambassador…" at bounding box center [230, 284] width 106 height 369
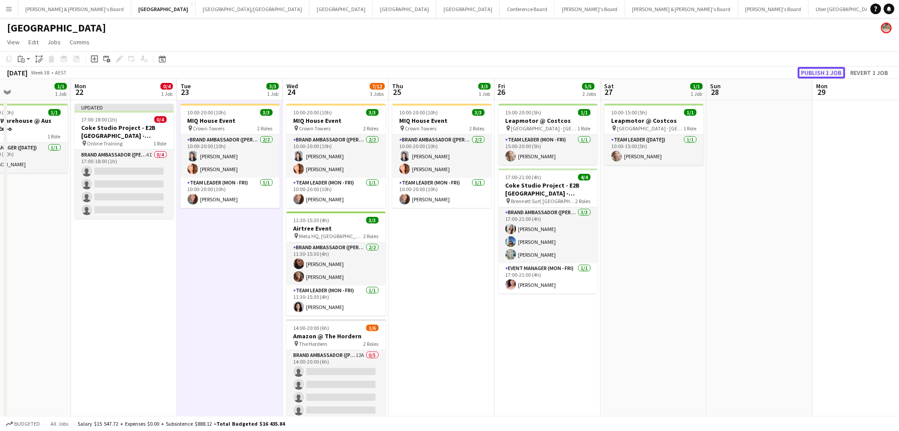
click at [832, 67] on button "Publish 1 job" at bounding box center [821, 73] width 47 height 12
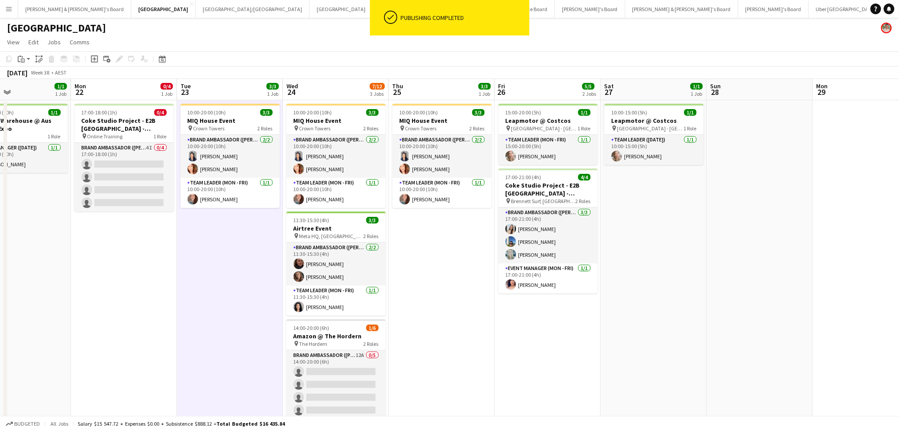
click at [126, 248] on app-date-cell "17:00-18:00 (1h) 0/4 Coke Studio Project - E2B [GEOGRAPHIC_DATA] - [GEOGRAPHIC_…" at bounding box center [124, 284] width 106 height 369
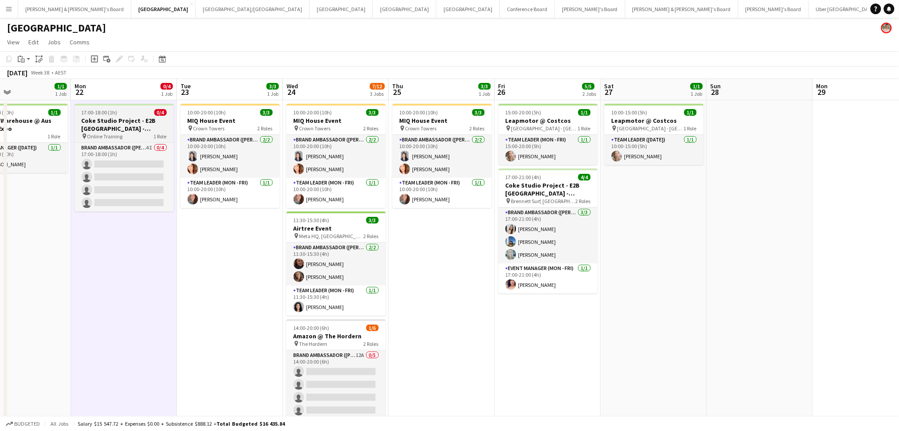
click at [118, 134] on span "Online Training" at bounding box center [104, 136] width 35 height 7
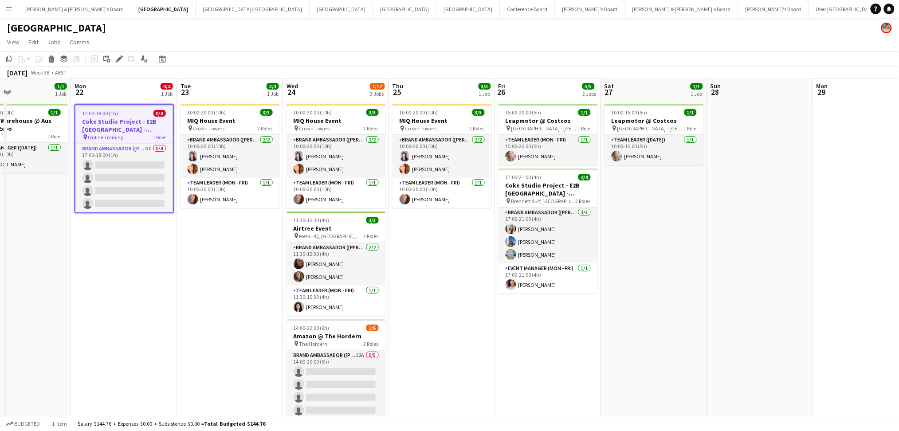
click at [118, 134] on span "Online Training" at bounding box center [105, 137] width 35 height 7
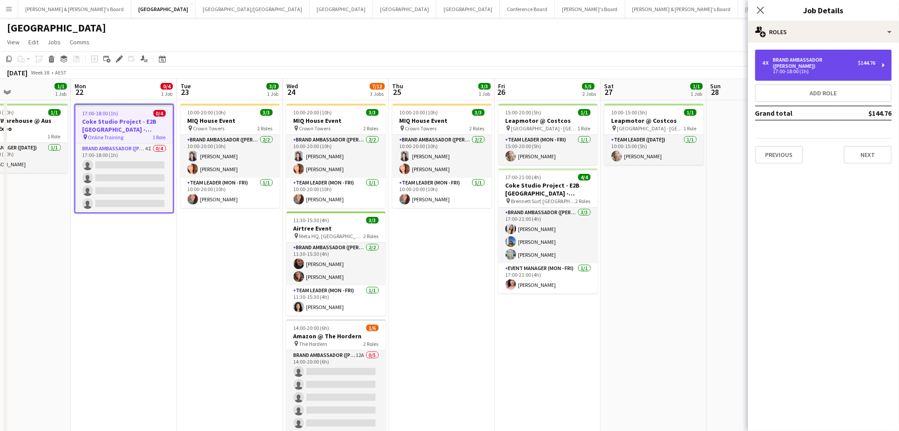
click at [820, 62] on div "Brand Ambassador ([PERSON_NAME])" at bounding box center [815, 63] width 85 height 12
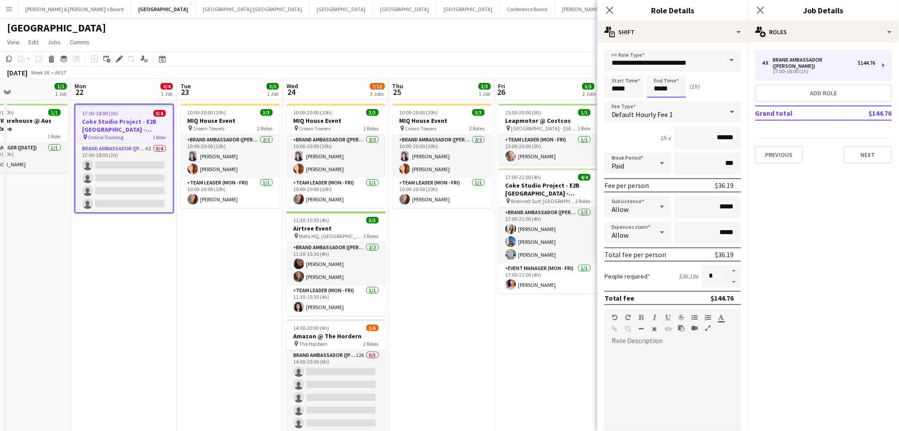
click at [655, 89] on input "*****" at bounding box center [666, 86] width 39 height 22
type input "*****"
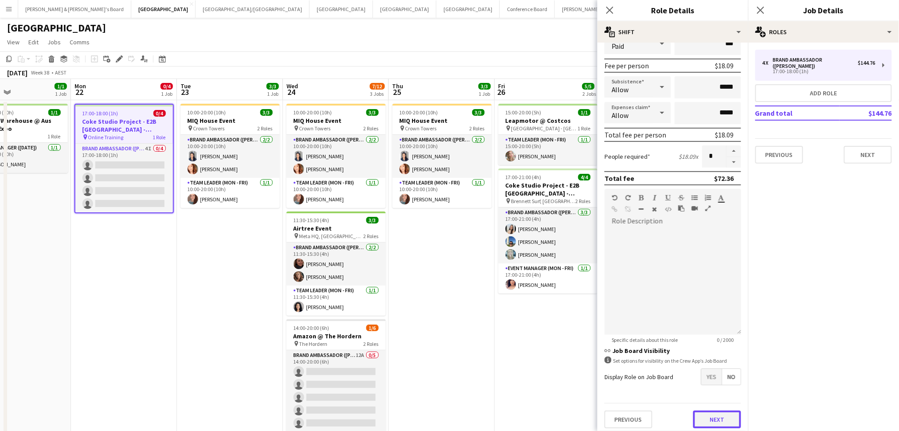
click at [714, 411] on button "Next" at bounding box center [717, 420] width 48 height 18
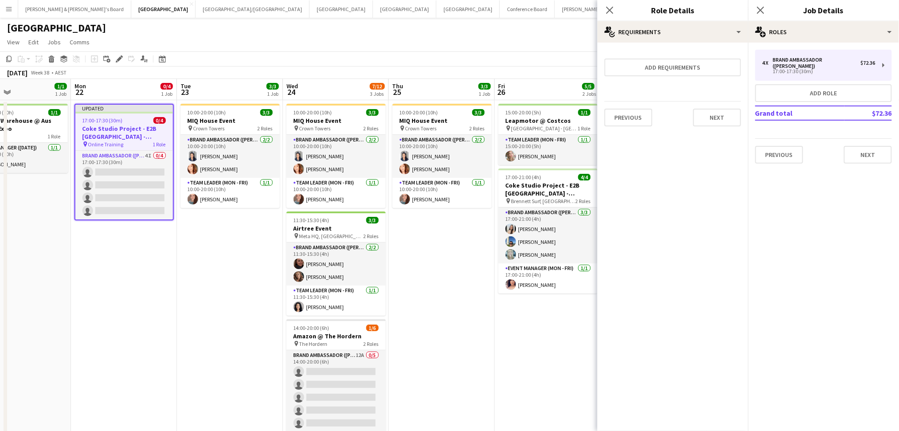
scroll to position [0, 0]
click at [449, 344] on app-date-cell "10:00-20:00 (10h) 3/3 MIQ House Event pin Crown Towers 2 Roles Brand Ambassador…" at bounding box center [442, 284] width 106 height 369
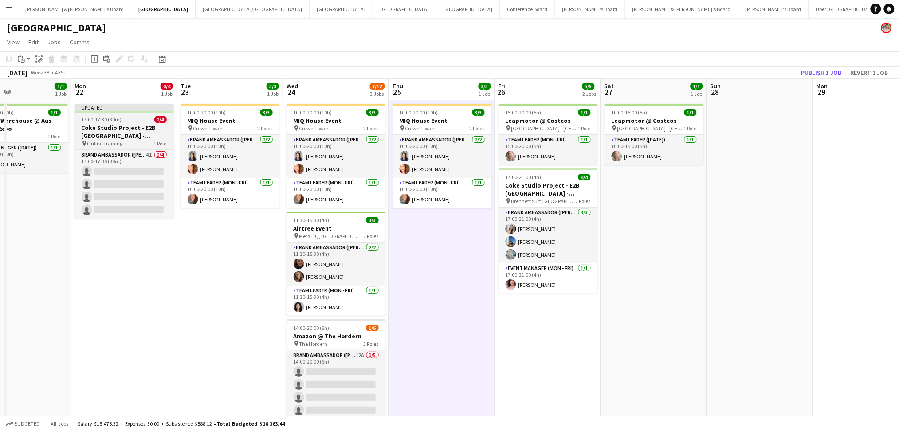
click at [95, 126] on h3 "Coke Studio Project - E2B [GEOGRAPHIC_DATA] - [GEOGRAPHIC_DATA] - BRIEFING CALL" at bounding box center [124, 132] width 99 height 16
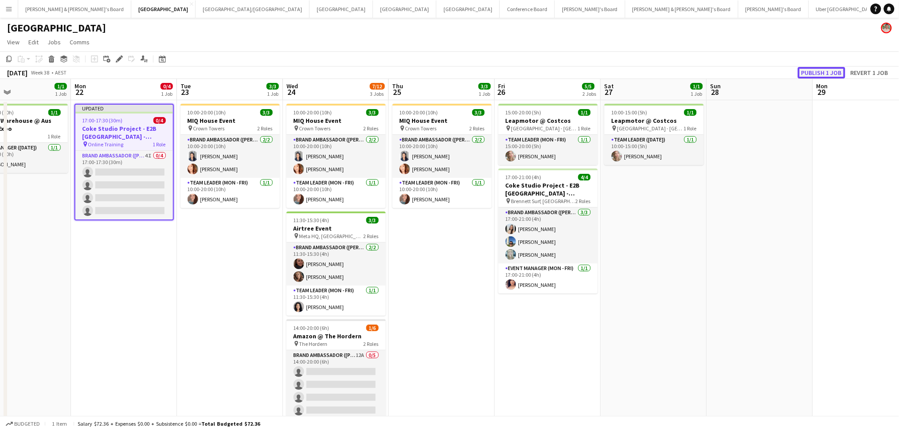
click at [820, 74] on button "Publish 1 job" at bounding box center [821, 73] width 47 height 12
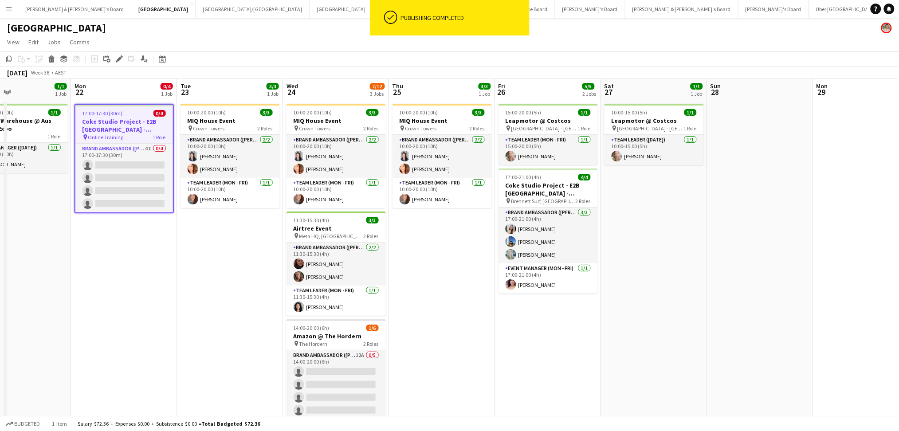
click at [115, 130] on h3 "Coke Studio Project - E2B [GEOGRAPHIC_DATA] - [GEOGRAPHIC_DATA] - BRIEFING CALL" at bounding box center [124, 126] width 98 height 16
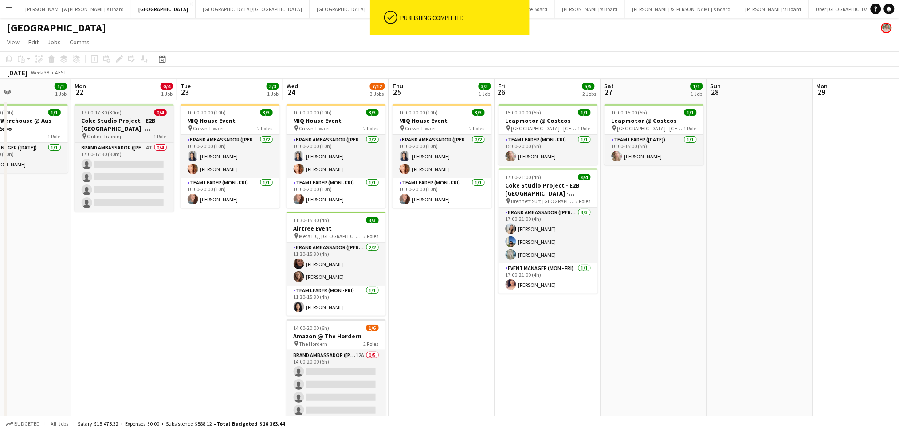
click at [115, 130] on h3 "Coke Studio Project - E2B [GEOGRAPHIC_DATA] - [GEOGRAPHIC_DATA] - BRIEFING CALL" at bounding box center [124, 125] width 99 height 16
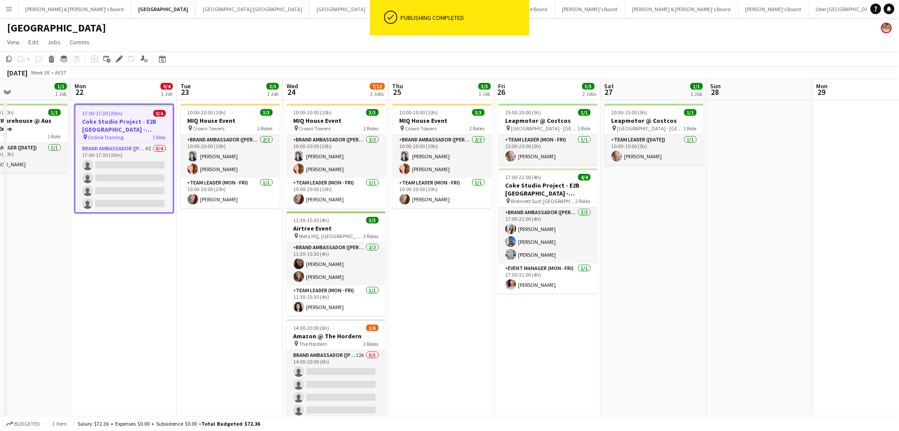
click at [115, 130] on h3 "Coke Studio Project - E2B [GEOGRAPHIC_DATA] - [GEOGRAPHIC_DATA] - BRIEFING CALL" at bounding box center [124, 126] width 98 height 16
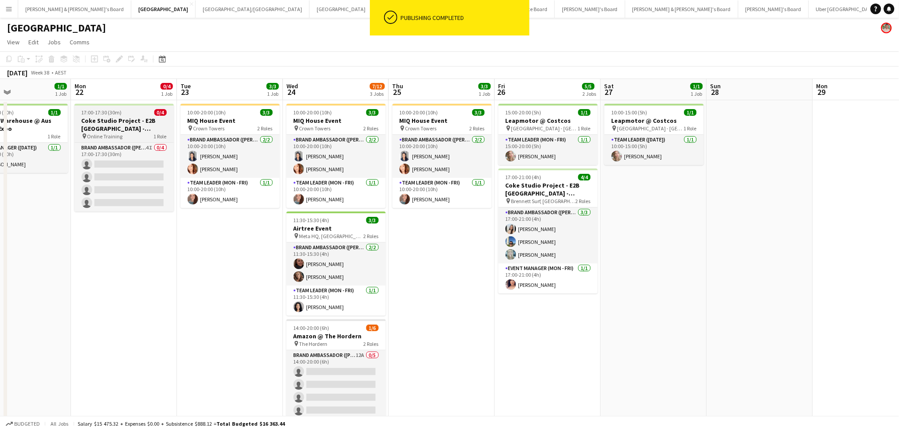
click at [115, 130] on h3 "Coke Studio Project - E2B [GEOGRAPHIC_DATA] - [GEOGRAPHIC_DATA] - BRIEFING CALL" at bounding box center [124, 125] width 99 height 16
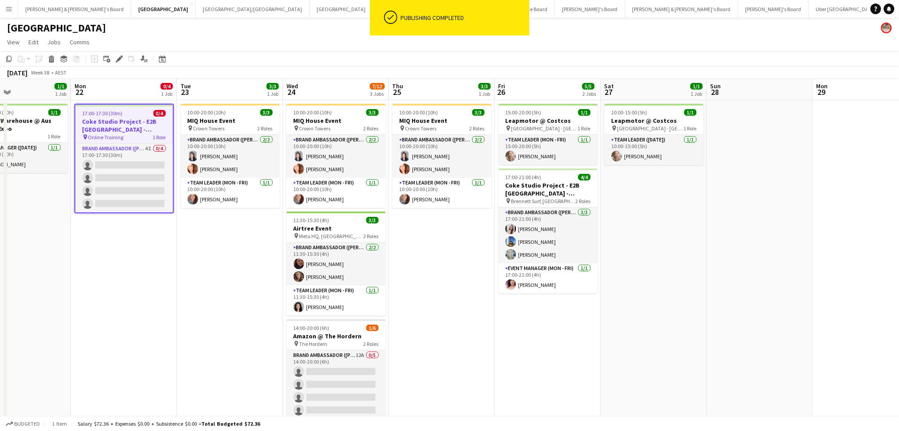
click at [115, 130] on h3 "Coke Studio Project - E2B [GEOGRAPHIC_DATA] - [GEOGRAPHIC_DATA] - BRIEFING CALL" at bounding box center [124, 126] width 98 height 16
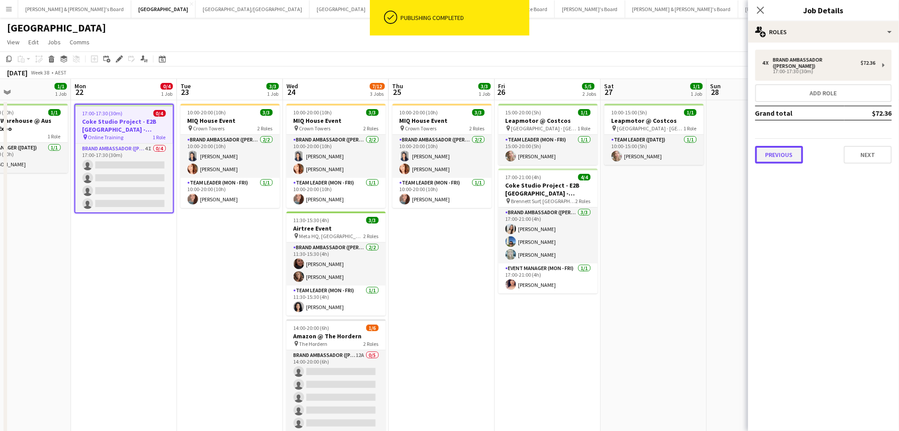
click at [781, 146] on button "Previous" at bounding box center [779, 155] width 48 height 18
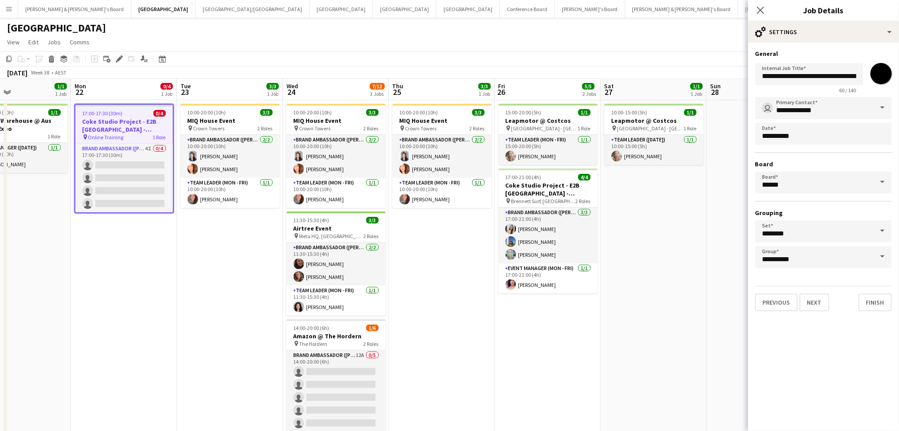
click at [886, 82] on input "*******" at bounding box center [881, 74] width 32 height 32
type input "*******"
drag, startPoint x: 678, startPoint y: 307, endPoint x: 648, endPoint y: 308, distance: 29.7
click at [678, 307] on app-date-cell "10:00-15:00 (5h) 1/1 Leapmotor @ Costcos pin [GEOGRAPHIC_DATA] - NSW 1 Role Tea…" at bounding box center [654, 284] width 106 height 369
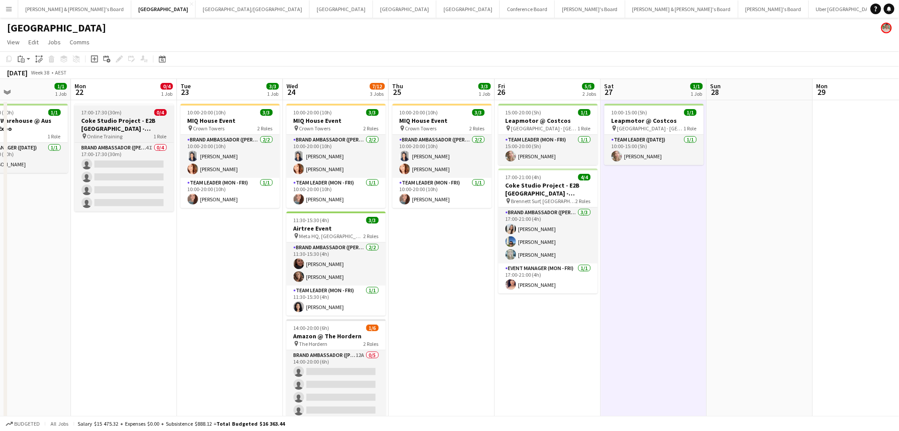
click at [135, 128] on h3 "Coke Studio Project - E2B [GEOGRAPHIC_DATA] - [GEOGRAPHIC_DATA] - BRIEFING CALL" at bounding box center [124, 125] width 99 height 16
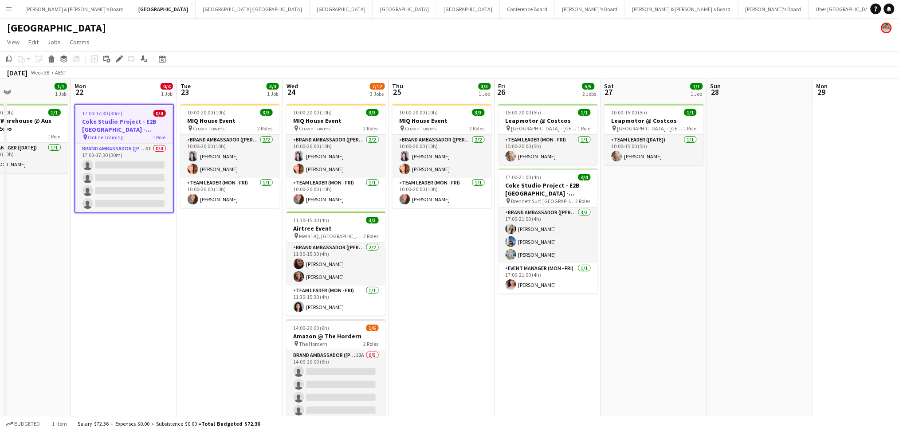
click at [137, 275] on app-date-cell "17:00-17:30 (30m) 0/4 Coke Studio Project - E2B [GEOGRAPHIC_DATA] - [GEOGRAPHIC…" at bounding box center [124, 284] width 106 height 369
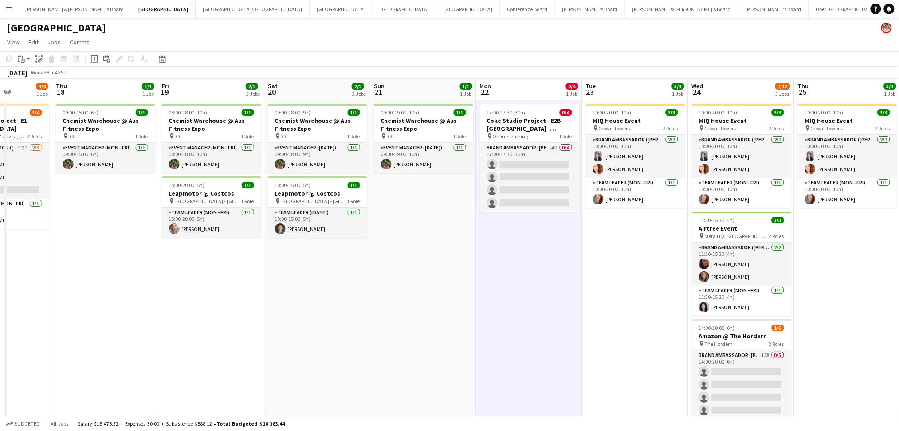
drag, startPoint x: 179, startPoint y: 294, endPoint x: 499, endPoint y: 318, distance: 321.1
click at [499, 318] on app-calendar-viewport "Tue 16 Wed 17 3/4 1 Job Thu 18 1/1 1 Job Fri 19 2/2 2 Jobs Sat 20 2/2 2 Jobs Su…" at bounding box center [449, 274] width 899 height 391
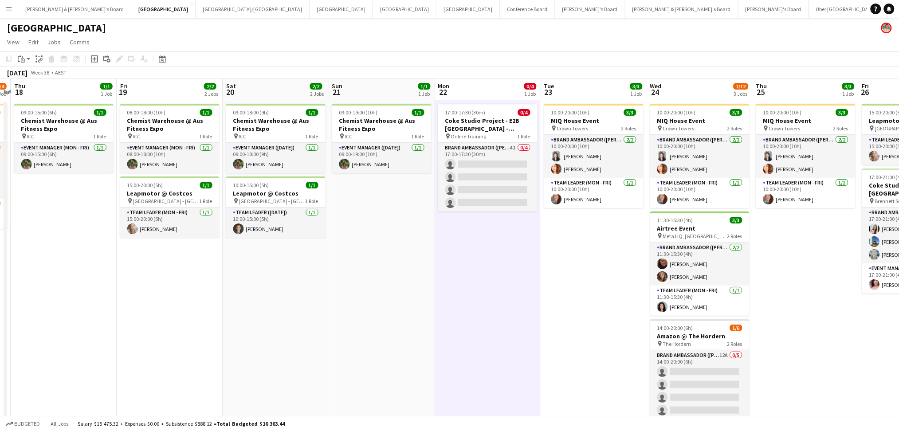
scroll to position [0, 338]
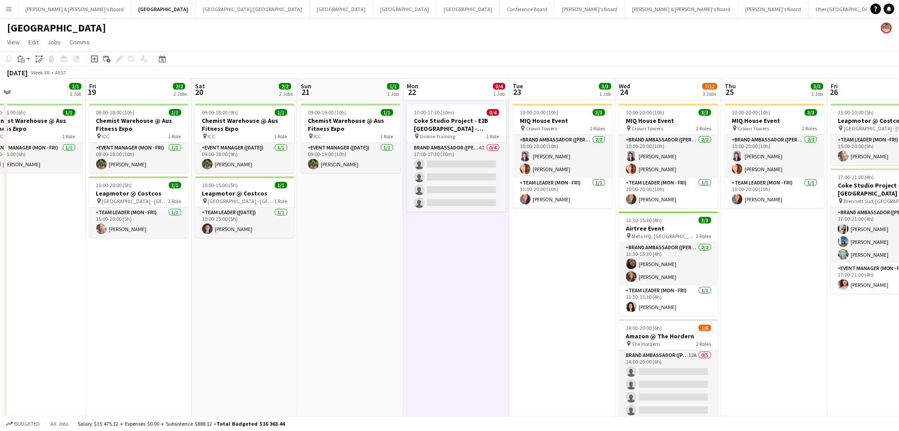
drag, startPoint x: 370, startPoint y: 346, endPoint x: 318, endPoint y: 334, distance: 53.5
click at [318, 334] on app-calendar-viewport "Mon 15 0/4 1 Job Tue 16 Wed 17 3/4 1 Job Thu 18 1/1 1 Job Fri 19 2/2 2 Jobs Sat…" at bounding box center [449, 274] width 899 height 391
click at [318, 334] on app-date-cell "09:00-19:00 (10h) 1/1 Chemist Warehouse @ Aus Fitness Expo pin ICC 1 Role Event…" at bounding box center [351, 284] width 106 height 369
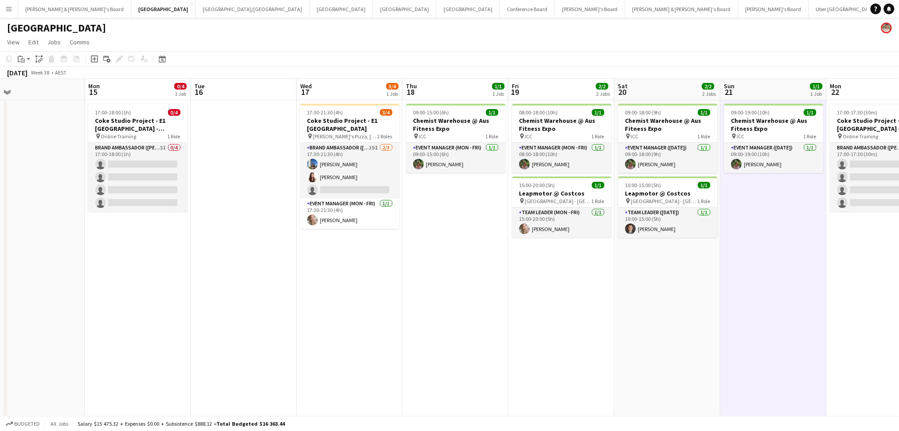
drag, startPoint x: 254, startPoint y: 337, endPoint x: 684, endPoint y: 327, distance: 430.3
click at [684, 327] on app-calendar-viewport "Fri 12 1/1 1 Job Sat 13 1/1 1 Job Sun 14 Mon 15 0/4 1 Job Tue 16 Wed 17 3/4 1 J…" at bounding box center [449, 274] width 899 height 391
drag, startPoint x: 381, startPoint y: 343, endPoint x: 649, endPoint y: 339, distance: 267.5
click at [648, 339] on app-calendar-viewport "Fri 12 1/1 1 Job Sat 13 1/1 1 Job Sun 14 Mon 15 0/4 1 Job Tue 16 Wed 17 3/4 1 J…" at bounding box center [449, 274] width 899 height 391
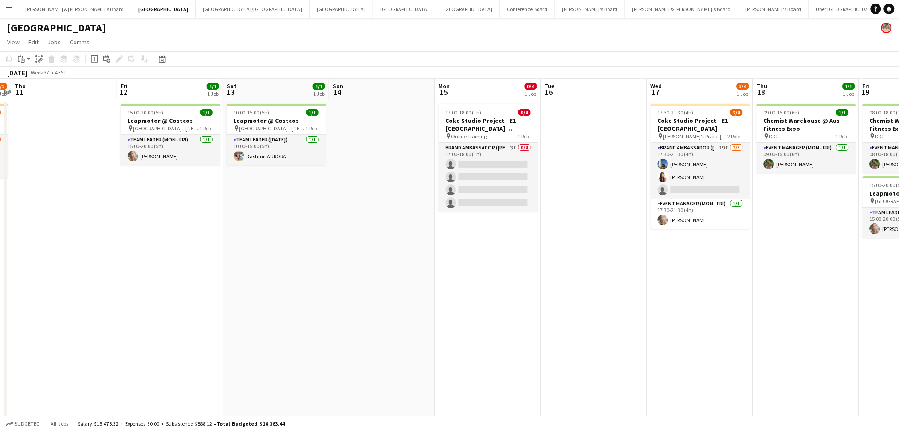
drag, startPoint x: 357, startPoint y: 338, endPoint x: 540, endPoint y: 336, distance: 182.7
click at [540, 336] on app-calendar-viewport "Tue 9 Wed 10 1/2 1 Job Thu 11 Fri 12 1/1 1 Job Sat 13 1/1 1 Job Sun 14 Mon 15 0…" at bounding box center [449, 274] width 899 height 391
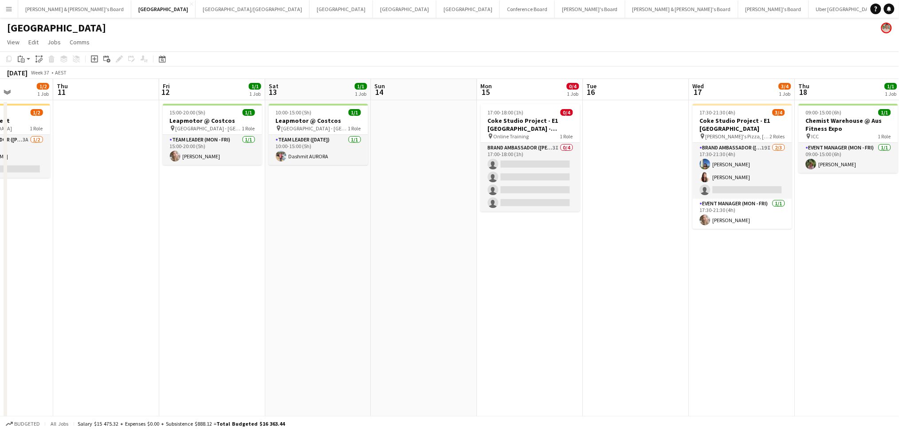
drag, startPoint x: 584, startPoint y: 335, endPoint x: 492, endPoint y: 291, distance: 101.6
click at [490, 324] on app-calendar-viewport "Mon 8 Tue 9 Wed 10 1/2 1 Job Thu 11 Fri 12 1/1 1 Job Sat 13 1/1 1 Job Sun 14 Mo…" at bounding box center [449, 274] width 899 height 391
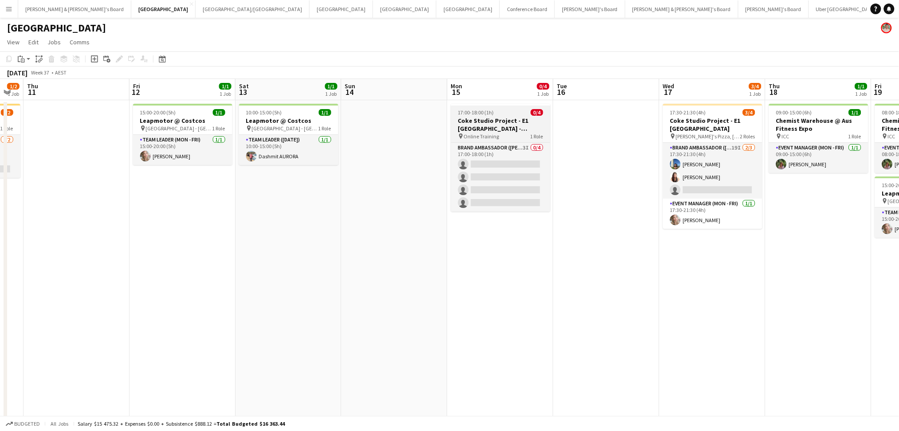
click at [527, 124] on h3 "Coke Studio Project - E1 [GEOGRAPHIC_DATA] - BRIEFING CALL" at bounding box center [500, 125] width 99 height 16
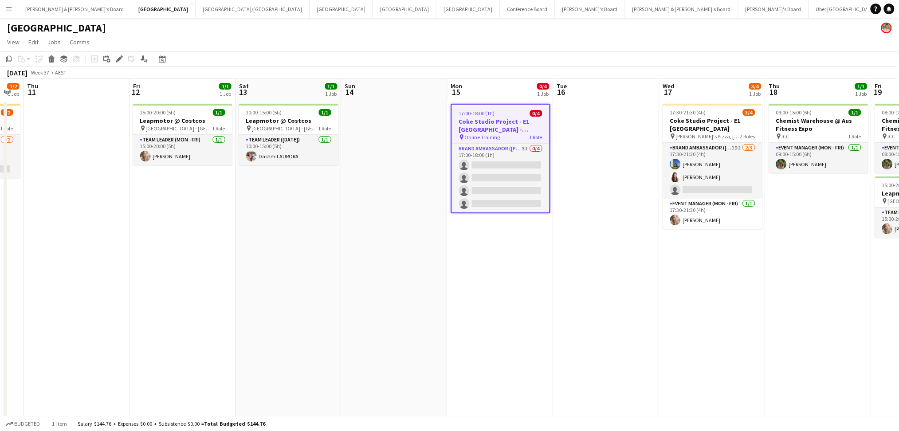
click at [527, 124] on h3 "Coke Studio Project - E1 [GEOGRAPHIC_DATA] - BRIEFING CALL" at bounding box center [501, 126] width 98 height 16
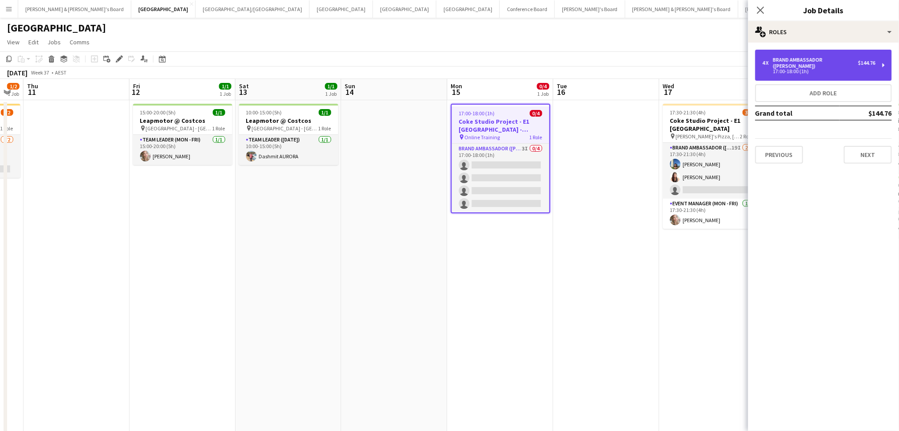
click at [808, 69] on div "17:00-18:00 (1h)" at bounding box center [818, 71] width 113 height 4
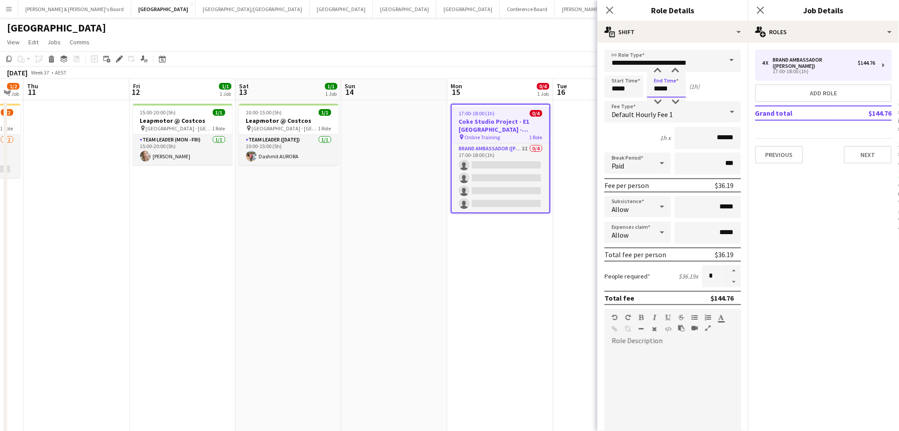
click at [659, 87] on input "*****" at bounding box center [666, 86] width 39 height 22
type input "*****"
click at [535, 294] on app-date-cell "17:00-18:00 (1h) 0/4 Coke Studio Project - E1 Newcastle - BRIEFING CALL pin Onl…" at bounding box center [500, 284] width 106 height 369
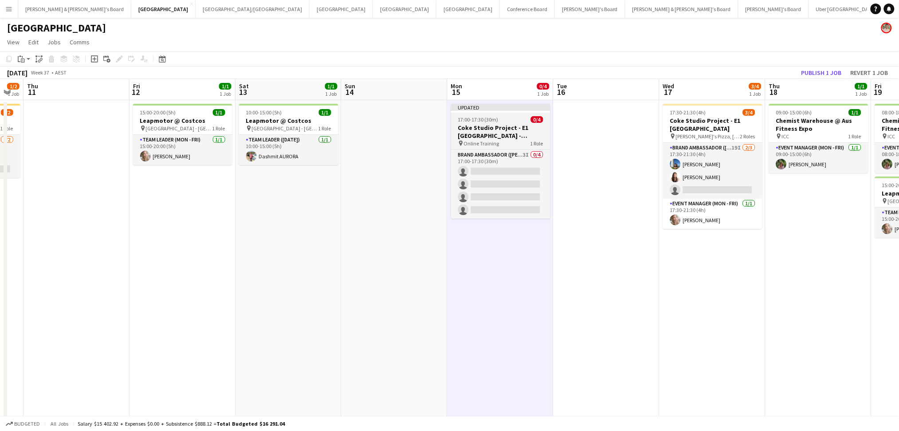
click at [517, 131] on h3 "Coke Studio Project - E1 [GEOGRAPHIC_DATA] - BRIEFING CALL" at bounding box center [500, 132] width 99 height 16
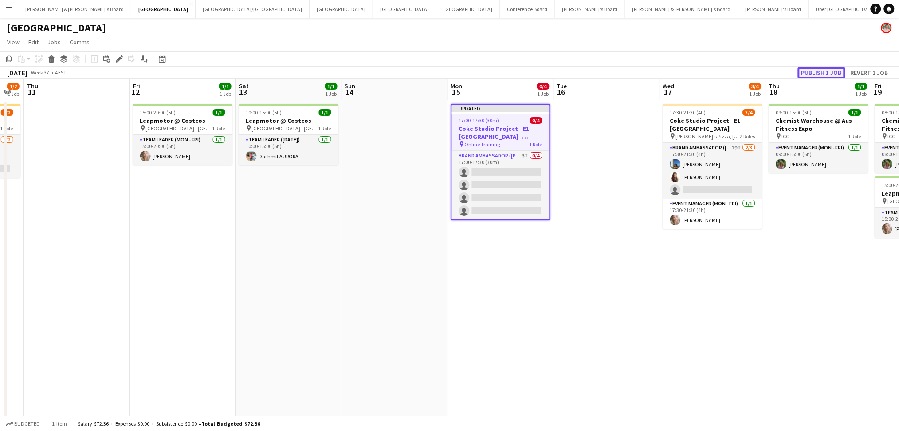
click at [824, 70] on button "Publish 1 job" at bounding box center [821, 73] width 47 height 12
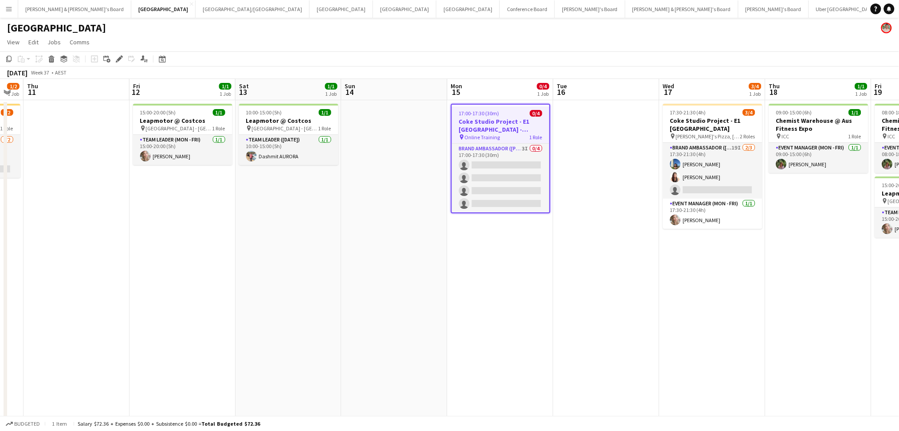
click at [511, 123] on h3 "Coke Studio Project - E1 [GEOGRAPHIC_DATA] - BRIEFING CALL" at bounding box center [501, 126] width 98 height 16
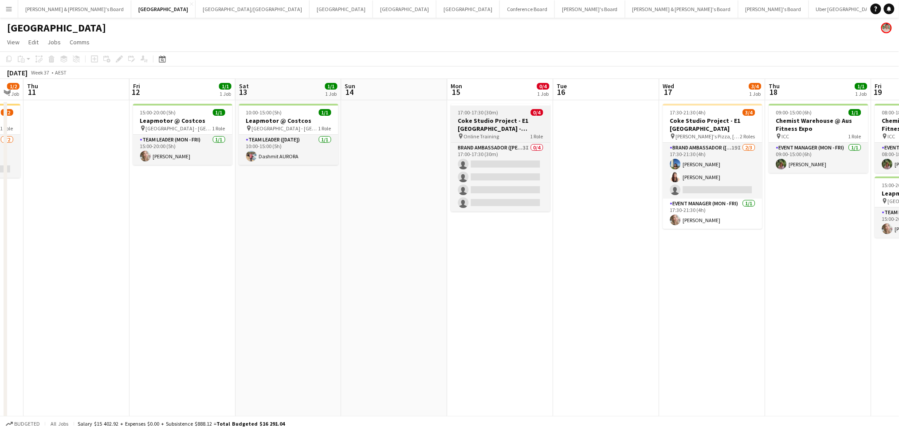
click at [511, 123] on h3 "Coke Studio Project - E1 [GEOGRAPHIC_DATA] - BRIEFING CALL" at bounding box center [500, 125] width 99 height 16
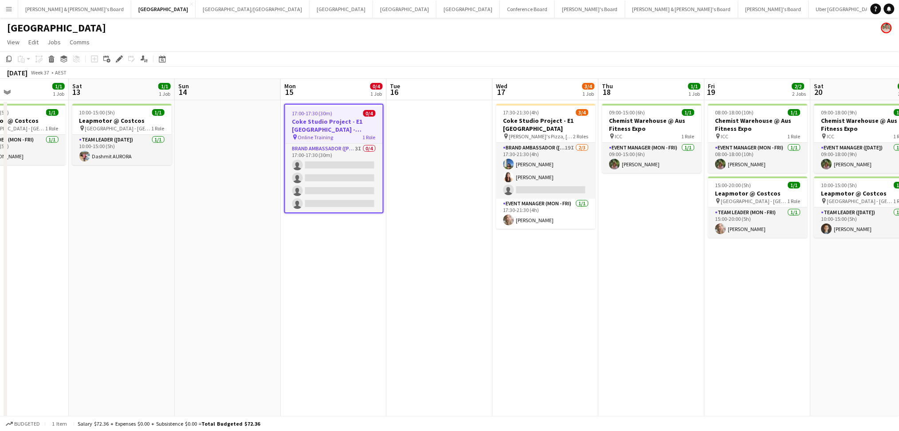
scroll to position [0, 254]
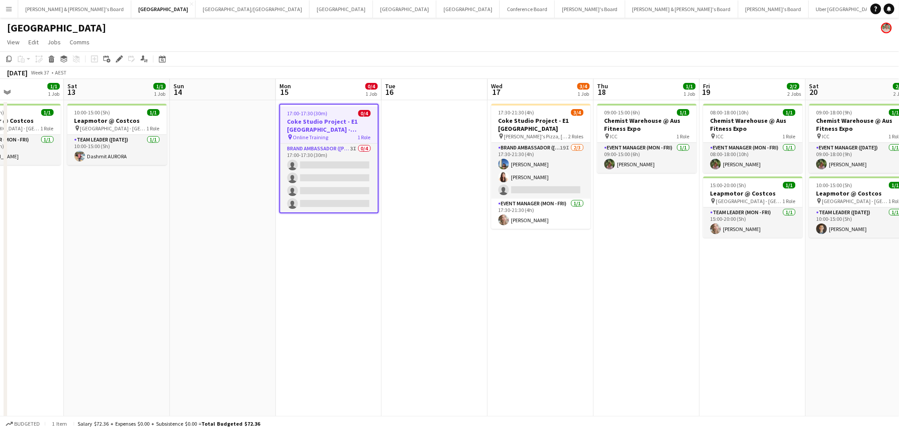
drag, startPoint x: 652, startPoint y: 365, endPoint x: 479, endPoint y: 321, distance: 177.9
click at [480, 335] on app-calendar-viewport "Wed 10 1/2 1 Job Thu 11 Fri 12 1/1 1 Job Sat 13 1/1 1 Job Sun 14 Mon 15 0/4 1 J…" at bounding box center [449, 274] width 899 height 391
click at [544, 125] on h3 "Coke Studio Project - E1 [GEOGRAPHIC_DATA]" at bounding box center [540, 125] width 99 height 16
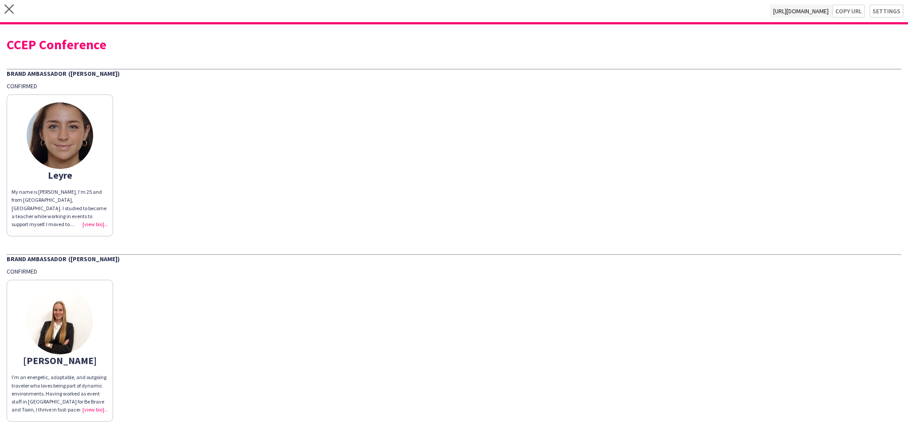
click at [16, 12] on div "close [URL][DOMAIN_NAME] Copy url Settings" at bounding box center [454, 12] width 908 height 24
click at [10, 8] on icon at bounding box center [8, 8] width 9 height 9
click at [6, 10] on icon "close" at bounding box center [8, 8] width 9 height 9
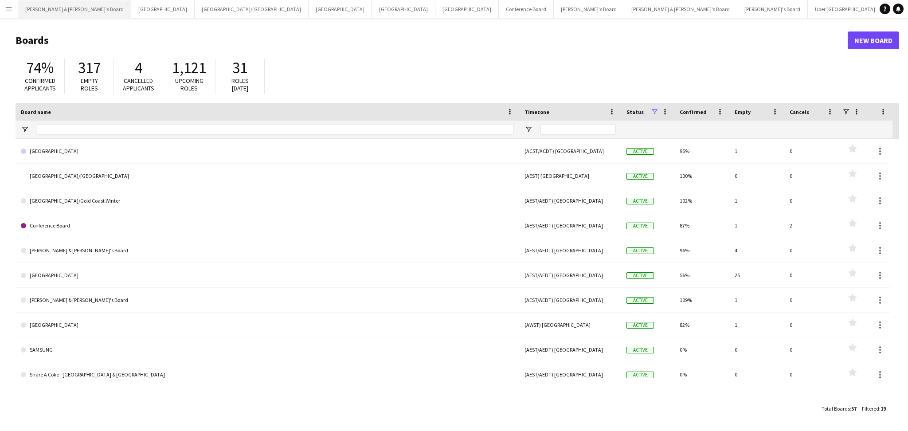
click at [63, 16] on button "James & Arrence's Board Close" at bounding box center [74, 8] width 113 height 17
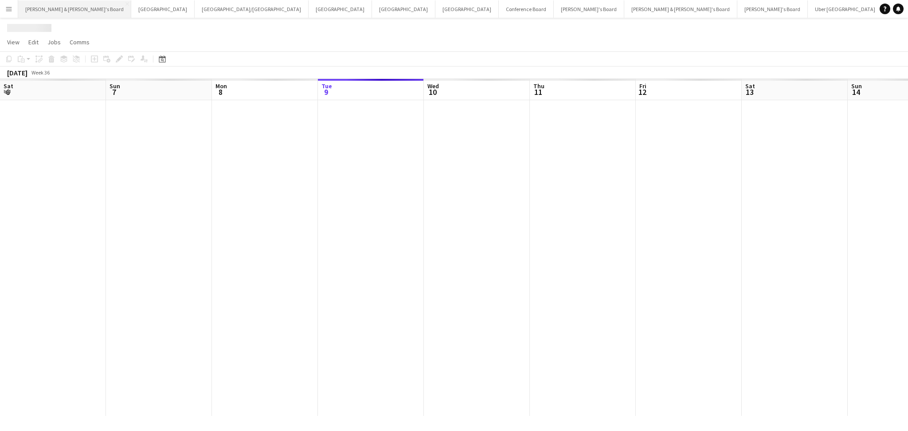
scroll to position [0, 212]
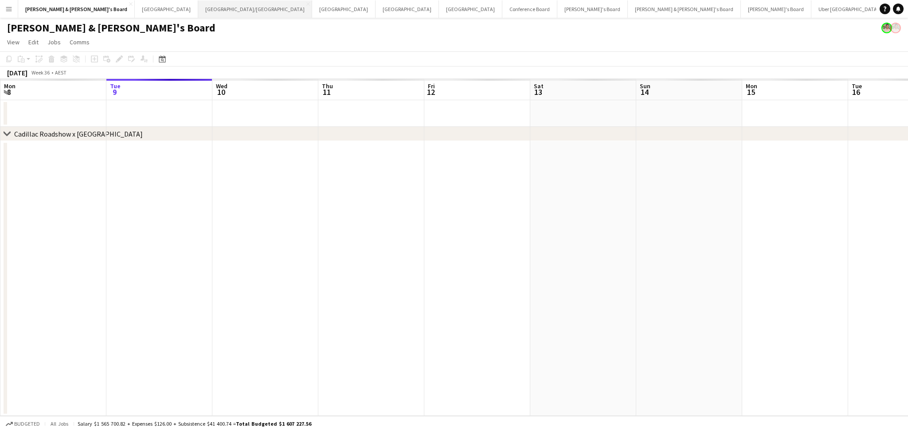
click at [198, 14] on button "Brisbane/Gold Coast Close" at bounding box center [255, 8] width 114 height 17
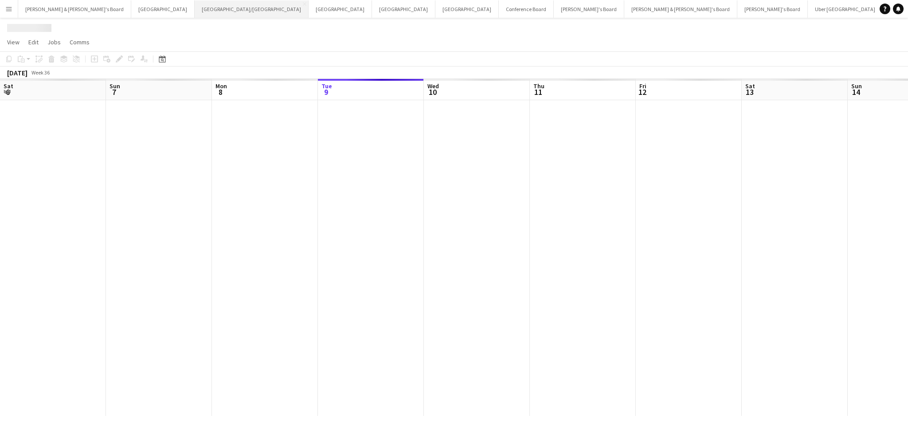
scroll to position [0, 212]
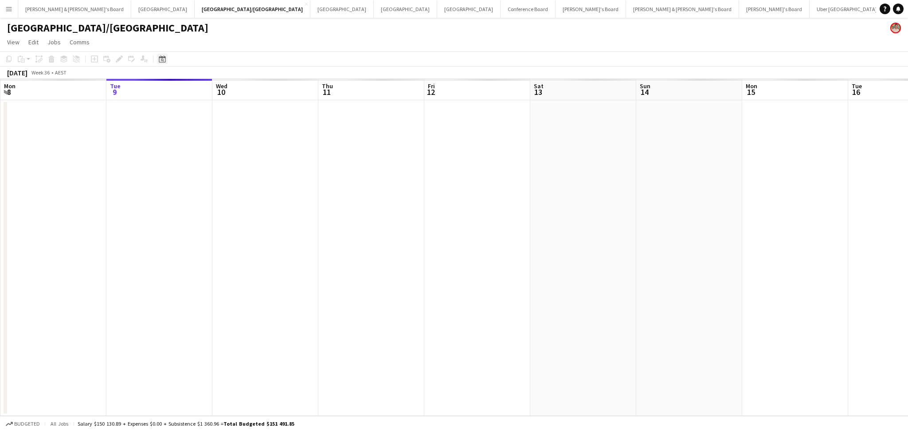
click at [161, 60] on icon "Date picker" at bounding box center [162, 58] width 7 height 7
click at [212, 86] on span "Previous month" at bounding box center [216, 90] width 18 height 18
click at [165, 149] on span "7" at bounding box center [163, 146] width 11 height 11
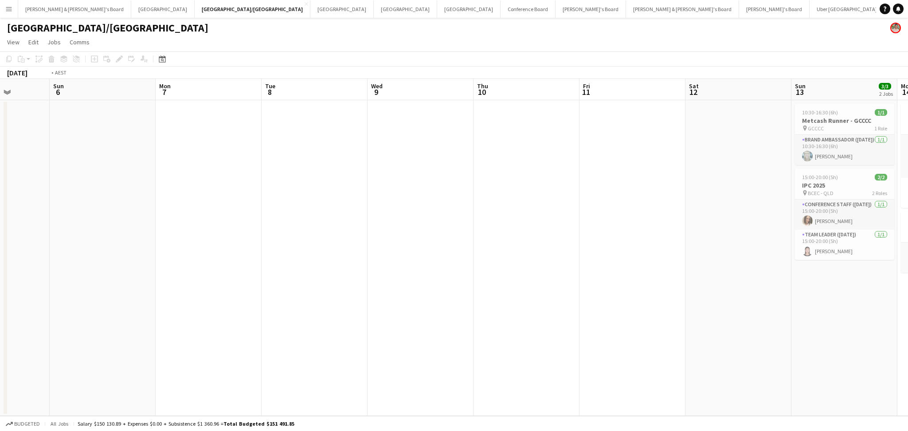
drag, startPoint x: 654, startPoint y: 249, endPoint x: 280, endPoint y: 220, distance: 375.1
click at [280, 220] on app-calendar-viewport "Thu 3 Fri 4 Sat 5 Sun 6 Mon 7 Tue 8 Wed 9 Thu 10 Fri 11 Sat 12 Sun 13 3/3 2 Job…" at bounding box center [454, 247] width 908 height 337
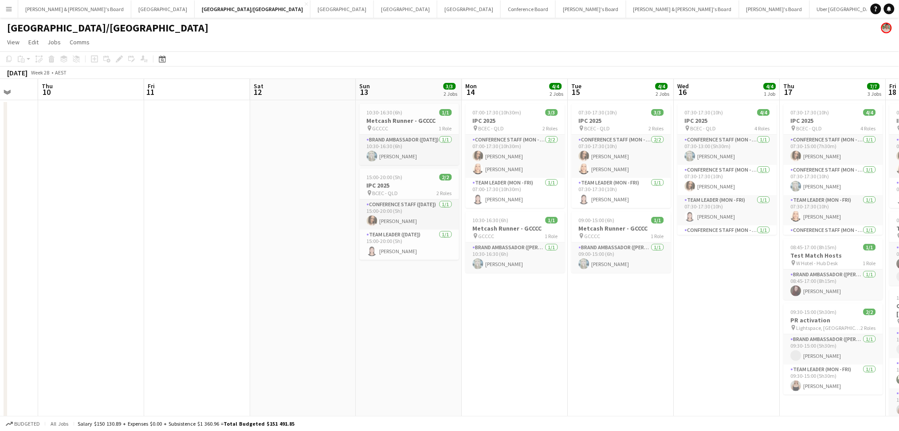
drag, startPoint x: 635, startPoint y: 294, endPoint x: 274, endPoint y: 270, distance: 361.8
click at [274, 270] on app-calendar-viewport "Mon 7 Tue 8 Wed 9 Thu 10 Fri 11 Sat 12 Sun 13 3/3 2 Jobs Mon 14 4/4 2 Jobs Tue …" at bounding box center [449, 295] width 899 height 433
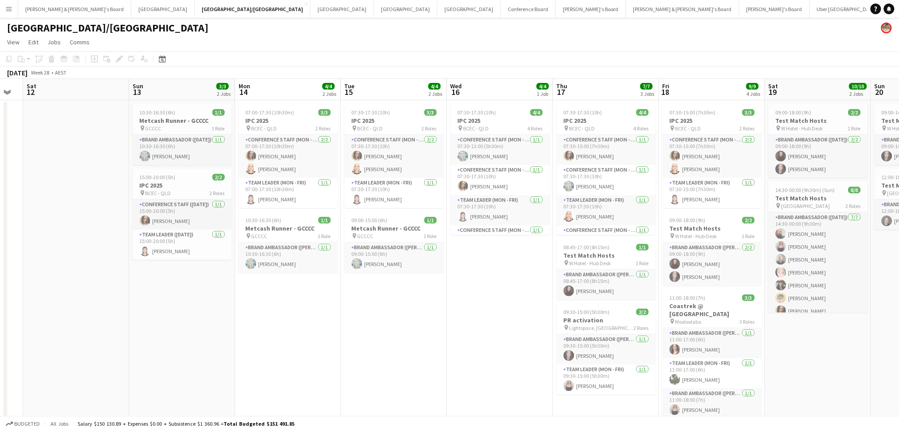
scroll to position [0, 303]
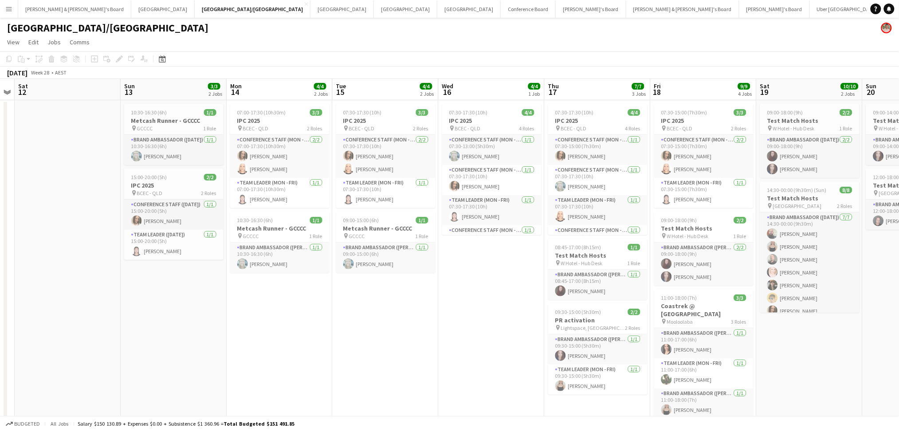
drag, startPoint x: 529, startPoint y: 355, endPoint x: 443, endPoint y: 347, distance: 86.9
click at [443, 347] on app-calendar-viewport "Wed 9 Thu 10 Fri 11 Sat 12 Sun 13 3/3 2 Jobs Mon 14 4/4 2 Jobs Tue 15 4/4 2 Job…" at bounding box center [449, 295] width 899 height 433
click at [586, 320] on h3 "PR activation" at bounding box center [597, 320] width 99 height 8
